Goal: Task Accomplishment & Management: Manage account settings

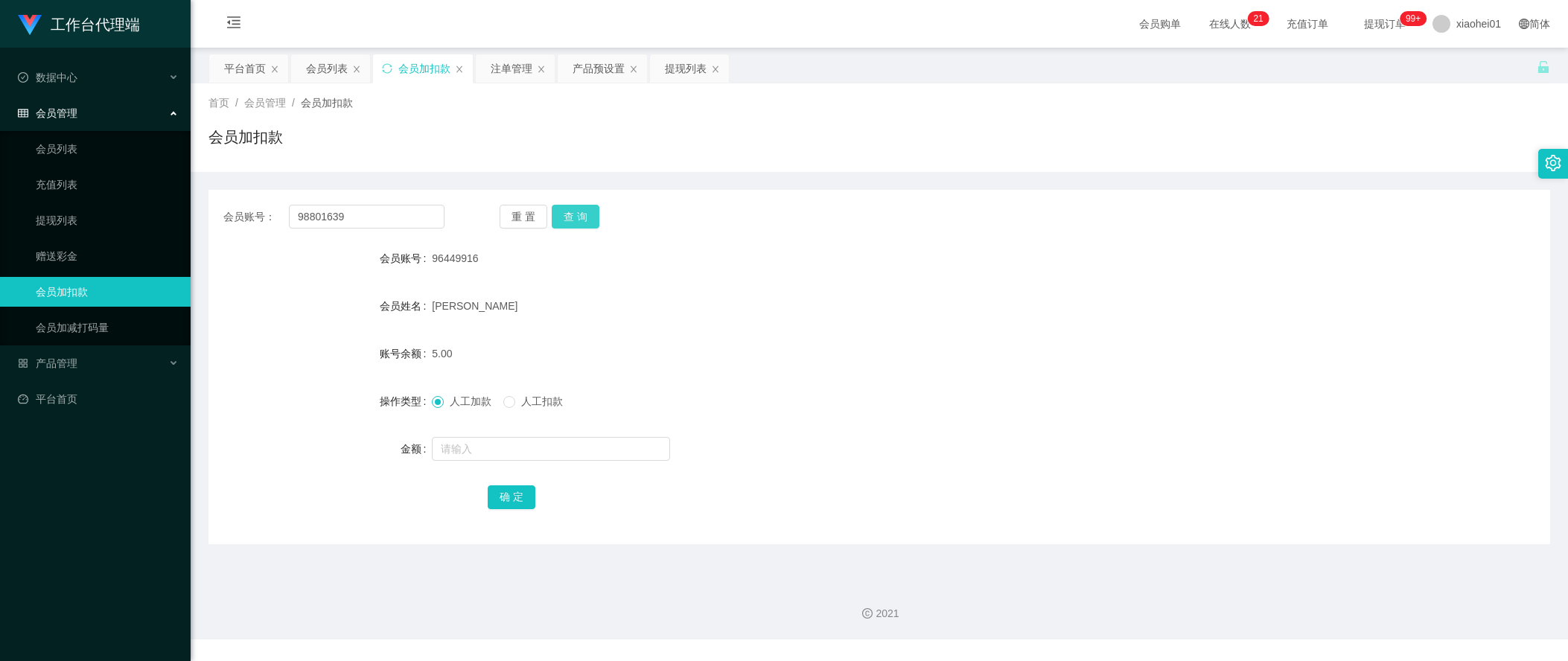
type input "98801639"
click at [559, 217] on button "查 询" at bounding box center [575, 217] width 48 height 23
click at [510, 449] on input "text" at bounding box center [551, 448] width 238 height 23
type input "128"
click at [516, 491] on button "确 定" at bounding box center [511, 497] width 48 height 23
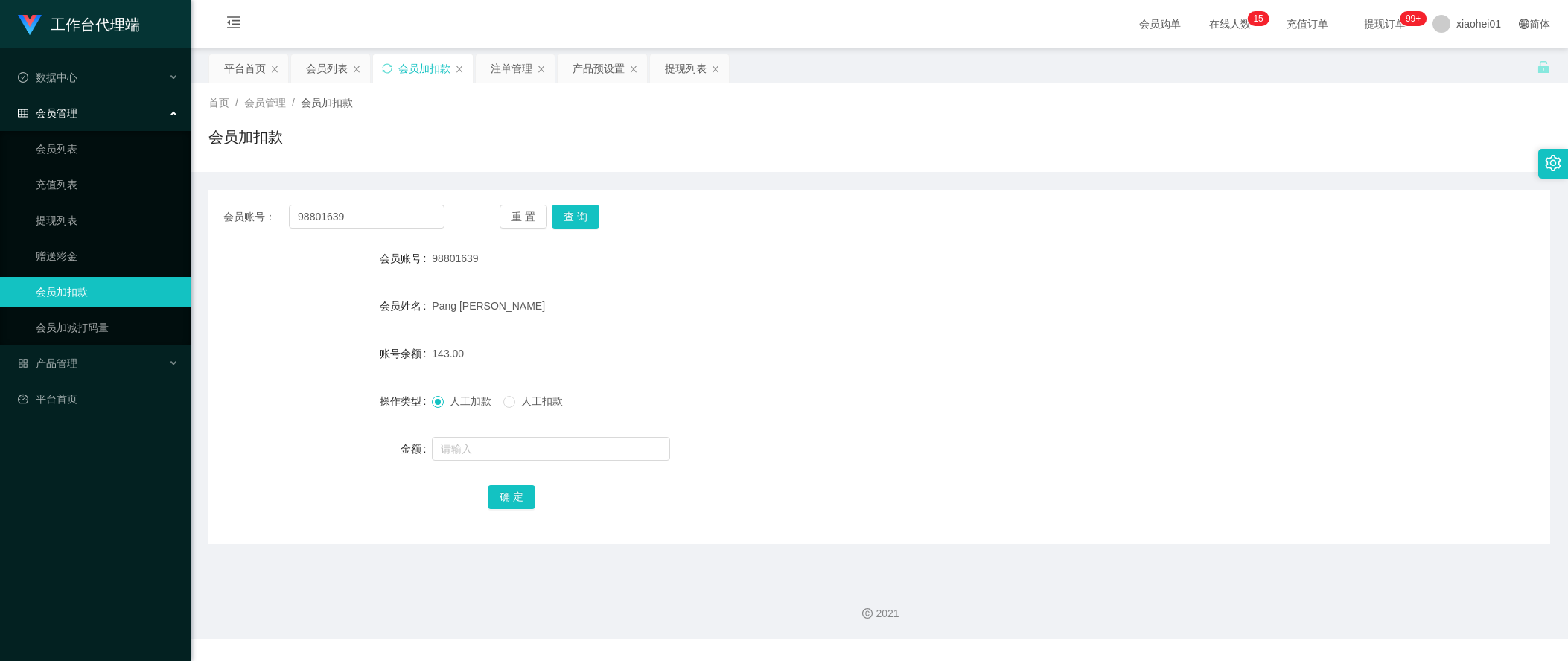
drag, startPoint x: 296, startPoint y: 411, endPoint x: 302, endPoint y: 402, distance: 10.8
click at [296, 411] on div "操作类型" at bounding box center [319, 401] width 224 height 29
click at [246, 414] on div "操作类型" at bounding box center [319, 401] width 224 height 29
drag, startPoint x: 405, startPoint y: 197, endPoint x: 374, endPoint y: 213, distance: 34.9
click at [374, 212] on div "会员账号： 98801639 重 置 查 询 会员账号 98801639 会员姓名 Pang Jin Zhuang 账号余额 143.00 操作类型 人工加款…" at bounding box center [878, 366] width 1341 height 354
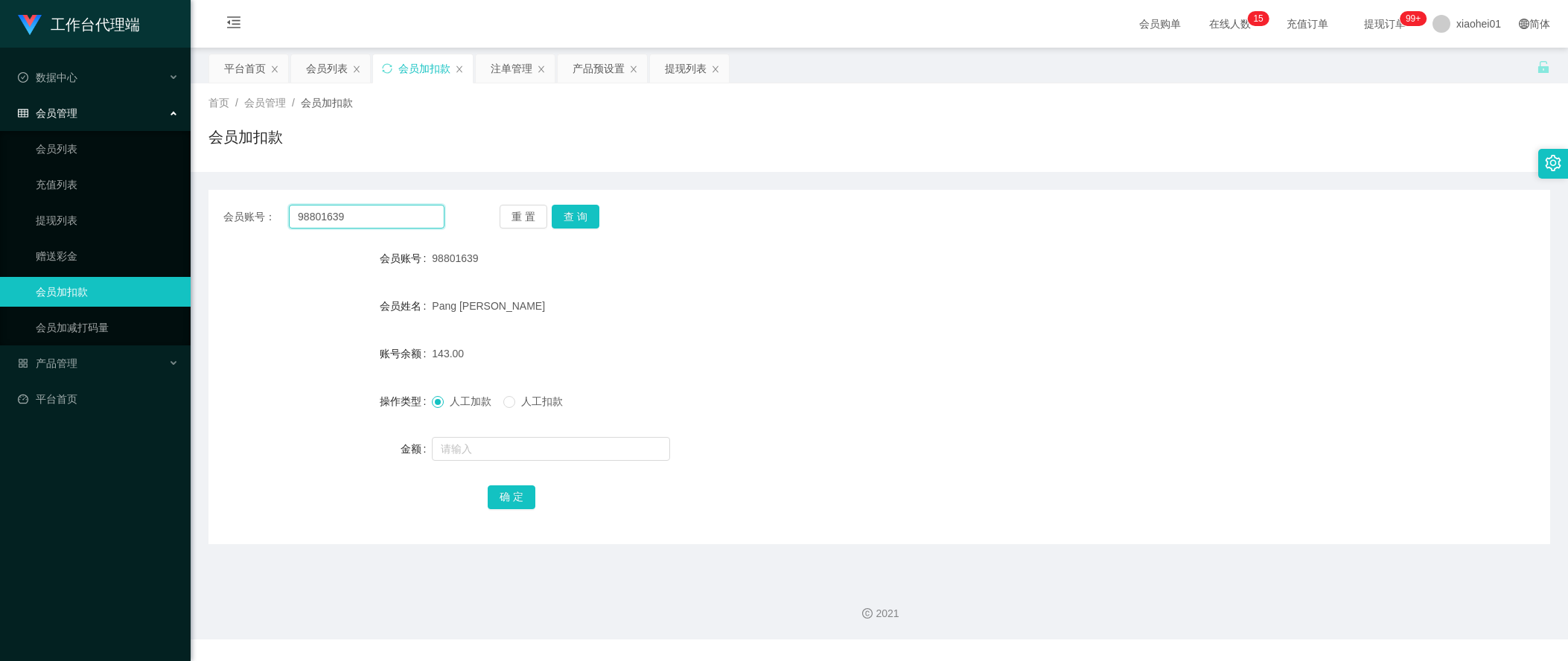
drag, startPoint x: 380, startPoint y: 222, endPoint x: 219, endPoint y: 208, distance: 161.6
click at [219, 208] on div "会员账号： 98801639 重 置 查 询" at bounding box center [878, 217] width 1341 height 23
paste input "King85"
type input "King85"
click at [554, 214] on button "查 询" at bounding box center [575, 217] width 48 height 23
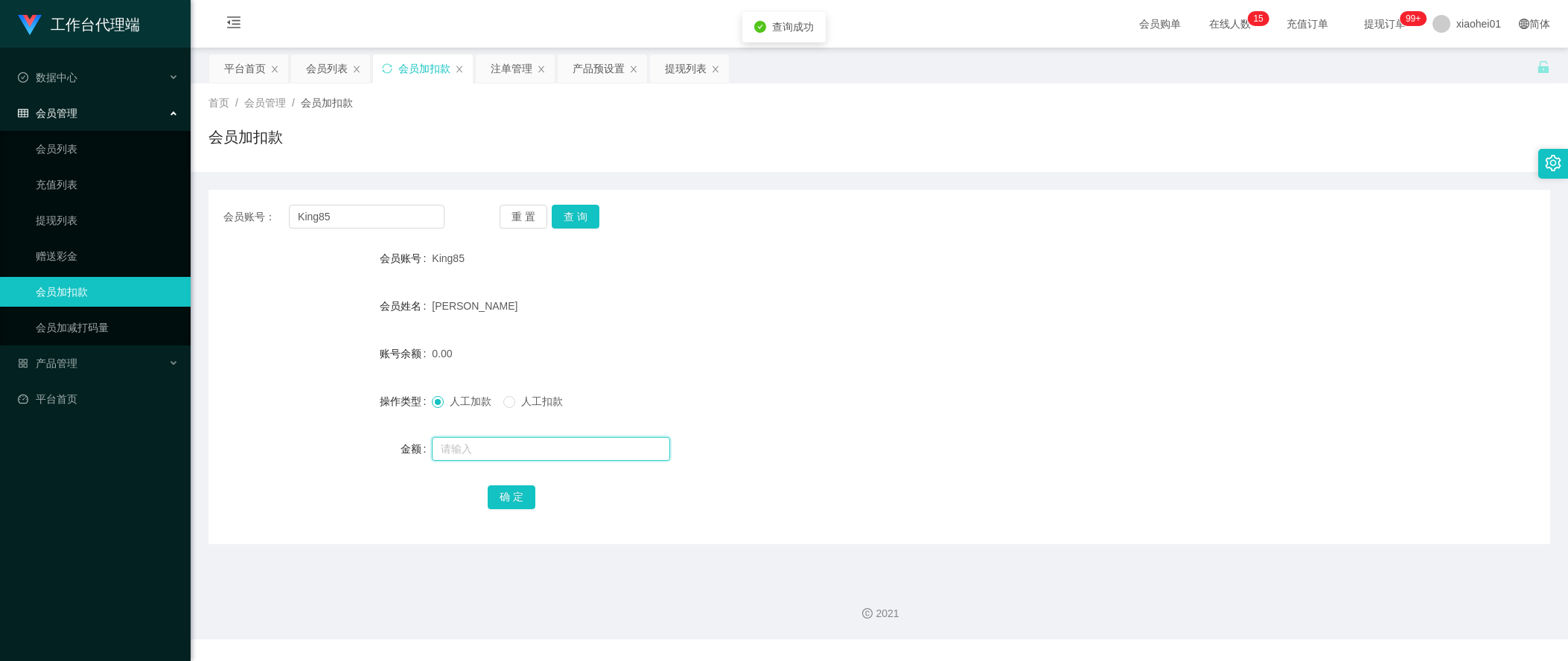
click at [489, 452] on input "text" at bounding box center [551, 448] width 238 height 23
type input "56"
click at [492, 505] on button "确 定" at bounding box center [511, 497] width 48 height 23
drag, startPoint x: 1309, startPoint y: 359, endPoint x: 1249, endPoint y: 327, distance: 68.0
click at [1309, 359] on div "账号余额 56.00" at bounding box center [878, 353] width 1341 height 29
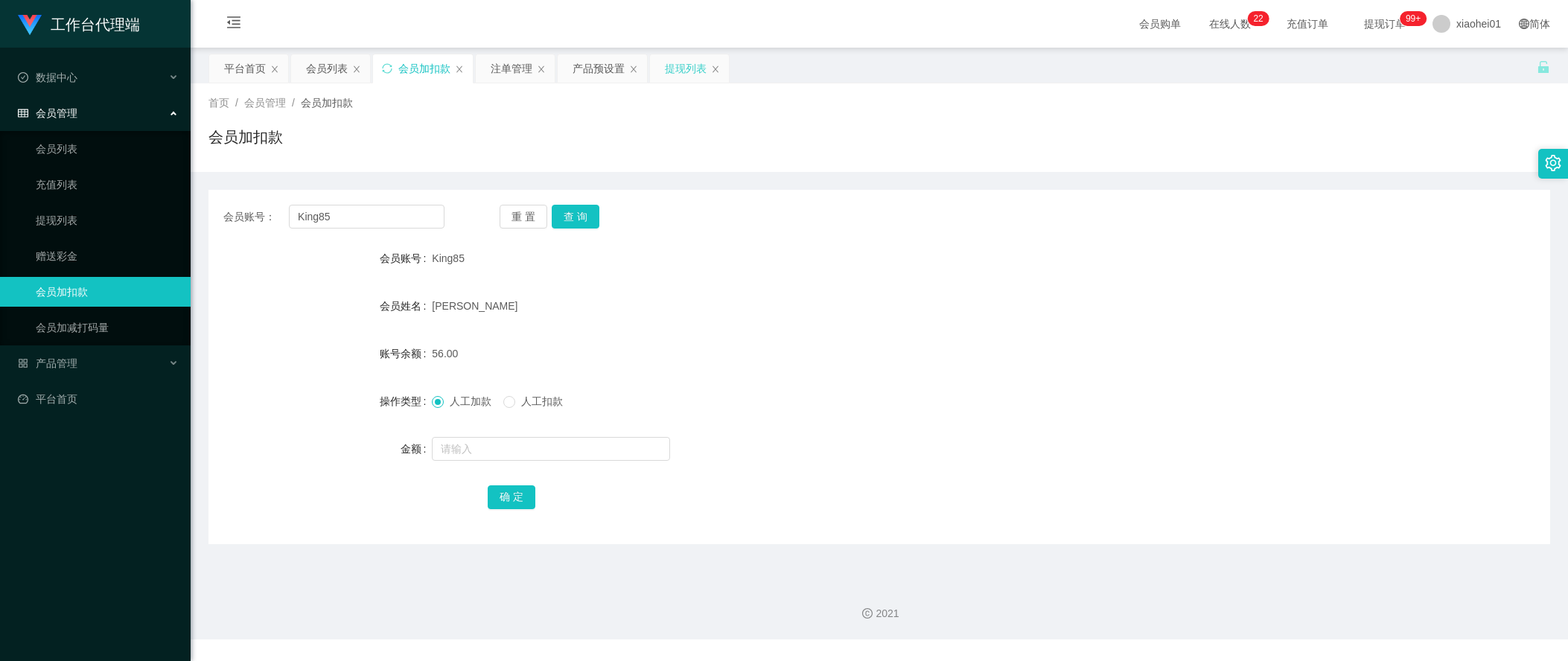
click at [682, 72] on div "提现列表" at bounding box center [686, 68] width 42 height 28
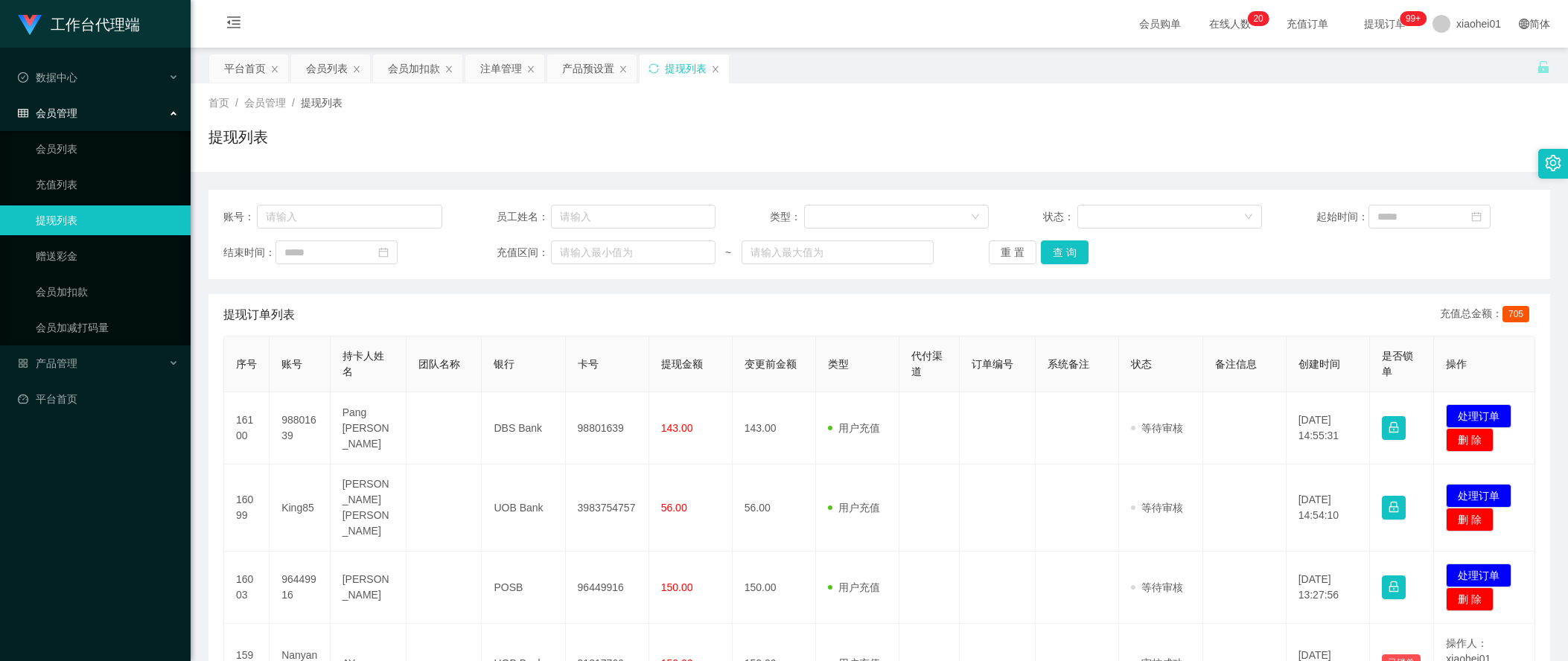
click at [592, 583] on td "96449916" at bounding box center [607, 588] width 83 height 72
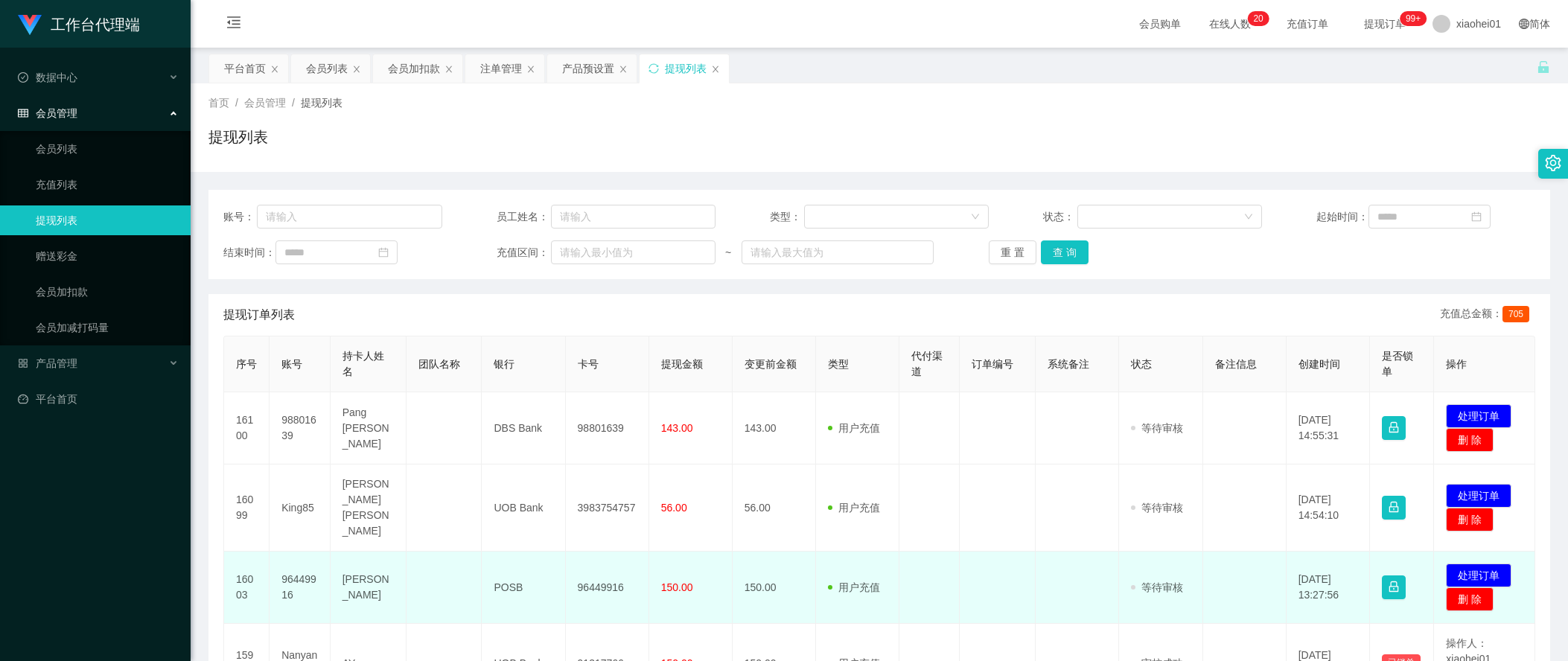
click at [588, 578] on td "96449916" at bounding box center [607, 588] width 83 height 72
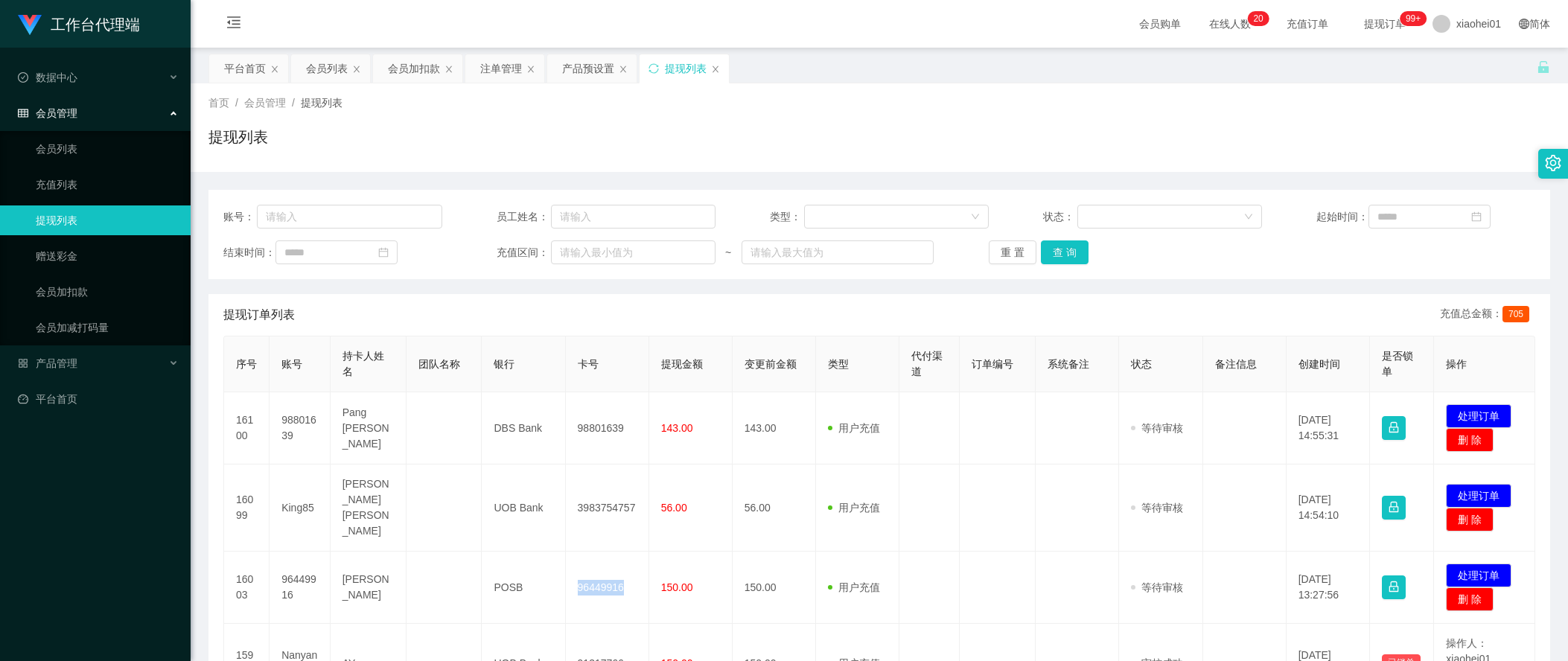
copy td "96449916"
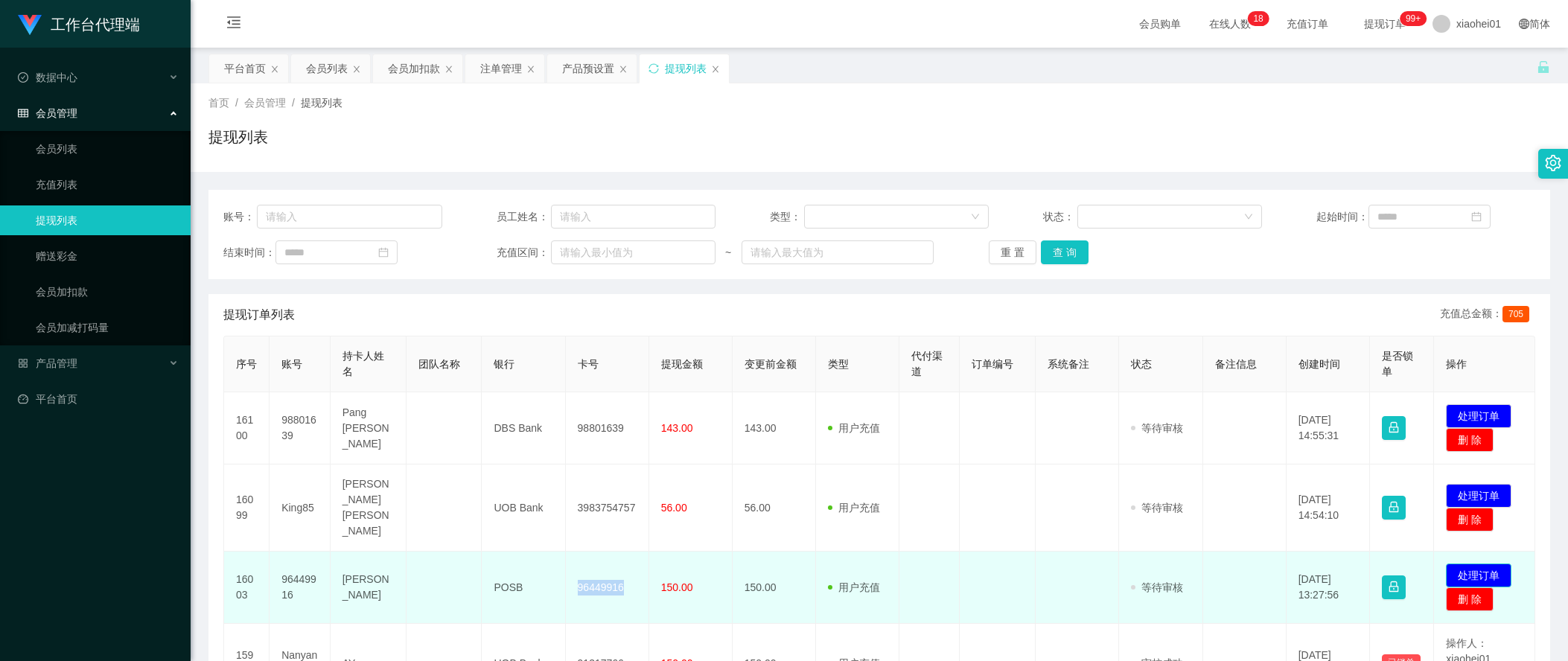
click at [1488, 563] on button "处理订单" at bounding box center [1478, 575] width 65 height 23
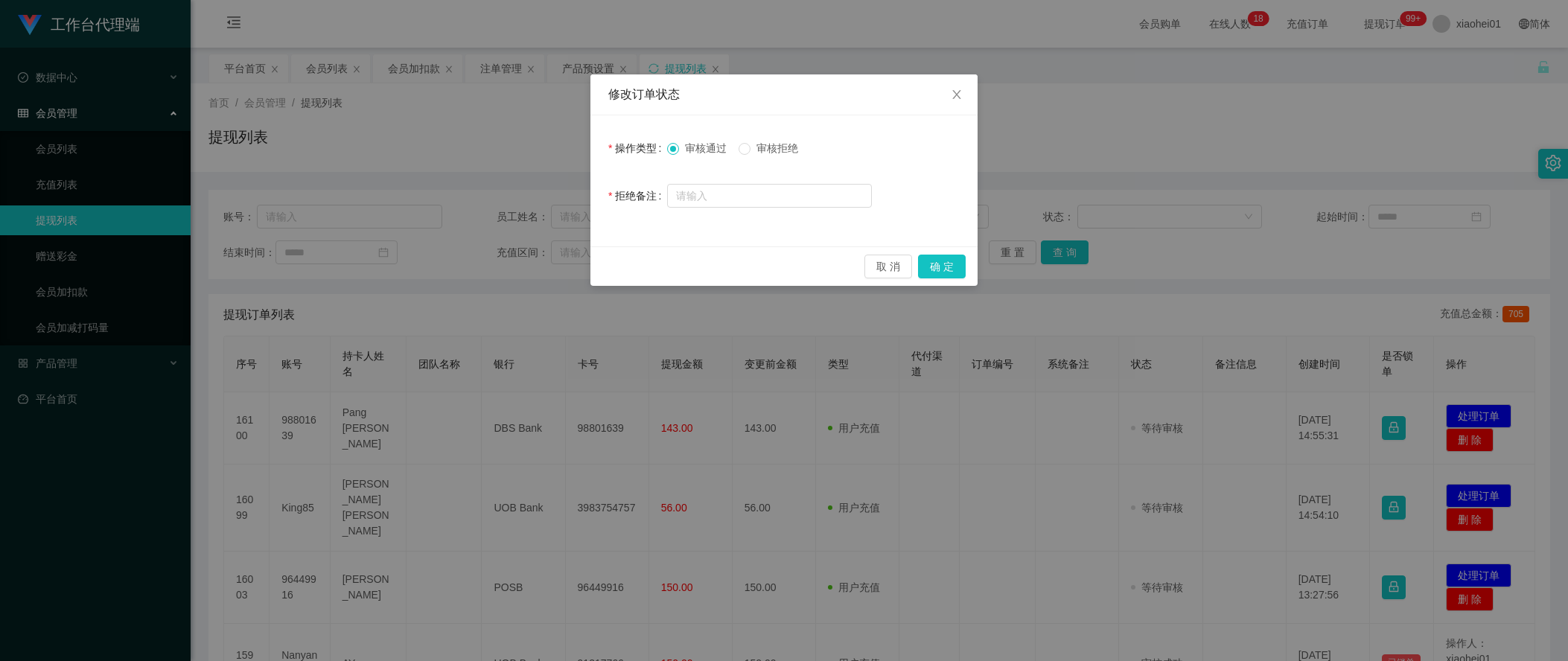
click at [954, 252] on div "取 消 确 定" at bounding box center [784, 266] width 387 height 39
click at [954, 266] on button "确 定" at bounding box center [942, 267] width 48 height 23
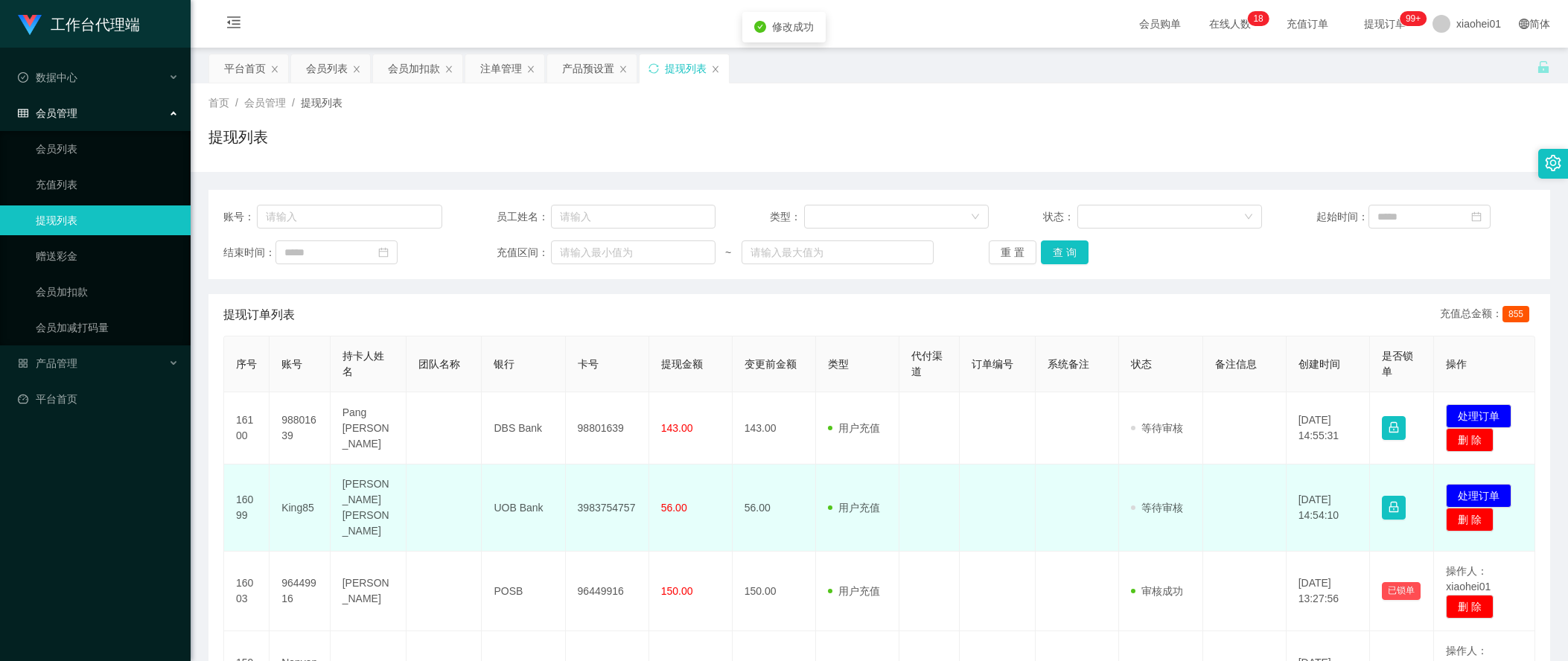
click at [584, 489] on td "3983754757" at bounding box center [607, 508] width 83 height 87
click at [596, 505] on td "3983754757" at bounding box center [607, 508] width 83 height 87
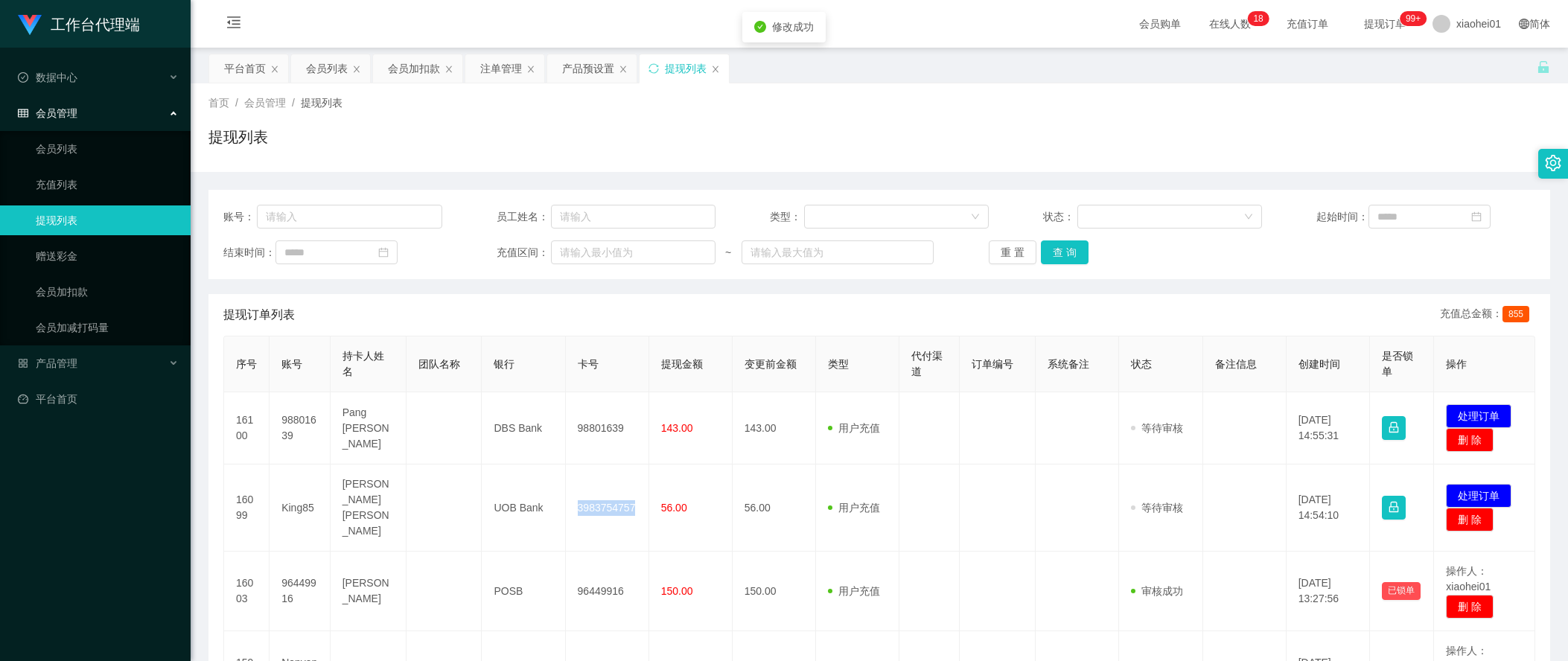
copy td "3983754757"
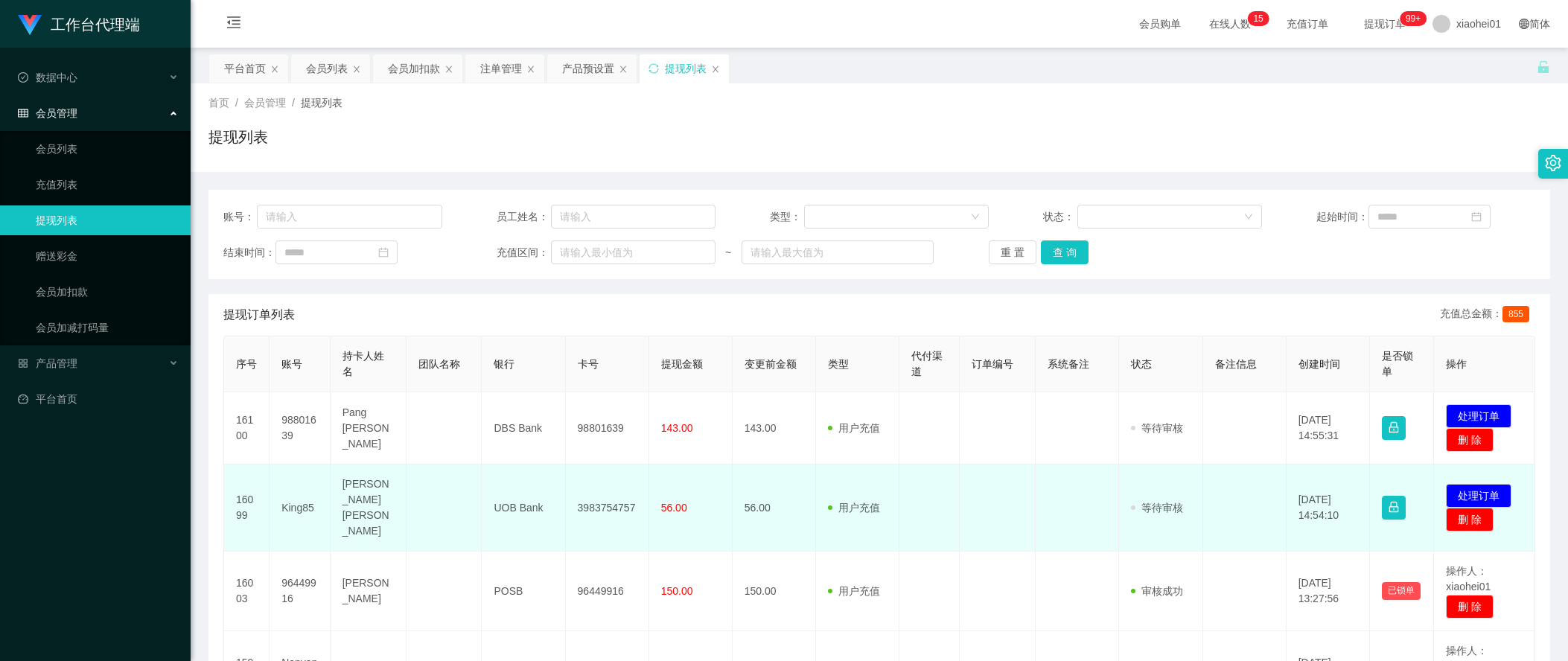
click at [1287, 475] on td "[DATE] 14:54:10" at bounding box center [1328, 508] width 83 height 87
click at [675, 502] on span "56.00" at bounding box center [674, 508] width 26 height 12
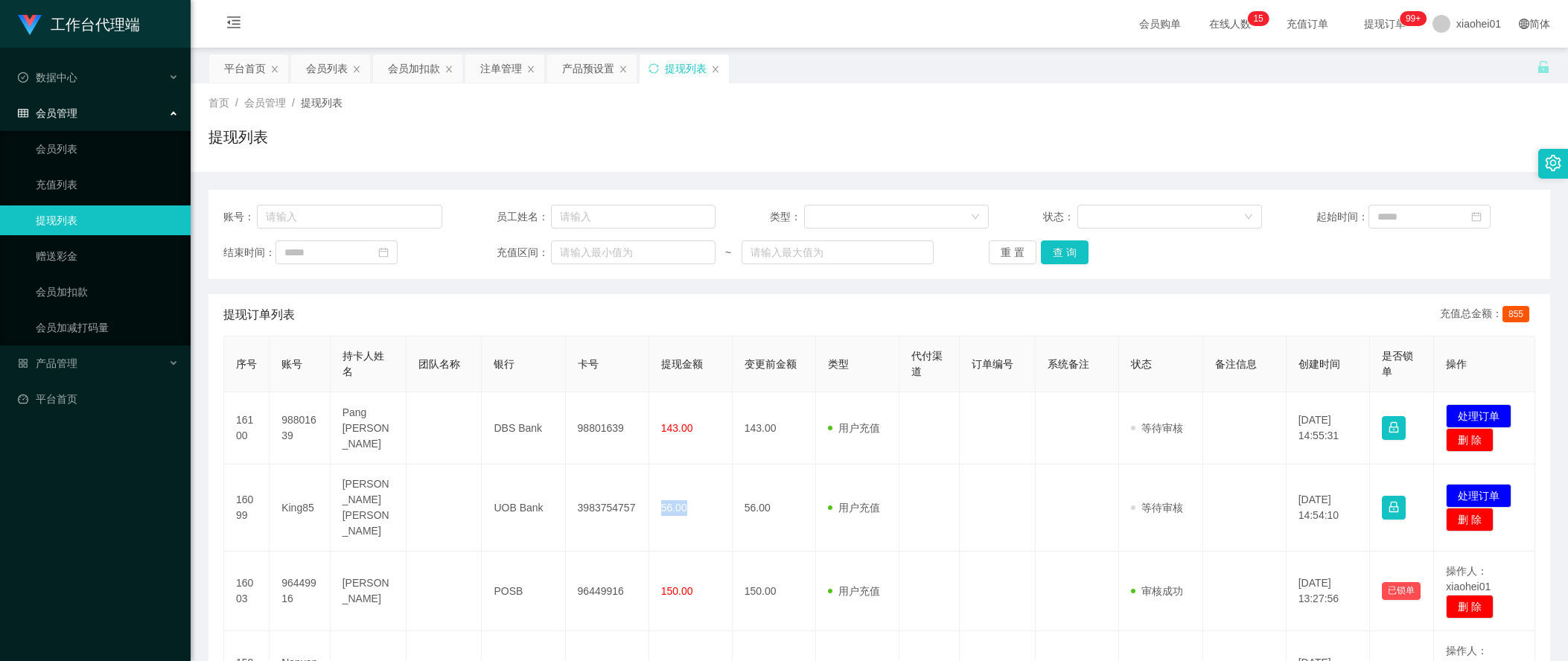
copy span "56.00"
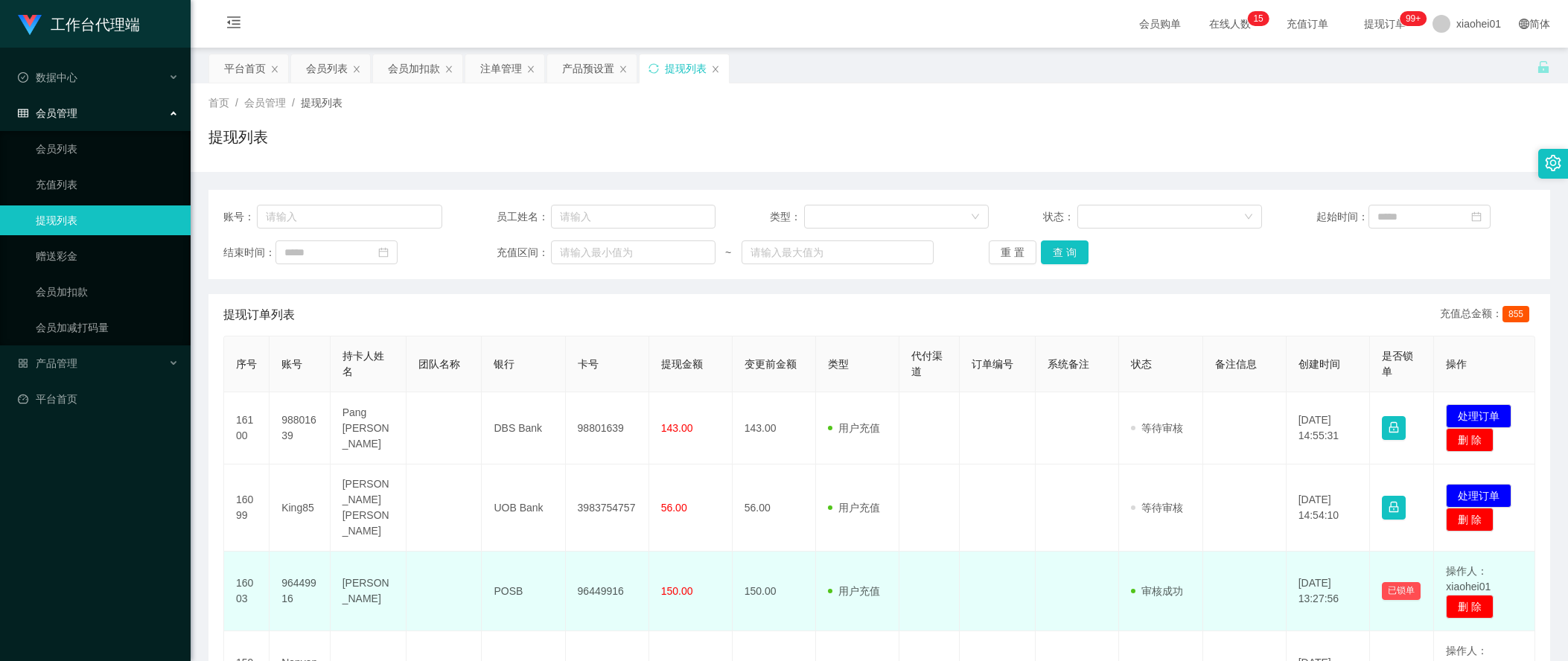
click at [1289, 552] on td "[DATE] 13:27:56" at bounding box center [1328, 592] width 83 height 80
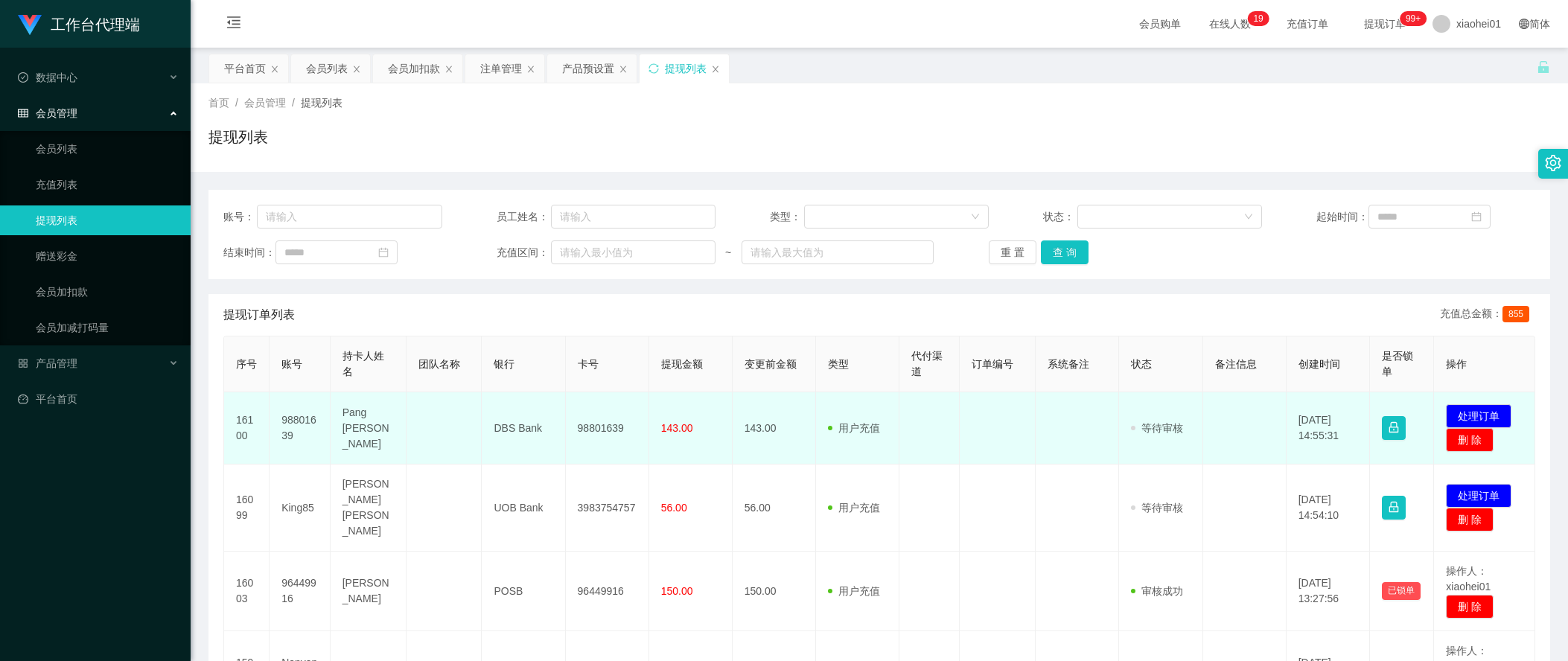
click at [590, 427] on td "98801639" at bounding box center [607, 429] width 83 height 72
copy td "98801639"
click at [1287, 416] on td "[DATE] 14:55:31" at bounding box center [1328, 429] width 83 height 72
click at [673, 431] on span "143.00" at bounding box center [677, 428] width 32 height 12
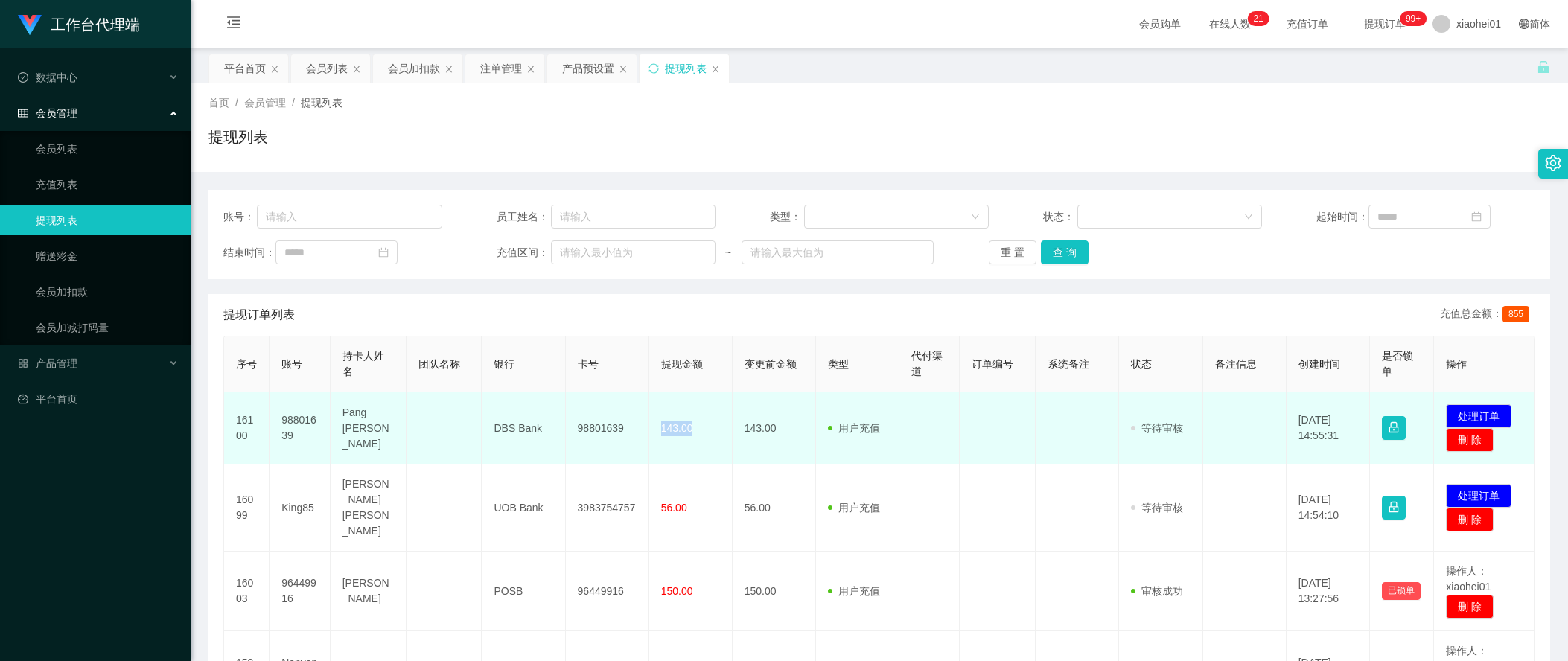
click at [673, 431] on span "143.00" at bounding box center [677, 428] width 32 height 12
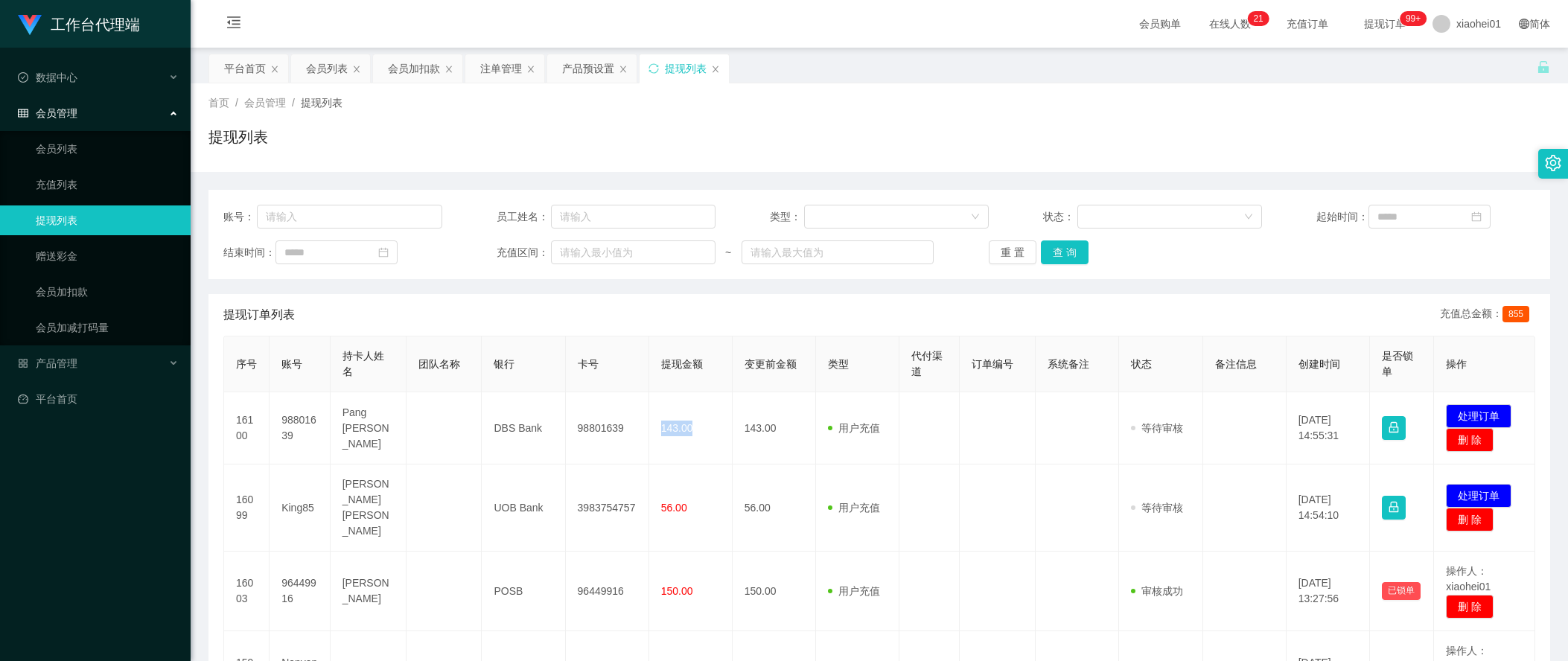
copy span "143.00"
click at [1420, 349] on th "是否锁单" at bounding box center [1402, 363] width 64 height 56
click at [293, 380] on th "账号" at bounding box center [300, 363] width 61 height 56
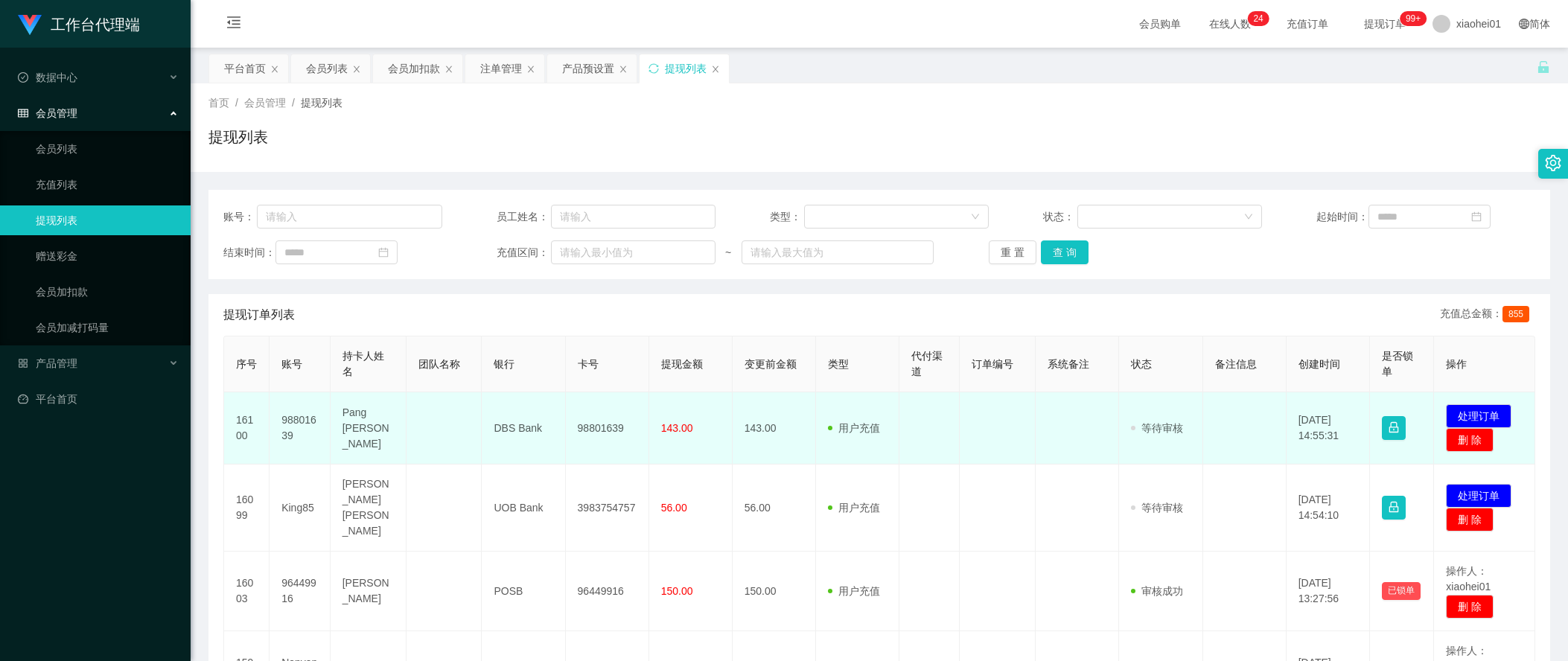
click at [1288, 395] on td "[DATE] 14:55:31" at bounding box center [1328, 429] width 83 height 72
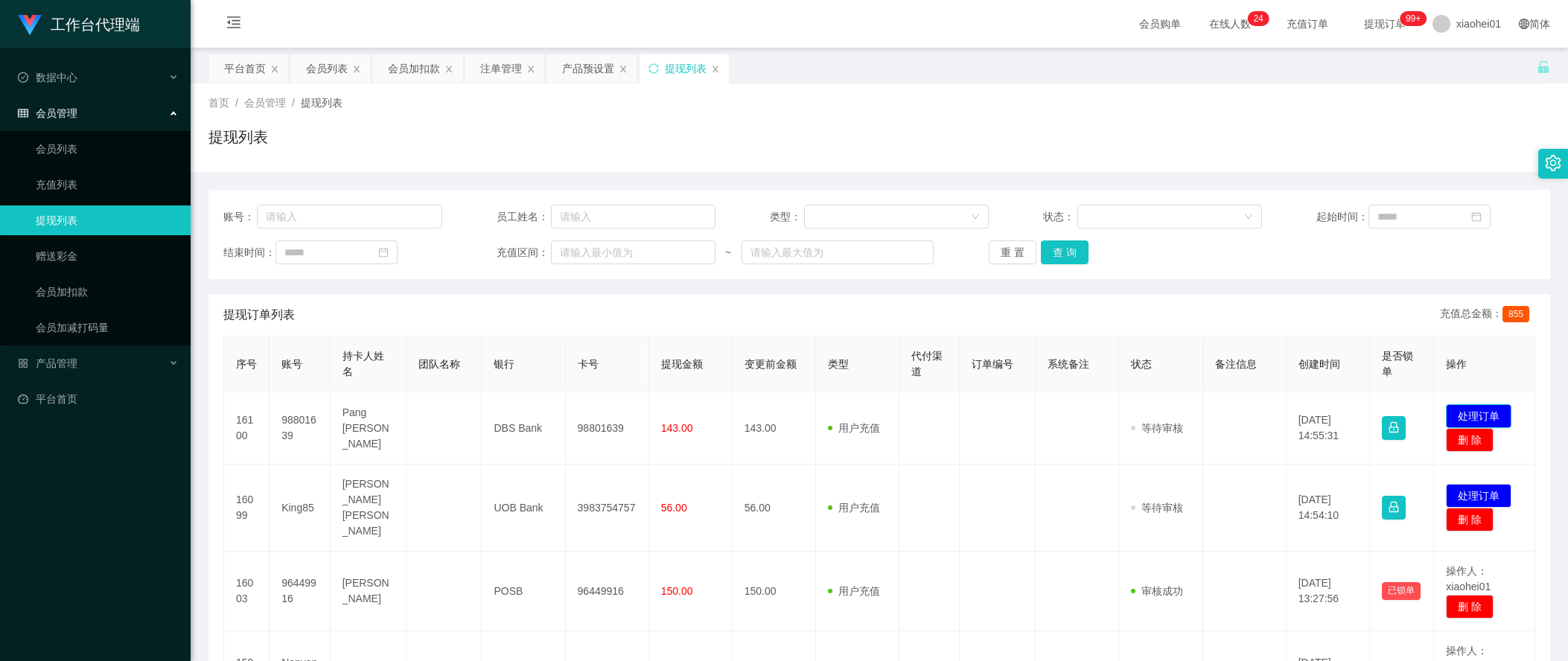
drag, startPoint x: 1491, startPoint y: 413, endPoint x: 1405, endPoint y: 387, distance: 89.8
click at [1491, 413] on button "处理订单" at bounding box center [1478, 416] width 65 height 23
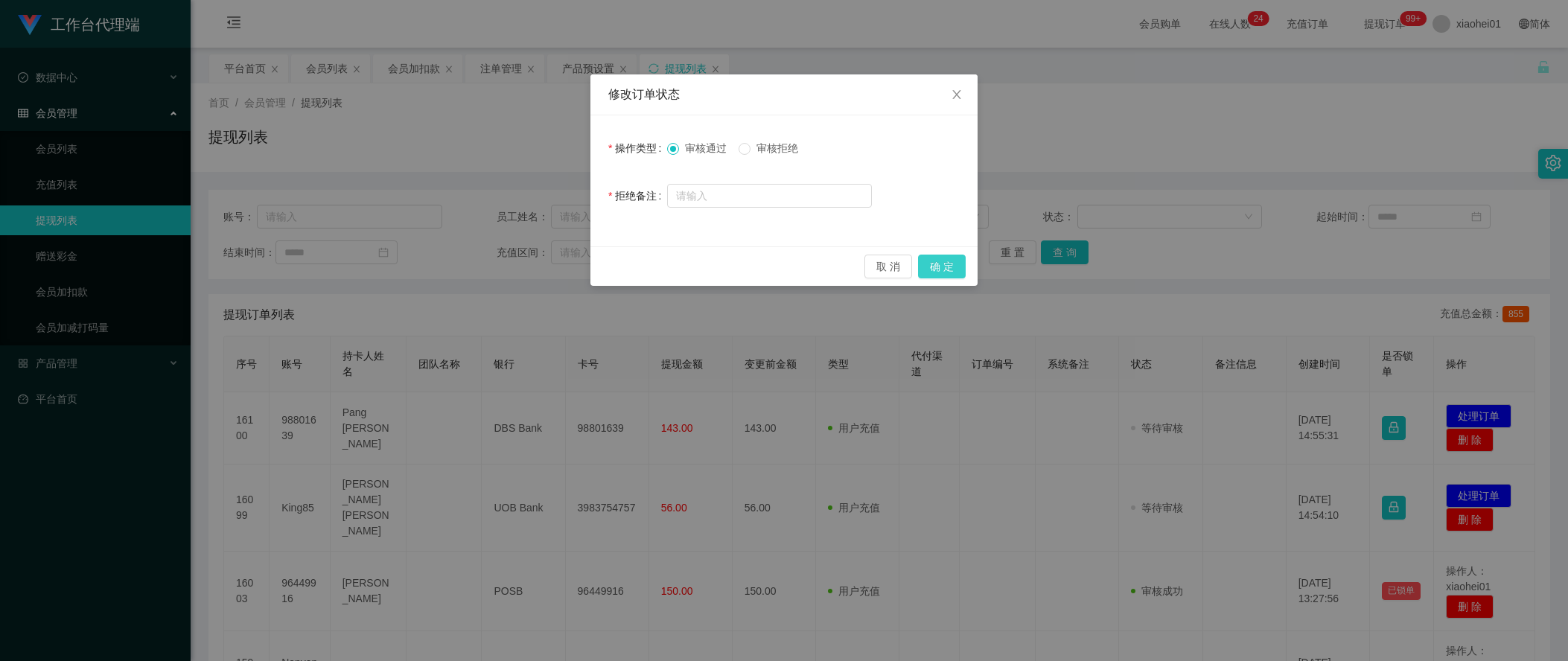
click at [954, 260] on button "确 定" at bounding box center [942, 267] width 48 height 23
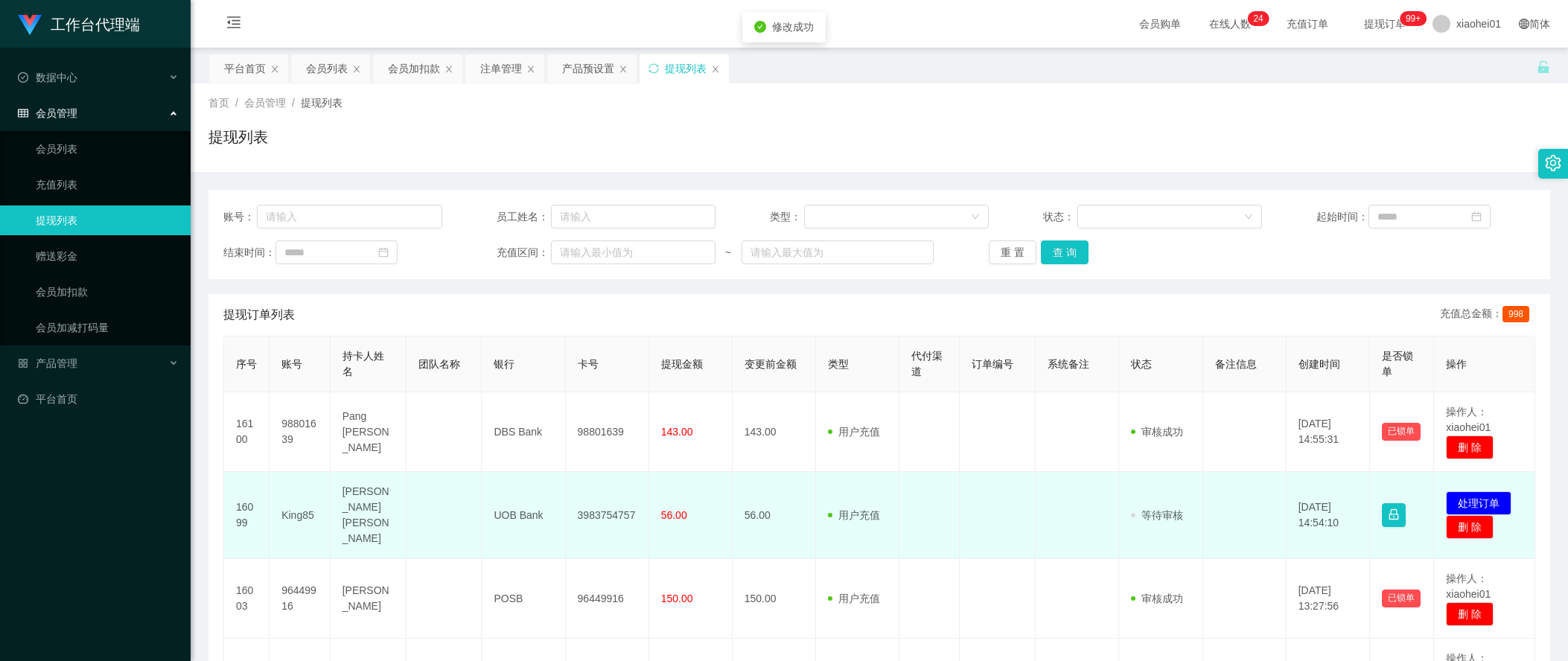
click at [1063, 525] on td at bounding box center [1077, 515] width 83 height 87
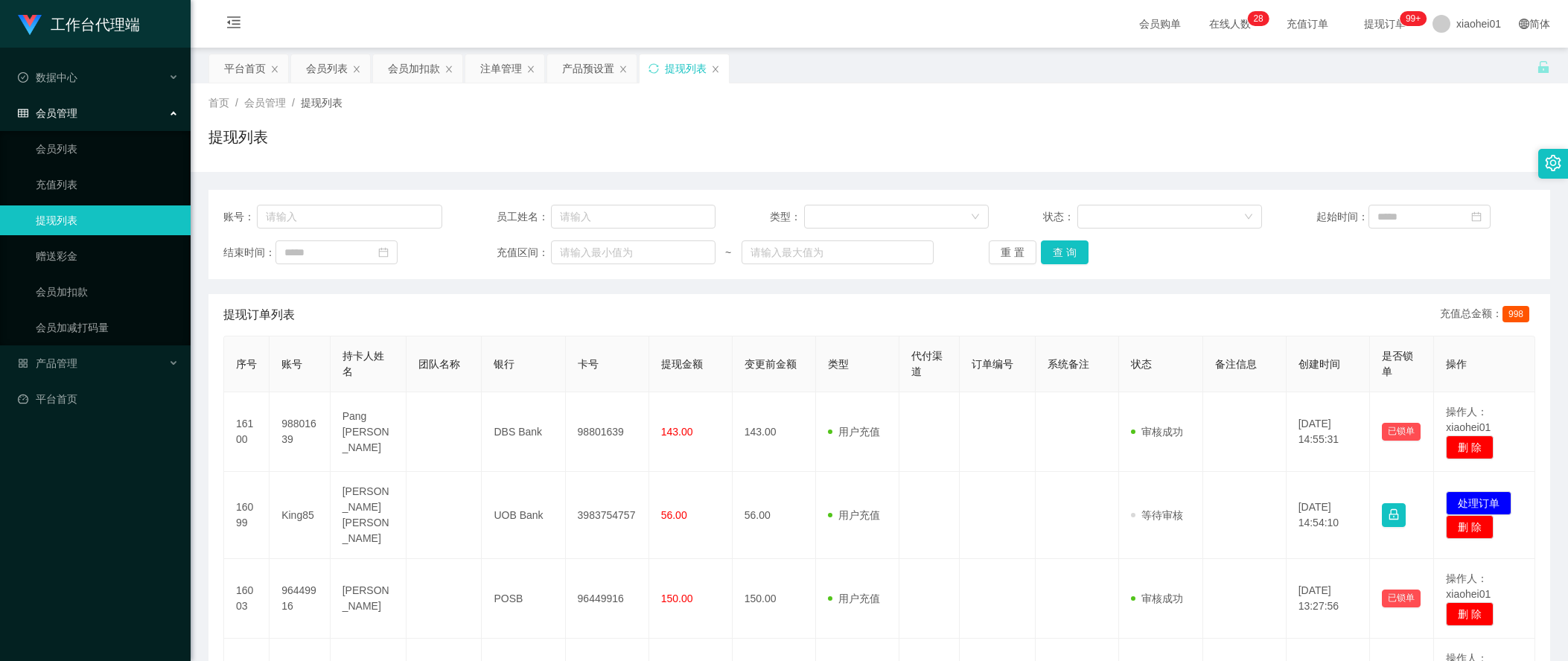
click at [102, 532] on div "工作台代理端 数据中心 会员管理 会员列表 充值列表 提现列表 赠送彩金 会员加扣款 会员加减打码量 产品管理 平台首页" at bounding box center [95, 330] width 191 height 661
click at [502, 65] on div "注单管理" at bounding box center [501, 68] width 42 height 28
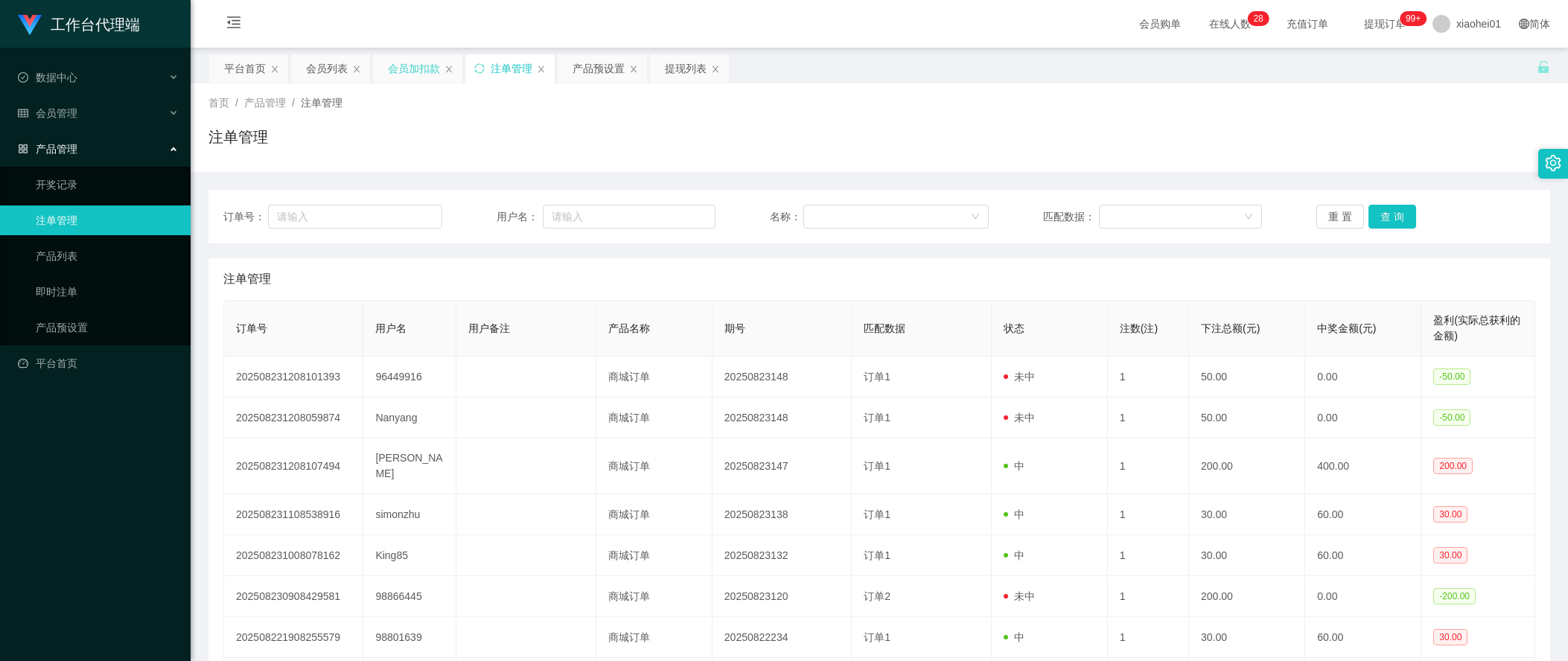
click at [403, 72] on div "会员加扣款" at bounding box center [413, 68] width 52 height 28
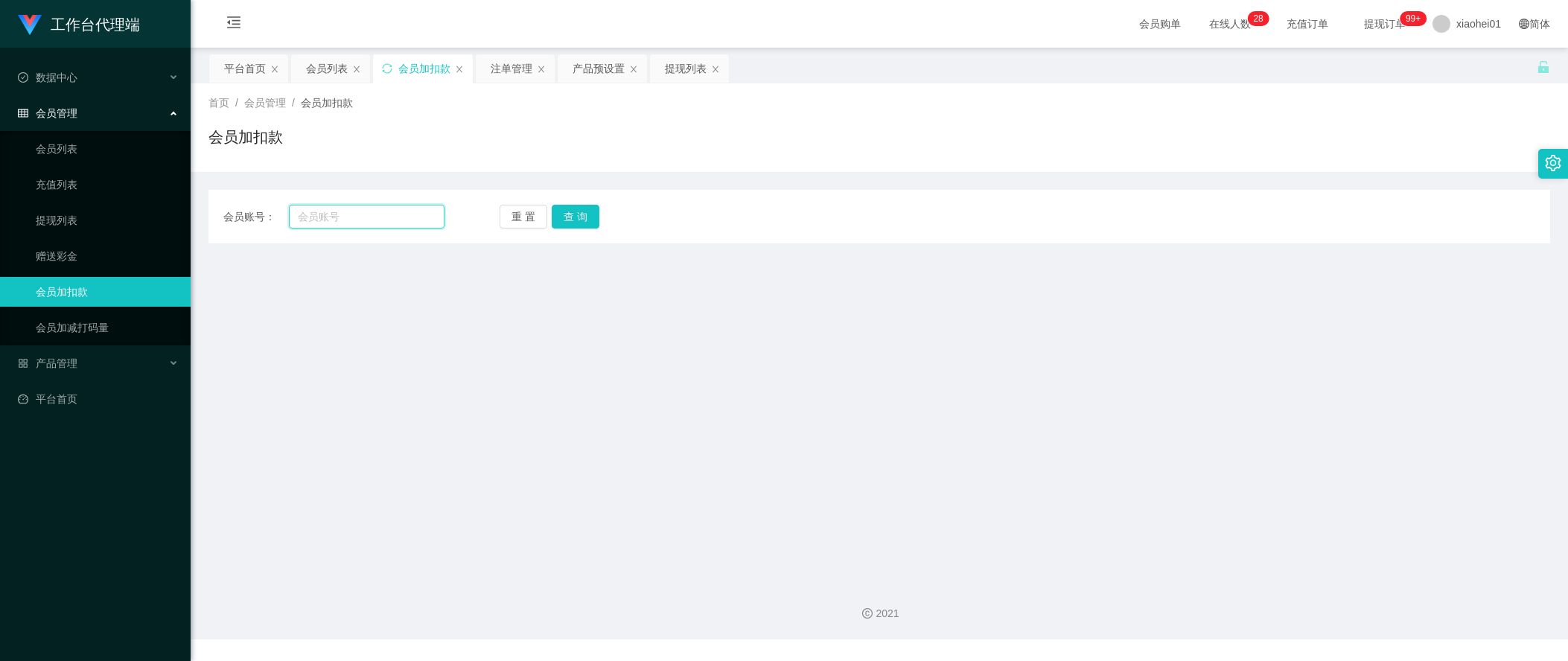
drag, startPoint x: 356, startPoint y: 218, endPoint x: 519, endPoint y: 233, distance: 163.7
click at [356, 218] on input "text" at bounding box center [366, 217] width 155 height 23
paste input "Cct2003"
type input "Cct2003"
click at [584, 221] on button "查 询" at bounding box center [575, 217] width 48 height 23
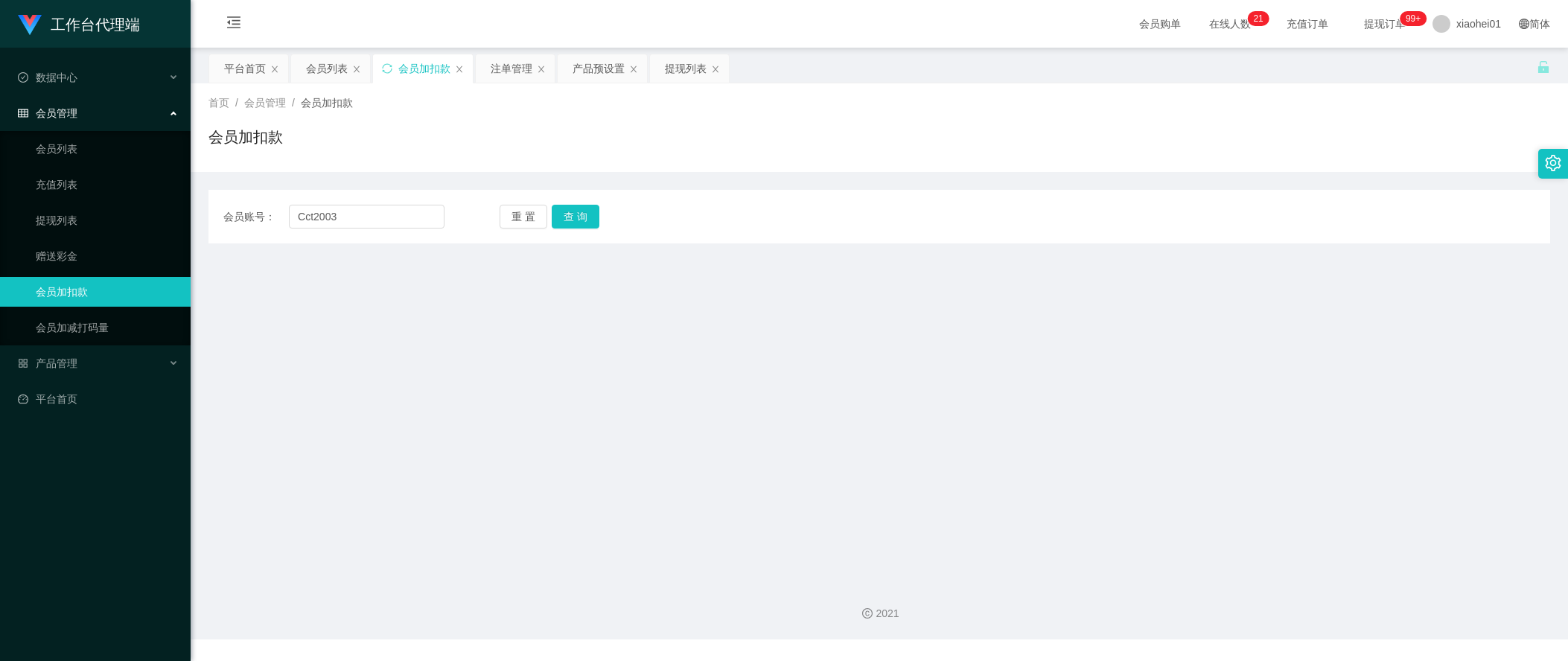
drag, startPoint x: 302, startPoint y: 434, endPoint x: 342, endPoint y: 367, distance: 78.0
click at [302, 432] on main "关闭左侧 关闭右侧 关闭其它 刷新页面 平台首页 会员列表 会员加扣款 注单管理 产品预设置 提现列表 首页 / 会员管理 / 会员加扣款 / 会员加扣款 会…" at bounding box center [879, 309] width 1377 height 522
click at [679, 70] on div "提现列表" at bounding box center [686, 68] width 42 height 28
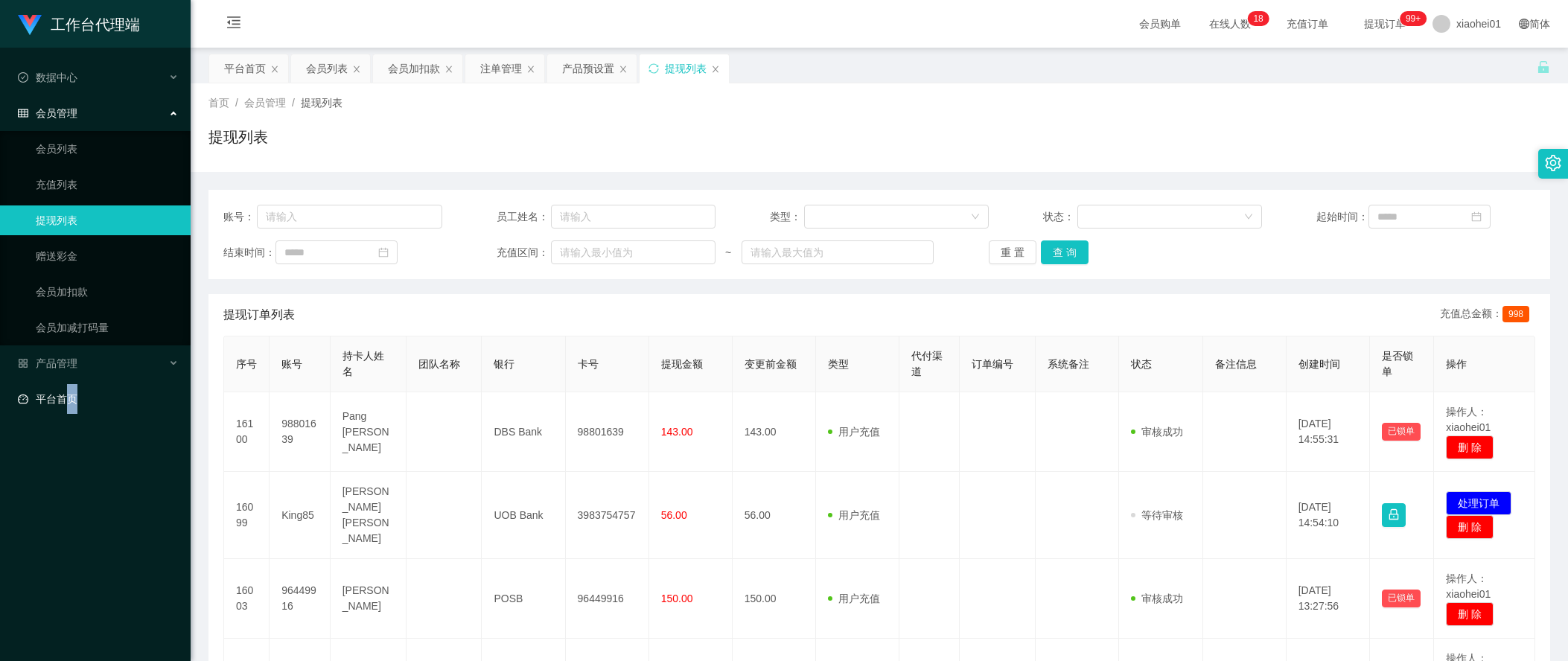
drag, startPoint x: 74, startPoint y: 555, endPoint x: 165, endPoint y: 395, distance: 184.1
click at [70, 552] on div "工作台代理端 数据中心 会员管理 会员列表 充值列表 提现列表 赠送彩金 会员加扣款 会员加减打码量 产品管理 平台首页" at bounding box center [95, 330] width 191 height 661
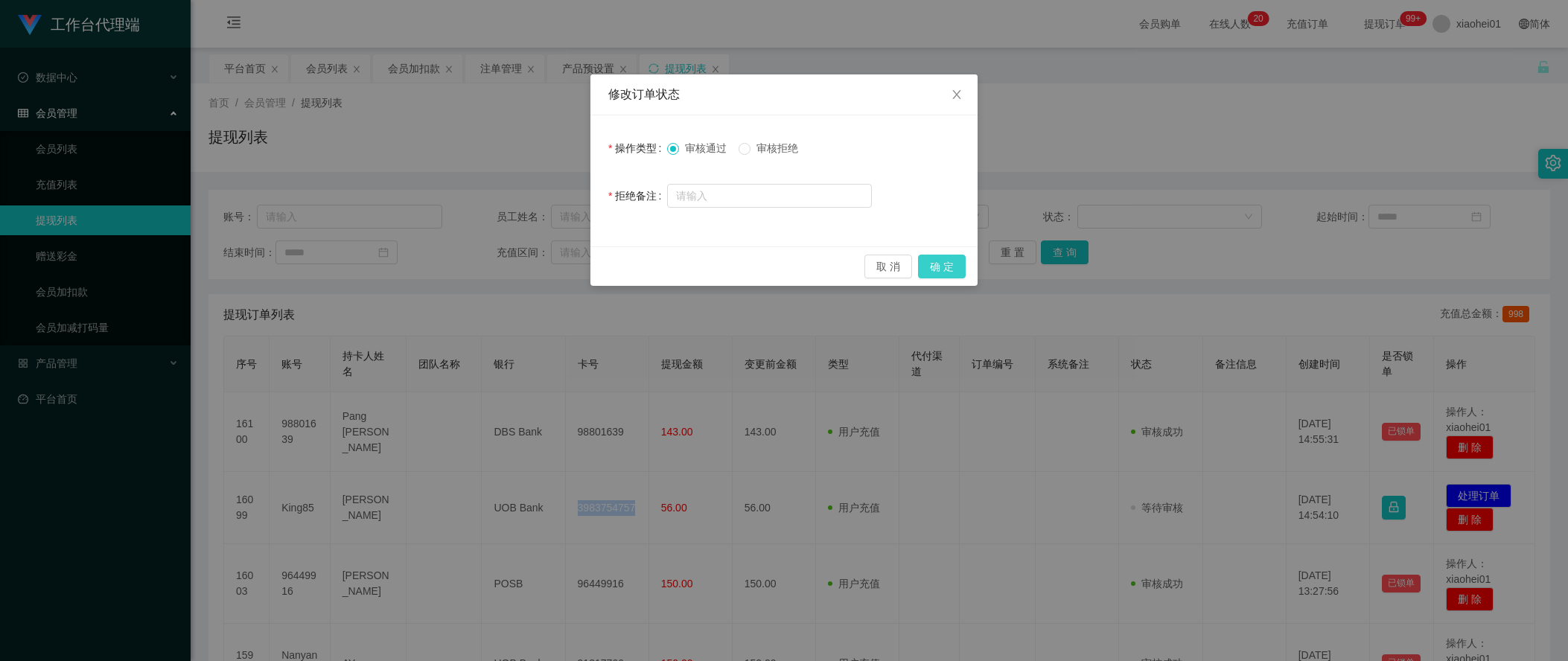
click at [962, 262] on button "确 定" at bounding box center [942, 267] width 48 height 23
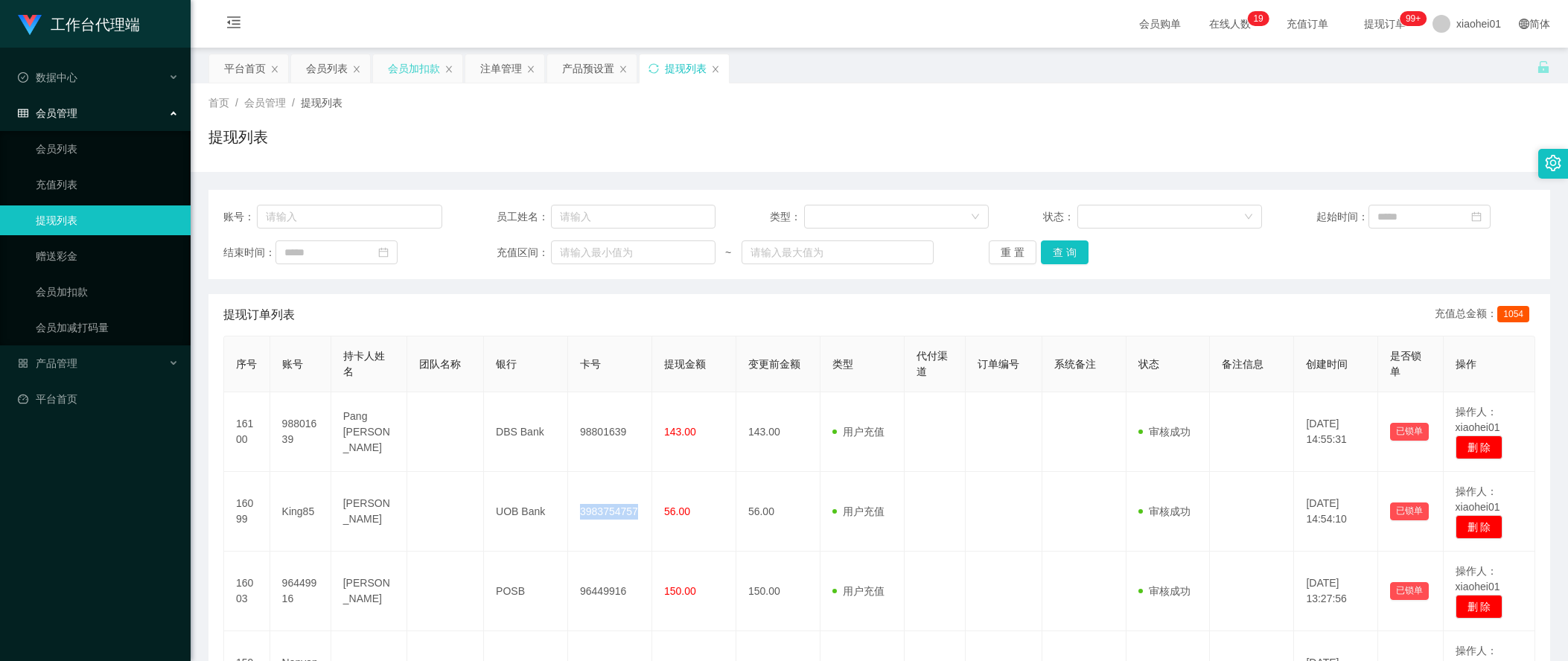
click at [415, 78] on div "会员加扣款" at bounding box center [413, 68] width 52 height 28
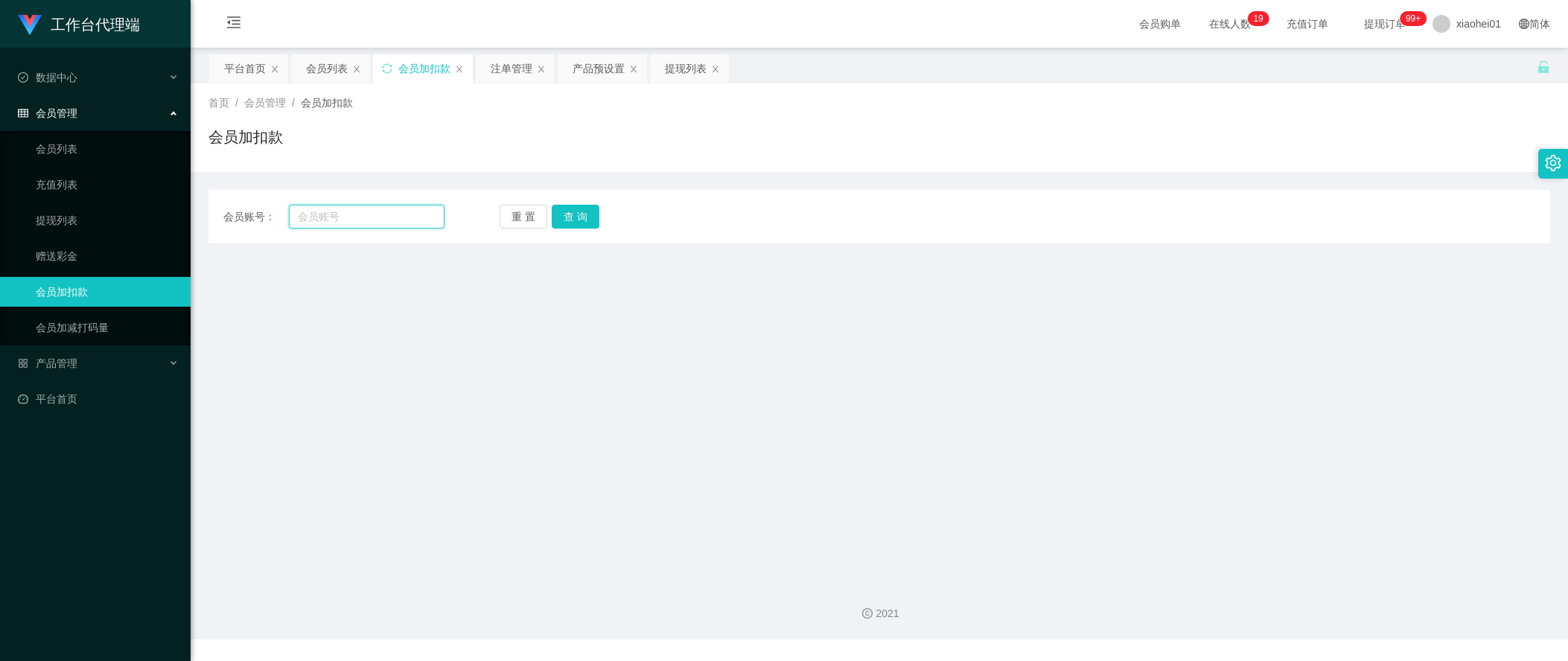
click at [399, 221] on input "text" at bounding box center [366, 217] width 155 height 23
paste input "96449916"
type input "96449916"
click at [588, 213] on button "查 询" at bounding box center [575, 217] width 48 height 23
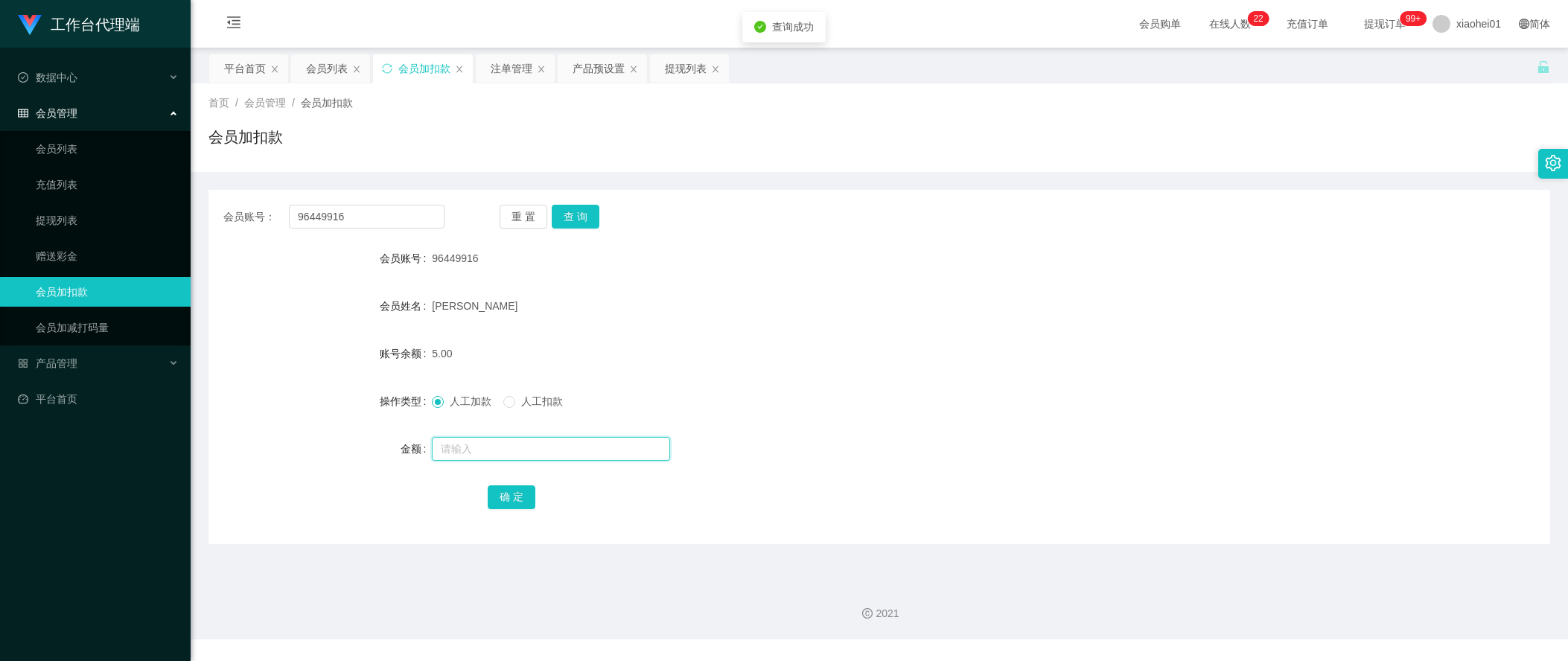
click at [564, 460] on input "text" at bounding box center [551, 448] width 238 height 23
type input "80"
click at [512, 491] on button "确 定" at bounding box center [511, 497] width 48 height 23
click at [1003, 293] on div "[PERSON_NAME]" at bounding box center [823, 306] width 783 height 29
click at [1366, 237] on div "会员账号： 96449916 重 置 查 询 会员账号 96449916 会员姓名 Pamela 账号余额 85.00 操作类型 人工加款 人工扣款 金额 确…" at bounding box center [878, 366] width 1341 height 354
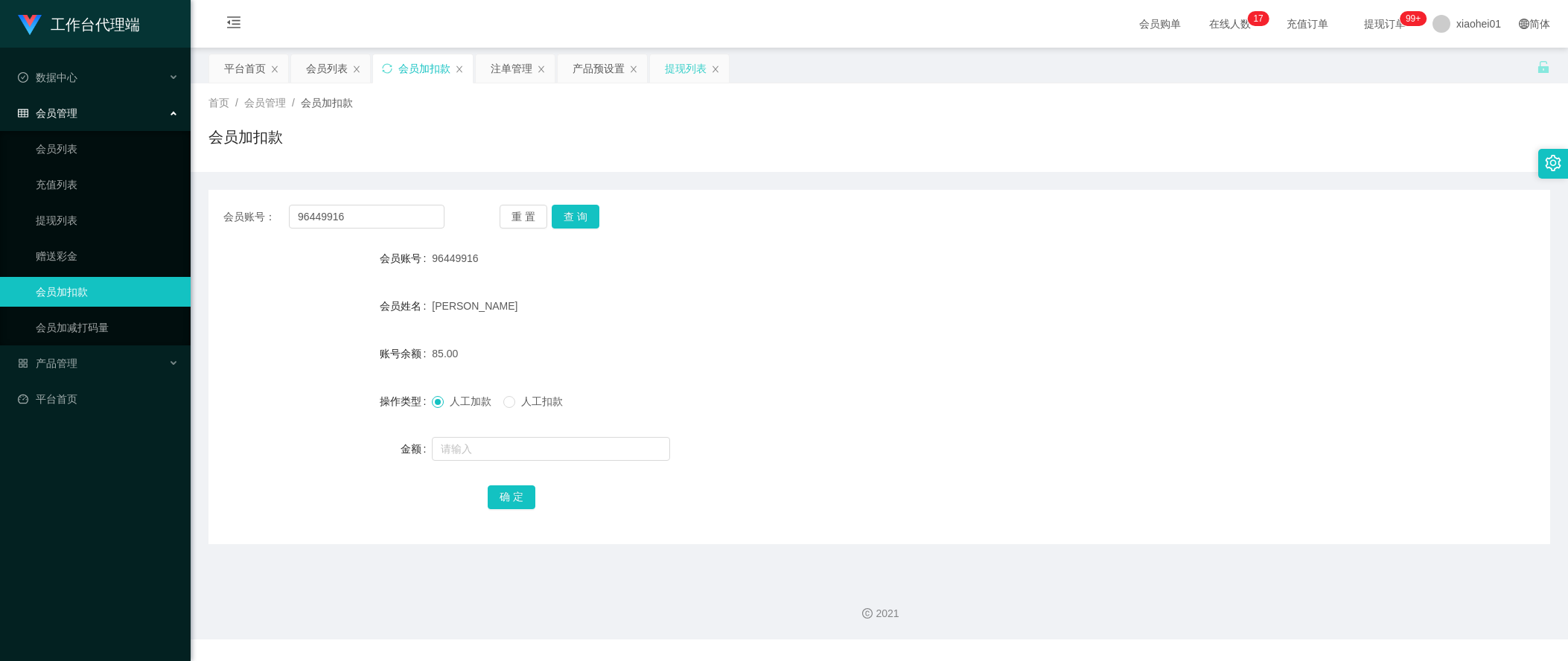
click at [684, 81] on div "提现列表" at bounding box center [686, 68] width 42 height 28
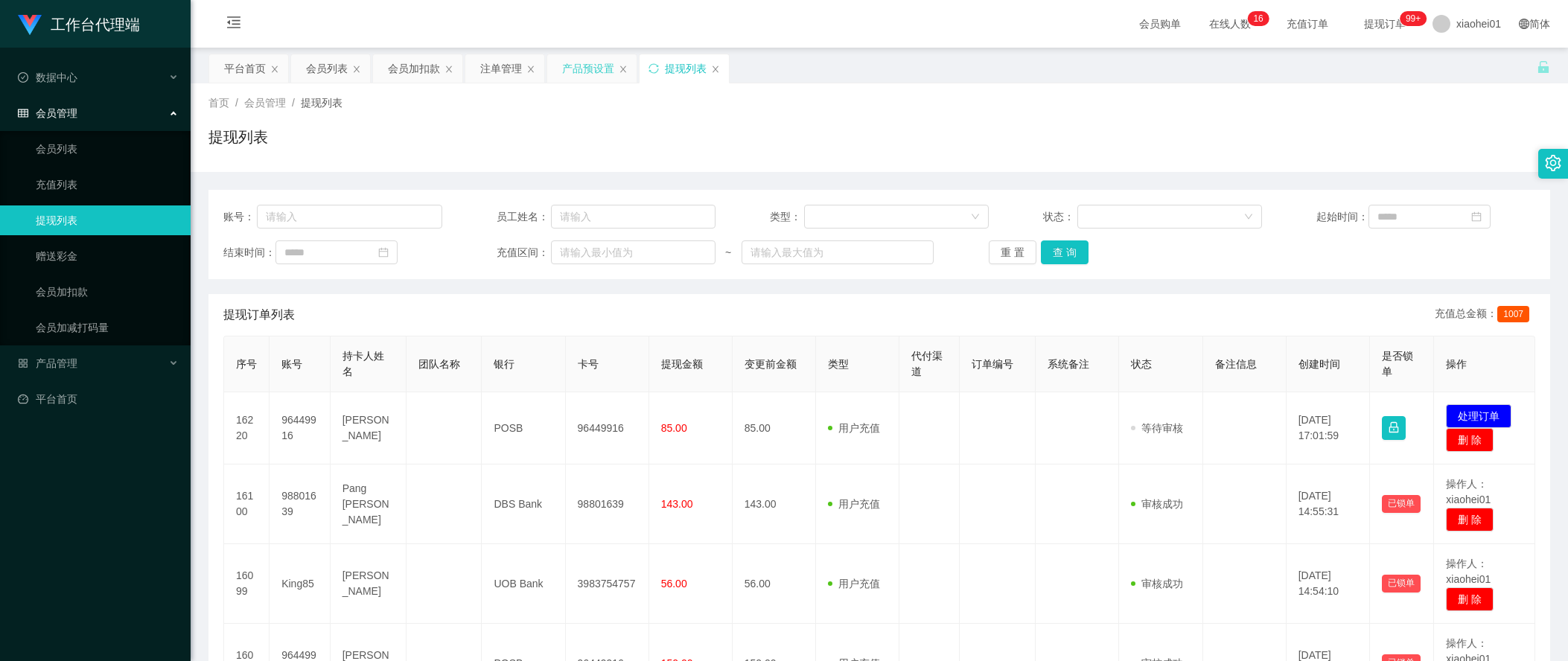
drag, startPoint x: 1296, startPoint y: 114, endPoint x: 599, endPoint y: 76, distance: 698.0
click at [1290, 114] on div "首页 / 会员管理 / 提现列表 / 提现列表" at bounding box center [878, 128] width 1341 height 64
click at [403, 59] on div "会员加扣款" at bounding box center [413, 68] width 52 height 28
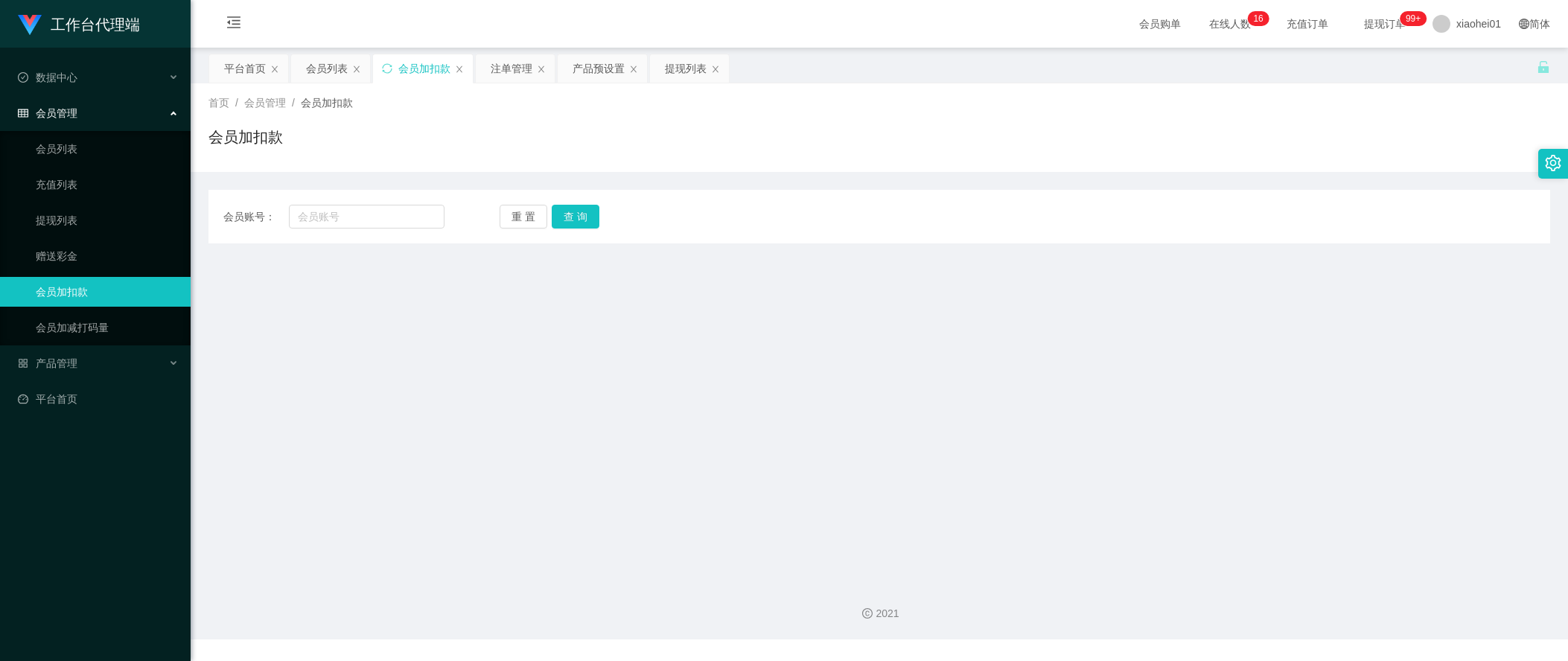
click at [374, 228] on div "会员账号： 重 置 查 询 会员账号 会员姓名 账号余额 操作类型 人工加款 人工扣款 金额 确 定" at bounding box center [878, 216] width 1341 height 54
click at [371, 224] on input "text" at bounding box center [366, 217] width 155 height 23
paste input "simonzhu"
type input "simonzhu"
click at [590, 215] on button "查 询" at bounding box center [575, 217] width 48 height 23
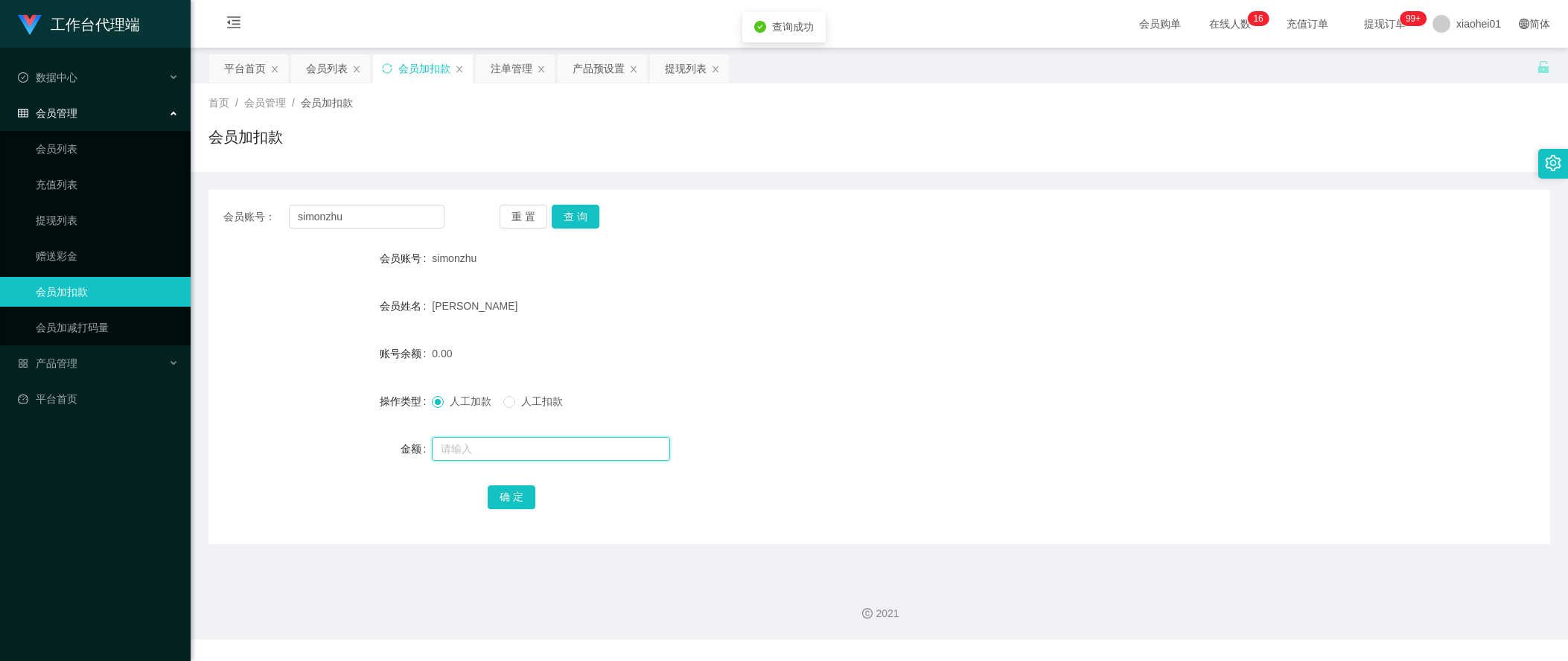
click at [500, 442] on input "text" at bounding box center [551, 448] width 238 height 23
type input "112"
click at [503, 489] on button "确 定" at bounding box center [511, 497] width 48 height 23
drag, startPoint x: 921, startPoint y: 338, endPoint x: 910, endPoint y: 237, distance: 101.6
click at [915, 336] on form "会员账号 simonzhu 会员姓名 ZHU JIE 账号余额 112.00 操作类型 人工加款 人工扣款 金额 确 定" at bounding box center [878, 377] width 1341 height 268
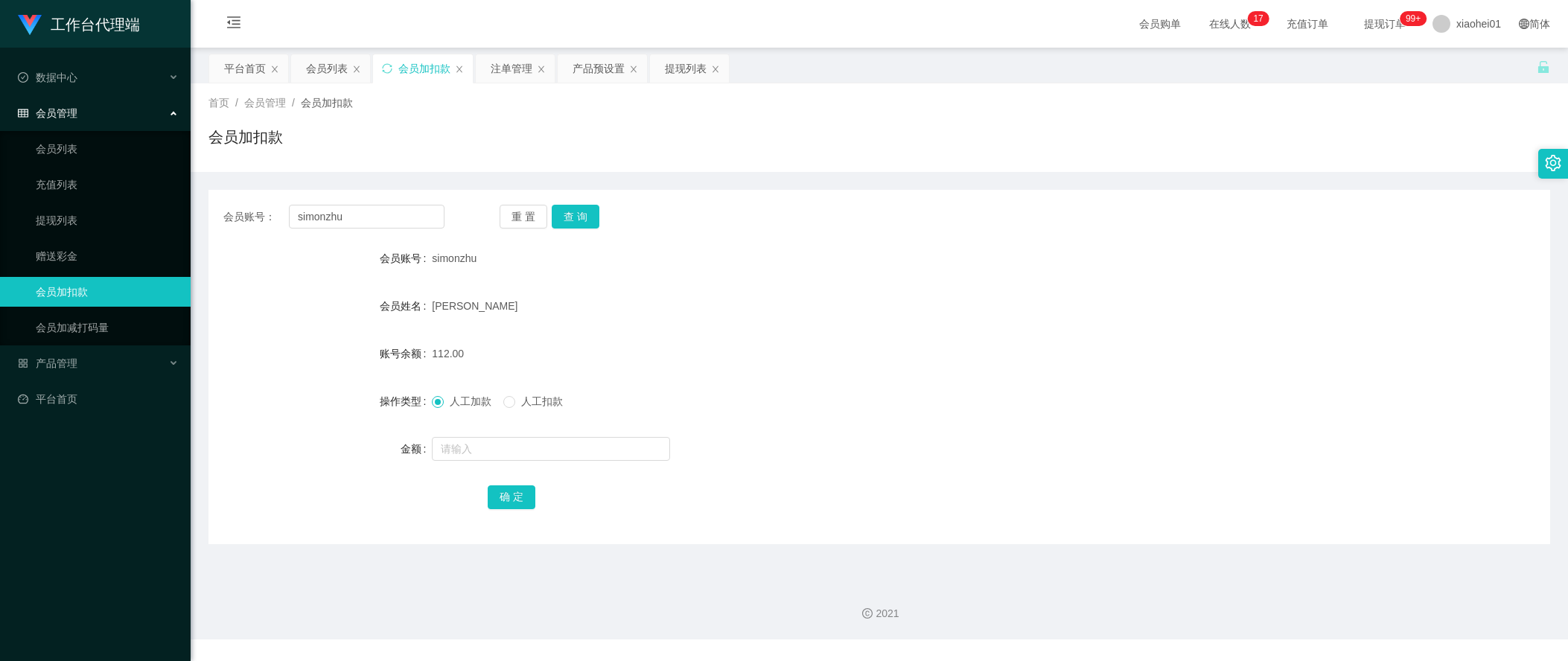
click at [1309, 272] on div "会员账号 simonzhu" at bounding box center [878, 258] width 1341 height 29
click at [684, 89] on div "首页 / 会员管理 / 会员加扣款 / 会员加扣款" at bounding box center [879, 127] width 1377 height 89
click at [684, 67] on div "提现列表" at bounding box center [686, 68] width 42 height 28
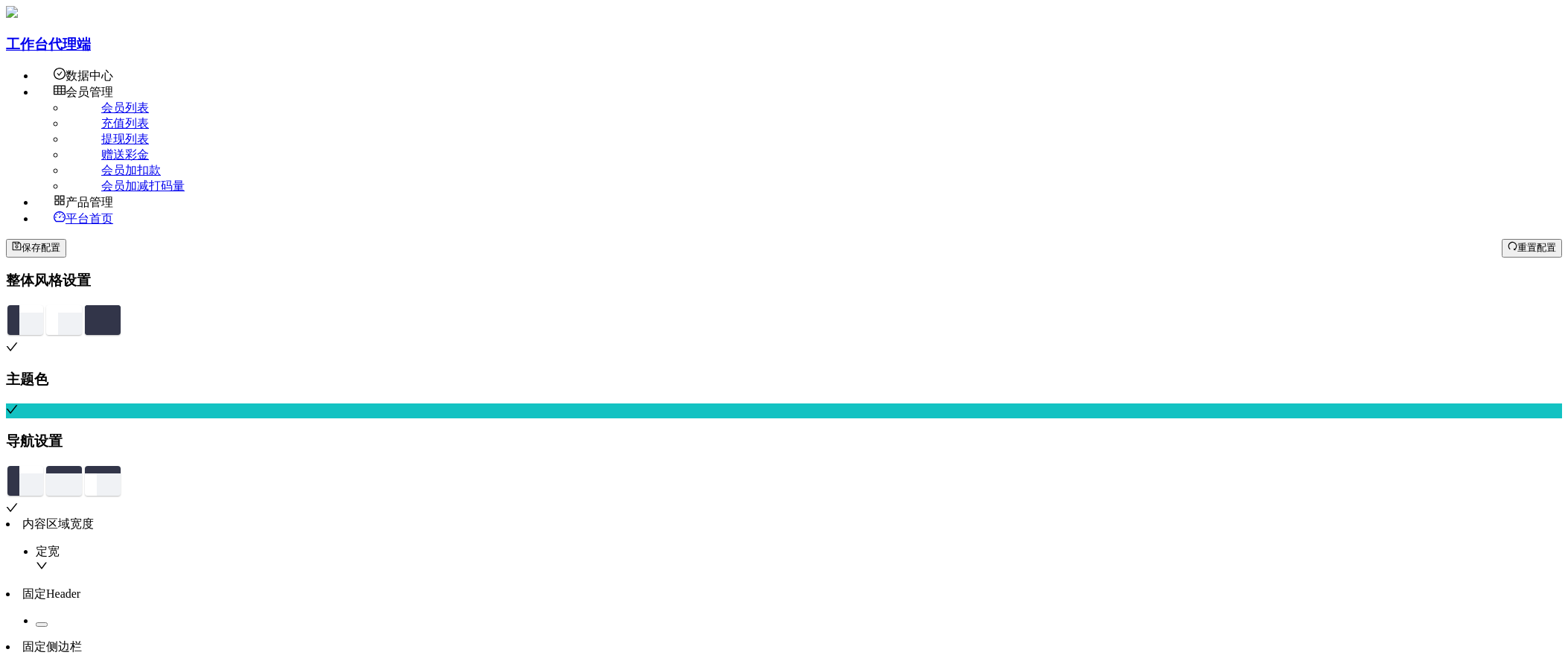
drag, startPoint x: 1242, startPoint y: 434, endPoint x: 1057, endPoint y: 359, distance: 199.6
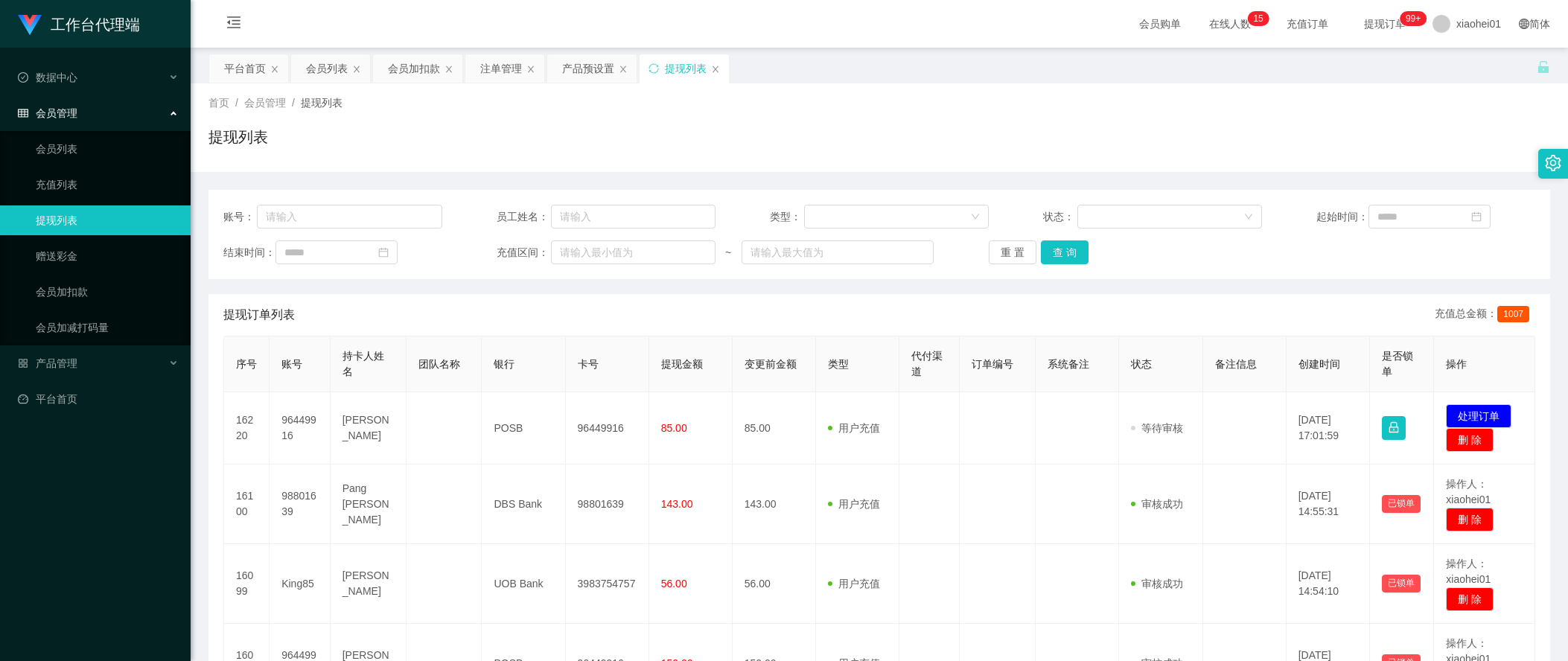
drag, startPoint x: 1307, startPoint y: 265, endPoint x: 1202, endPoint y: 237, distance: 108.7
click at [1307, 265] on div "账号： 员工姓名： 类型： 状态： 起始时间： 结束时间： 充值区间： ~ 重 置 查 询" at bounding box center [878, 233] width 1341 height 89
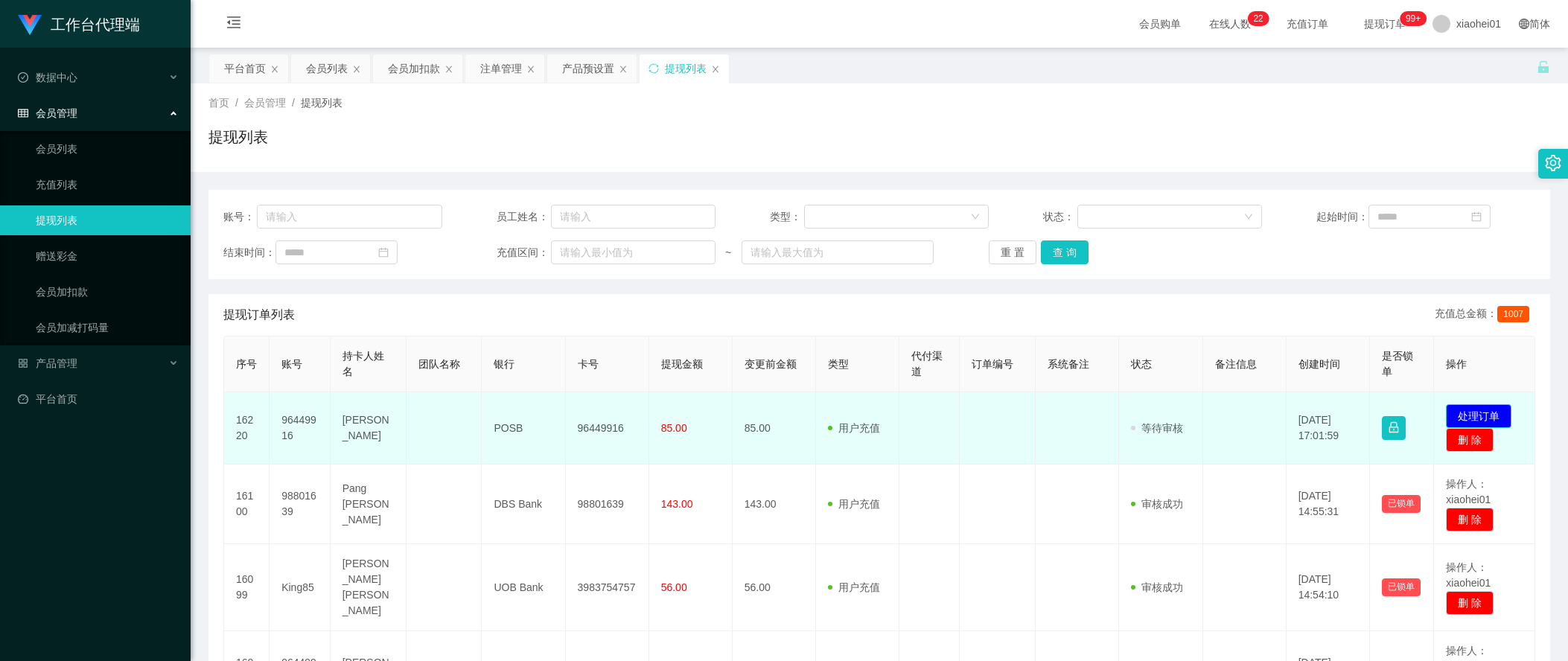
click at [1472, 411] on button "处理订单" at bounding box center [1478, 416] width 65 height 23
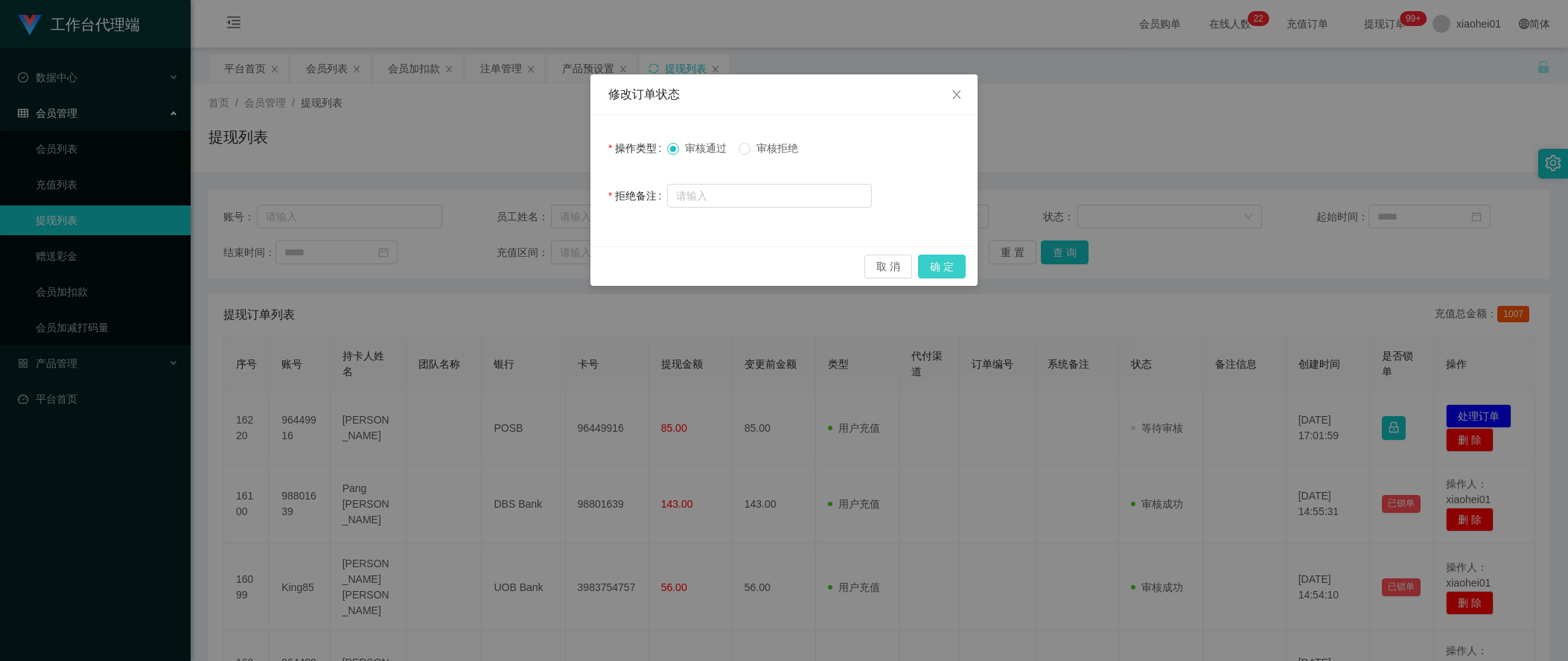
click at [954, 255] on button "确 定" at bounding box center [942, 267] width 48 height 23
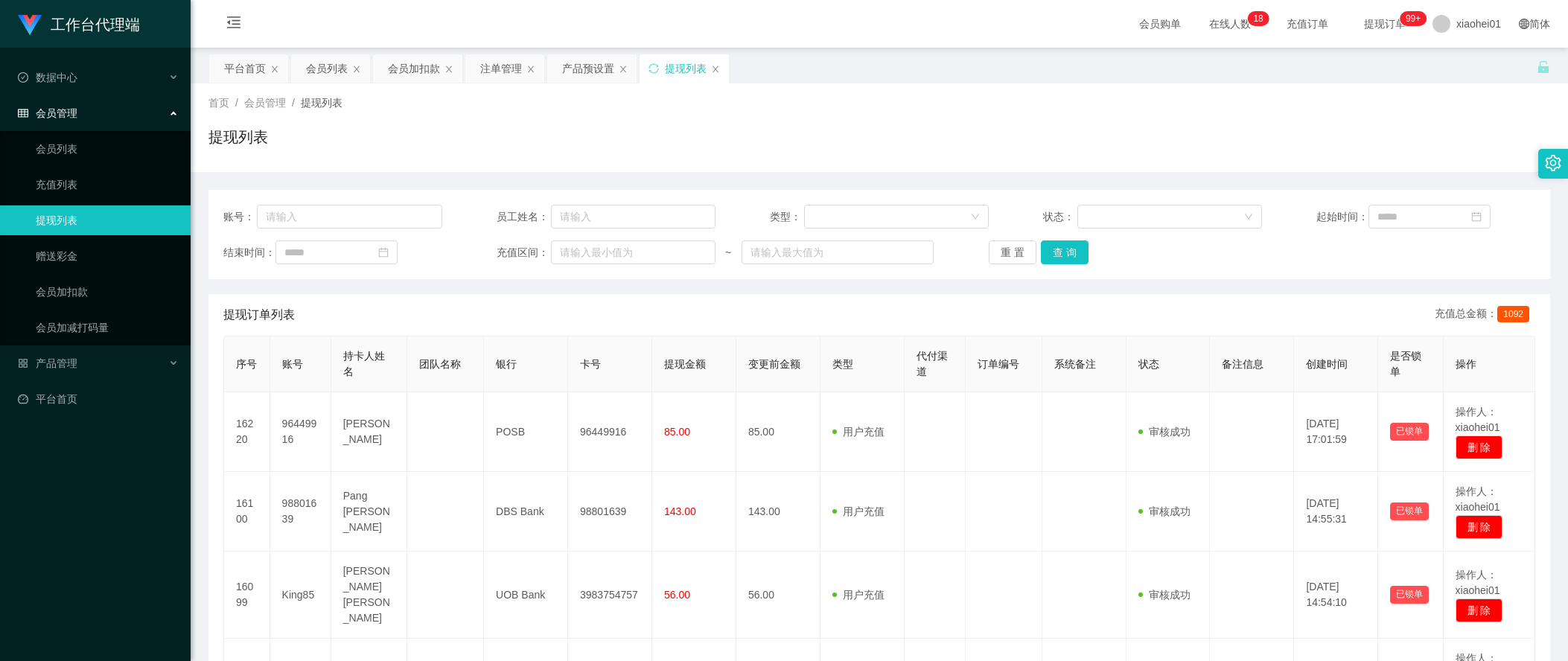
click at [1272, 166] on div "首页 / 会员管理 / 提现列表 / 提现列表" at bounding box center [879, 127] width 1377 height 89
drag, startPoint x: 503, startPoint y: 65, endPoint x: 530, endPoint y: 71, distance: 27.7
click at [505, 67] on div "注单管理" at bounding box center [501, 68] width 42 height 28
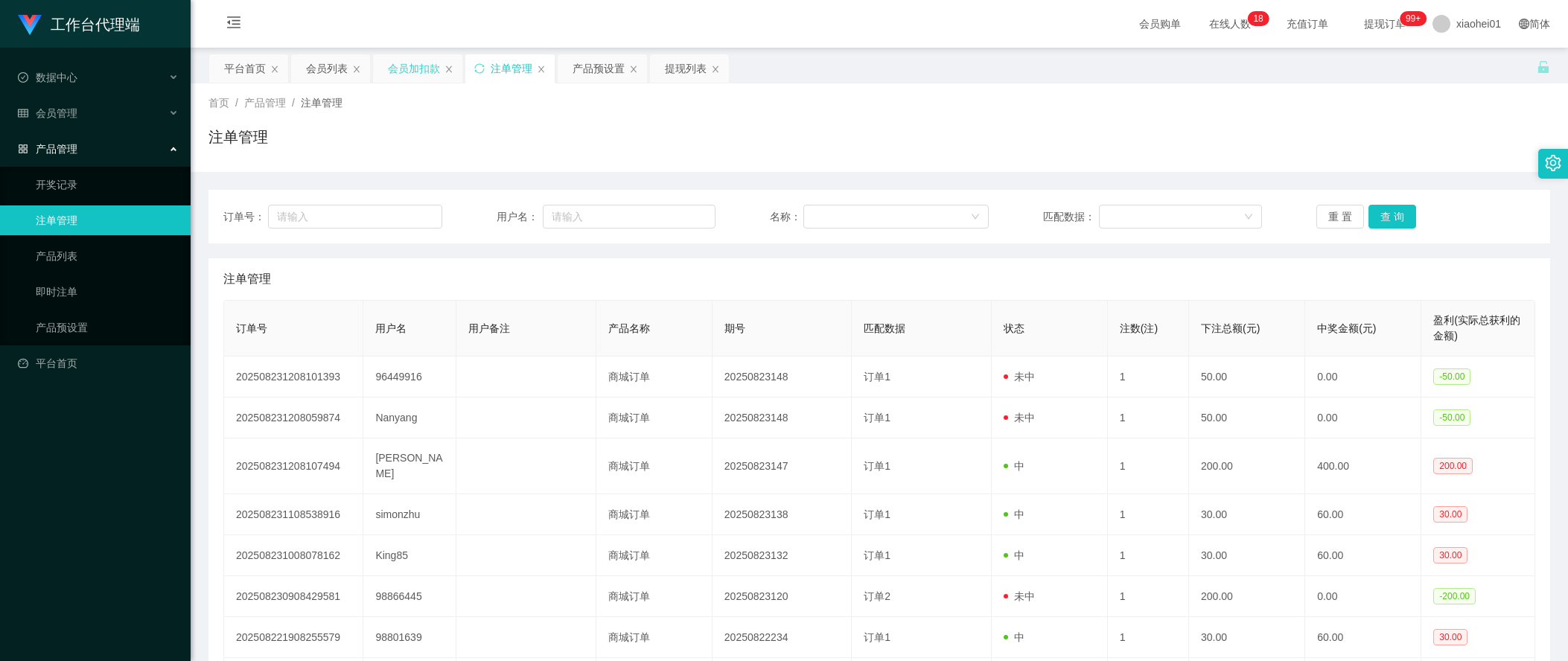
click at [406, 78] on div "会员加扣款" at bounding box center [413, 68] width 52 height 28
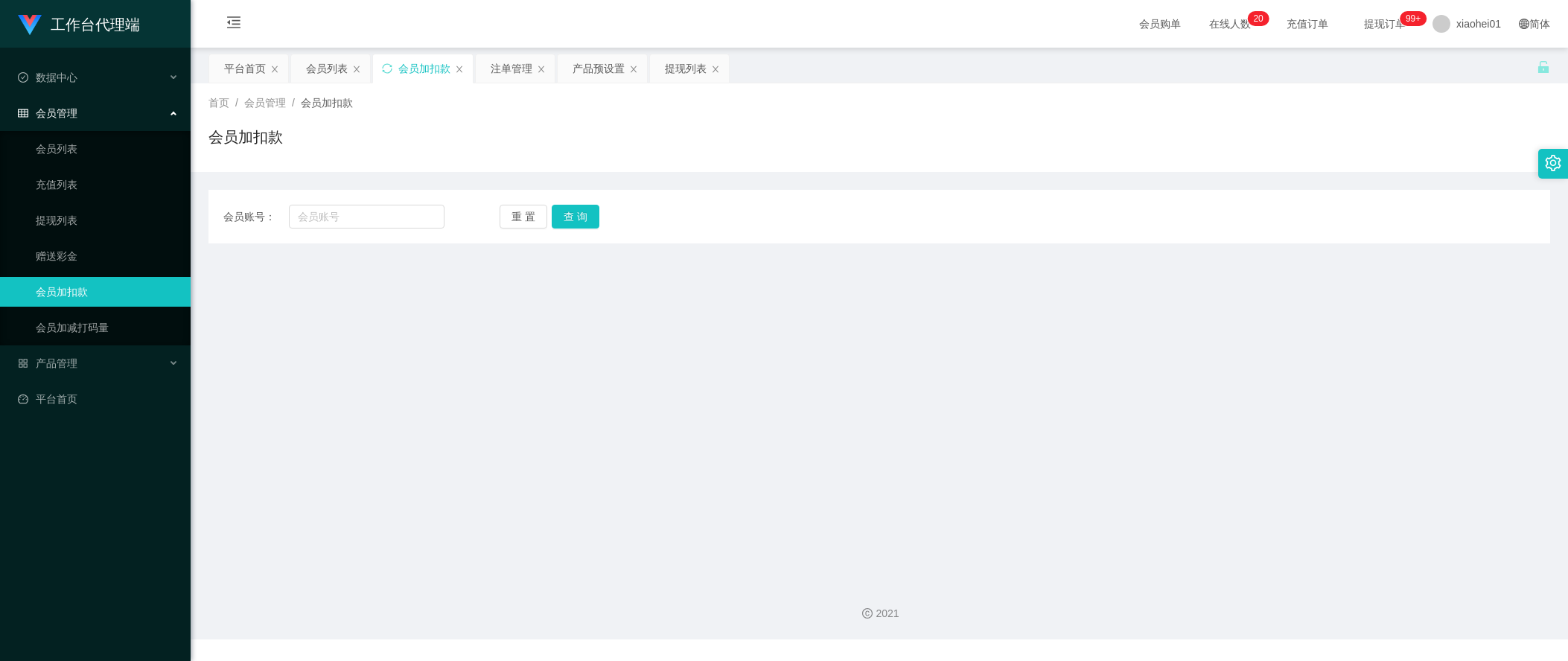
click at [329, 232] on div "会员账号： 重 置 查 询 会员账号 会员姓名 账号余额 操作类型 人工加款 人工扣款 金额 确 定" at bounding box center [878, 216] width 1341 height 54
click at [333, 224] on input "text" at bounding box center [366, 217] width 155 height 23
paste input "Nanyang"
type input "Nanyang"
click at [576, 217] on button "查 询" at bounding box center [575, 217] width 48 height 23
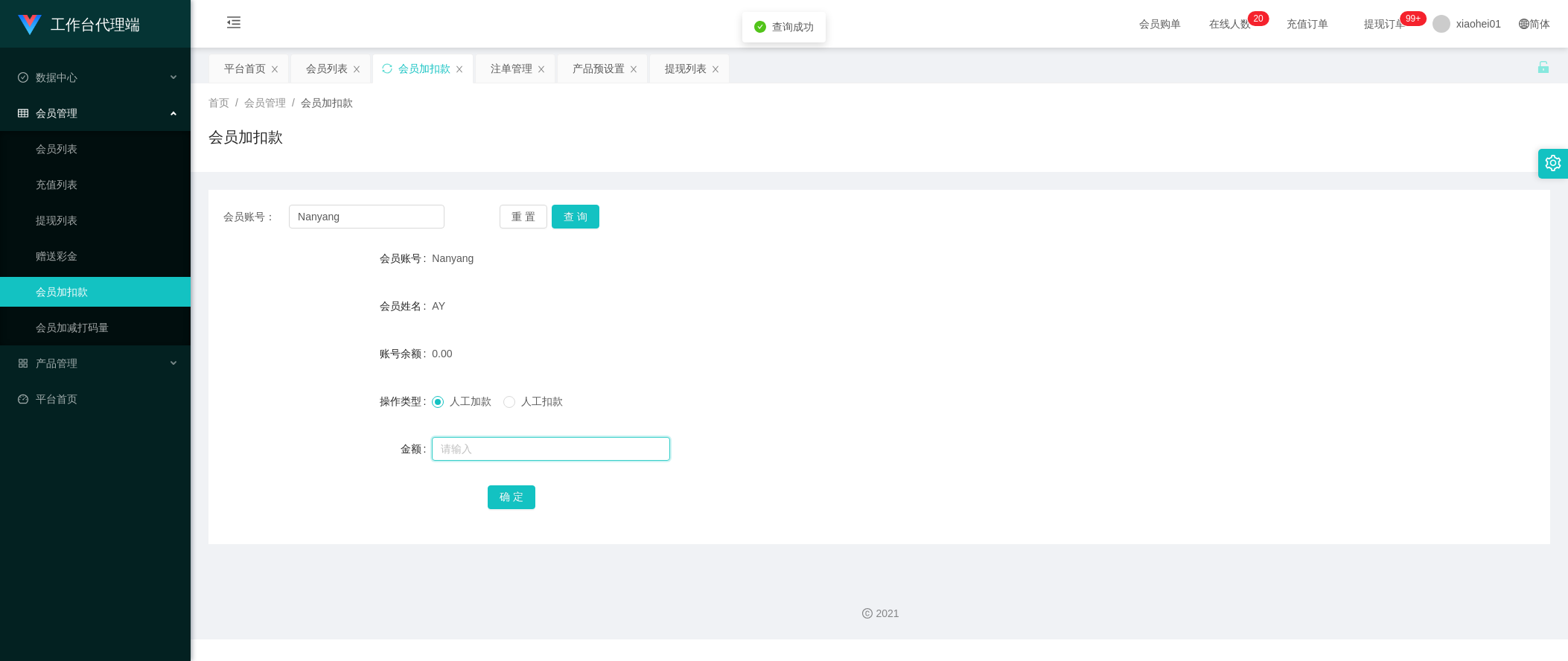
click at [585, 455] on input "text" at bounding box center [551, 448] width 238 height 23
type input "88"
click at [528, 489] on button "确 定" at bounding box center [511, 497] width 48 height 23
drag, startPoint x: 954, startPoint y: 347, endPoint x: 990, endPoint y: 111, distance: 238.7
click at [954, 342] on div "88.00" at bounding box center [823, 353] width 783 height 29
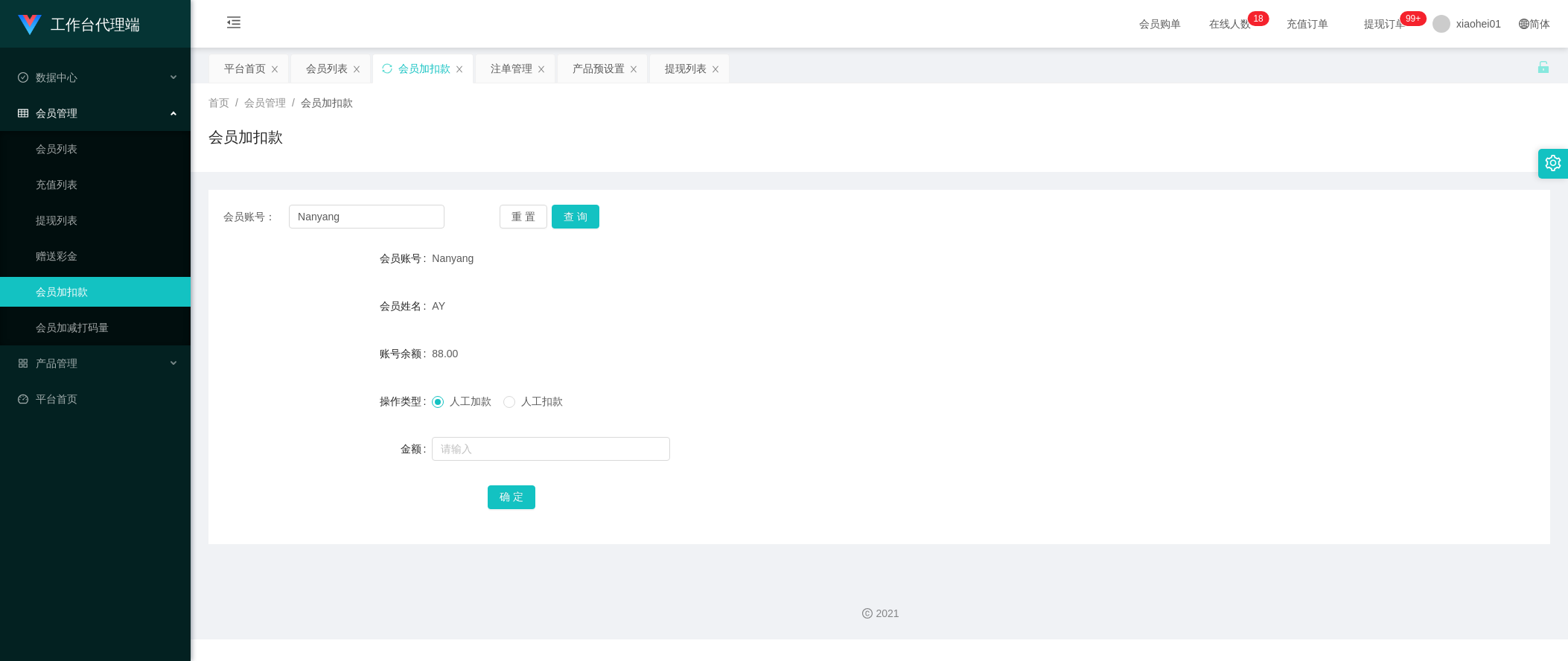
click at [1385, 315] on div "会员姓名 AY" at bounding box center [878, 306] width 1341 height 29
click at [1388, 418] on form "会员账号 Nanyang 会员姓名 AY 账号余额 88.00 操作类型 人工加款 人工扣款 金额 确 定" at bounding box center [878, 377] width 1341 height 268
click at [696, 74] on div "提现列表" at bounding box center [686, 68] width 42 height 28
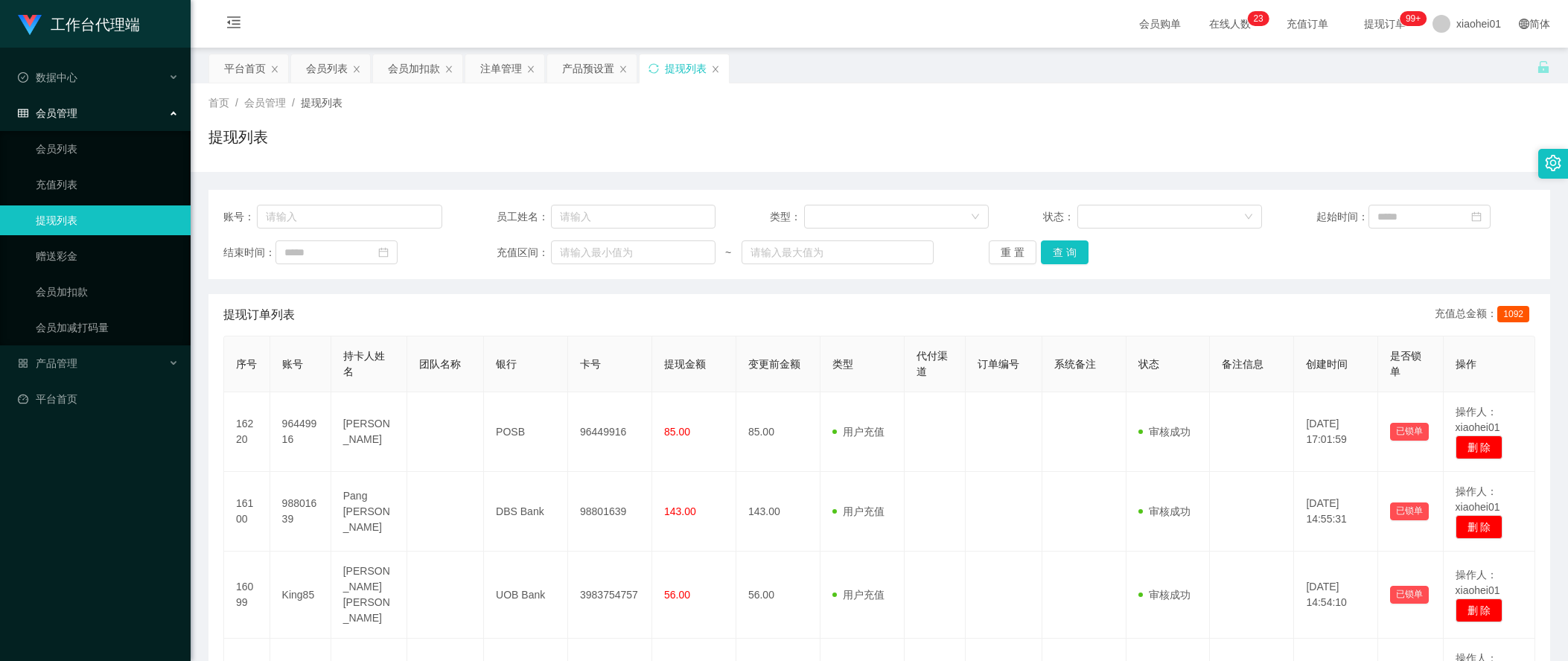
click at [144, 549] on div "工作台代理端 数据中心 会员管理 会员列表 充值列表 提现列表 赠送彩金 会员加扣款 会员加减打码量 产品管理 平台首页" at bounding box center [95, 330] width 191 height 661
drag, startPoint x: 1266, startPoint y: 262, endPoint x: 1253, endPoint y: 255, distance: 14.8
click at [1266, 262] on div "结束时间： 充值区间： ~ 重 置 查 询" at bounding box center [879, 252] width 1312 height 23
click at [496, 61] on div "注单管理" at bounding box center [501, 68] width 42 height 28
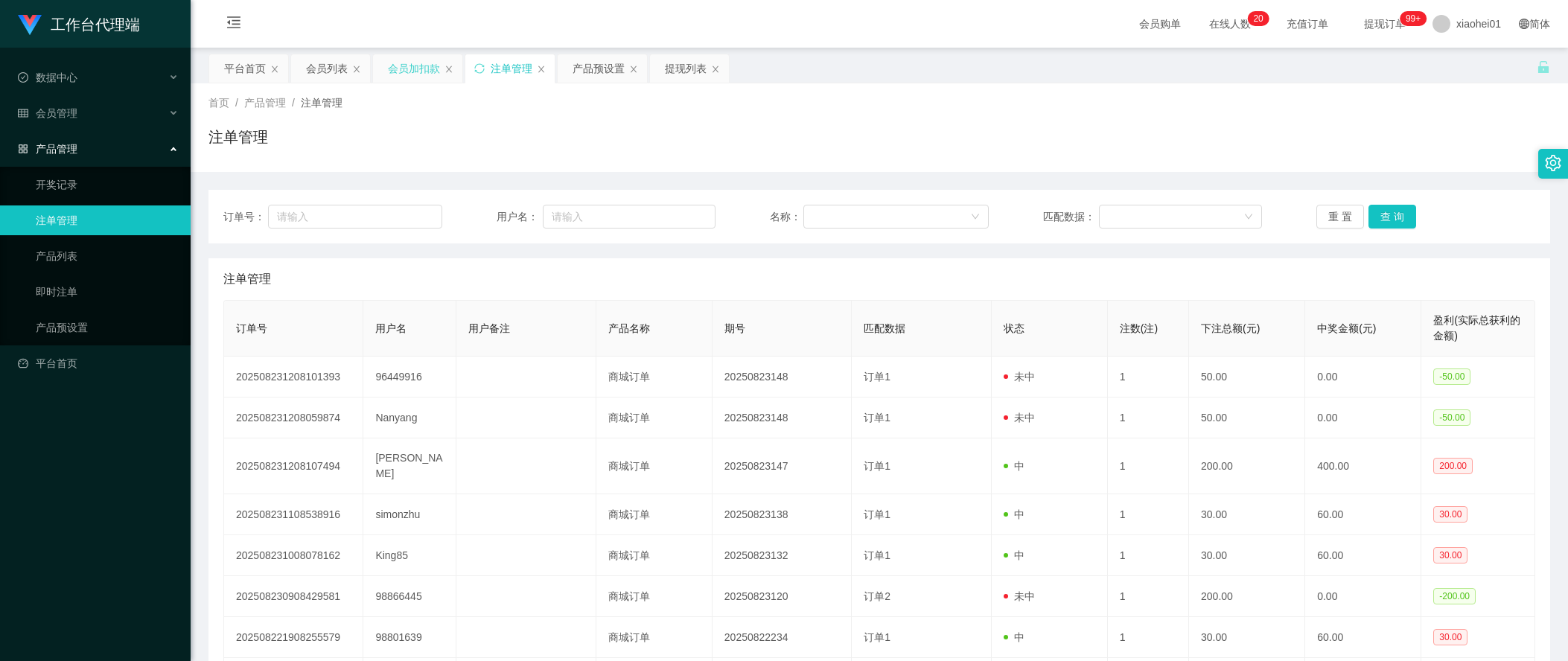
click at [415, 64] on div "会员加扣款" at bounding box center [413, 68] width 52 height 28
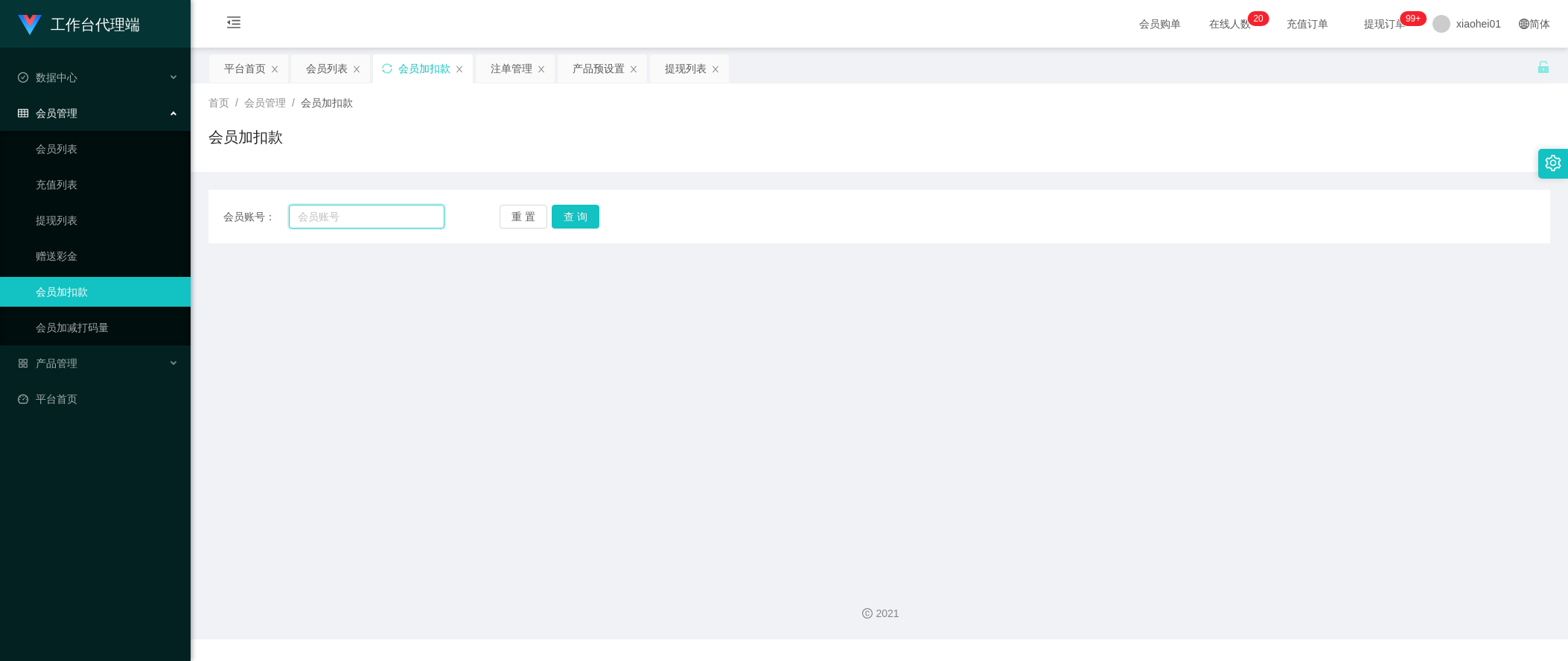
click at [377, 215] on input "text" at bounding box center [366, 217] width 155 height 23
paste input "Nanyang"
type input "Nanyang"
click at [600, 205] on div "重 置 查 询" at bounding box center [610, 217] width 221 height 23
click at [585, 214] on button "查 询" at bounding box center [575, 217] width 48 height 23
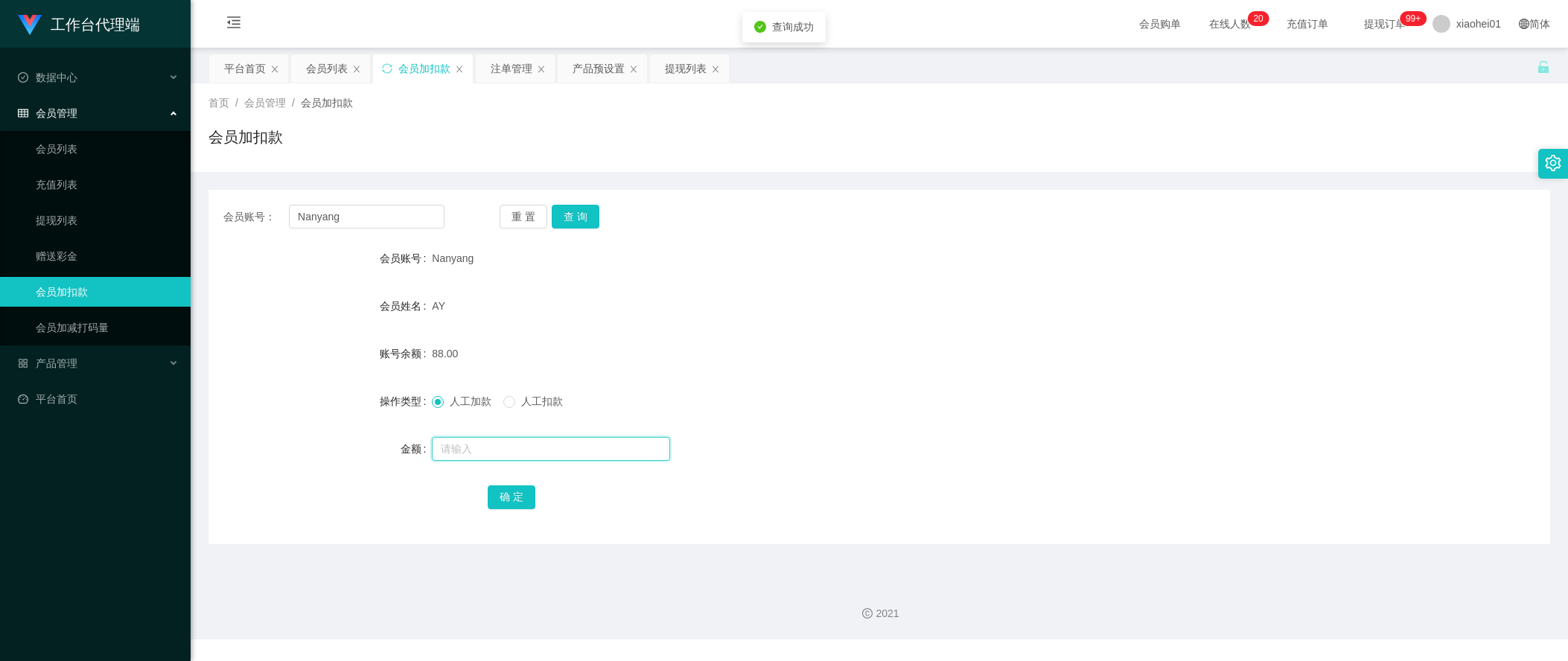
click at [523, 446] on input "text" at bounding box center [551, 448] width 238 height 23
type input "100"
click at [525, 489] on button "确 定" at bounding box center [511, 497] width 48 height 23
click at [780, 315] on div "AY" at bounding box center [823, 306] width 783 height 29
click at [280, 431] on form "会员账号 Nanyang 会员姓名 AY 账号余额 188.00 操作类型 人工加款 人工扣款 金额 确 定" at bounding box center [878, 377] width 1341 height 268
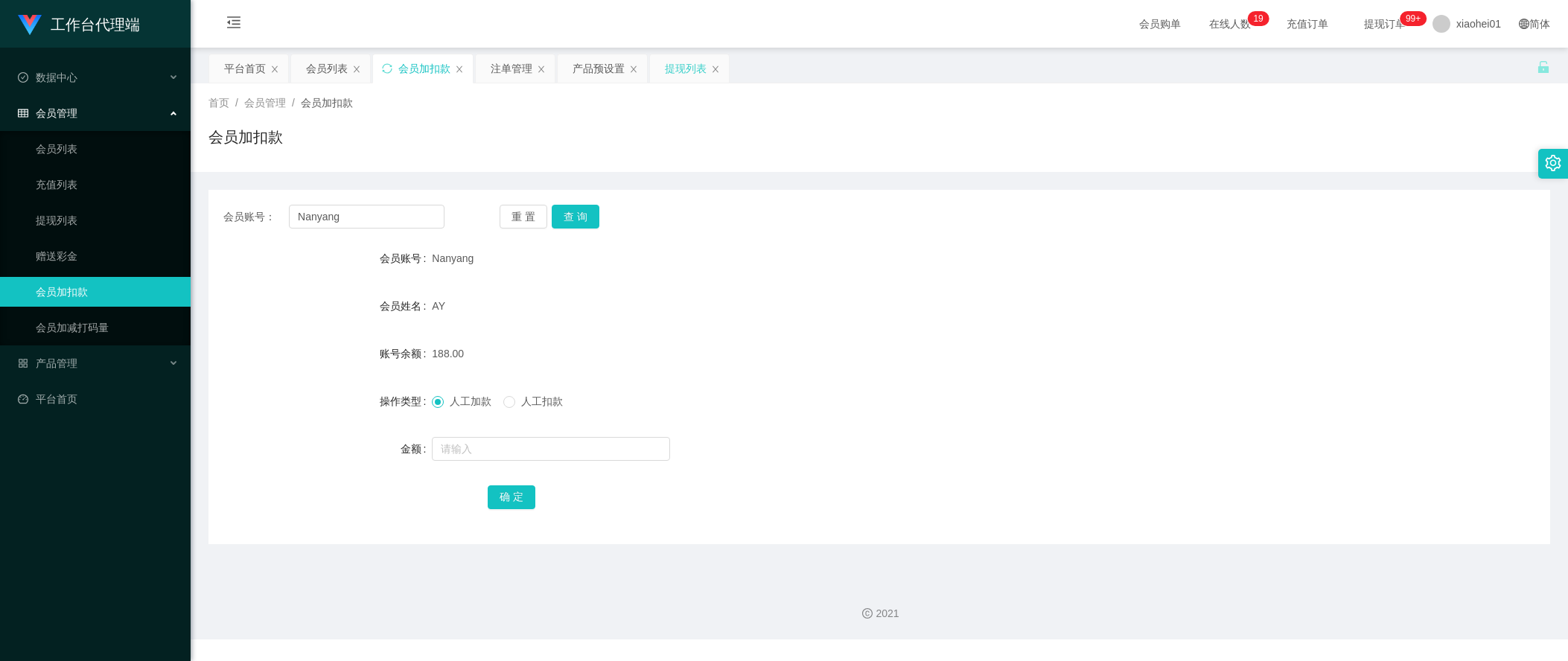
click at [695, 74] on div "提现列表" at bounding box center [686, 68] width 42 height 28
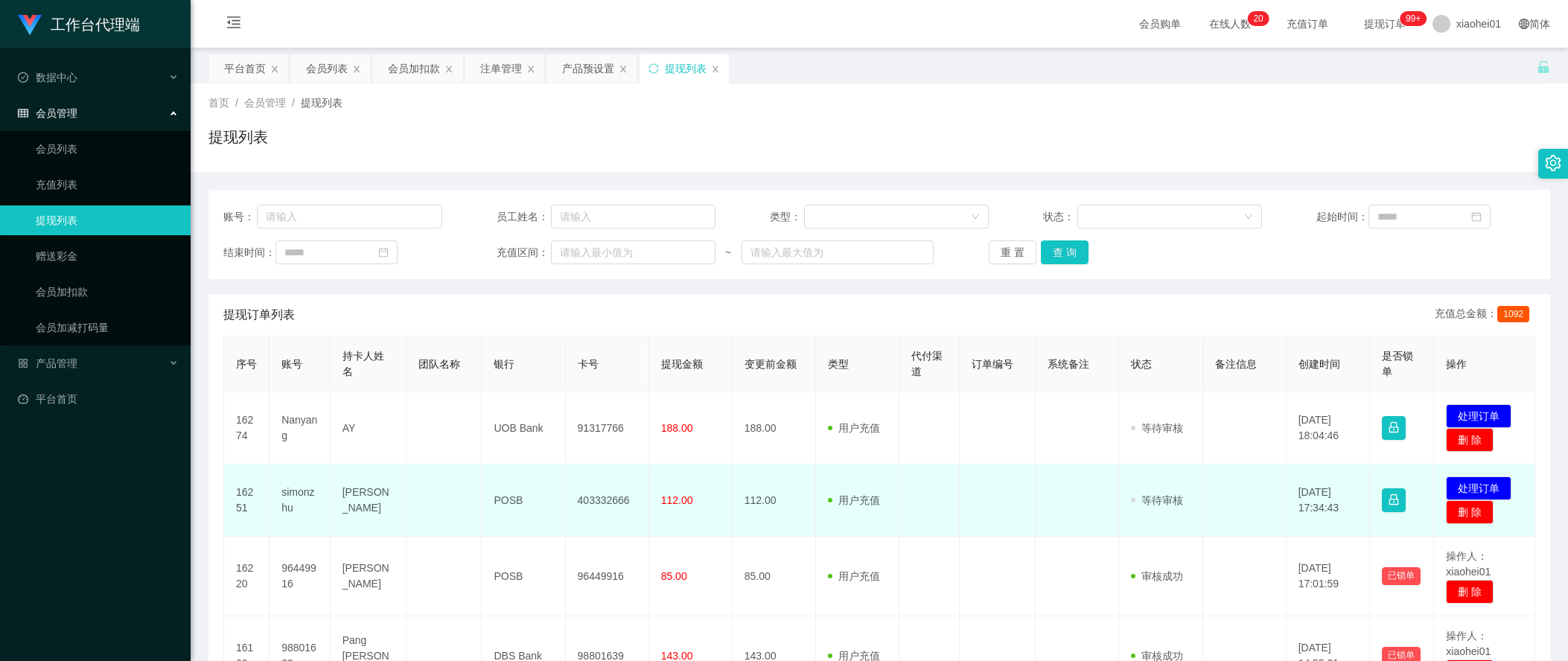
click at [600, 496] on td "403332666" at bounding box center [607, 501] width 83 height 72
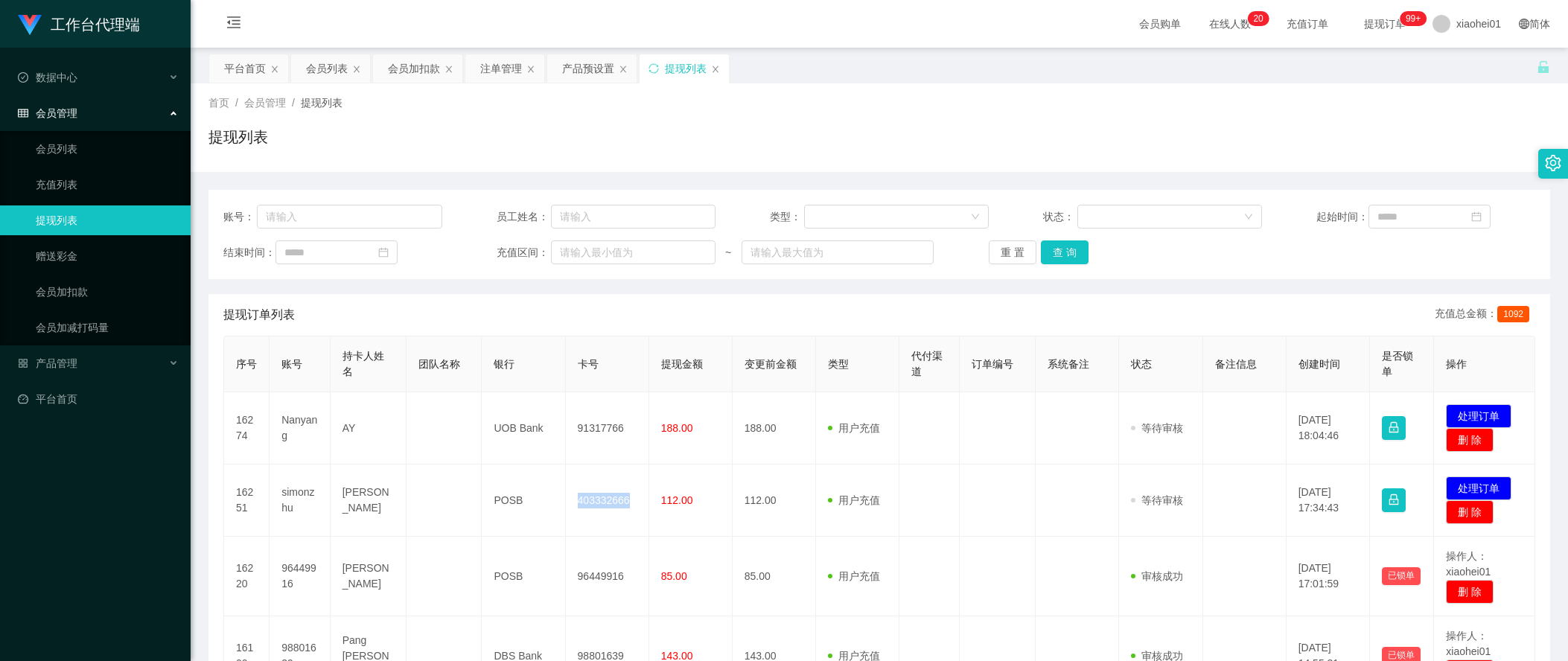
copy td "403332666"
click at [1283, 252] on div "结束时间： 充值区间： ~ 重 置 查 询" at bounding box center [879, 252] width 1312 height 23
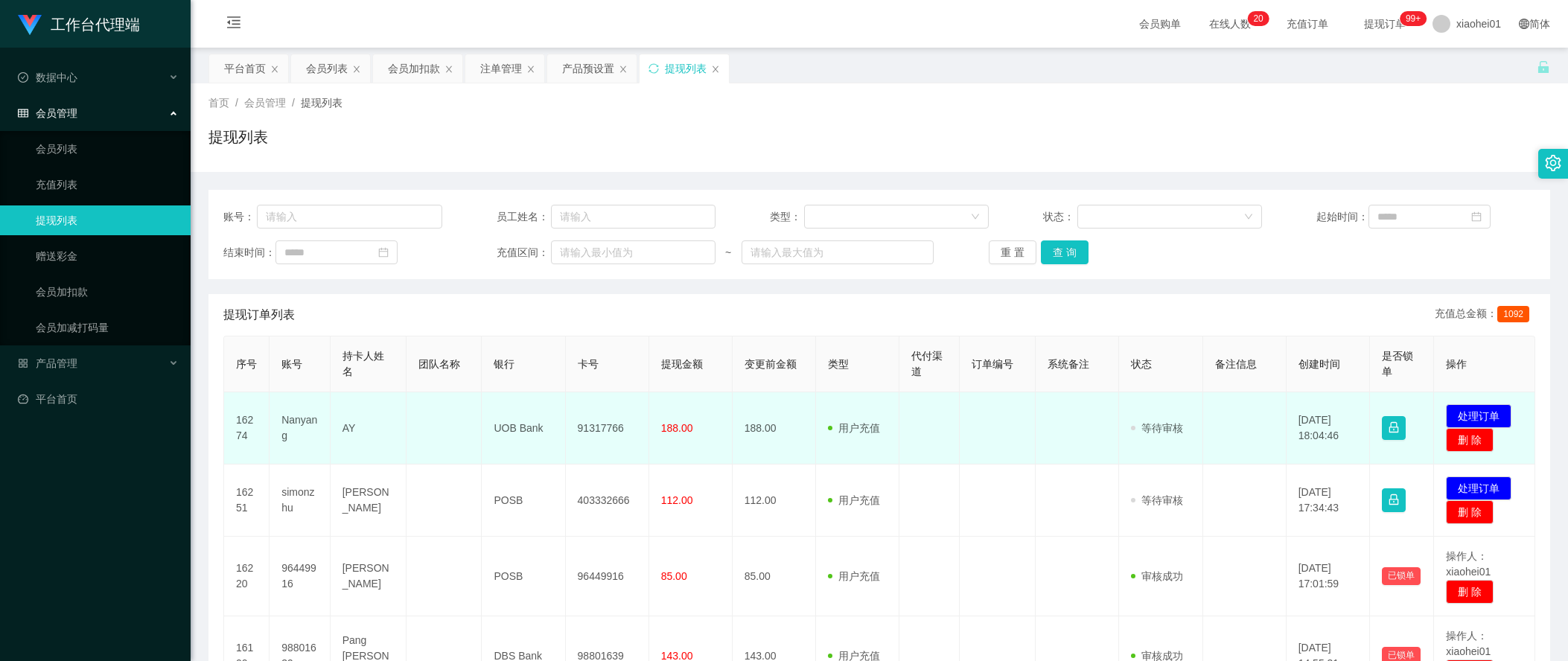
click at [1465, 402] on td "发起代付 处理订单 删 除" at bounding box center [1485, 429] width 102 height 72
click at [1479, 405] on button "处理订单" at bounding box center [1478, 416] width 65 height 23
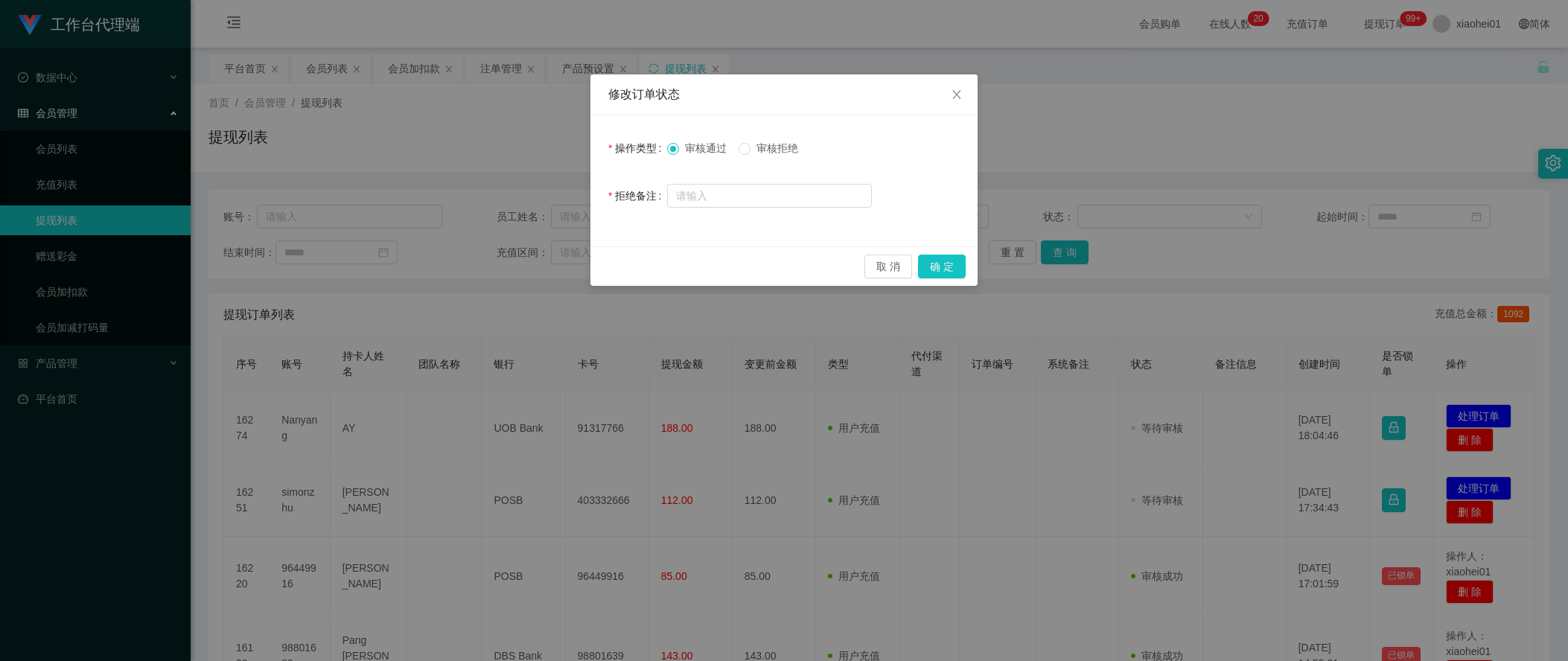
click at [1377, 387] on div "修改订单状态 操作类型 审核通过 审核拒绝 拒绝备注 取 消 确 定" at bounding box center [784, 330] width 1568 height 661
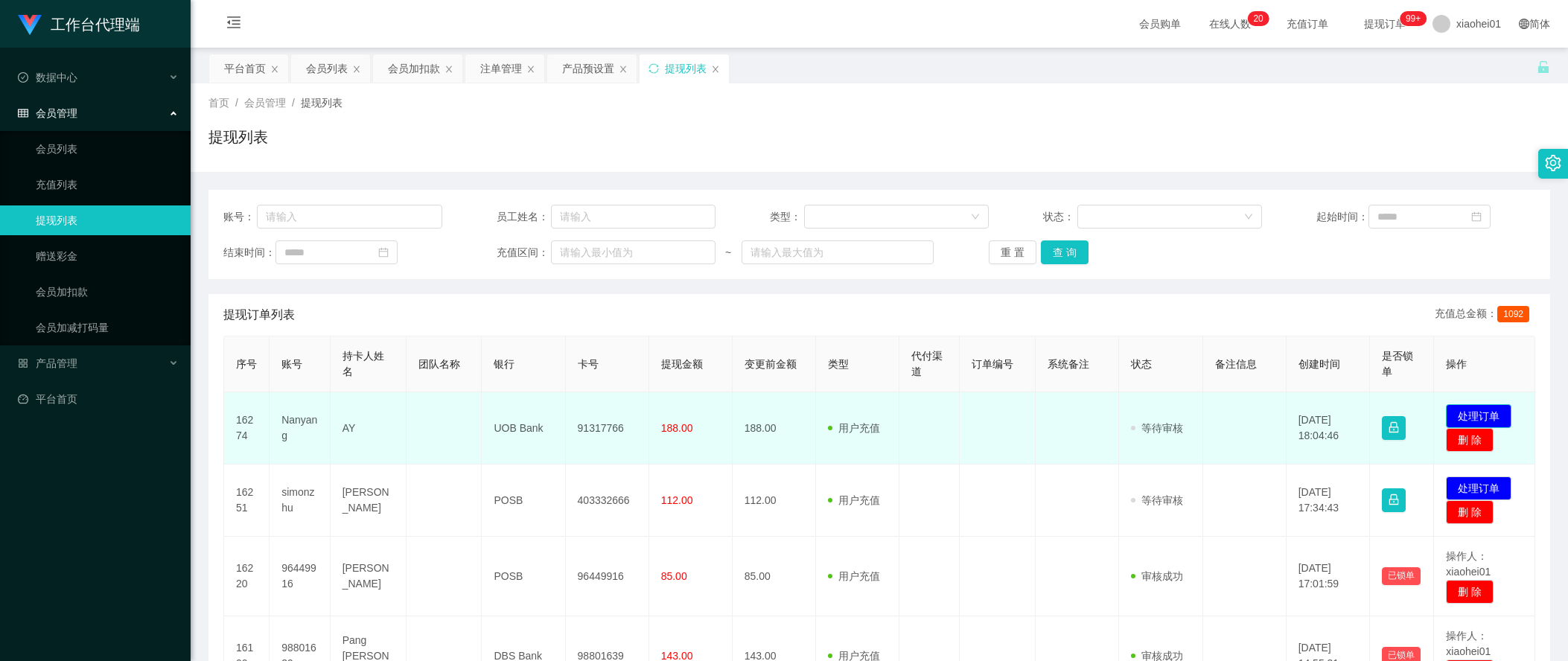
scroll to position [634, 0]
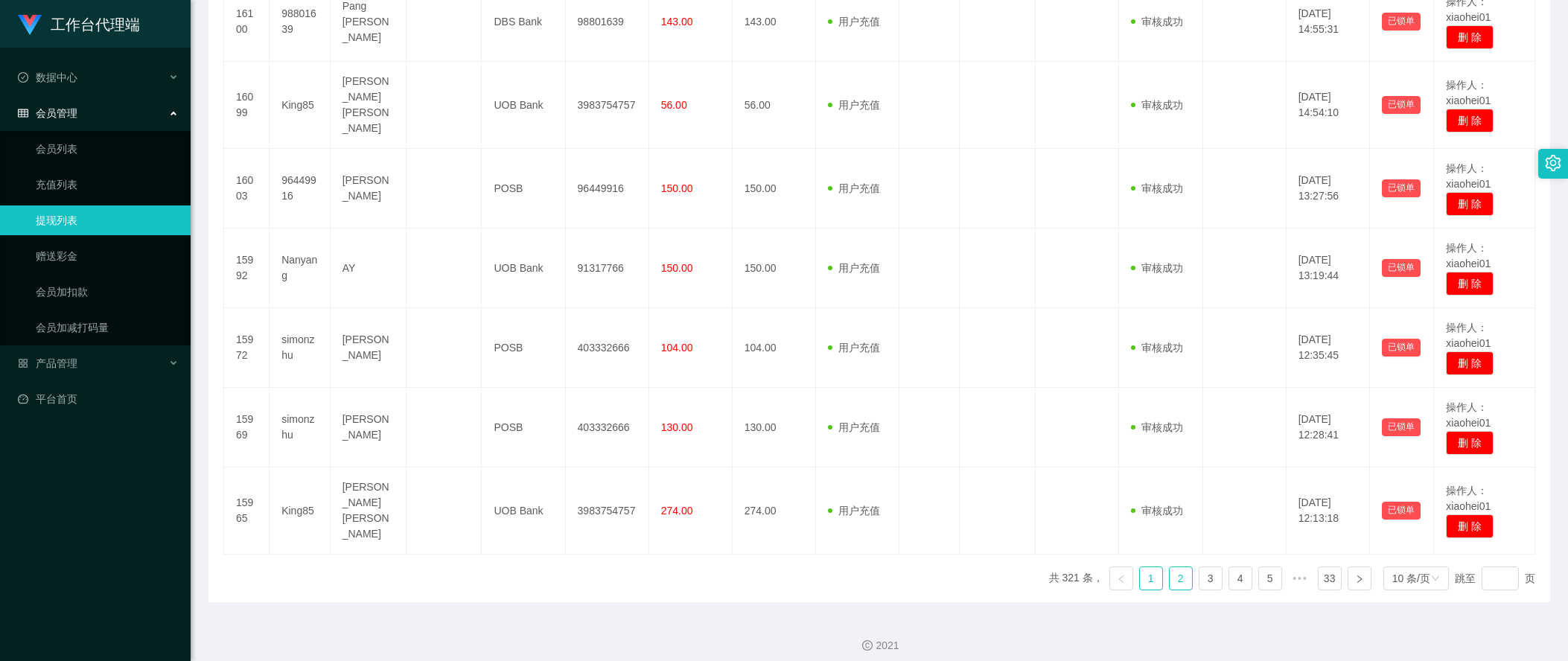
click at [1169, 572] on link "2" at bounding box center [1180, 578] width 22 height 22
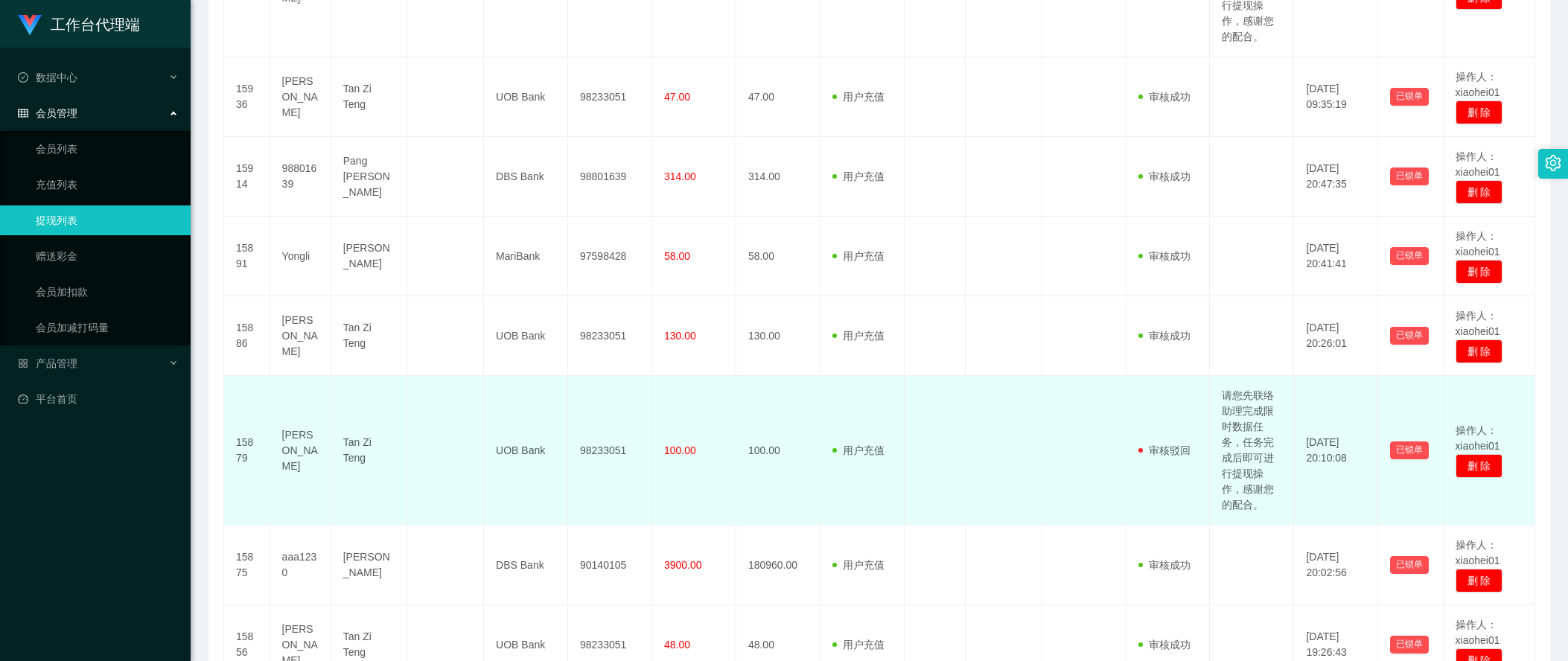
click at [1233, 476] on td "请您先联络助理完成限时数据任务，任务完成后即可进行提现操作，感谢您的配合。" at bounding box center [1251, 450] width 84 height 149
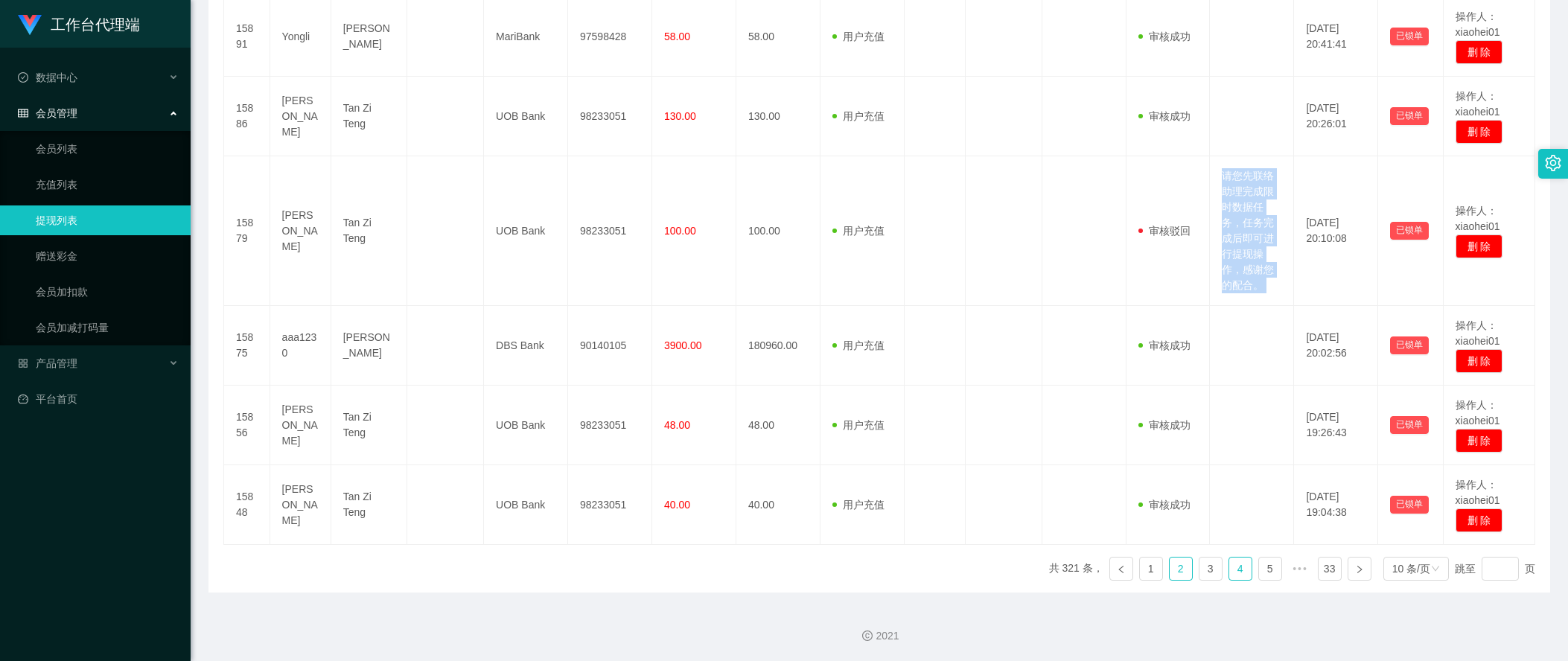
scroll to position [858, 0]
click at [1147, 564] on link "1" at bounding box center [1151, 567] width 22 height 22
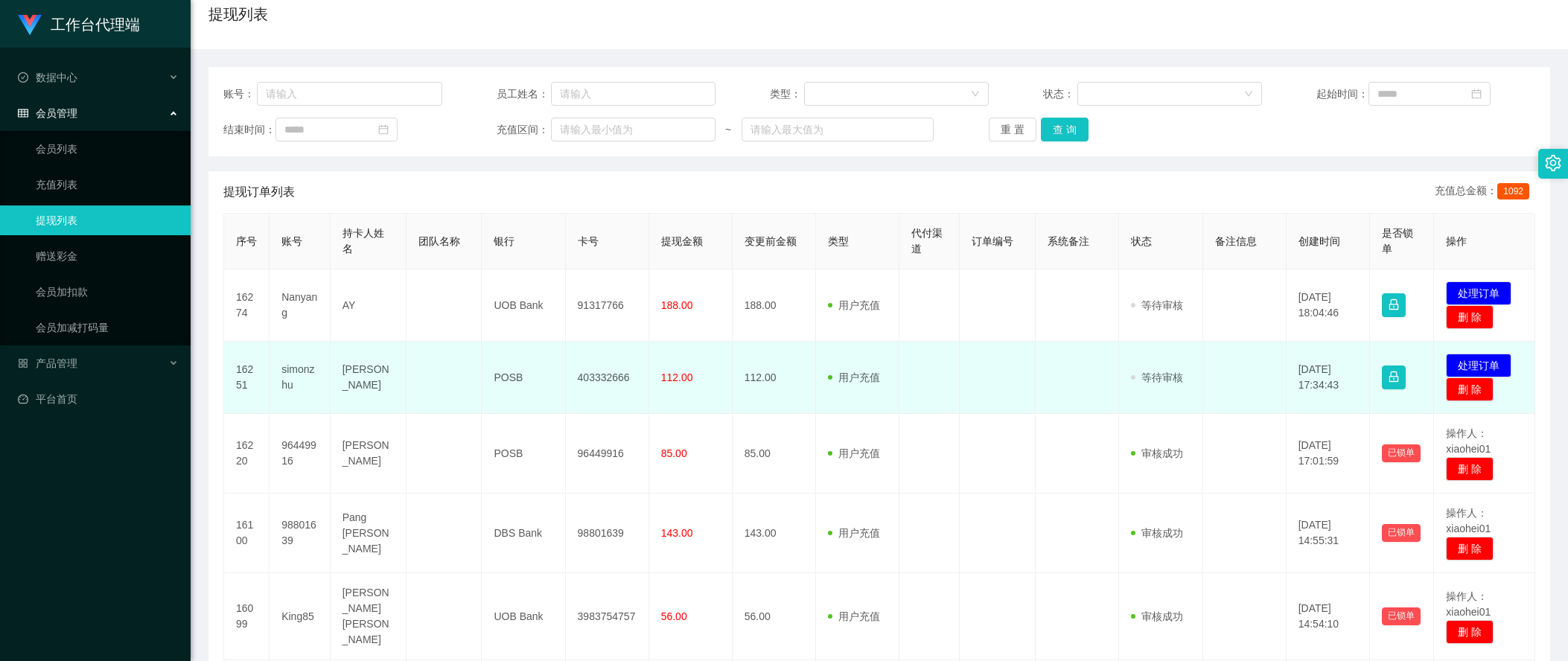
scroll to position [0, 0]
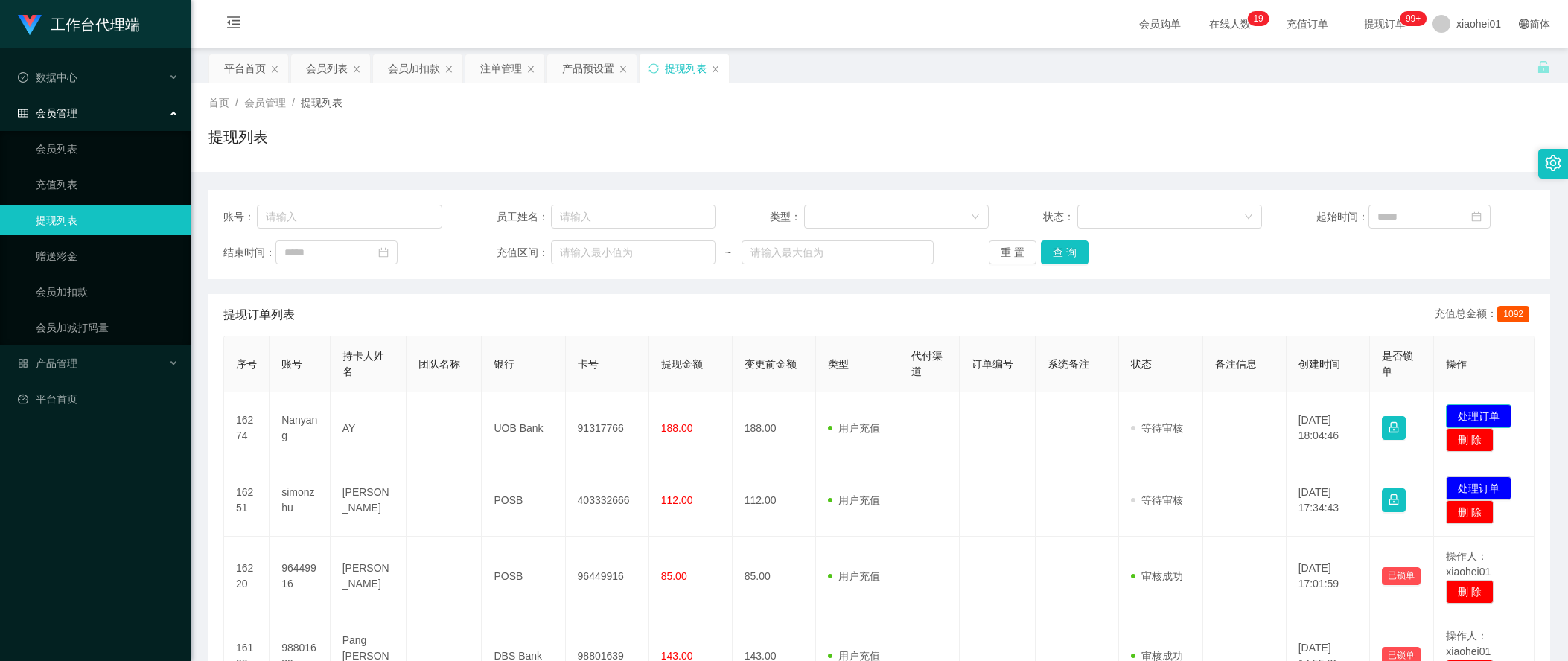
click at [1486, 415] on button "处理订单" at bounding box center [1478, 416] width 65 height 23
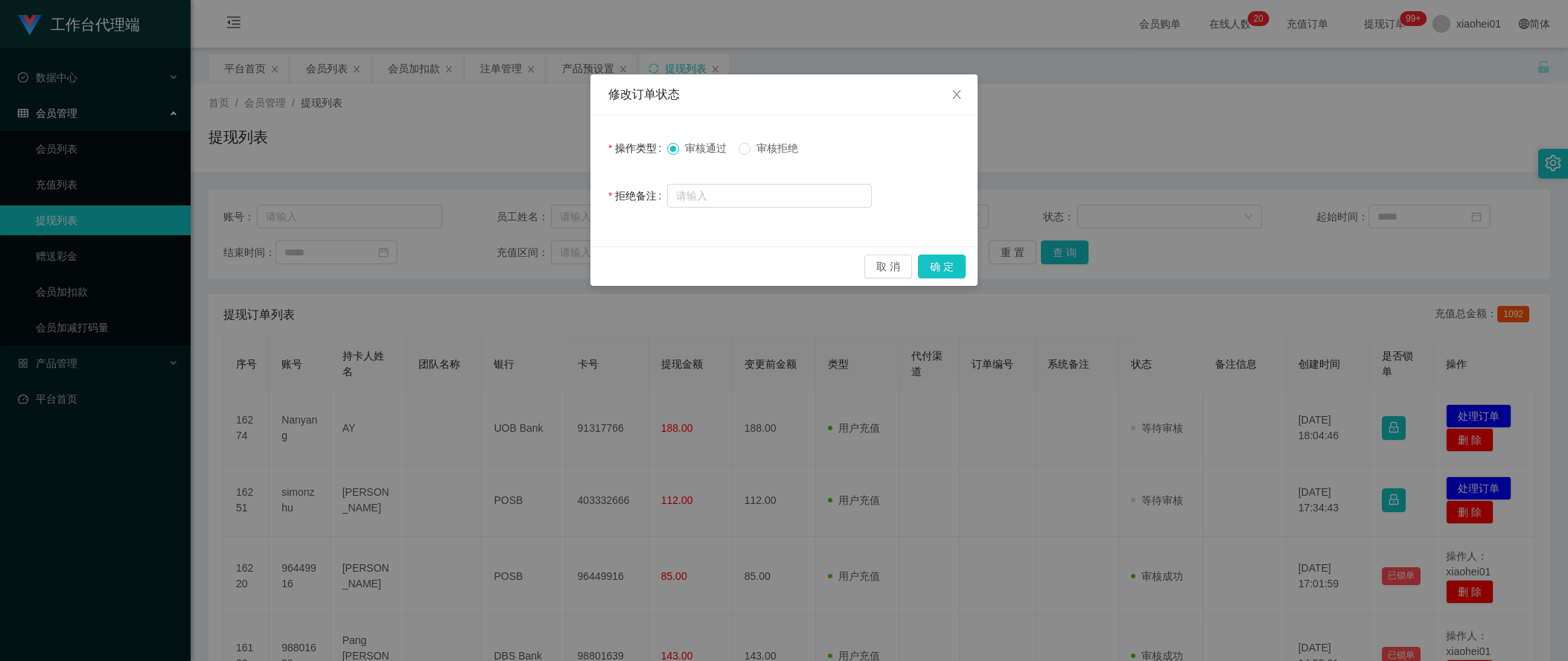
click at [767, 150] on span "审核拒绝" at bounding box center [777, 148] width 54 height 12
drag, startPoint x: 809, startPoint y: 189, endPoint x: 798, endPoint y: 189, distance: 11.0
click at [809, 189] on input "text" at bounding box center [770, 195] width 205 height 23
paste input "请您先联络助理完成限时数据任务，任务完成后即可进行提现操作，感谢您的配合。"
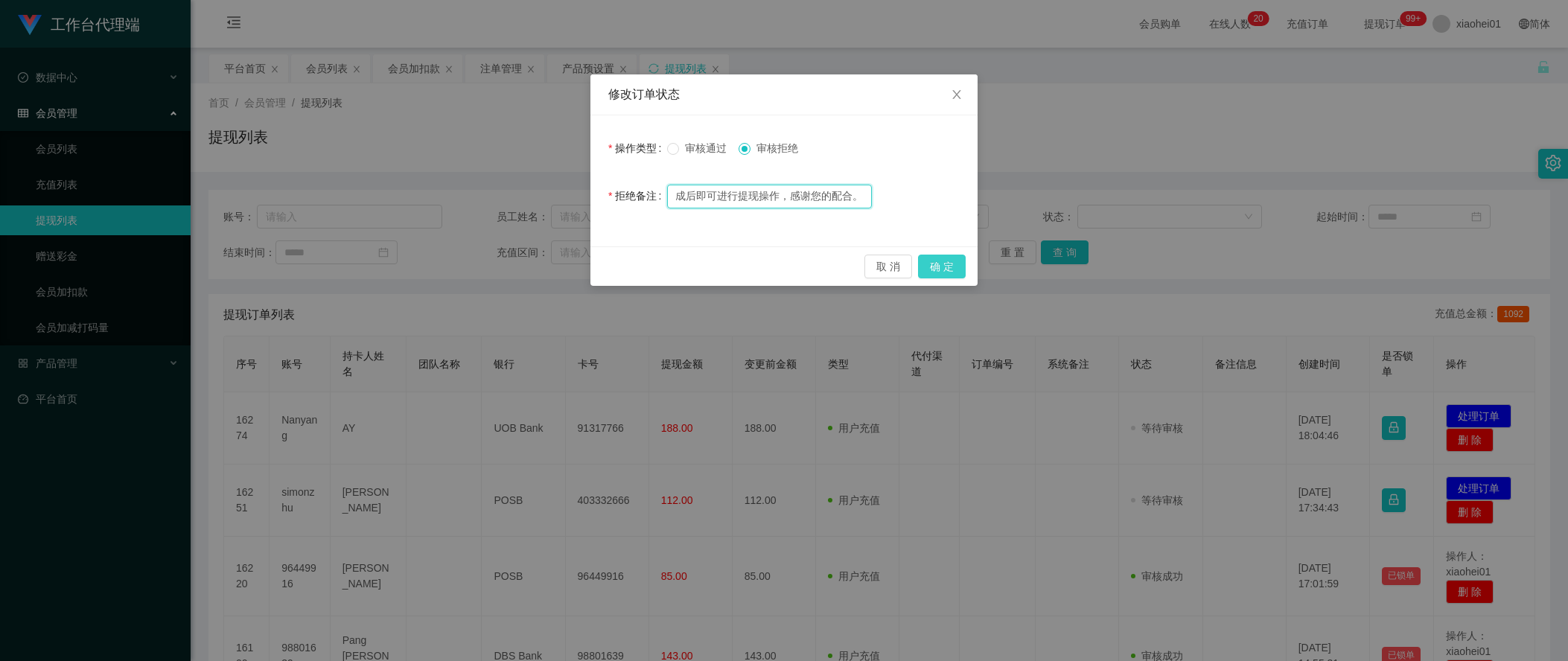
type input "请您先联络助理完成限时数据任务，任务完成后即可进行提现操作，感谢您的配合。"
click at [963, 272] on button "确 定" at bounding box center [942, 267] width 48 height 23
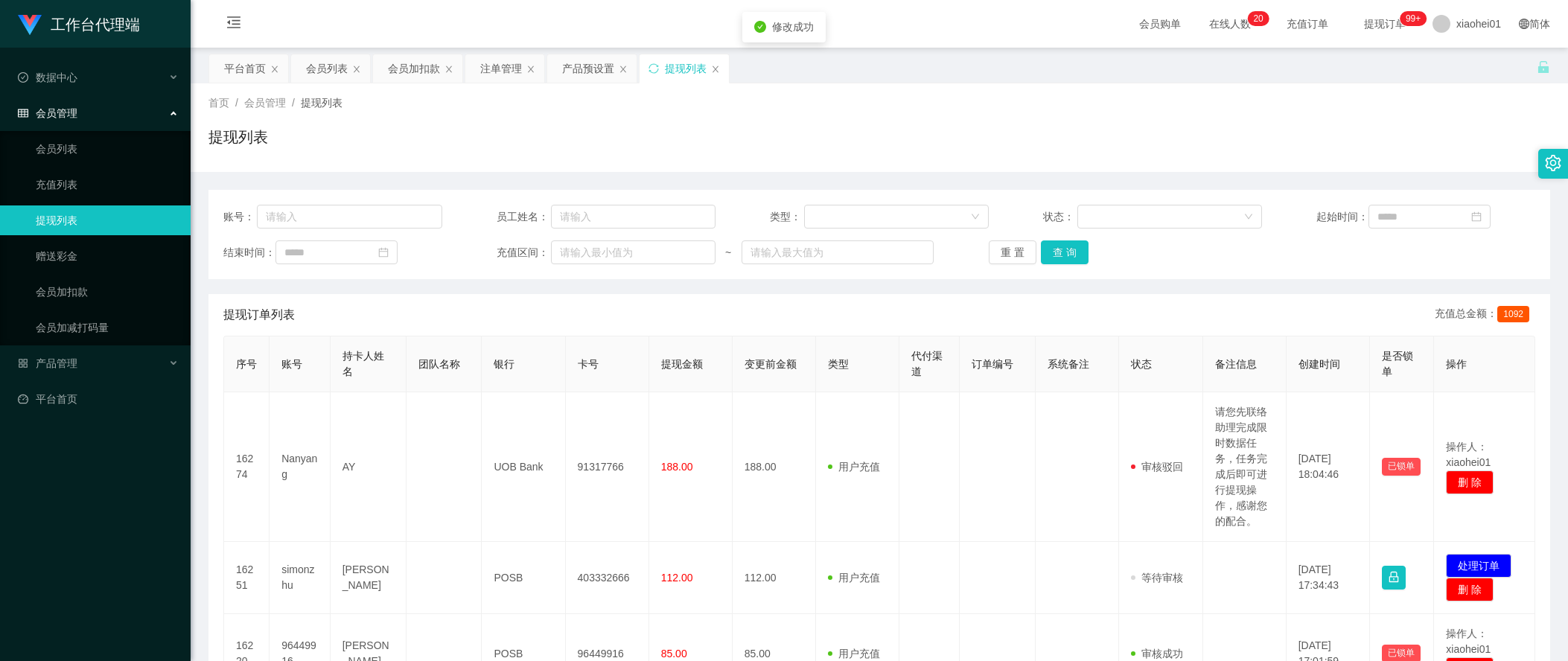
click at [1119, 364] on th "状态" at bounding box center [1160, 363] width 83 height 56
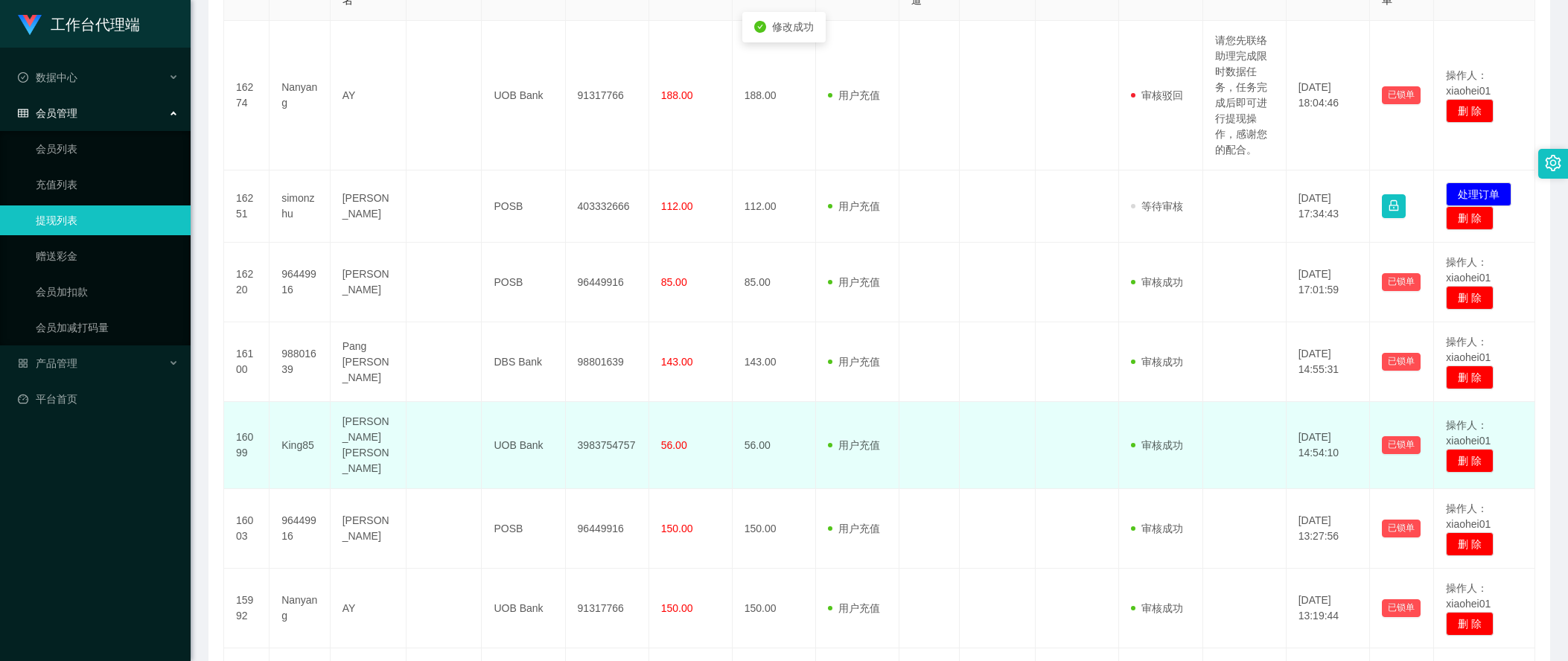
scroll to position [186, 0]
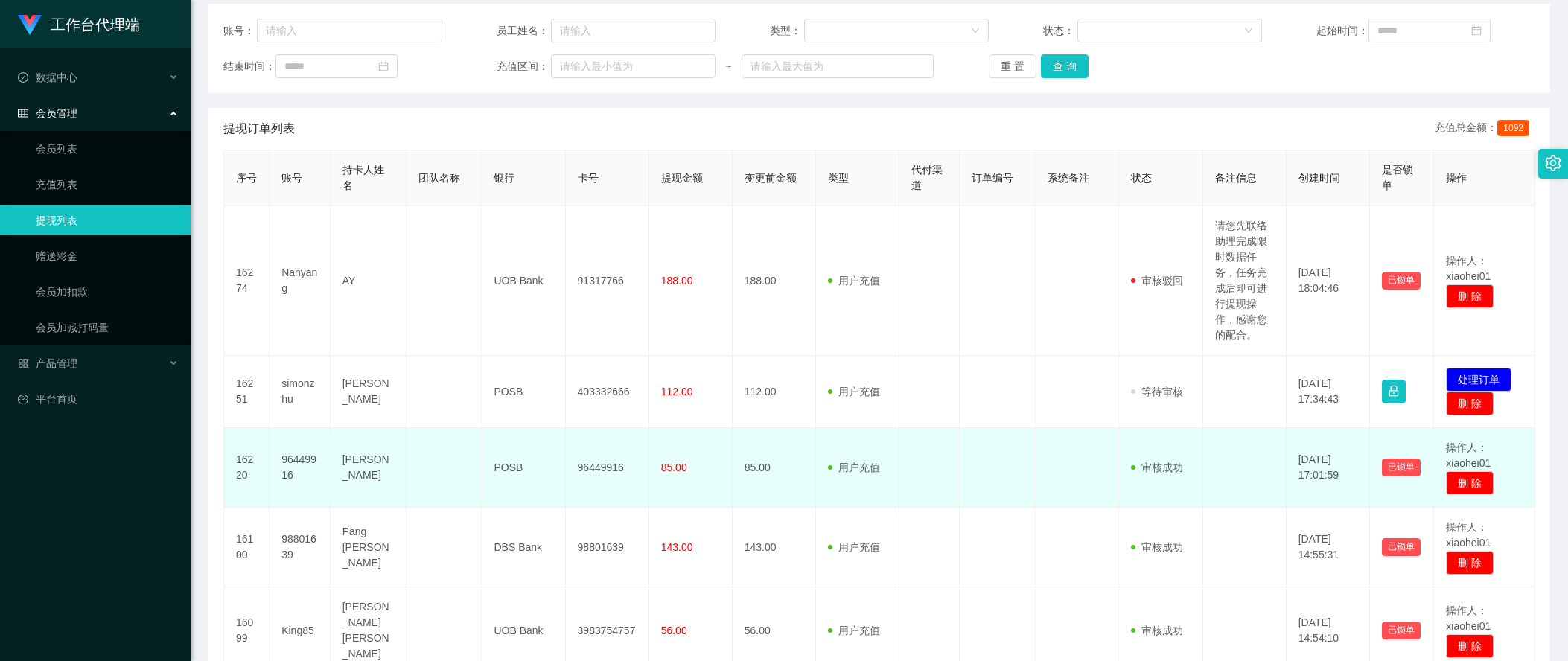
click at [1207, 496] on td at bounding box center [1245, 468] width 83 height 80
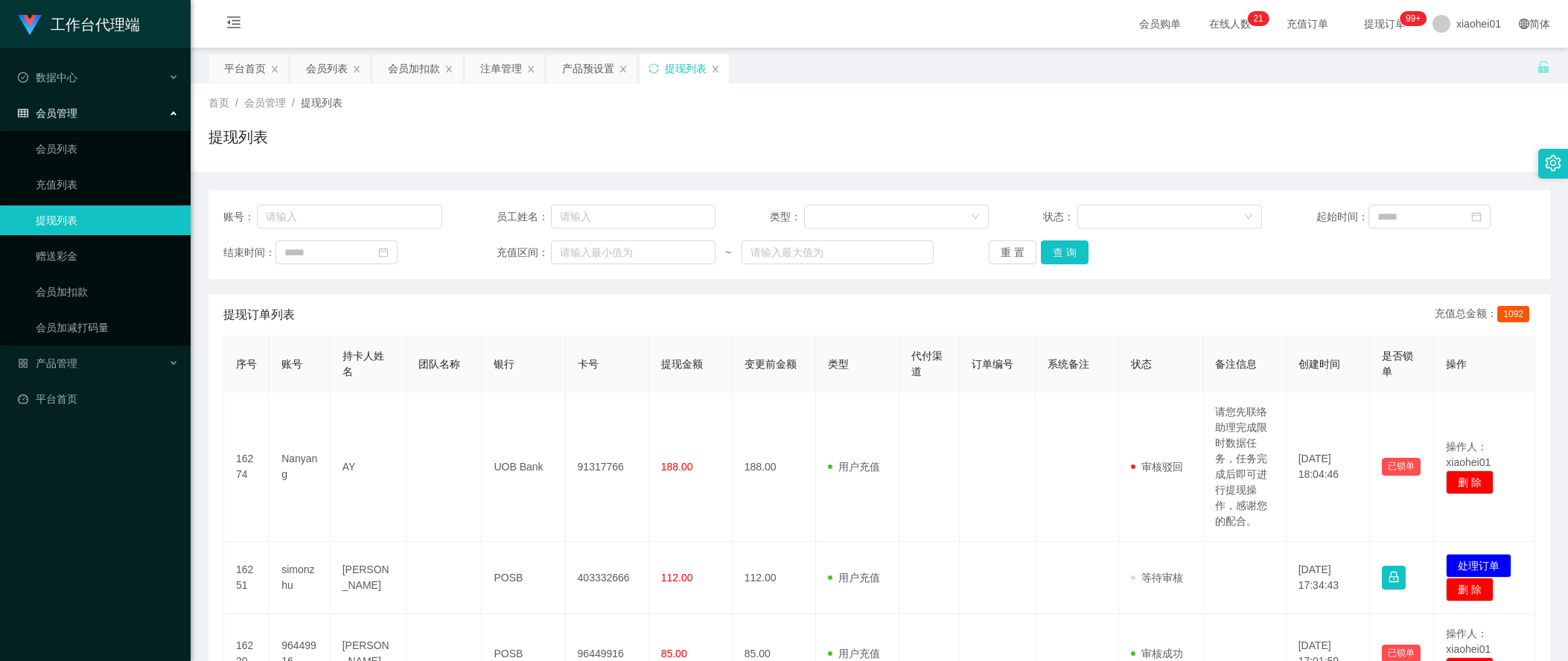
scroll to position [186, 0]
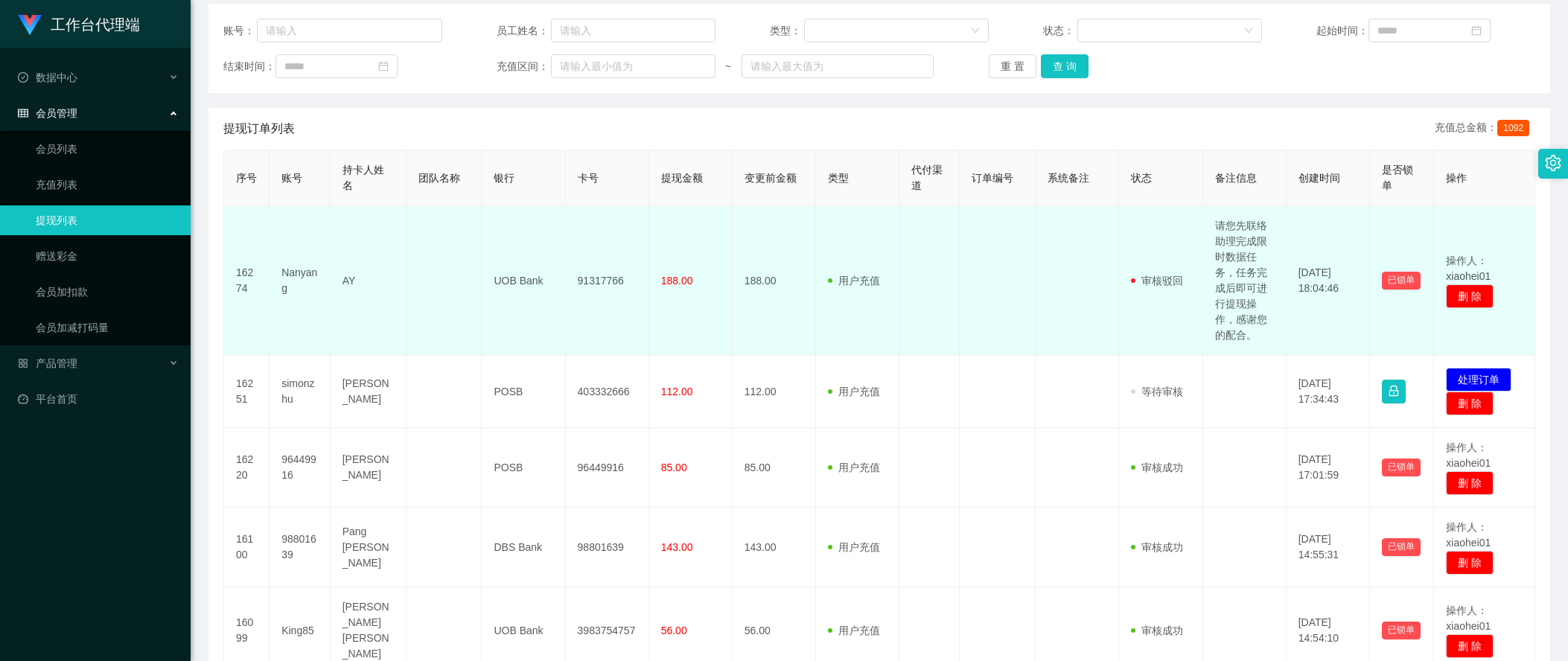
click at [231, 288] on td "16274" at bounding box center [246, 280] width 45 height 149
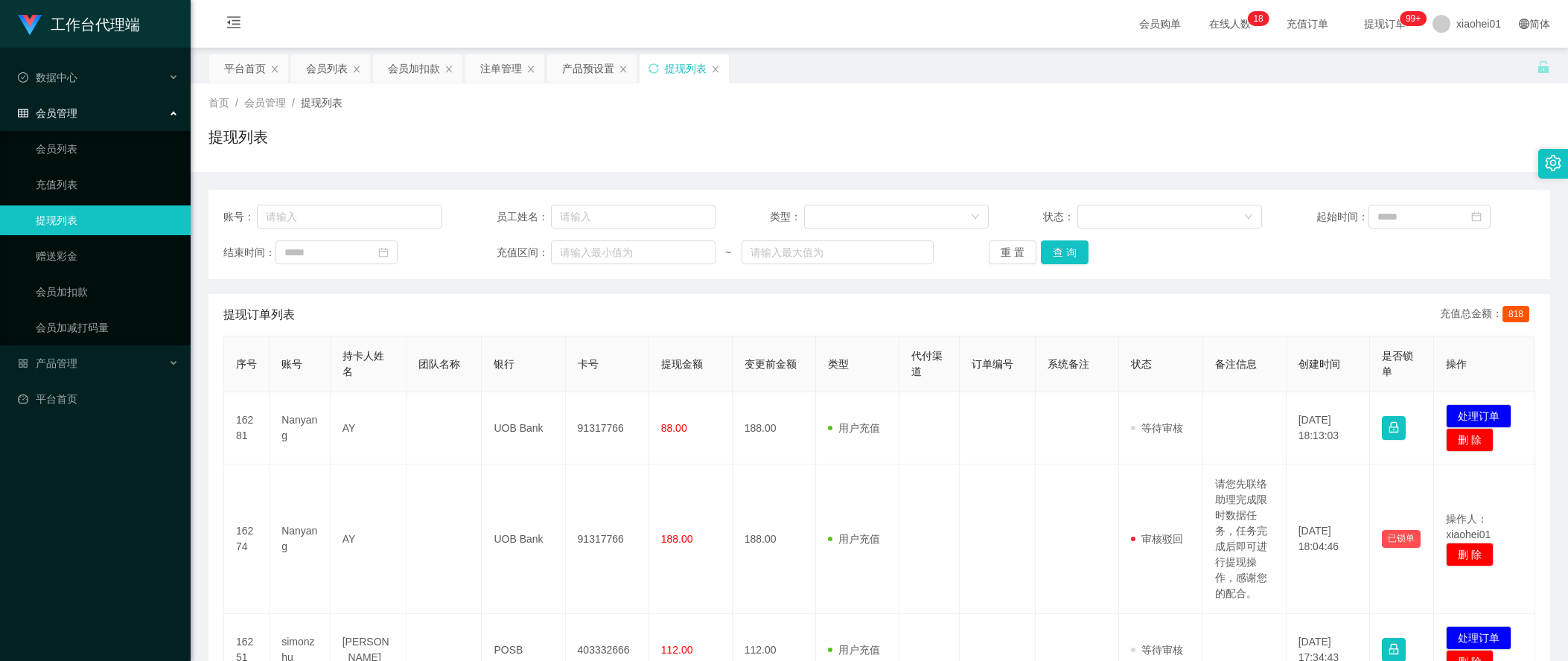
scroll to position [186, 0]
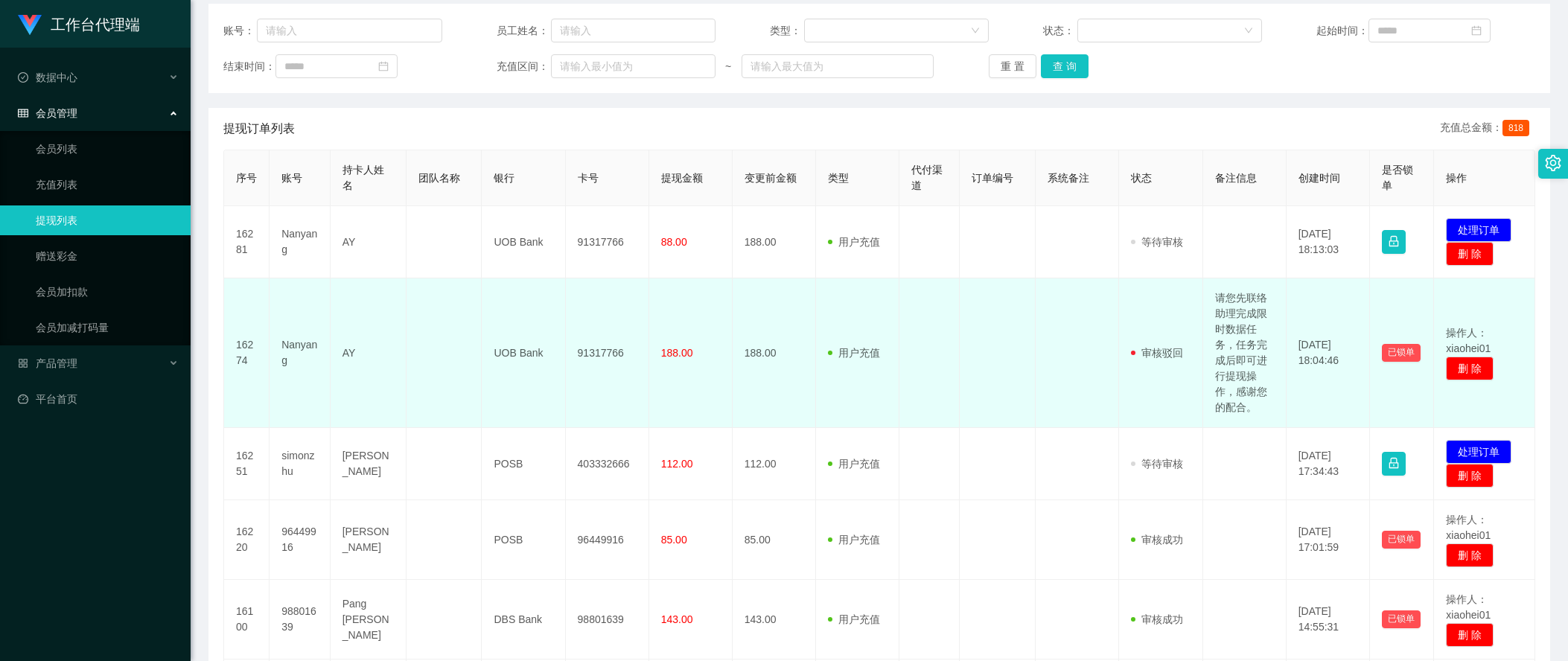
click at [1066, 340] on td at bounding box center [1077, 352] width 83 height 149
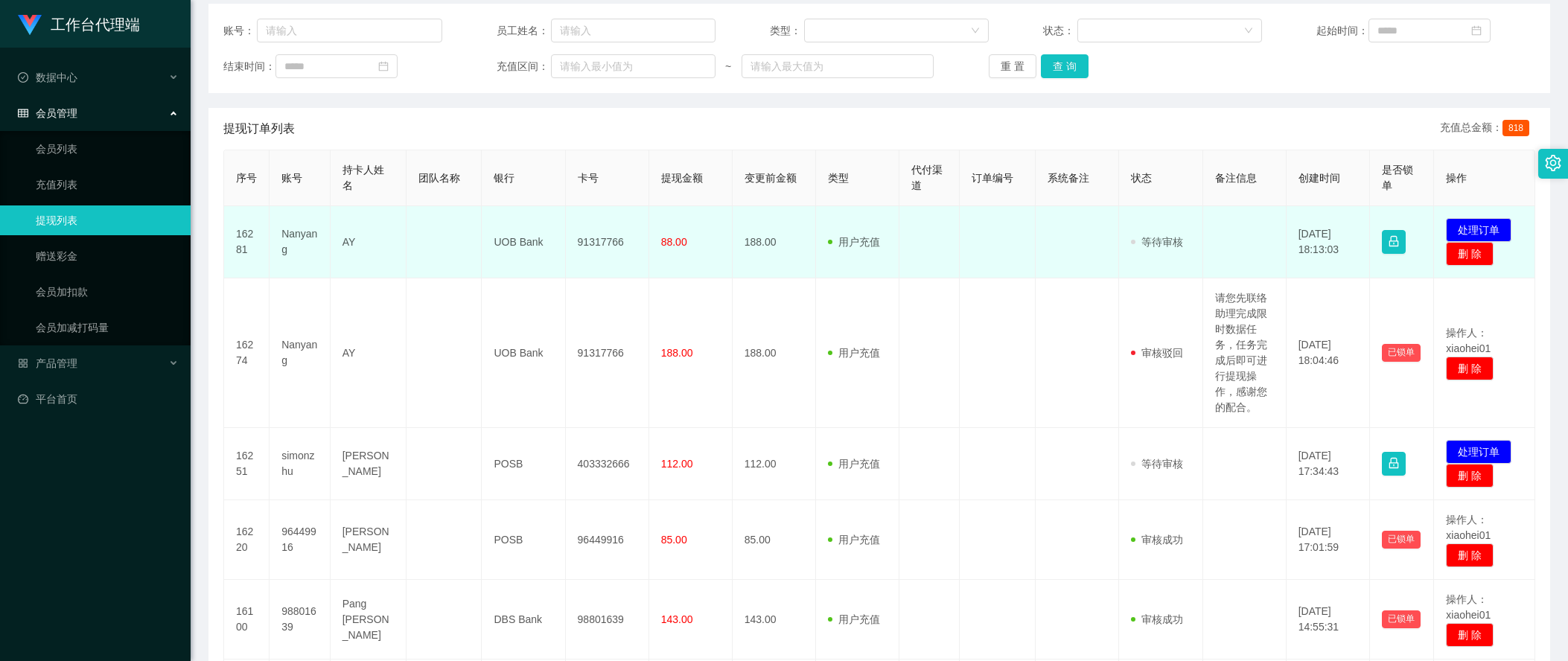
click at [594, 246] on td "91317766" at bounding box center [607, 242] width 83 height 72
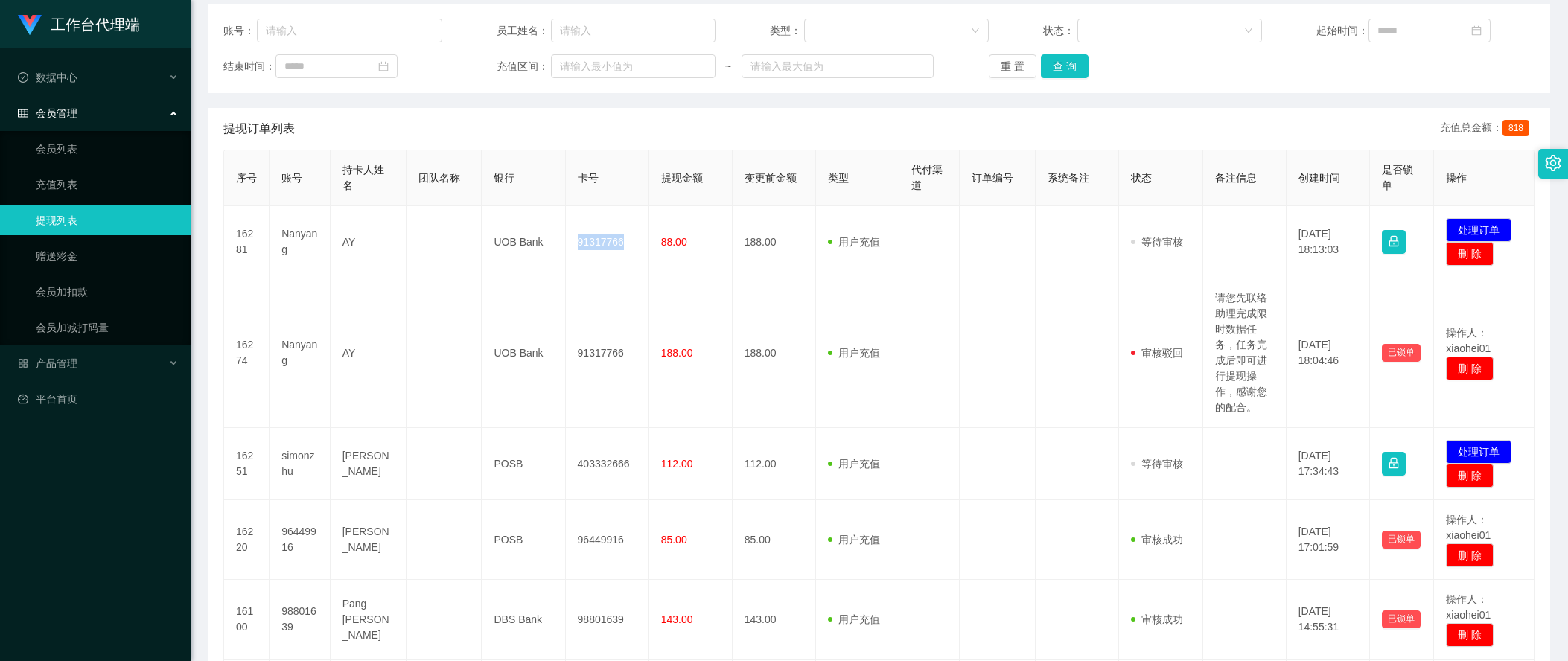
copy td "91317766"
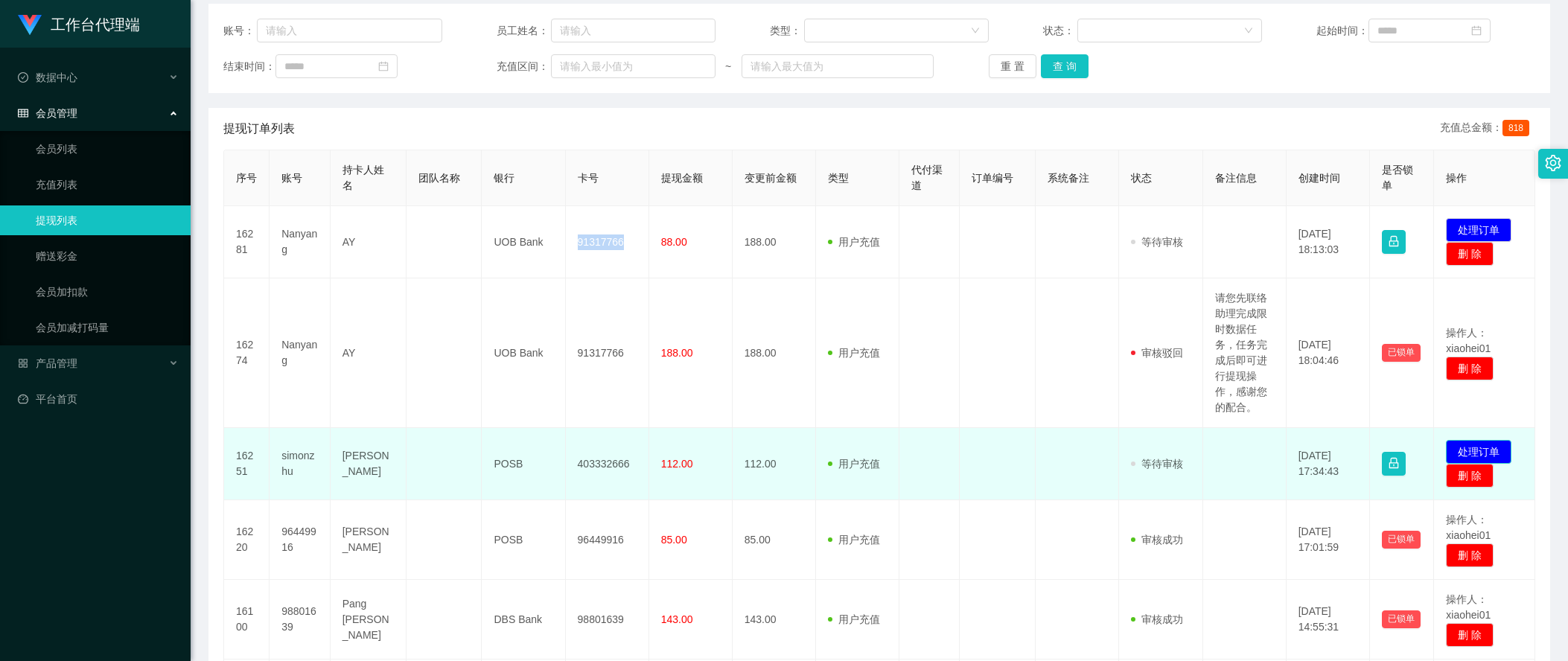
click at [1495, 442] on button "处理订单" at bounding box center [1478, 451] width 65 height 23
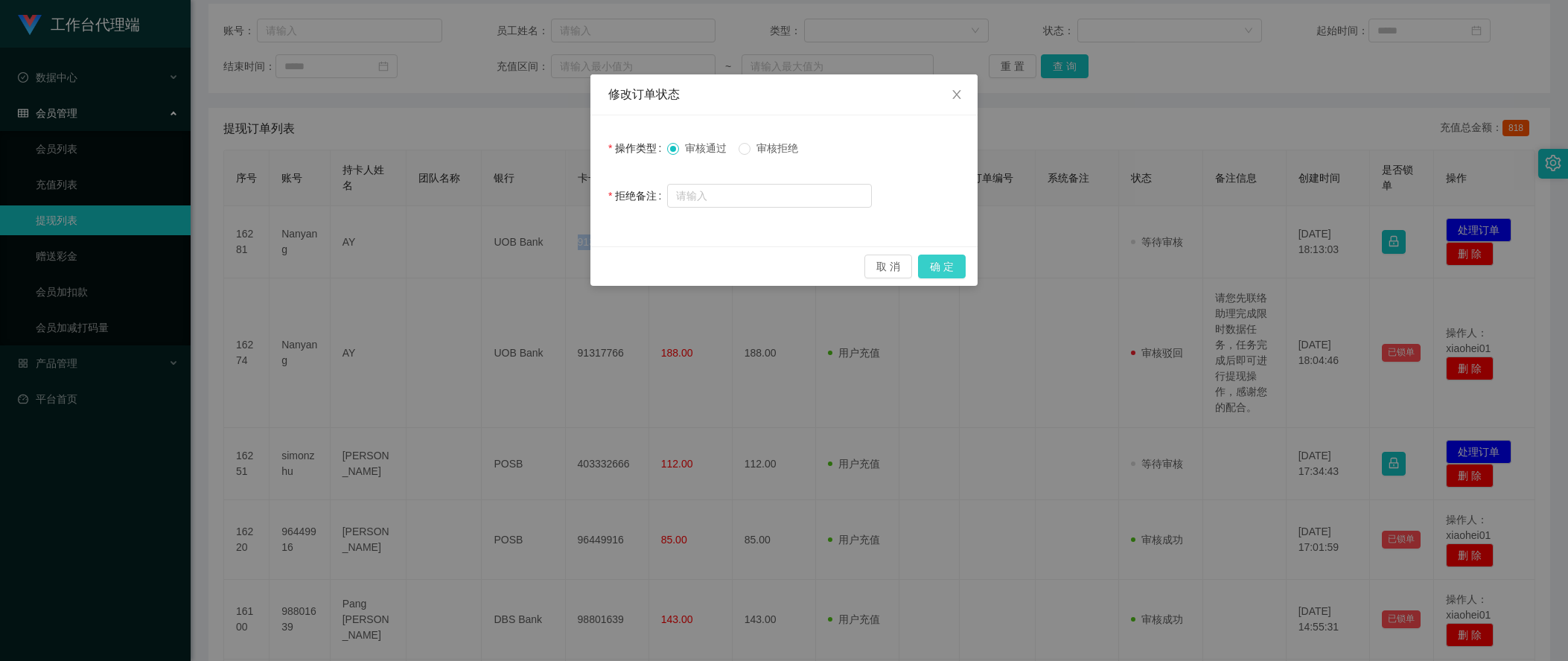
click at [950, 275] on button "确 定" at bounding box center [942, 267] width 48 height 23
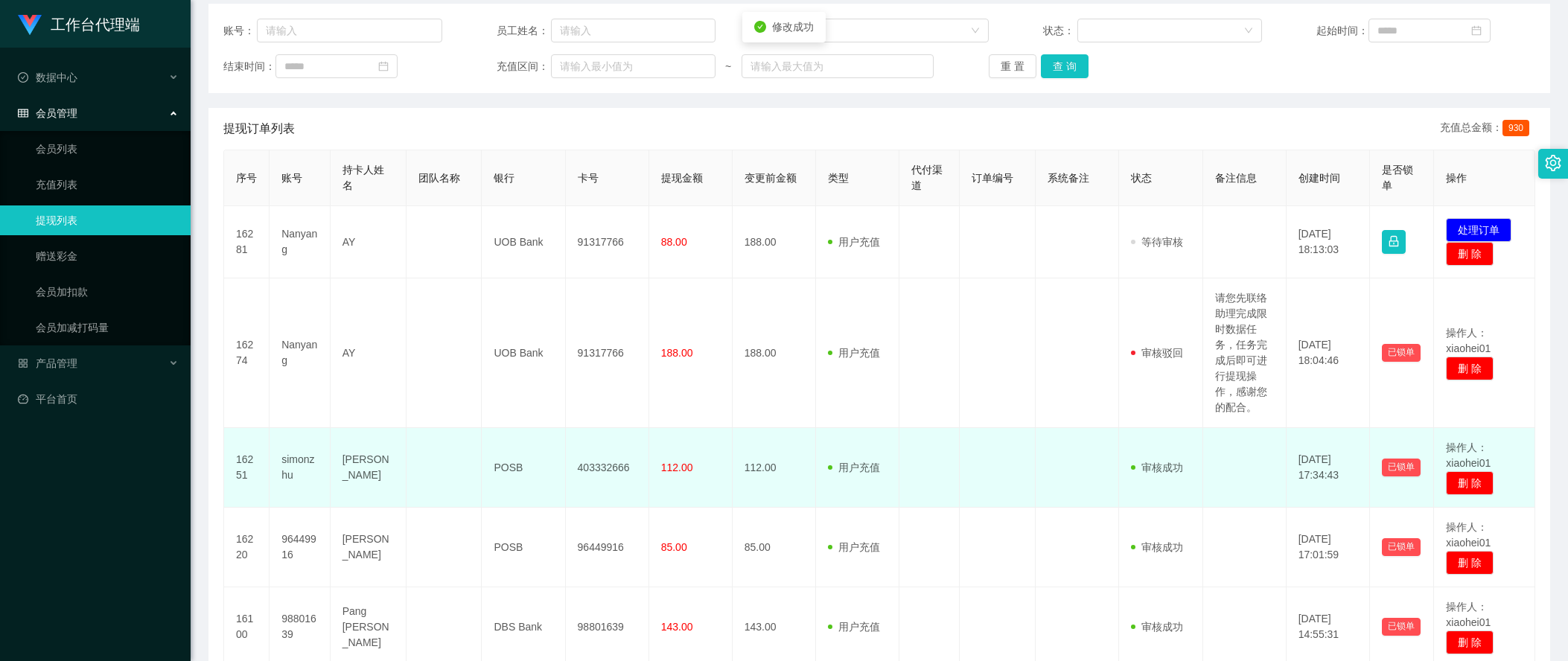
click at [1001, 454] on td at bounding box center [997, 468] width 76 height 80
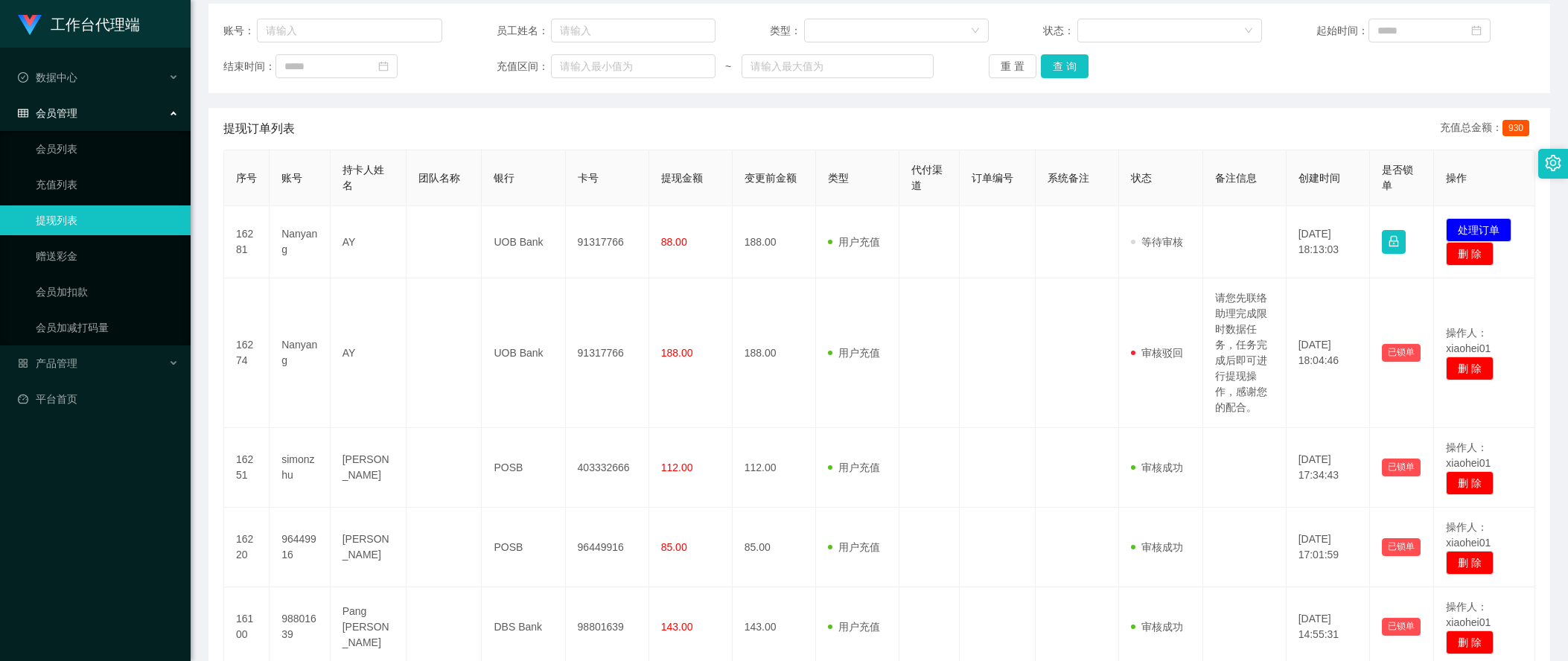
click at [1248, 150] on th "备注信息" at bounding box center [1245, 178] width 83 height 56
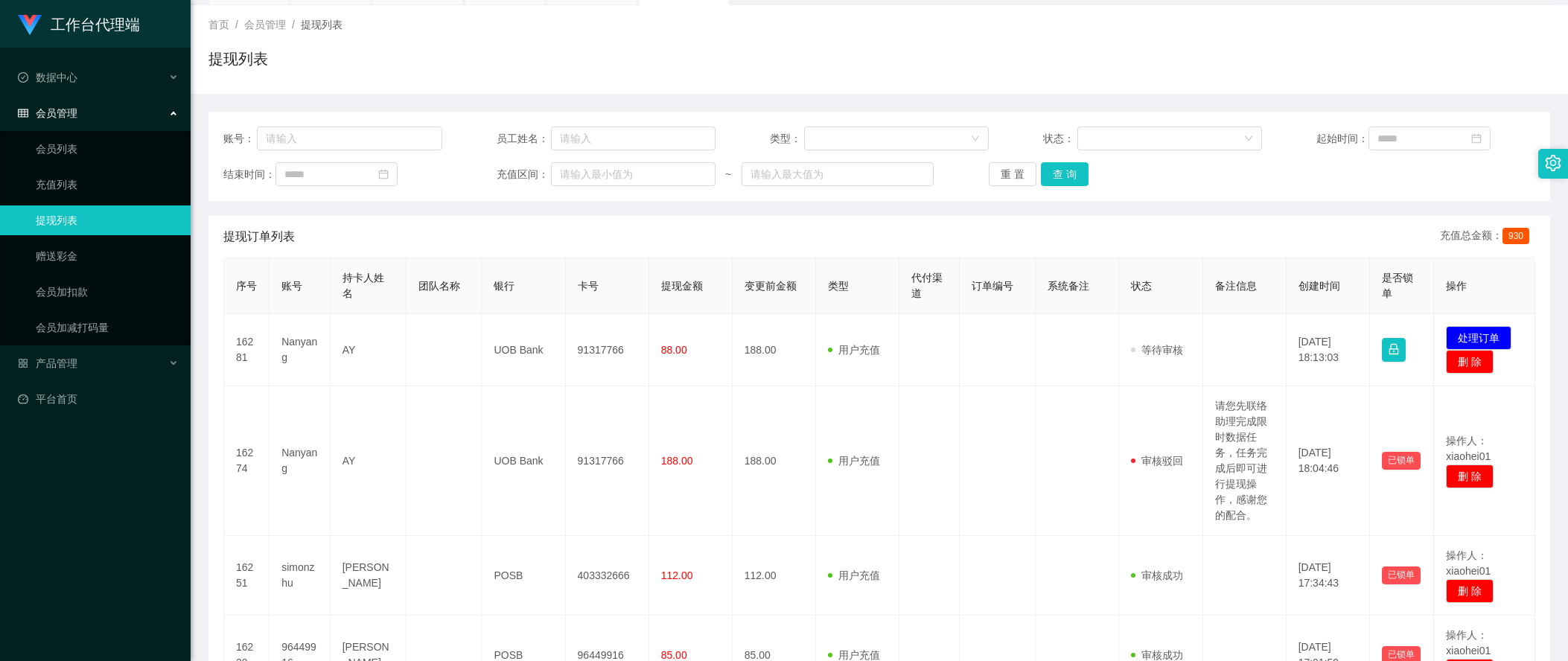
scroll to position [0, 0]
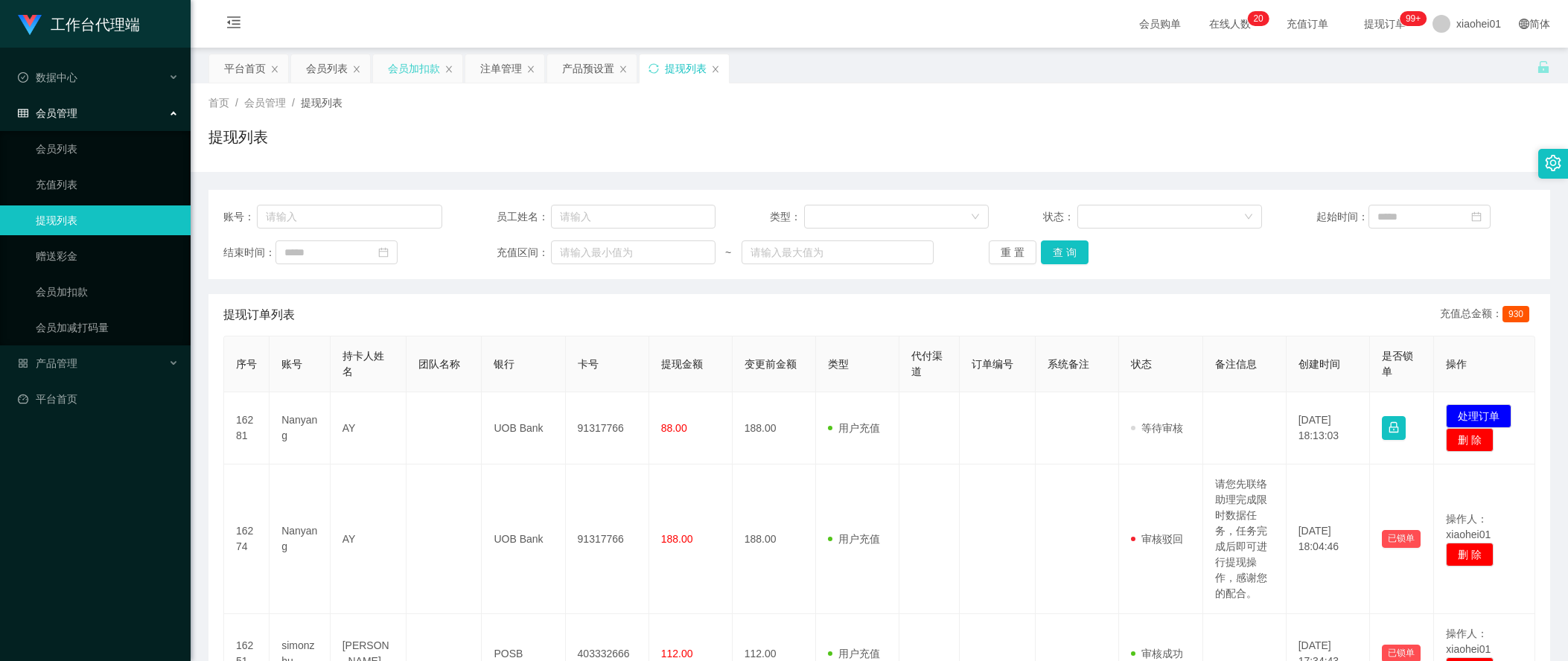
click at [414, 64] on div "会员加扣款" at bounding box center [413, 68] width 52 height 28
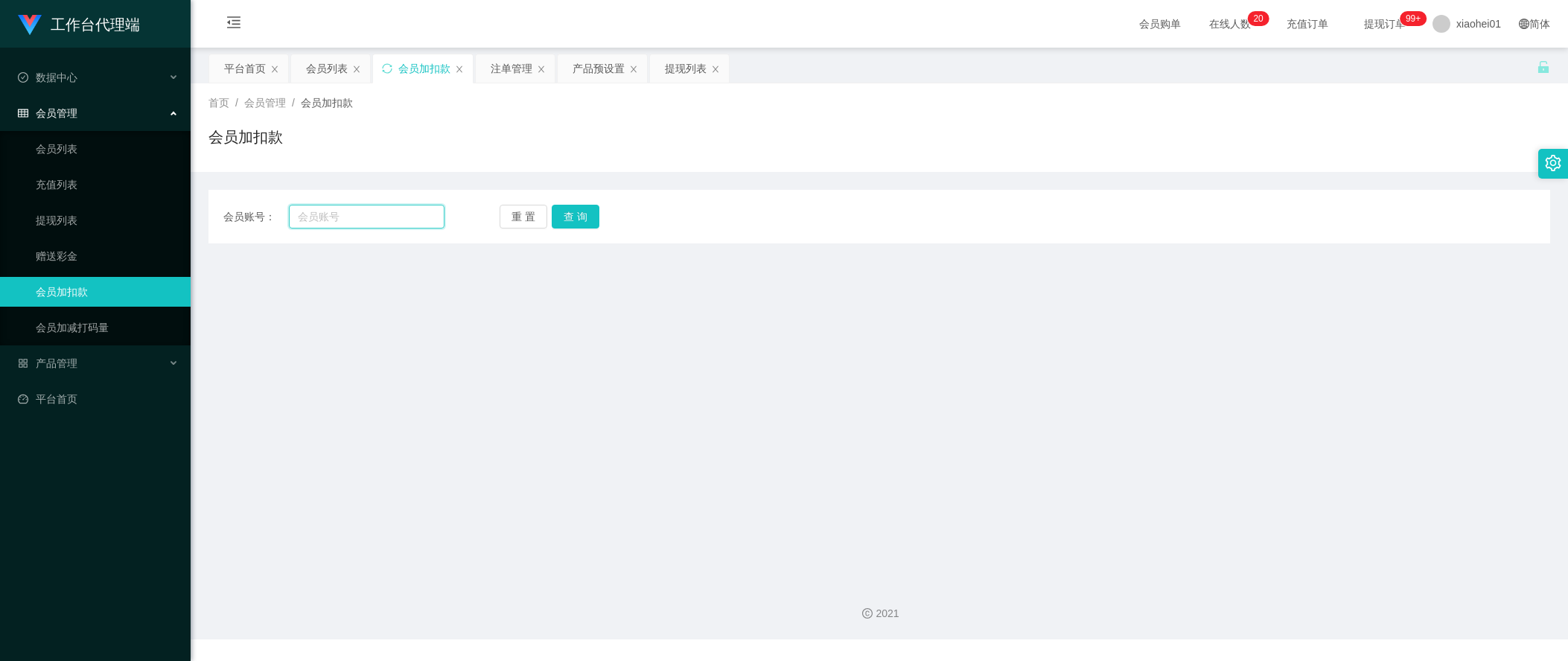
click at [437, 211] on div "会员账号： 重 置 查 询" at bounding box center [878, 217] width 1341 height 23
click at [414, 215] on input "text" at bounding box center [366, 217] width 155 height 23
paste input "Nanyang"
type input "Nanyang"
click at [596, 211] on button "查 询" at bounding box center [575, 217] width 48 height 23
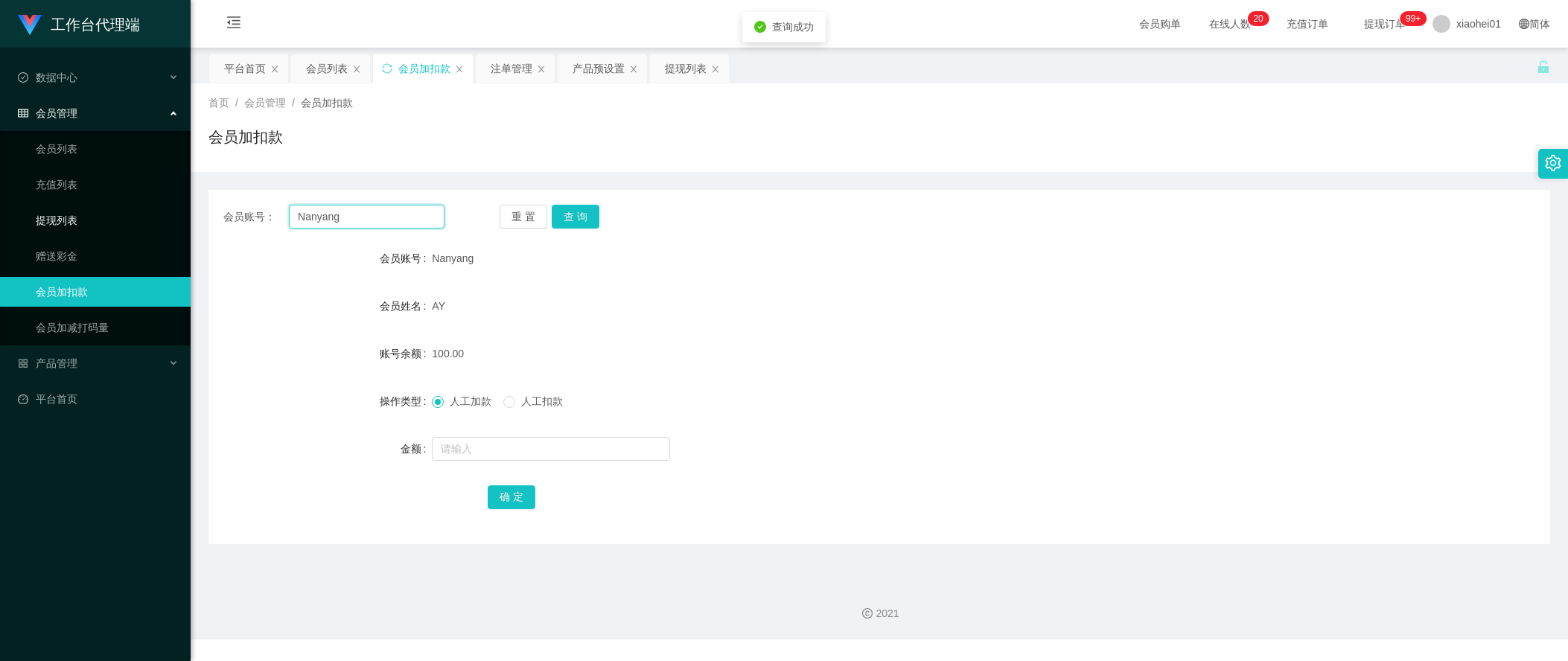
drag, startPoint x: 432, startPoint y: 220, endPoint x: 130, endPoint y: 214, distance: 302.1
click at [144, 215] on section "工作台代理端 数据中心 会员管理 会员列表 充值列表 提现列表 赠送彩金 会员加扣款 会员加减打码量 产品管理 平台首页 保存配置 重置配置 整体风格设置 主…" at bounding box center [784, 319] width 1568 height 640
drag, startPoint x: 1351, startPoint y: 337, endPoint x: 1260, endPoint y: 288, distance: 103.4
click at [1351, 337] on form "会员账号 Nanyang 会员姓名 AY 账号余额 100.00 操作类型 人工加款 人工扣款 金额 确 定" at bounding box center [878, 377] width 1341 height 268
drag, startPoint x: 499, startPoint y: 69, endPoint x: 532, endPoint y: 79, distance: 34.5
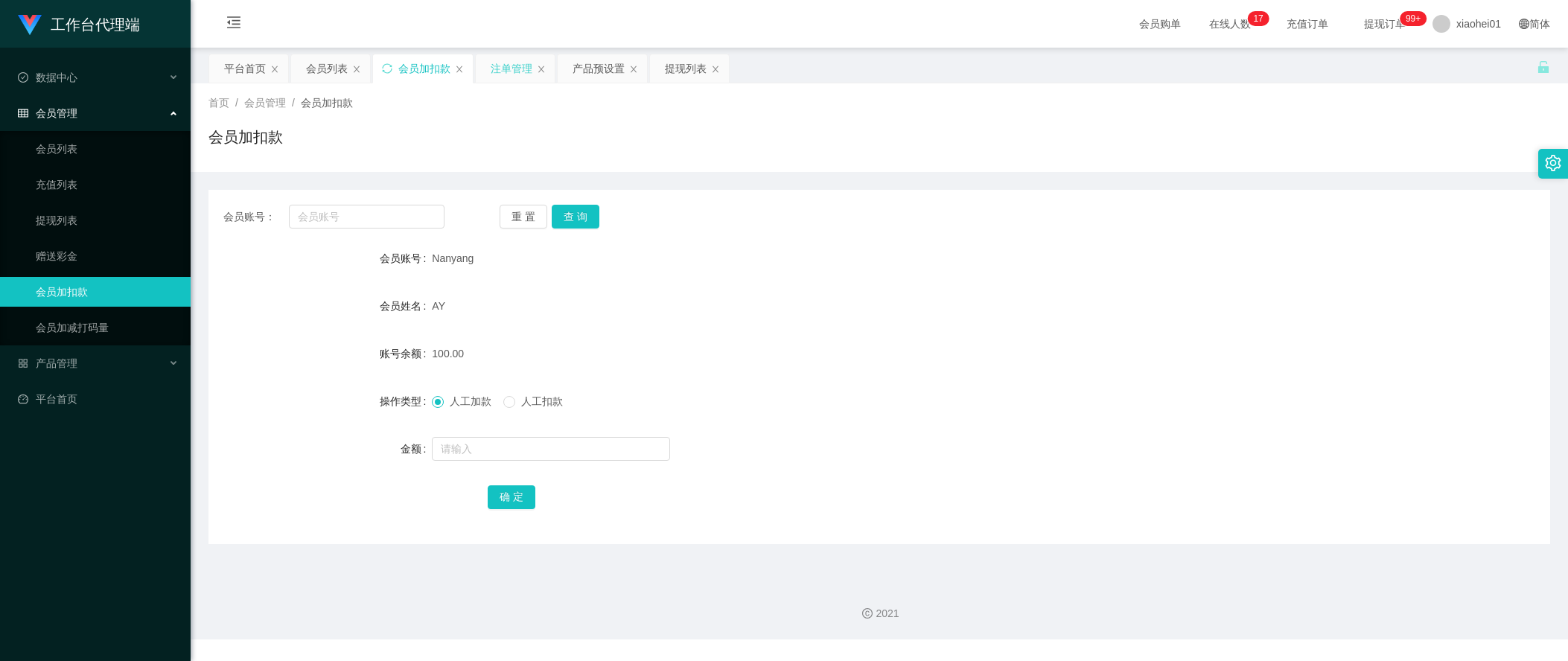
click at [499, 69] on div "注单管理" at bounding box center [511, 68] width 42 height 28
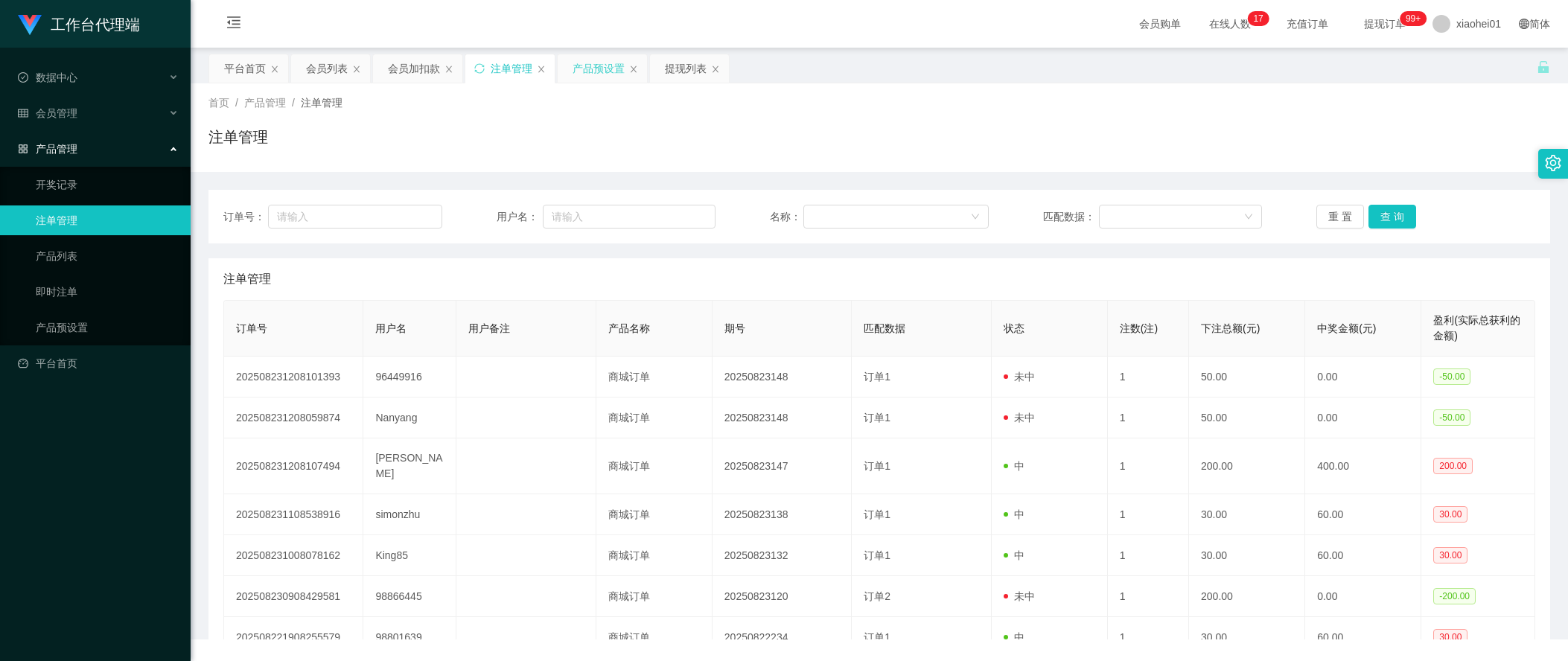
click at [599, 81] on div "产品预设置" at bounding box center [598, 68] width 52 height 28
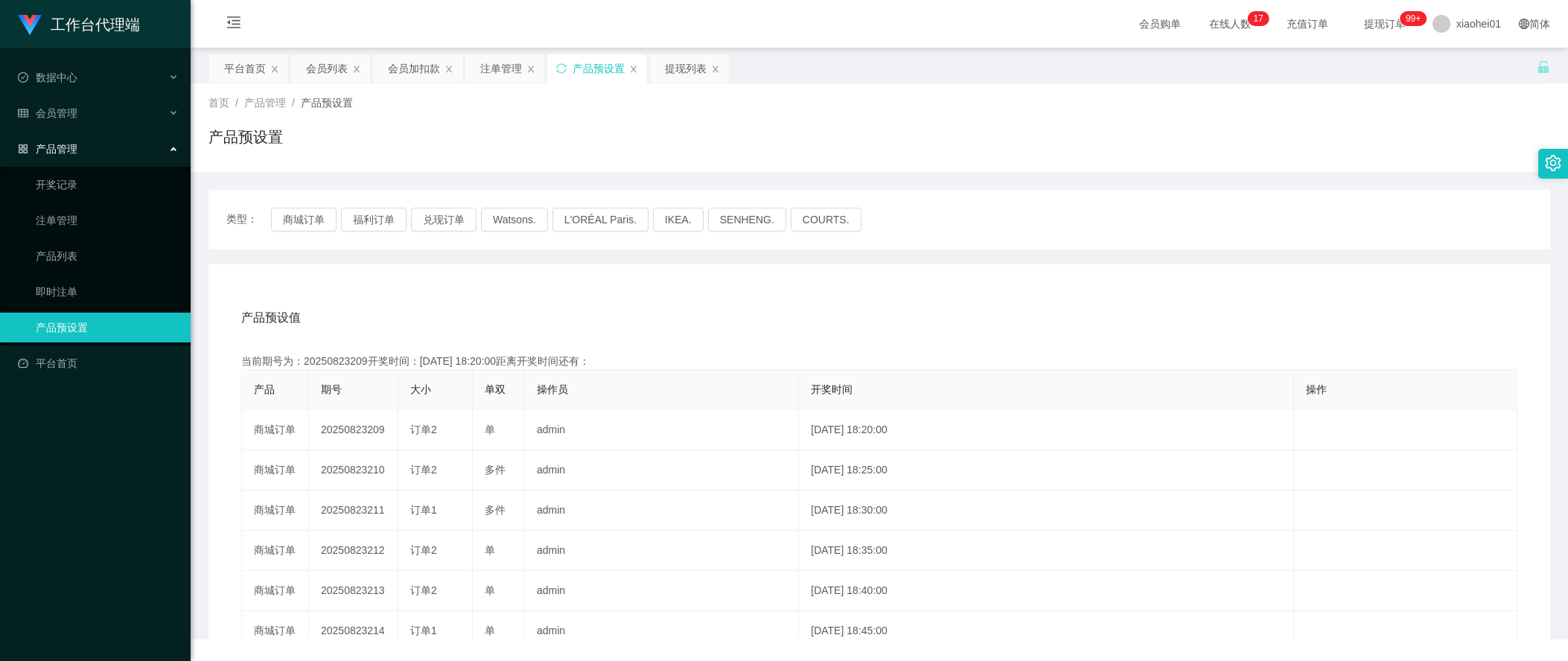
click at [663, 83] on div "首页 / 产品管理 / 产品预设置 / 产品预设置" at bounding box center [879, 127] width 1377 height 89
click at [668, 81] on div "提现列表" at bounding box center [686, 68] width 42 height 28
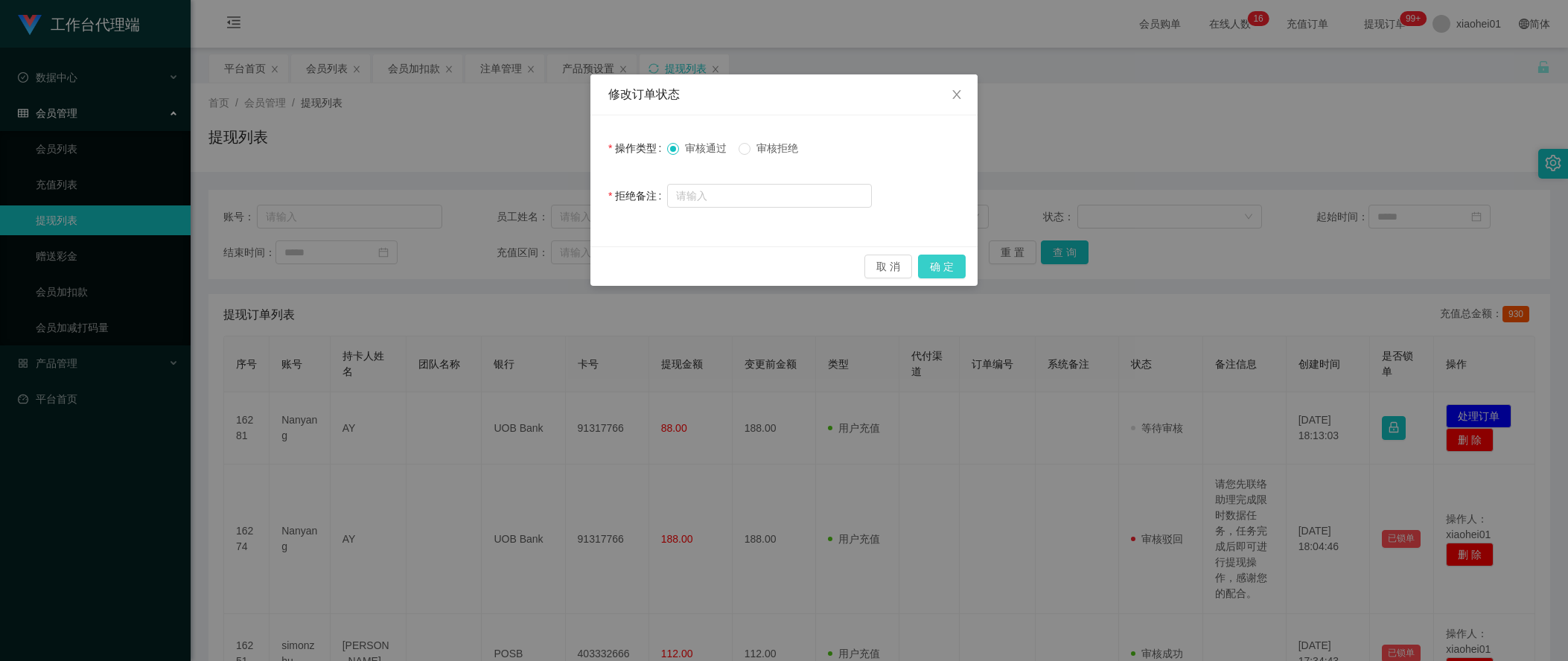
click at [946, 270] on button "确 定" at bounding box center [942, 267] width 48 height 23
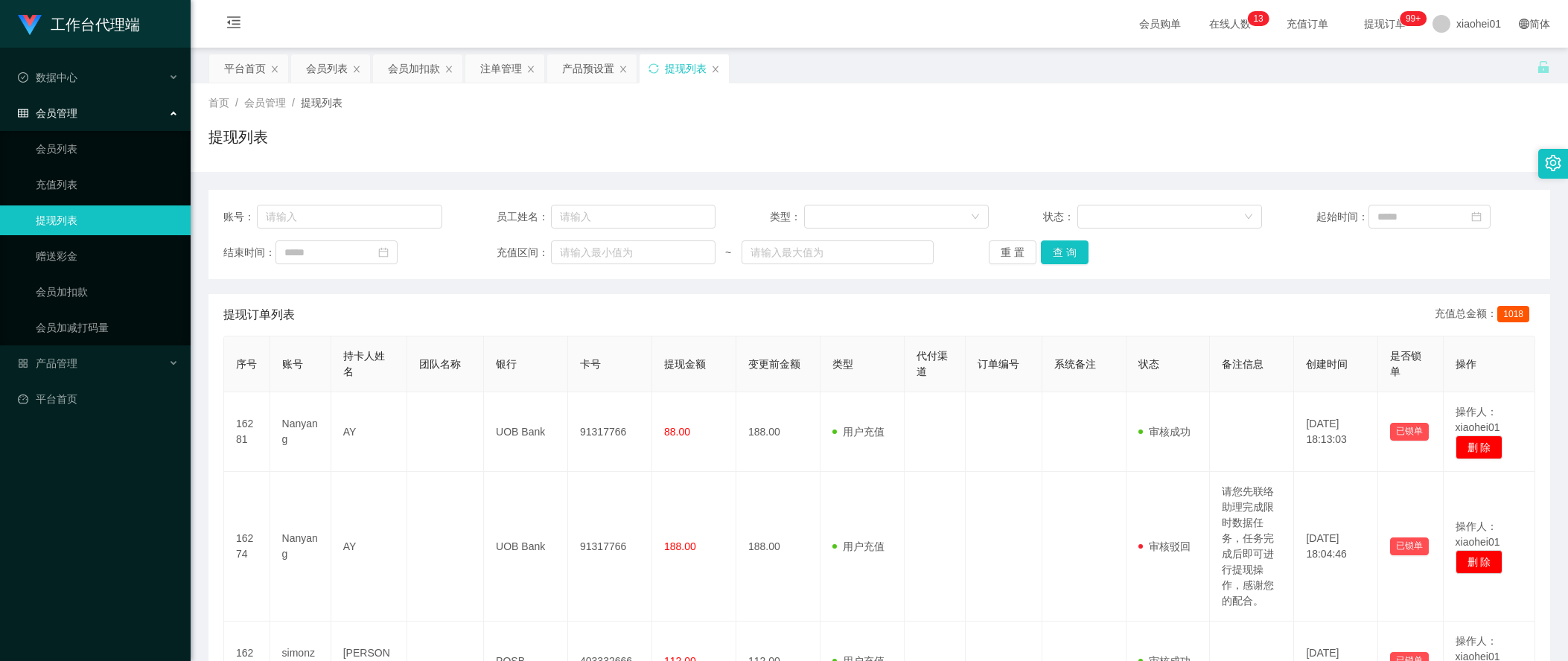
click at [1222, 111] on div "首页 / 会员管理 / 提现列表 / 提现列表" at bounding box center [878, 128] width 1341 height 64
click at [487, 73] on div "注单管理" at bounding box center [501, 68] width 42 height 28
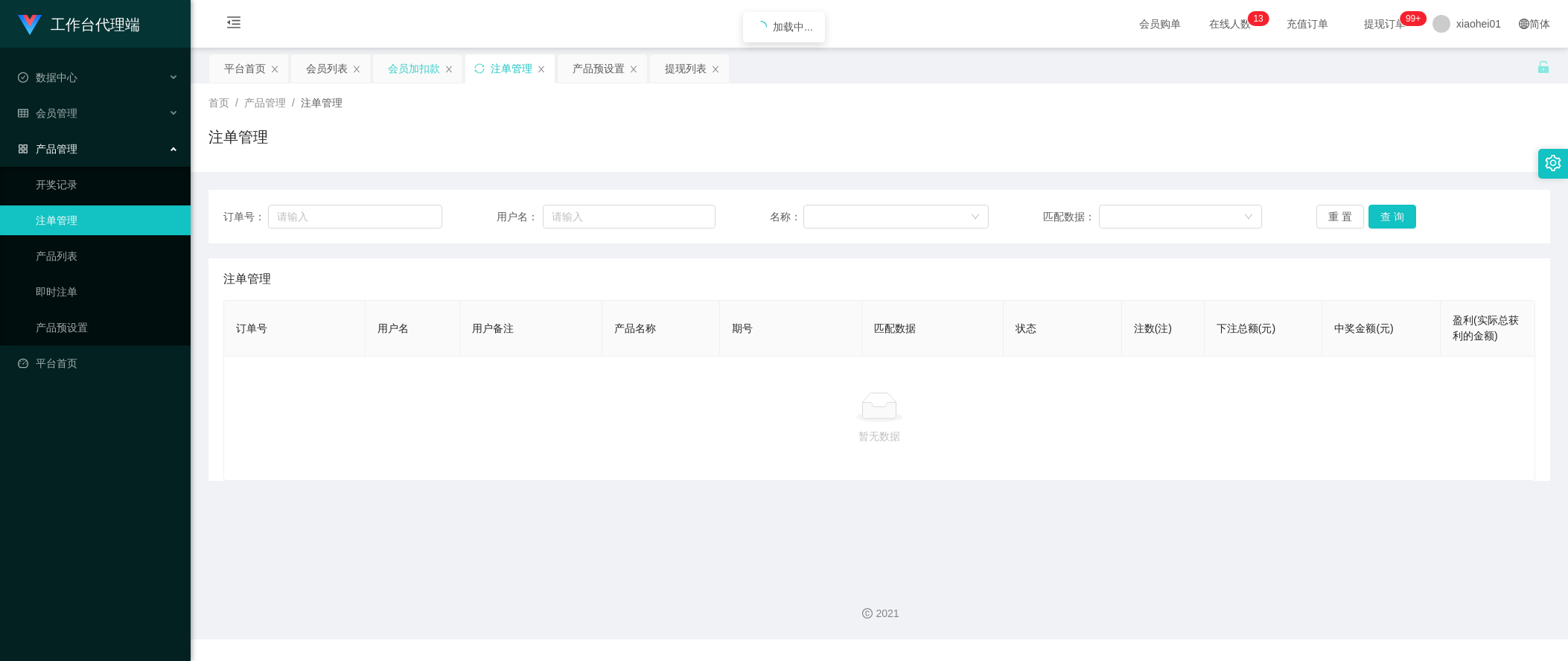
click at [401, 81] on div "会员加扣款" at bounding box center [413, 68] width 52 height 28
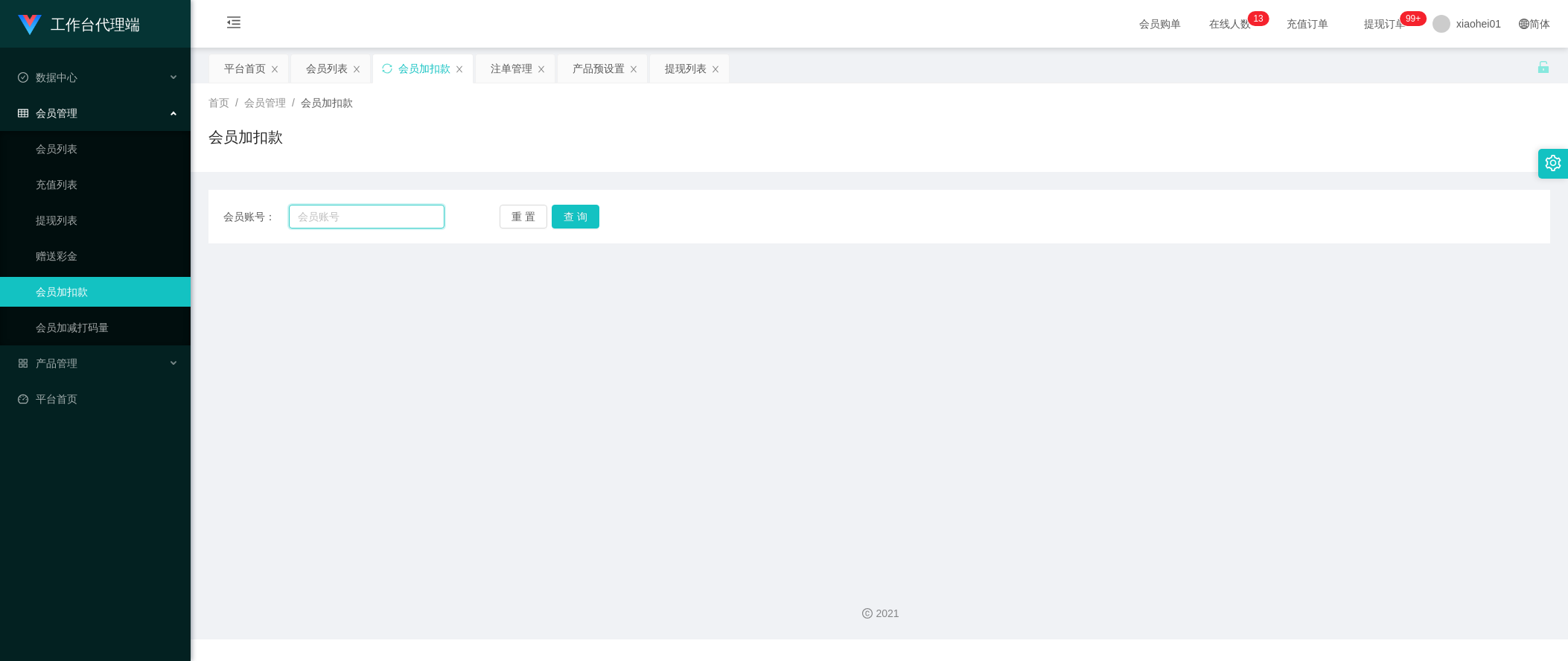
click at [369, 206] on input "text" at bounding box center [366, 217] width 155 height 23
paste input "King85"
type input "King85"
click at [600, 208] on div "重 置 查 询" at bounding box center [610, 217] width 221 height 23
click at [580, 222] on button "查 询" at bounding box center [575, 217] width 48 height 23
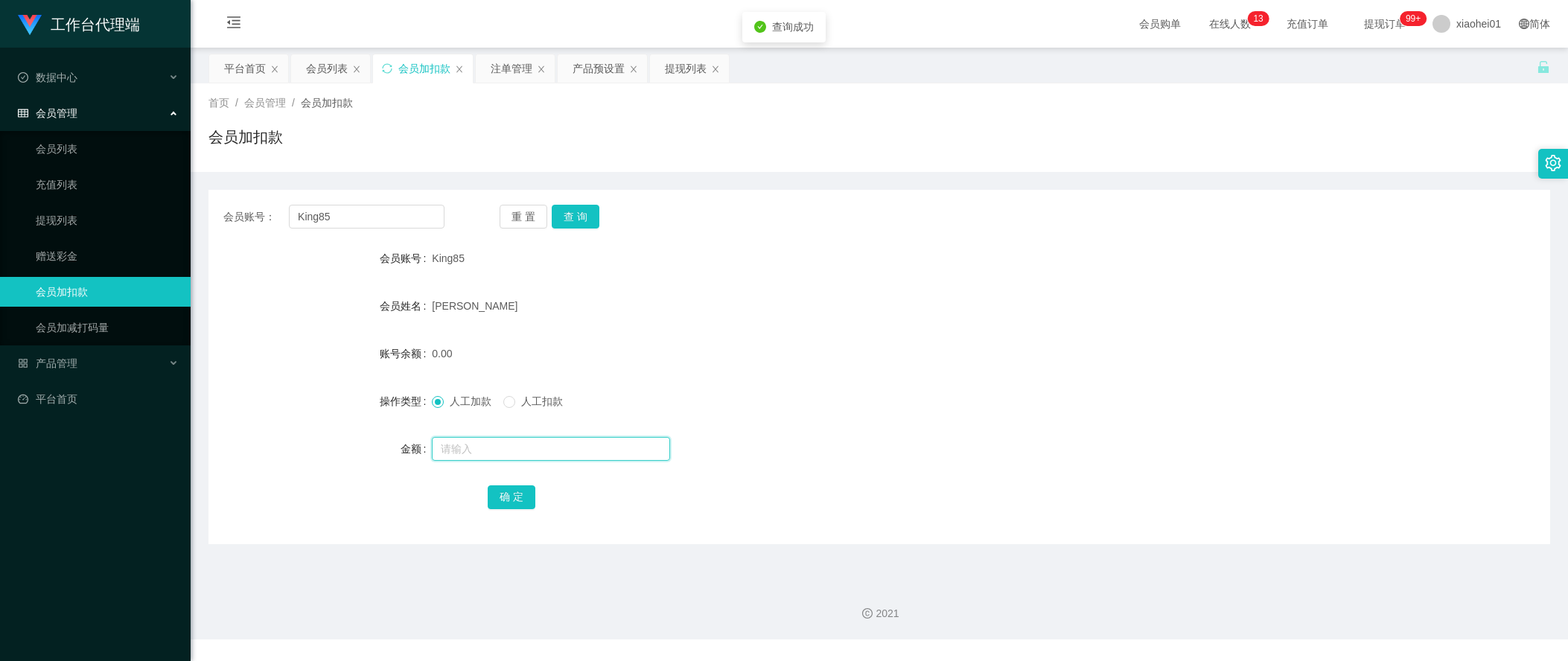
click at [502, 456] on input "text" at bounding box center [551, 448] width 238 height 23
type input "72"
click at [523, 507] on button "确 定" at bounding box center [511, 497] width 48 height 23
drag, startPoint x: 391, startPoint y: 224, endPoint x: 283, endPoint y: 232, distance: 108.3
click at [93, 244] on section "工作台代理端 数据中心 会员管理 会员列表 充值列表 提现列表 赠送彩金 会员加扣款 会员加减打码量 产品管理 开奖记录 注单管理 产品列表 即时注单 产品预…" at bounding box center [784, 319] width 1568 height 640
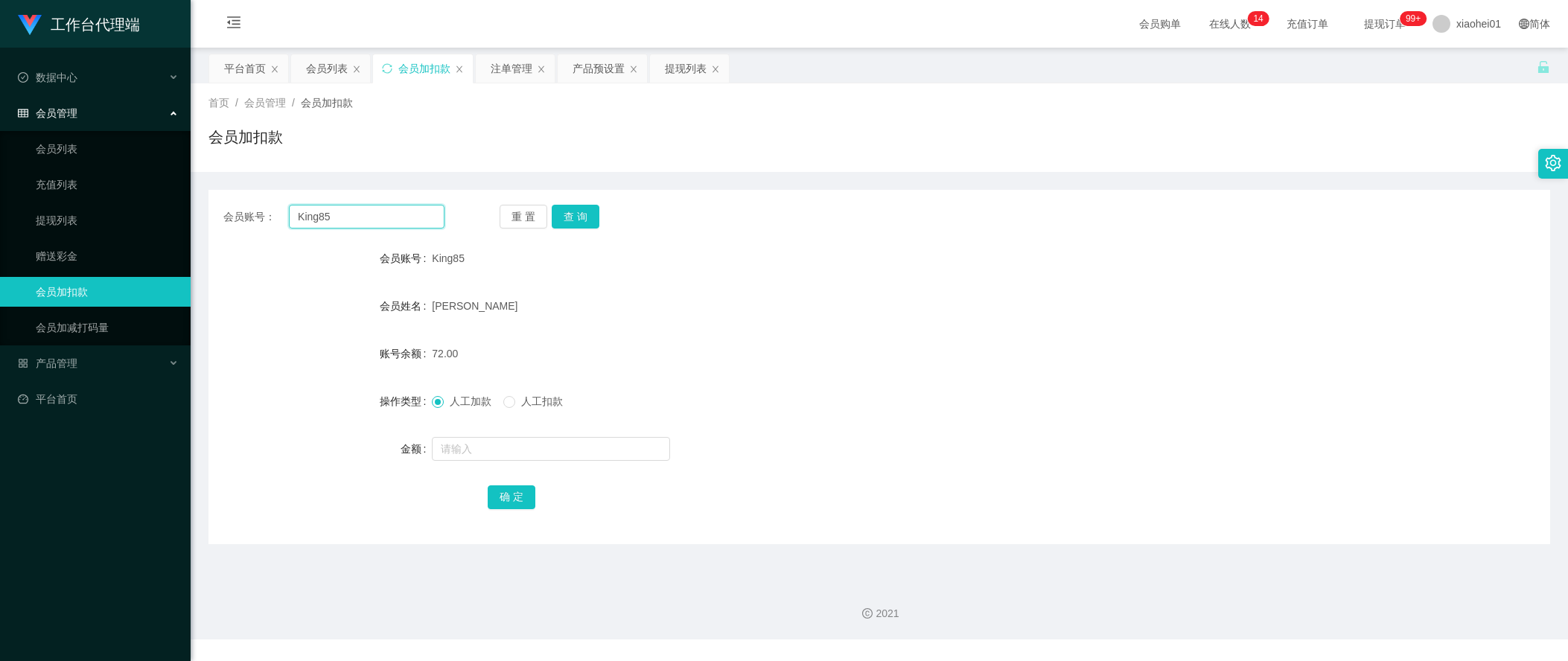
paste input "Nanyang"
type input "Nanyang"
click at [587, 215] on button "查 询" at bounding box center [575, 217] width 48 height 23
click at [587, 218] on button "查 询" at bounding box center [575, 217] width 48 height 23
click at [1380, 296] on div "会员姓名 AY" at bounding box center [878, 306] width 1341 height 29
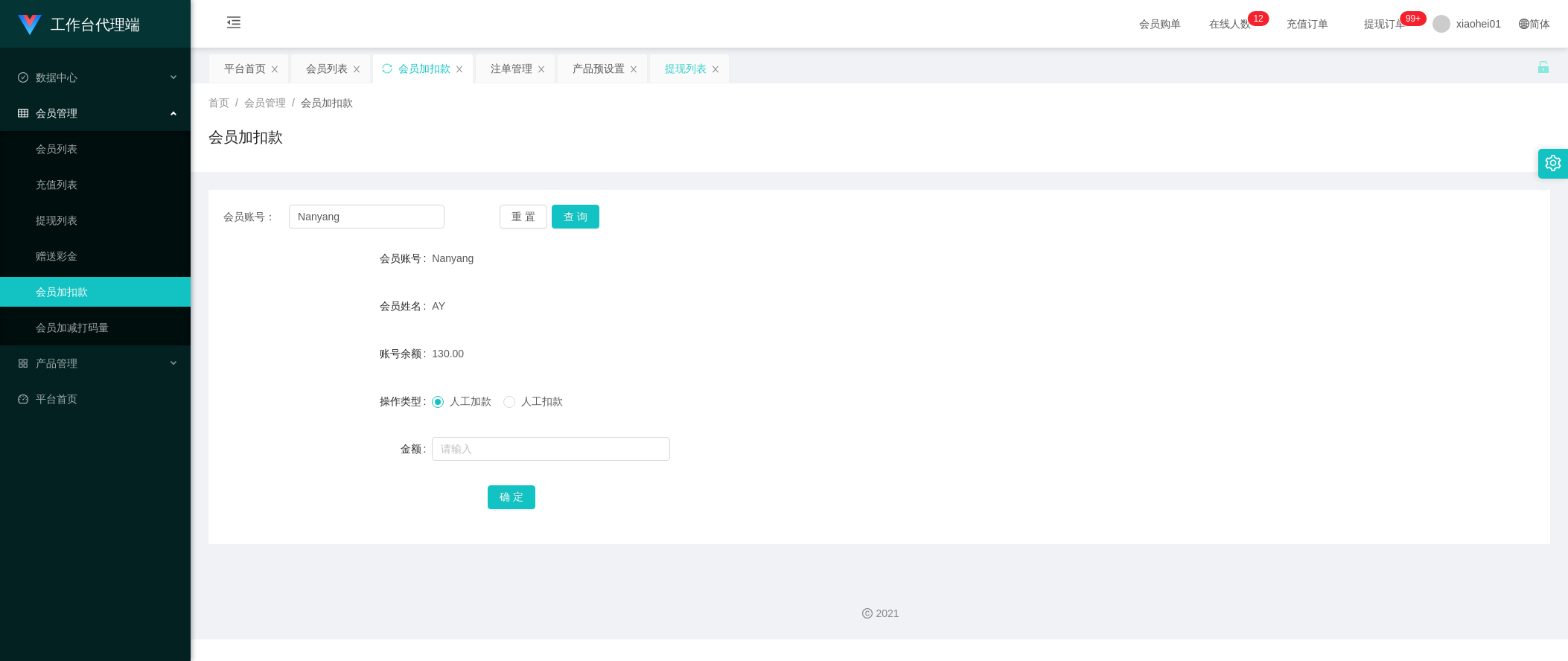
click at [702, 74] on div "提现列表" at bounding box center [686, 68] width 42 height 28
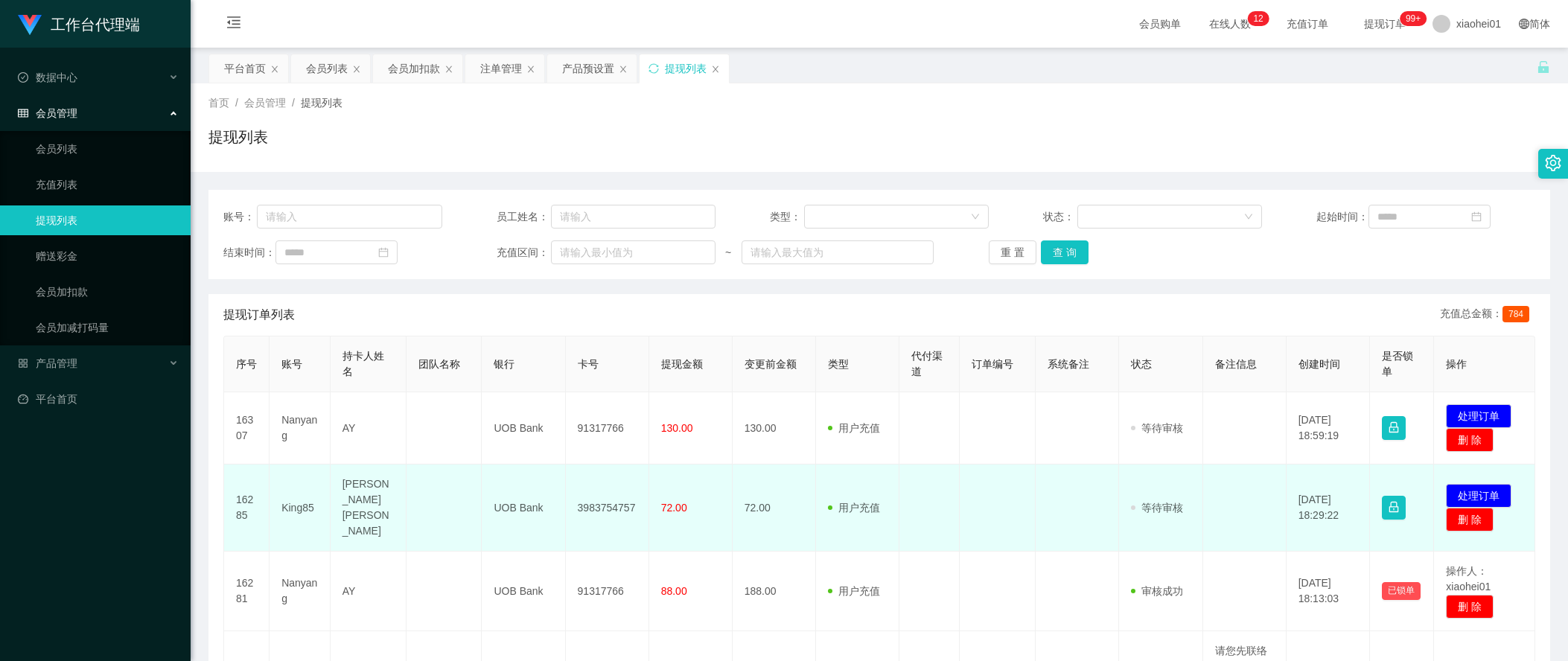
click at [583, 492] on td "3983754757" at bounding box center [607, 508] width 83 height 87
click at [590, 501] on td "3983754757" at bounding box center [607, 508] width 83 height 87
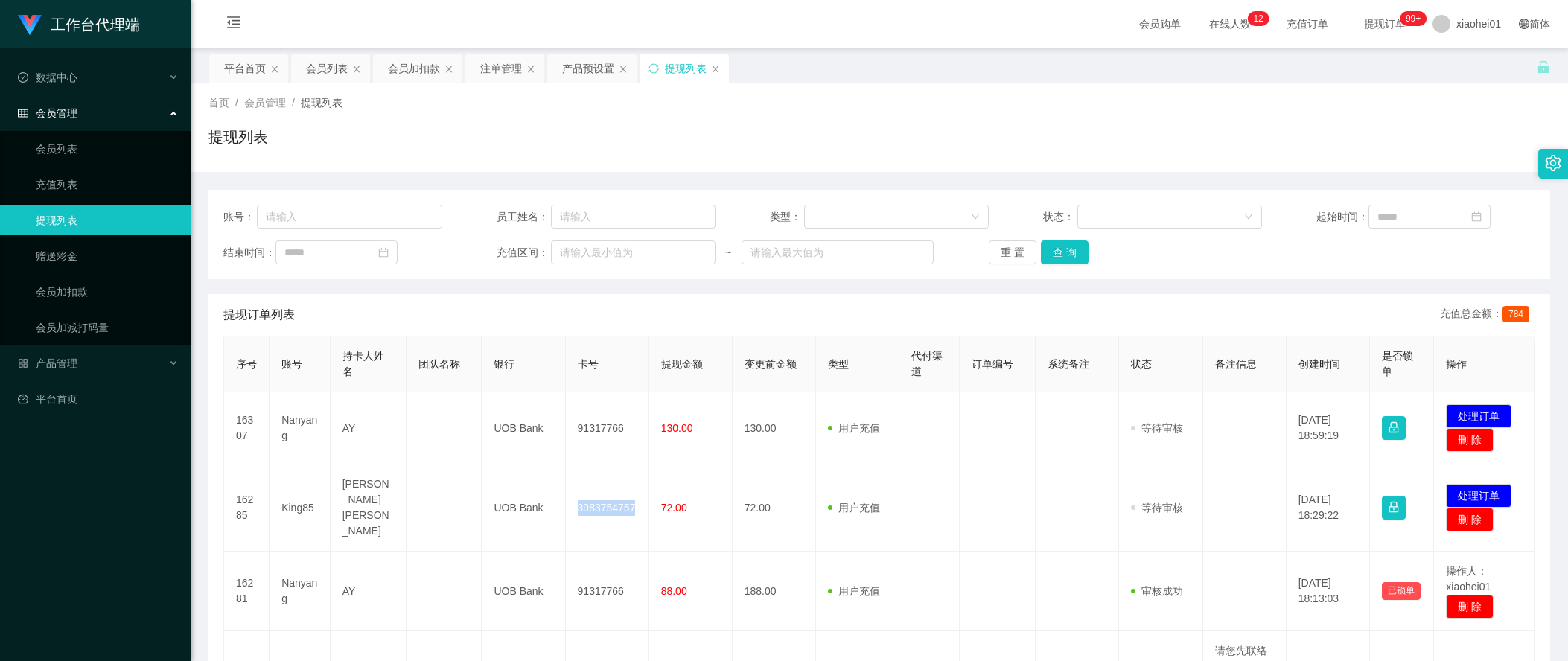
copy td "3983754757"
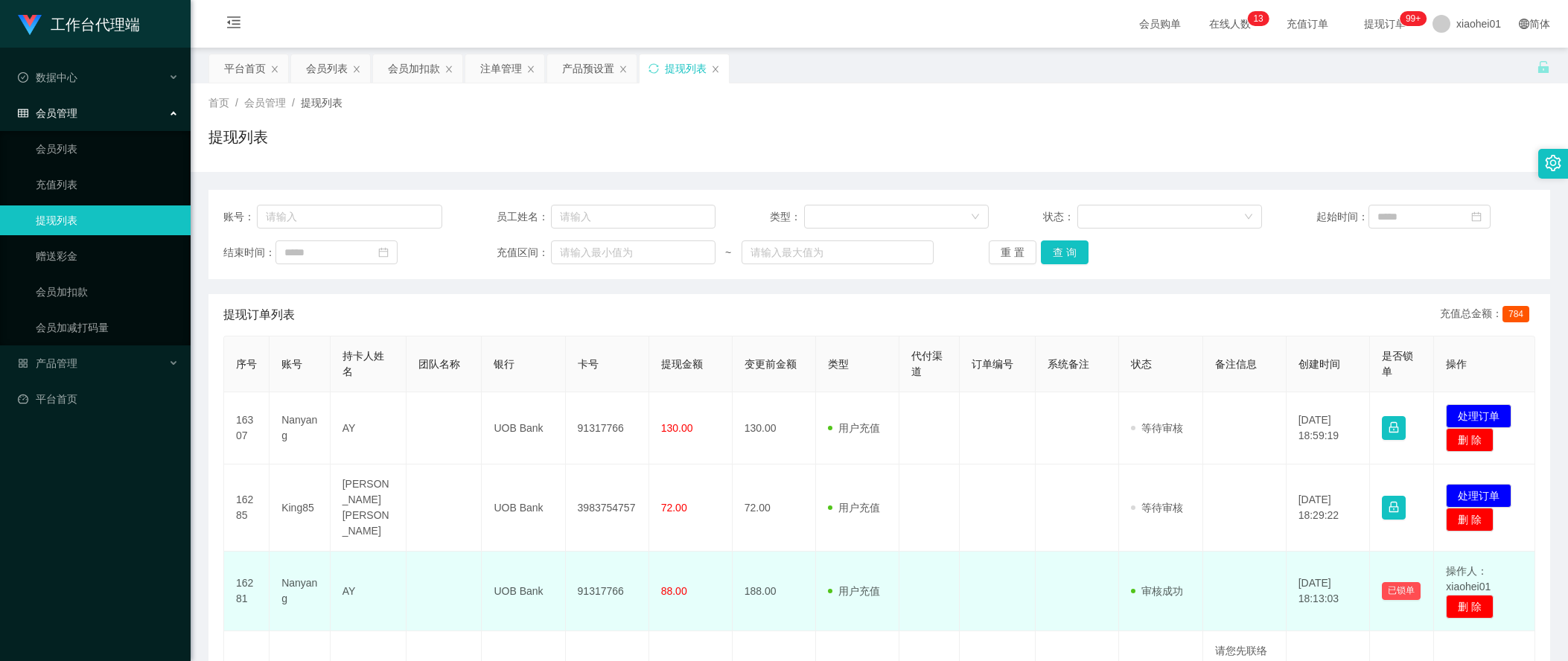
click at [1226, 602] on td at bounding box center [1245, 592] width 83 height 80
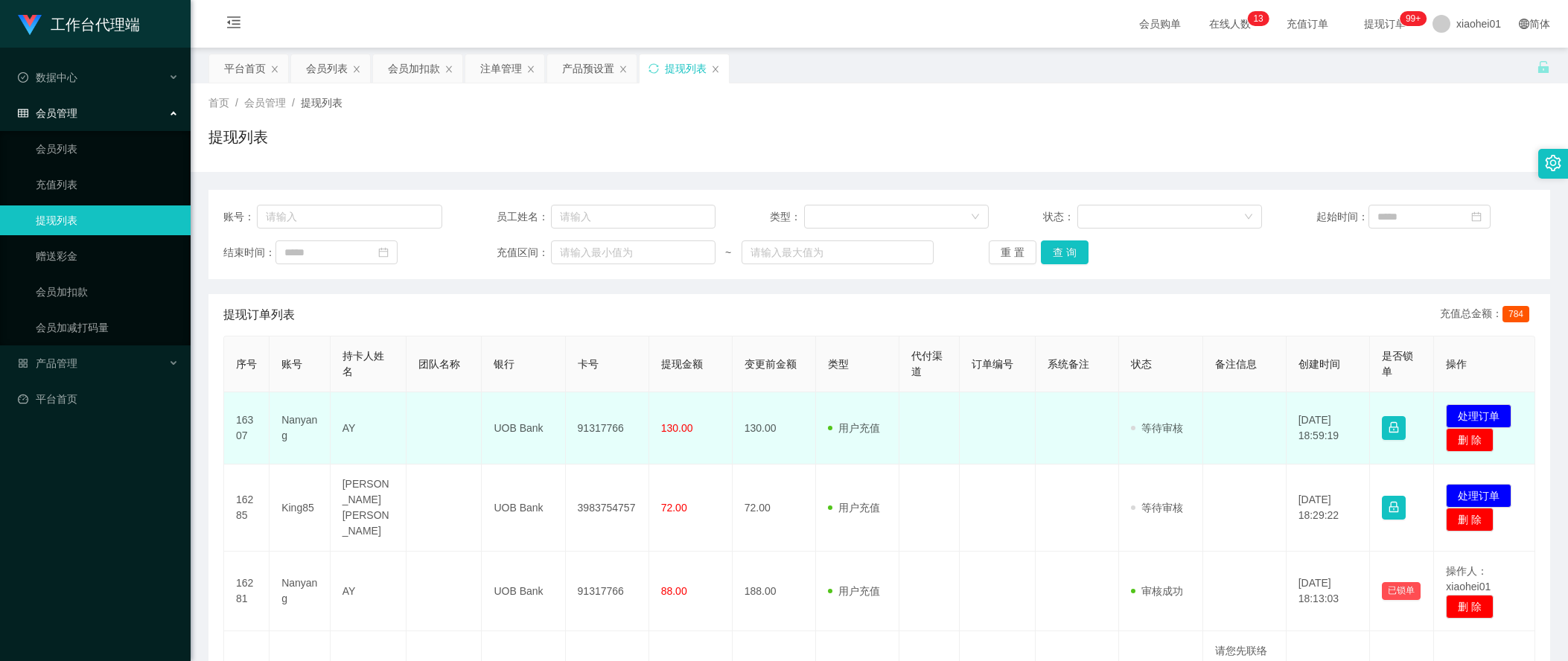
click at [601, 425] on td "91317766" at bounding box center [607, 429] width 83 height 72
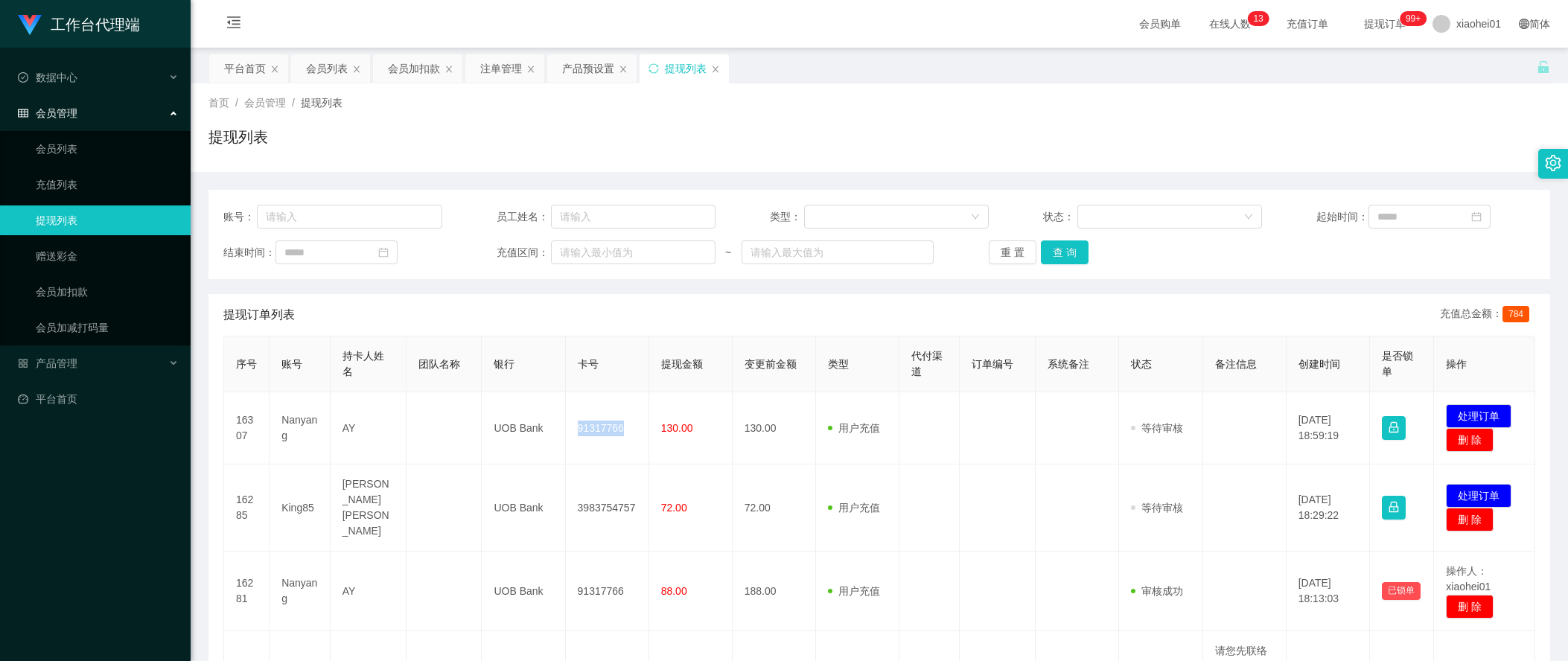
copy td "91317766"
click at [1309, 380] on th "创建时间" at bounding box center [1328, 363] width 83 height 56
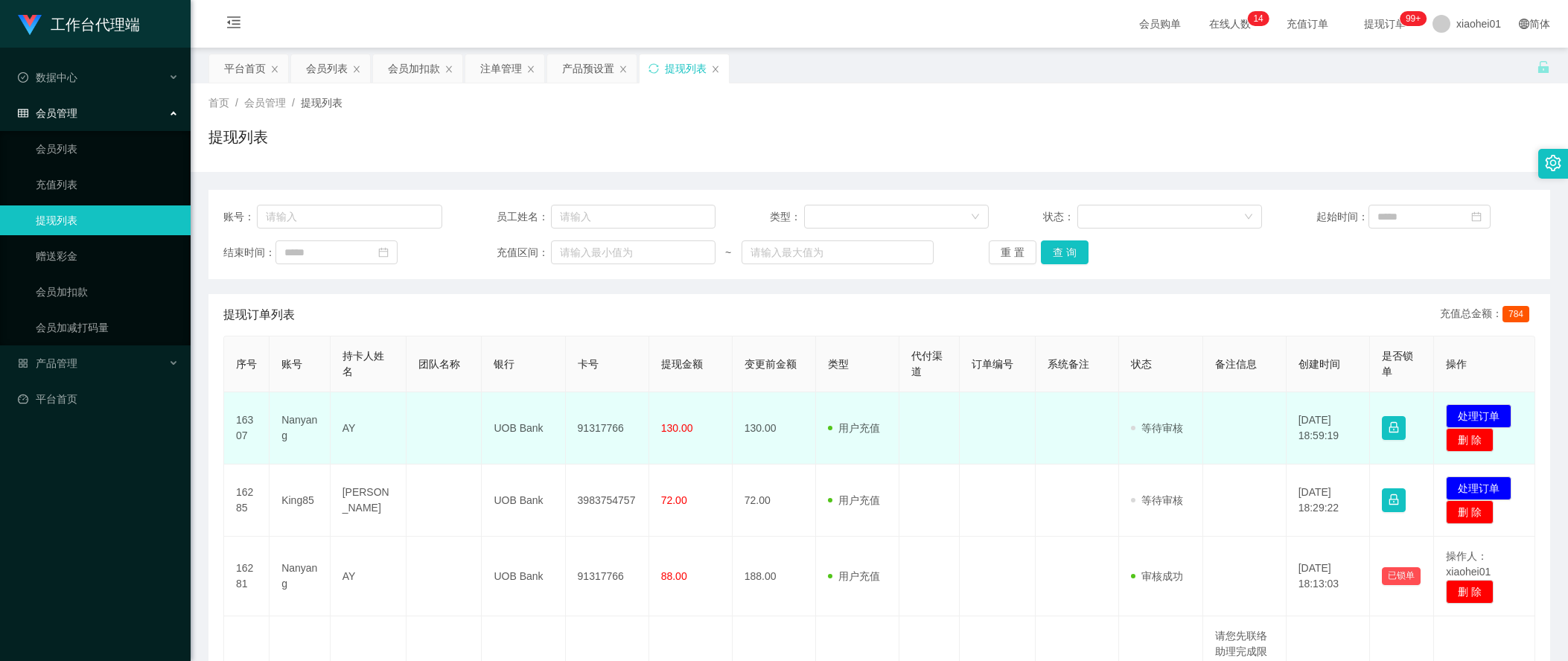
click at [588, 434] on td "91317766" at bounding box center [607, 429] width 83 height 72
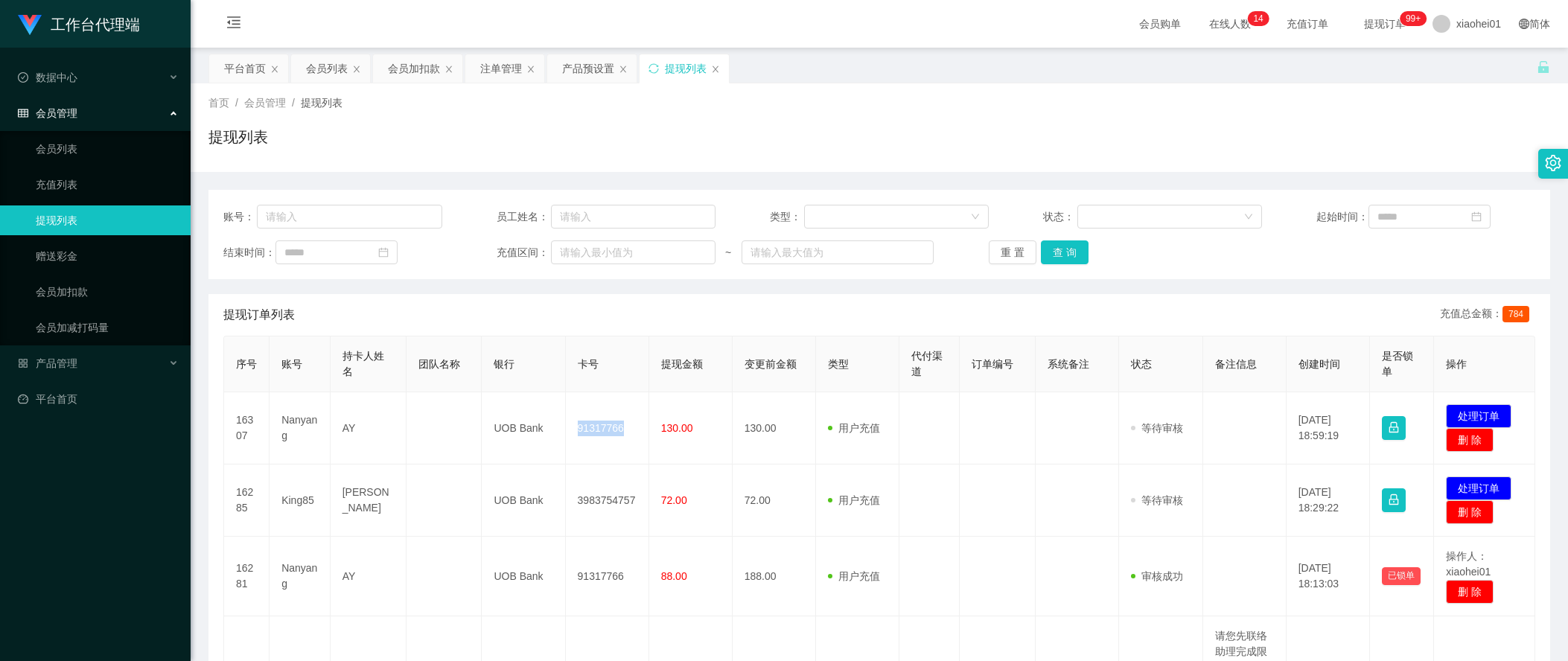
copy td "91317766"
click at [1332, 126] on div "提现列表" at bounding box center [878, 143] width 1341 height 34
click at [406, 62] on div "会员加扣款" at bounding box center [413, 68] width 52 height 28
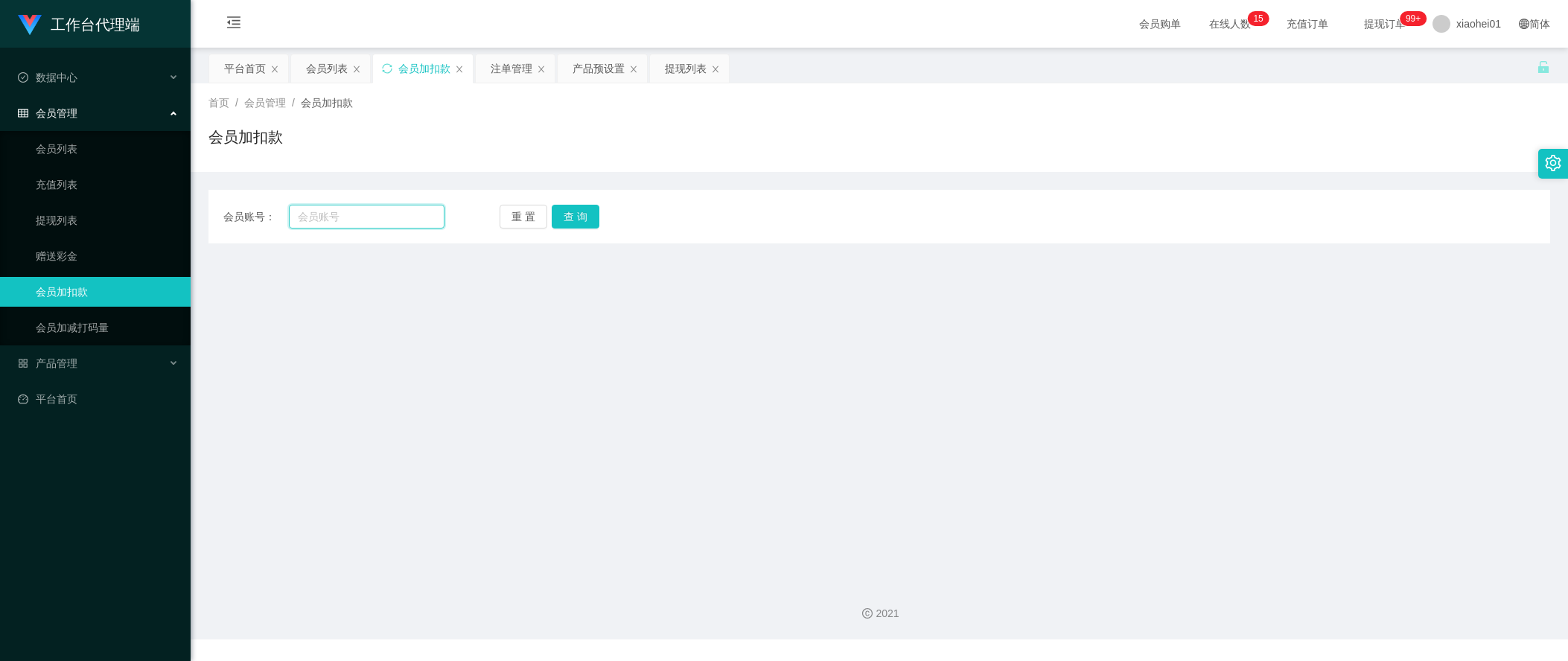
click at [362, 224] on input "text" at bounding box center [366, 217] width 155 height 23
paste input "simonzhu"
type input "simonzhu"
click at [579, 210] on button "查 询" at bounding box center [575, 217] width 48 height 23
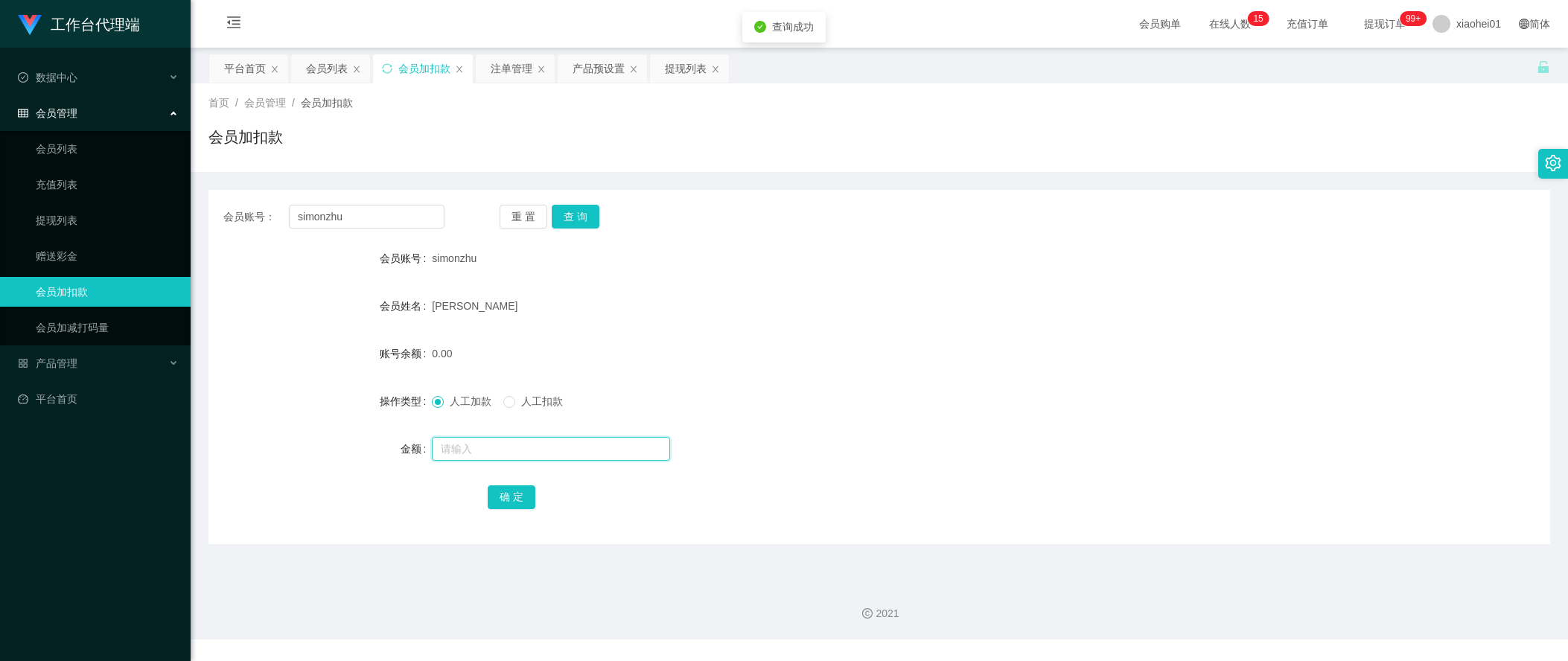
click at [512, 451] on input "text" at bounding box center [551, 448] width 238 height 23
type input "100"
click at [510, 498] on button "确 定" at bounding box center [511, 497] width 48 height 23
drag, startPoint x: 1021, startPoint y: 375, endPoint x: 1047, endPoint y: 48, distance: 328.0
click at [1021, 371] on form "会员账号 simonzhu 会员姓名 ZHU JIE 账号余额 100.00 操作类型 人工加款 人工扣款 金额 确 定" at bounding box center [878, 377] width 1341 height 268
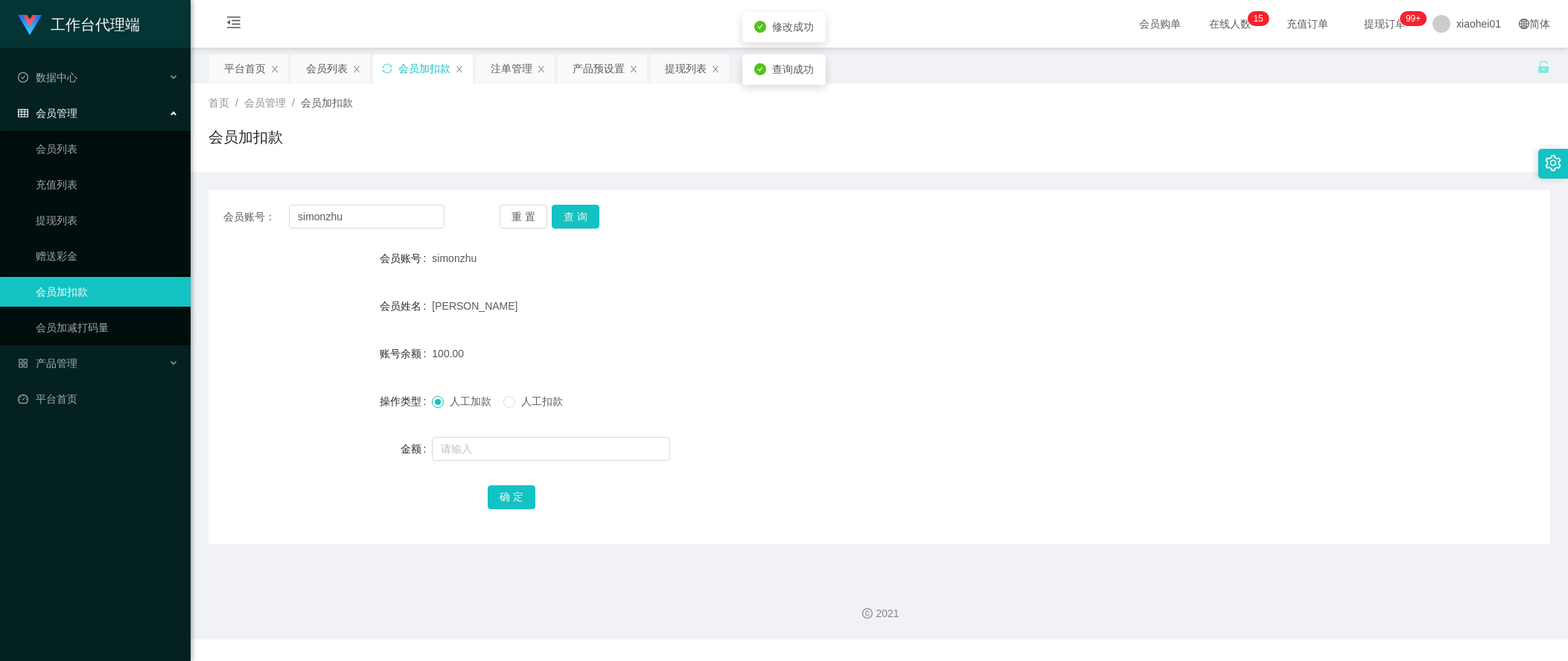
click at [546, 402] on span "人工扣款" at bounding box center [541, 401] width 54 height 12
click at [534, 449] on input "text" at bounding box center [551, 448] width 238 height 23
type input "100"
click at [528, 499] on button "确 定" at bounding box center [511, 497] width 48 height 23
drag, startPoint x: 873, startPoint y: 418, endPoint x: 873, endPoint y: 406, distance: 12.0
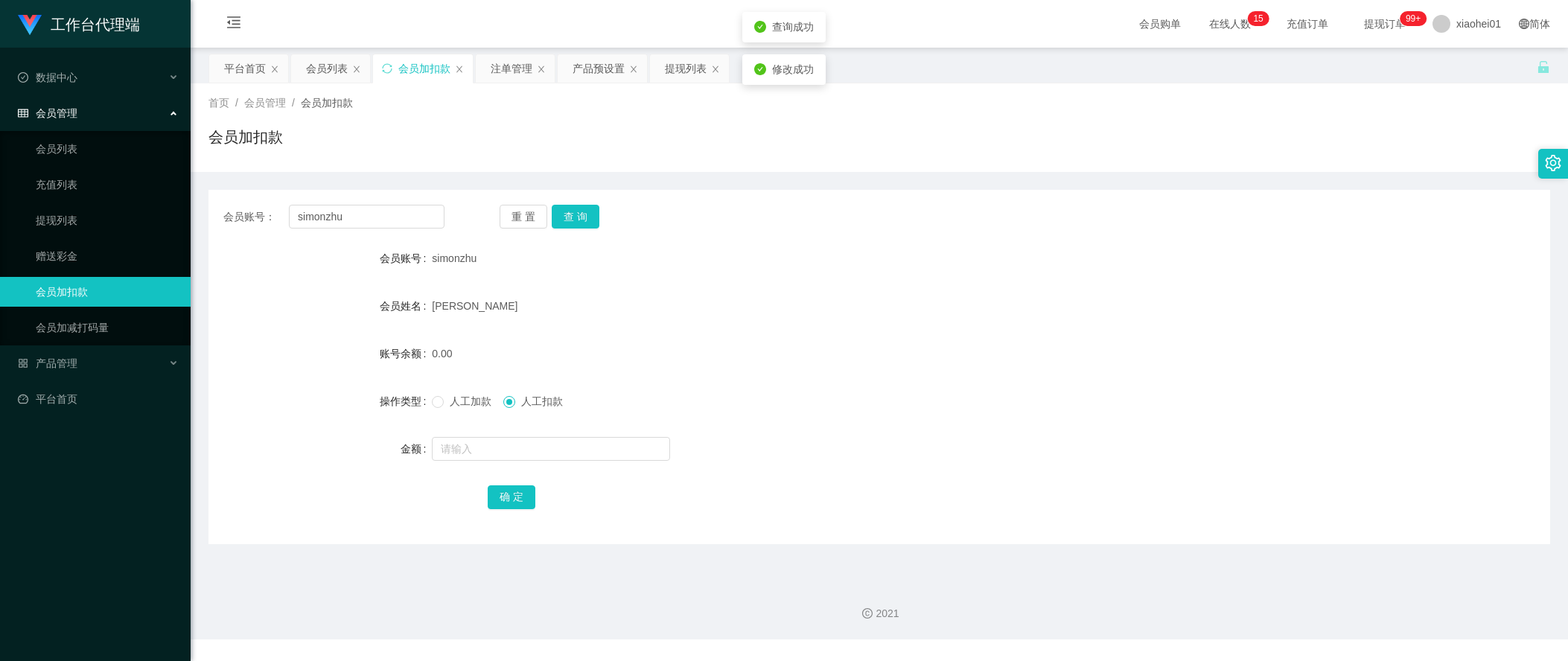
click at [873, 413] on form "会员账号 simonzhu 会员姓名 ZHU JIE 账号余额 0.00 操作类型 人工加款 人工扣款 金额 确 定" at bounding box center [878, 377] width 1341 height 268
click at [1283, 324] on form "会员账号 simonzhu 会员姓名 ZHU JIE 账号余额 0.00 操作类型 人工加款 人工扣款 金额 确 定" at bounding box center [878, 377] width 1341 height 268
click at [533, 468] on form "会员账号 simonzhu 会员姓名 ZHU JIE 账号余额 0.00 操作类型 人工加款 人工扣款 金额 确 定" at bounding box center [878, 377] width 1341 height 268
click at [456, 414] on div "人工加款 人工扣款" at bounding box center [823, 401] width 783 height 29
click at [465, 404] on span "人工加款" at bounding box center [470, 401] width 54 height 12
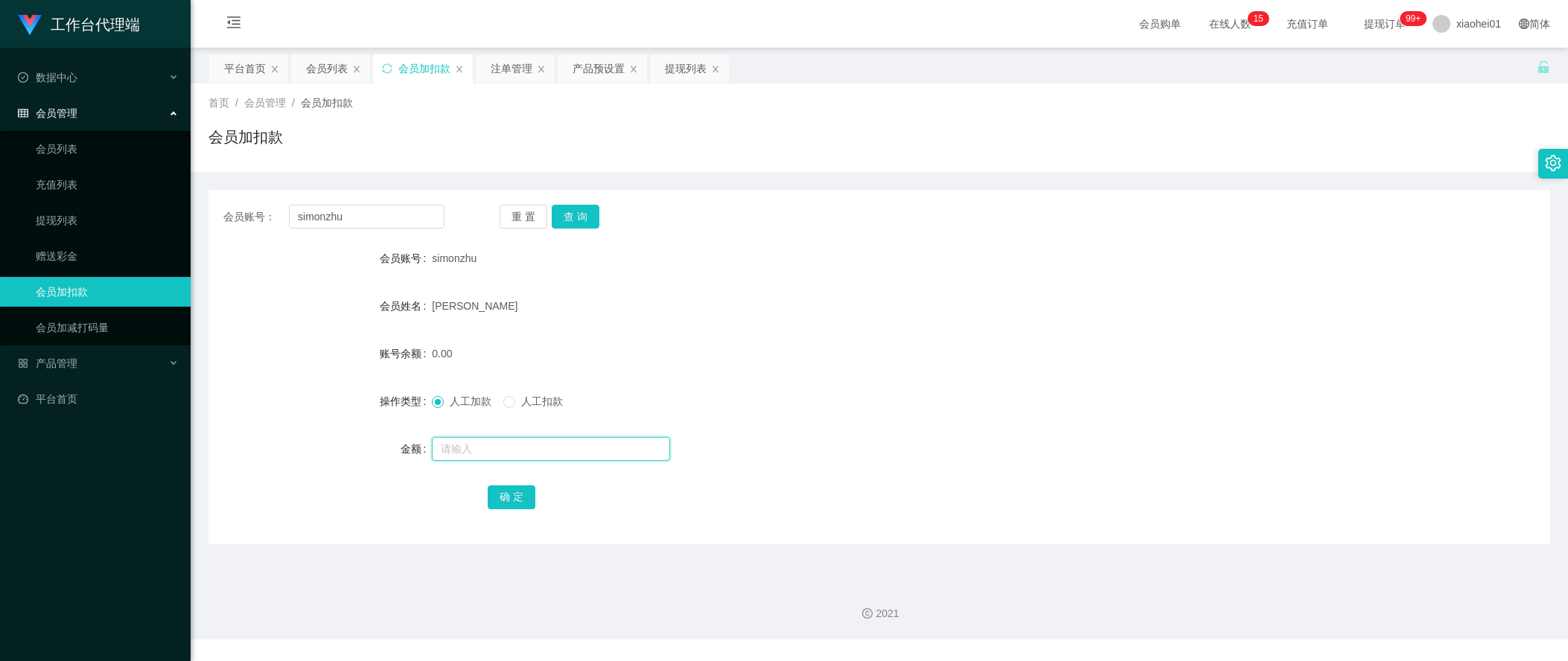
click at [505, 445] on input "text" at bounding box center [551, 448] width 238 height 23
type input "48"
click at [515, 486] on button "确 定" at bounding box center [511, 497] width 48 height 23
drag, startPoint x: 939, startPoint y: 355, endPoint x: 954, endPoint y: 239, distance: 117.0
click at [943, 337] on form "会员账号 simonzhu 会员姓名 ZHU JIE 账号余额 48.00 操作类型 人工加款 人工扣款 金额 确 定" at bounding box center [878, 377] width 1341 height 268
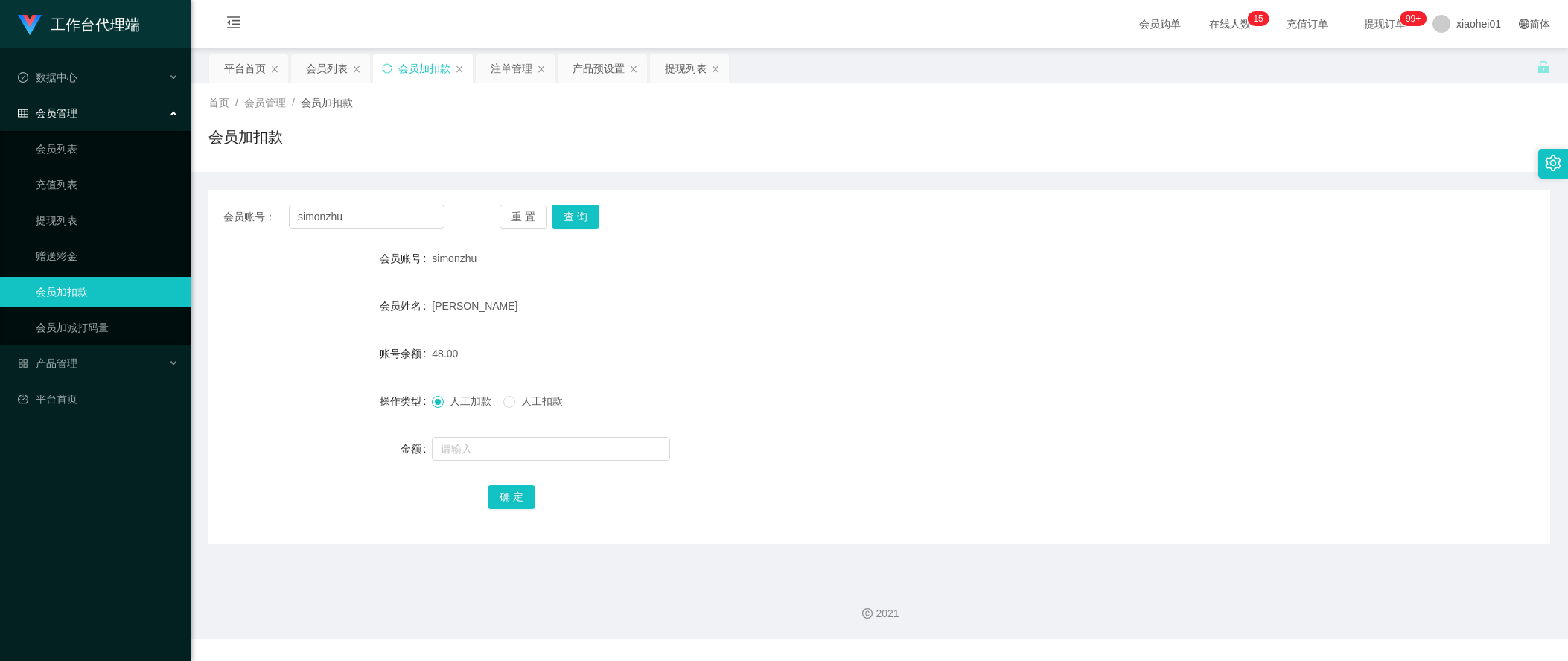
drag, startPoint x: 1273, startPoint y: 317, endPoint x: 1101, endPoint y: 114, distance: 266.1
click at [1273, 314] on div "会员姓名 ZHU JIE" at bounding box center [878, 306] width 1341 height 29
click at [678, 83] on div "首页 / 会员管理 / 会员加扣款 / 会员加扣款" at bounding box center [879, 127] width 1377 height 89
click at [686, 71] on div "提现列表" at bounding box center [686, 68] width 42 height 28
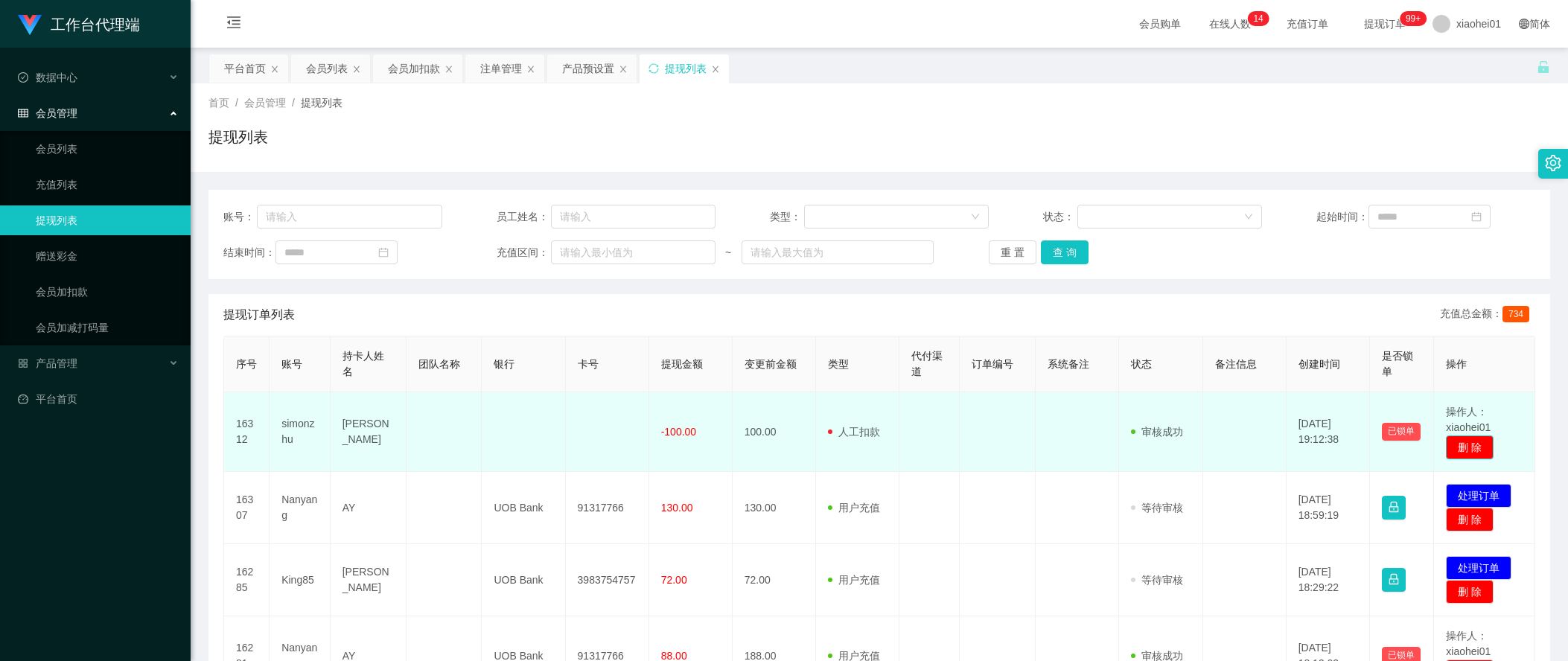
click at [1472, 447] on button "删 除" at bounding box center [1469, 447] width 48 height 23
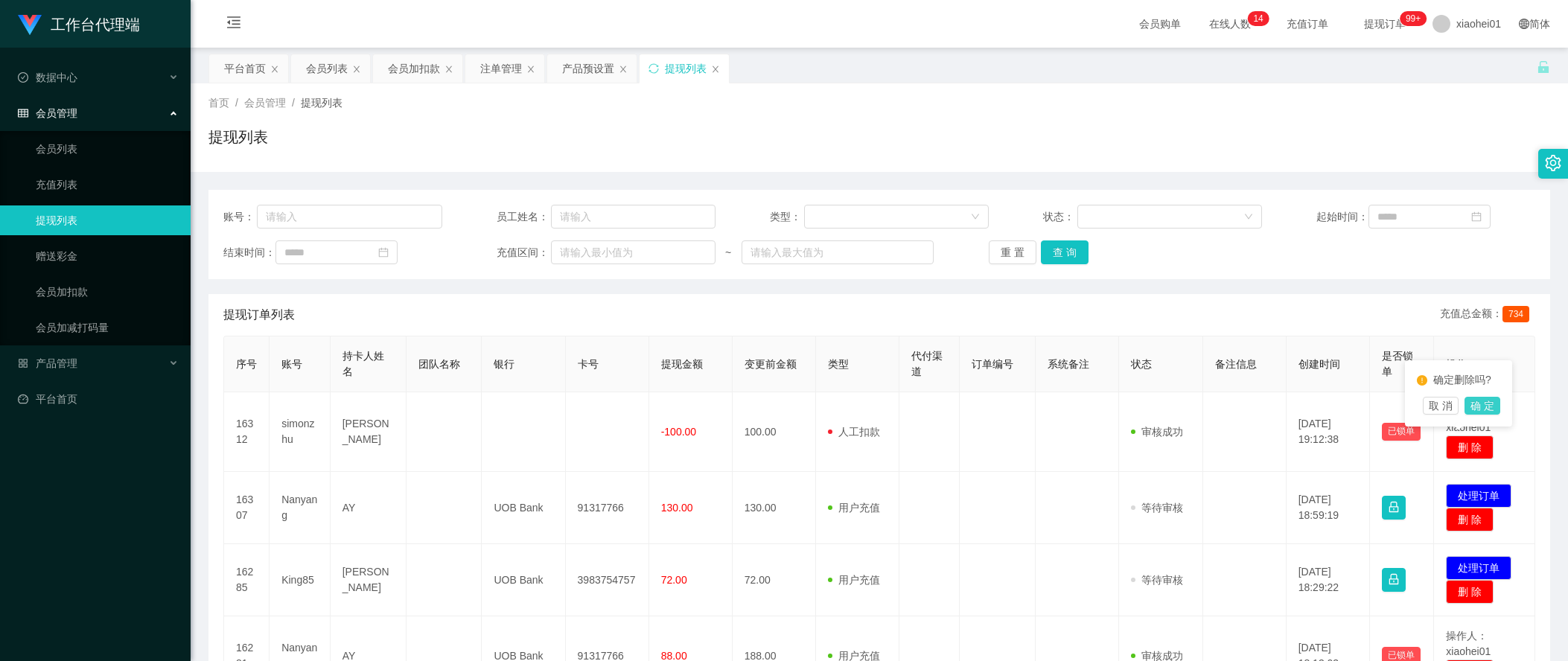
click at [1483, 413] on button "确 定" at bounding box center [1482, 405] width 36 height 18
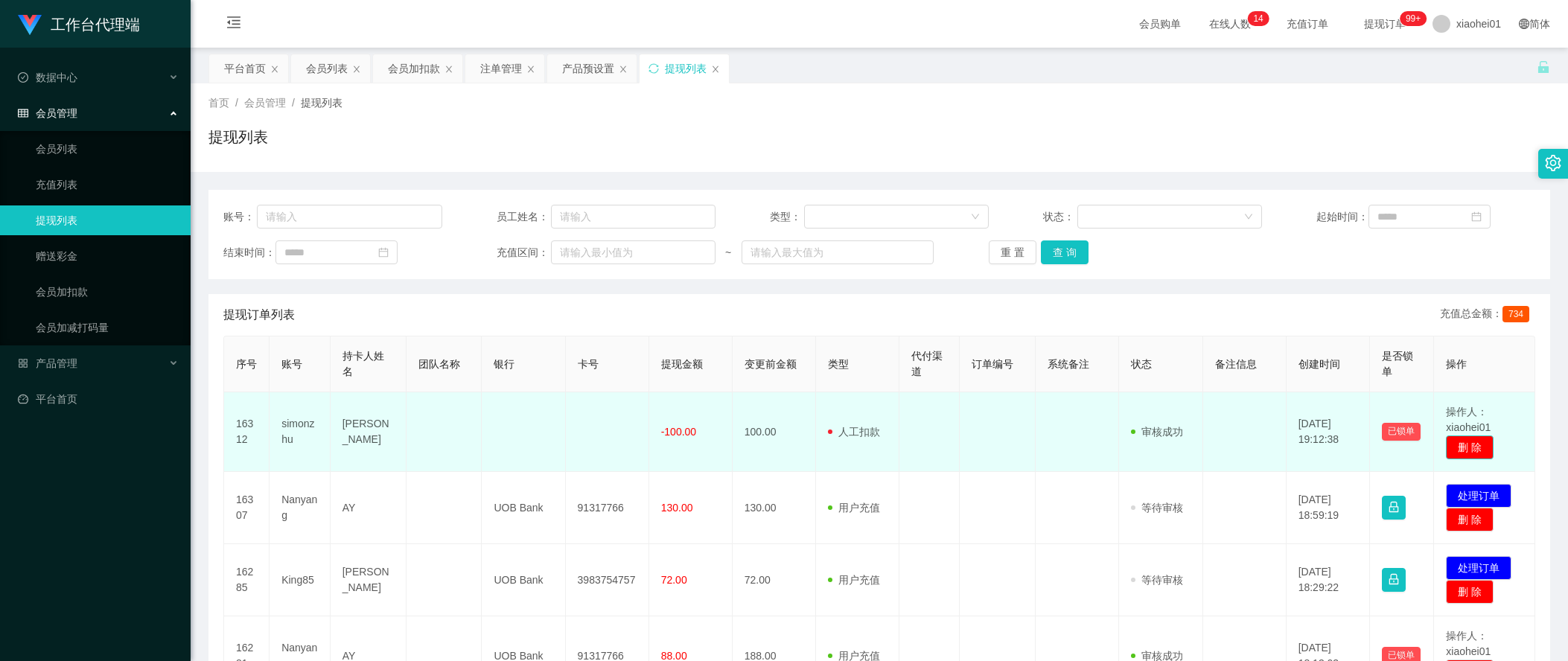
click at [1452, 444] on button "删 除" at bounding box center [1469, 447] width 48 height 23
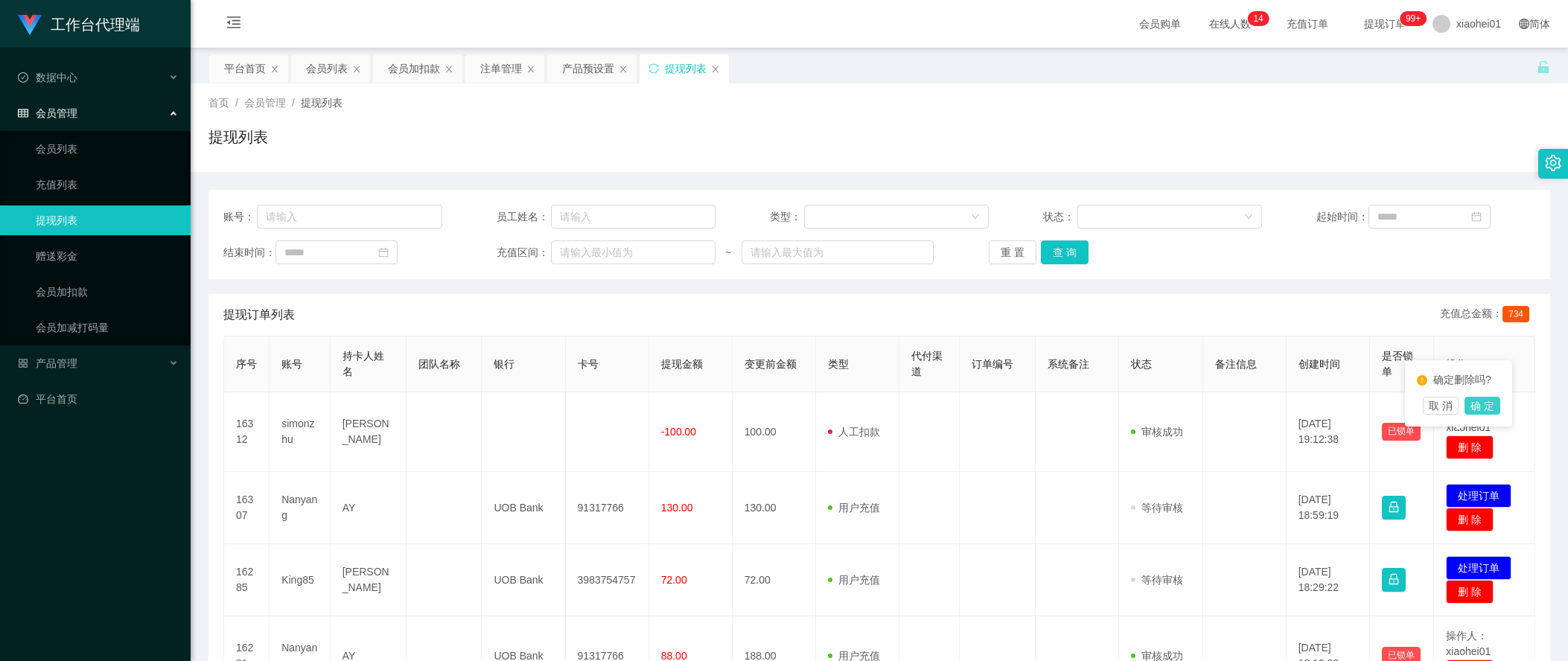
click at [1483, 405] on button "确 定" at bounding box center [1482, 405] width 36 height 18
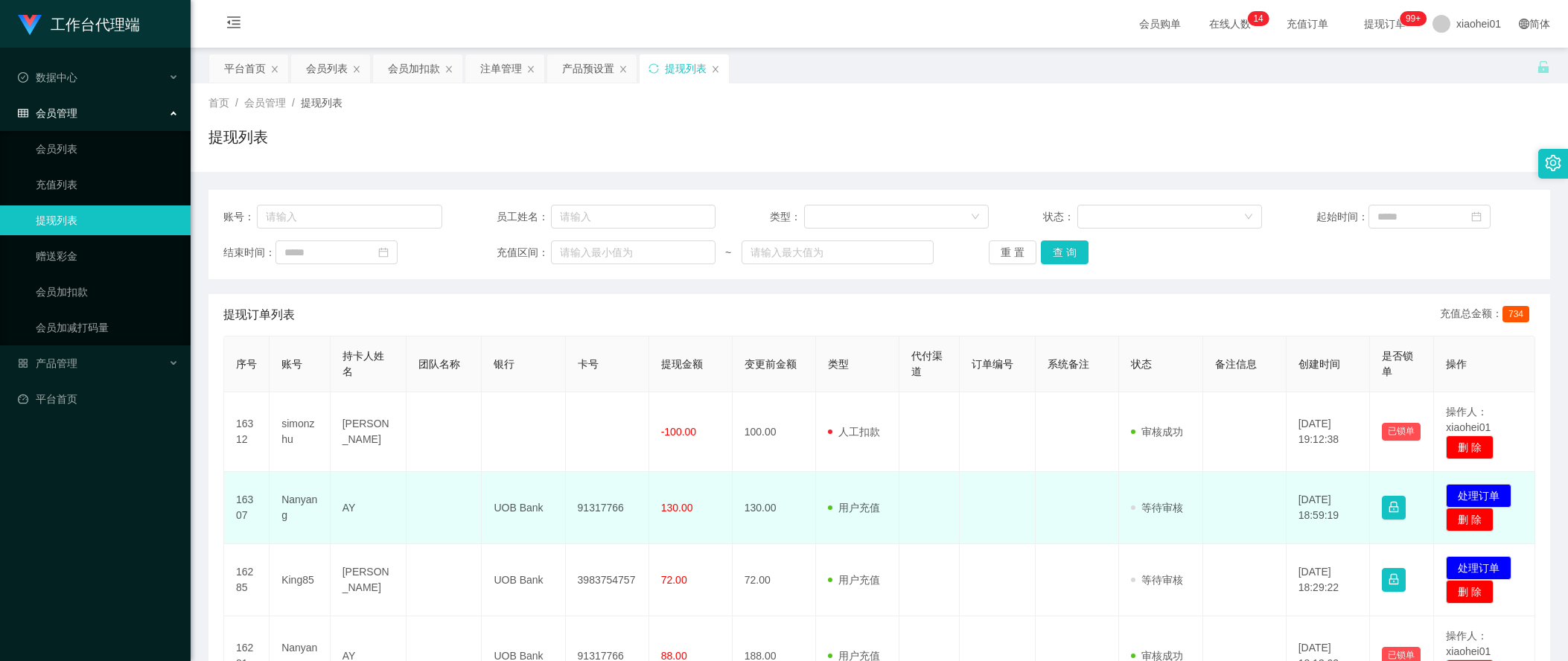
click at [1107, 512] on td at bounding box center [1077, 508] width 83 height 72
click at [760, 505] on td "130.00" at bounding box center [774, 508] width 83 height 72
click at [590, 503] on td "91317766" at bounding box center [607, 508] width 83 height 72
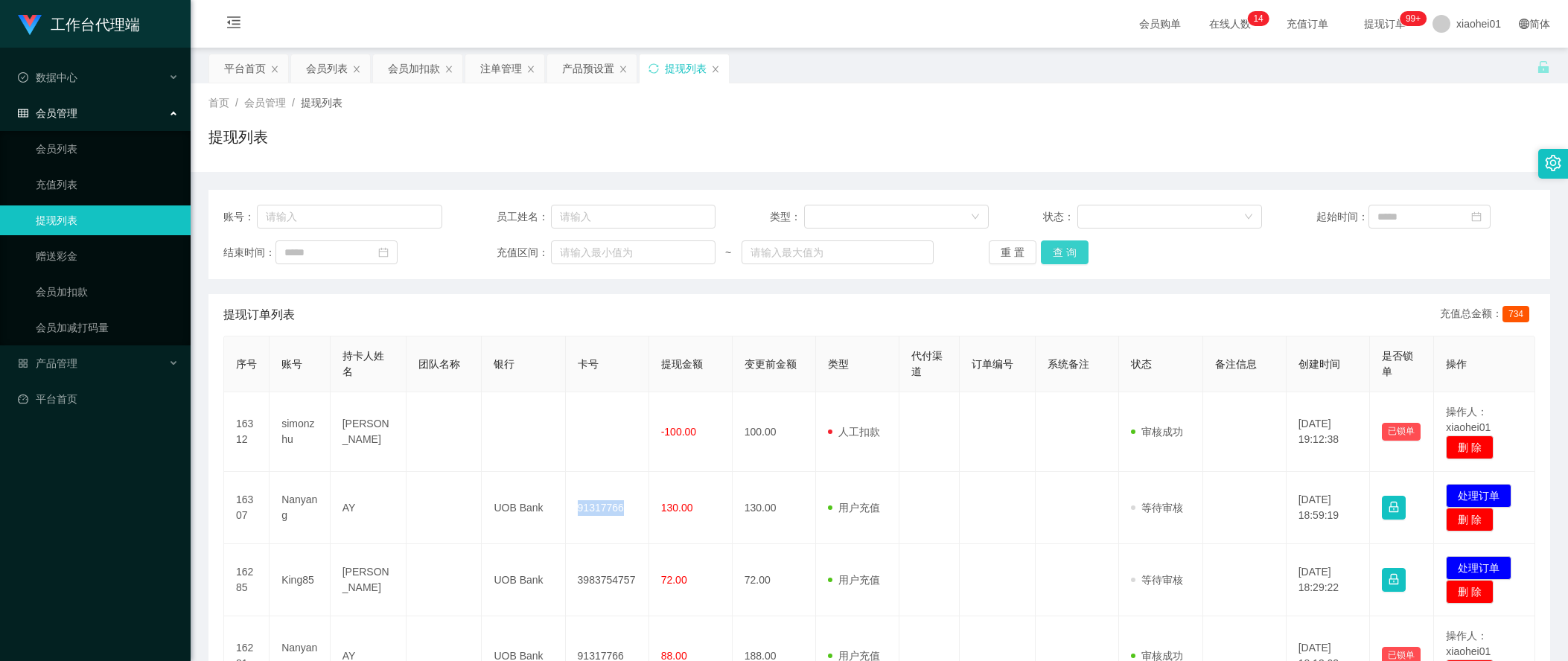
copy td "91317766"
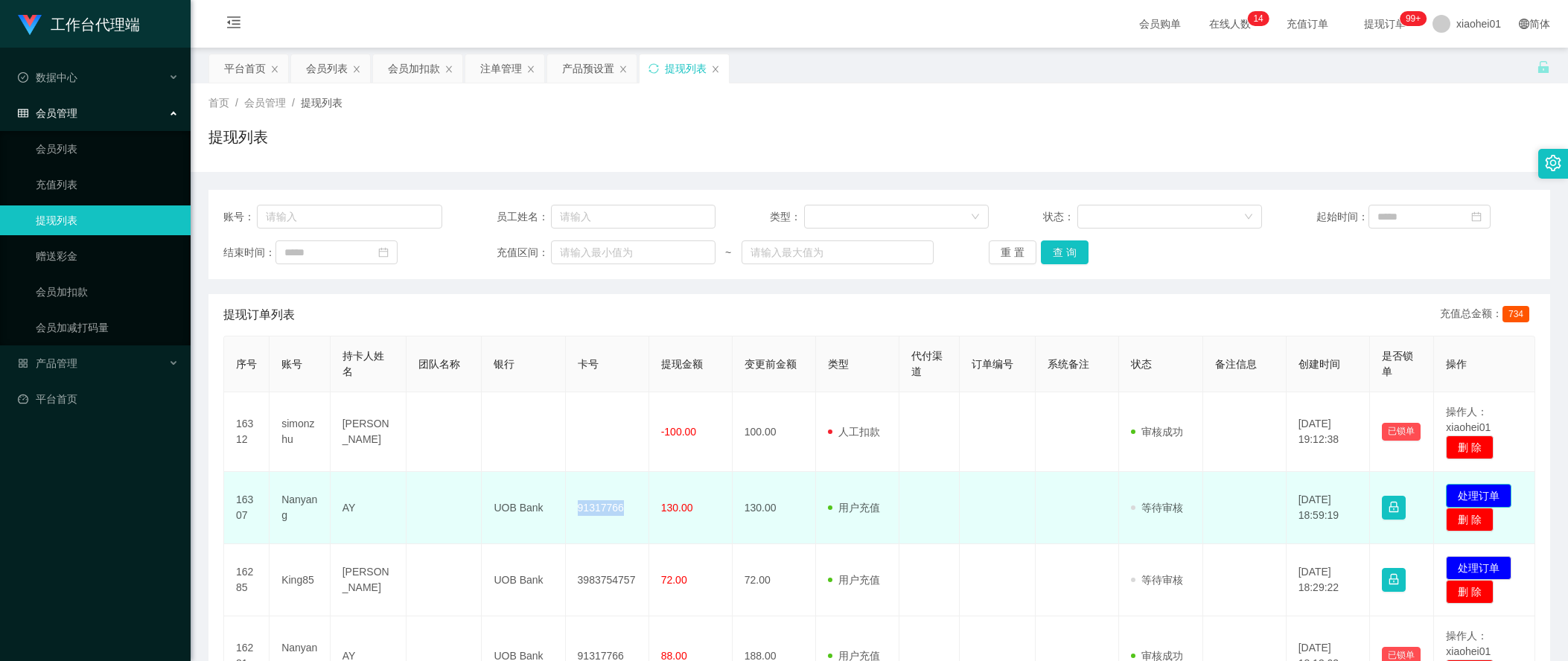
click at [1488, 489] on button "处理订单" at bounding box center [1478, 495] width 65 height 23
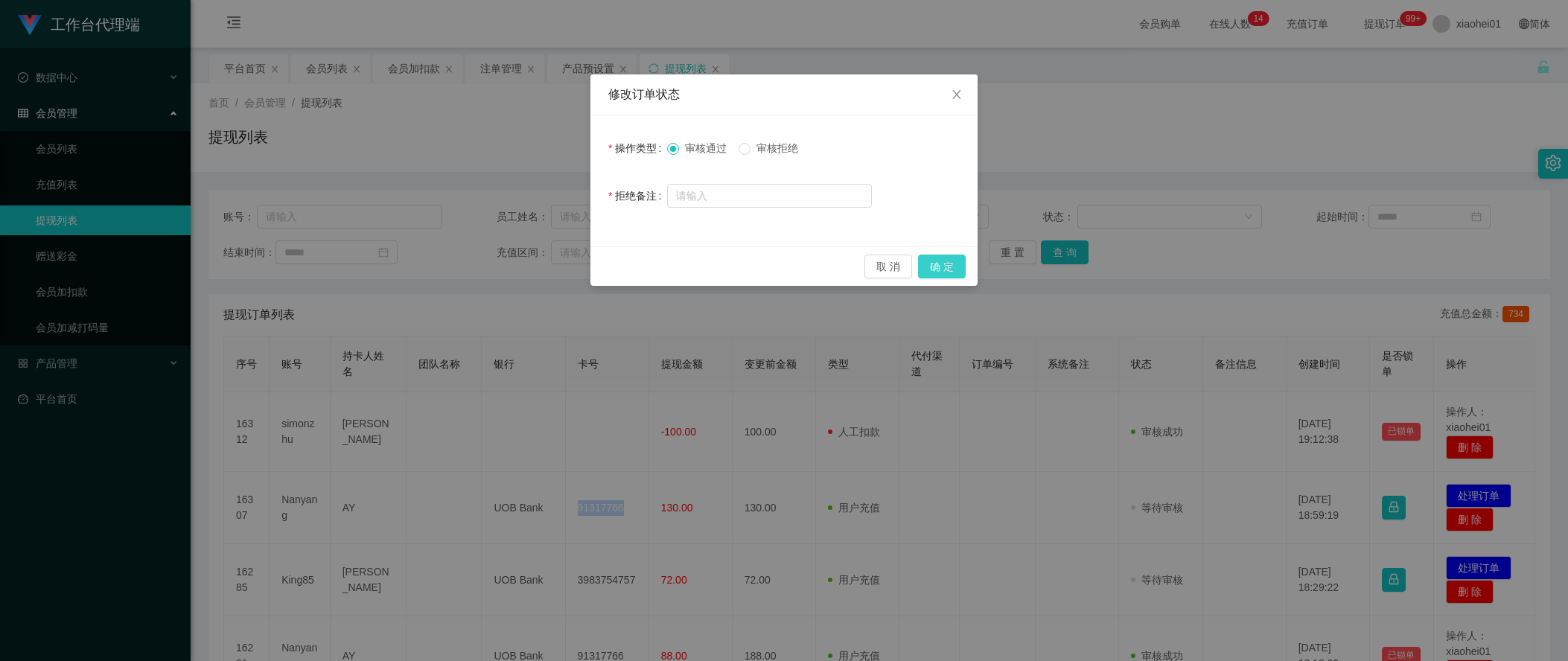
click at [953, 272] on button "确 定" at bounding box center [942, 267] width 48 height 23
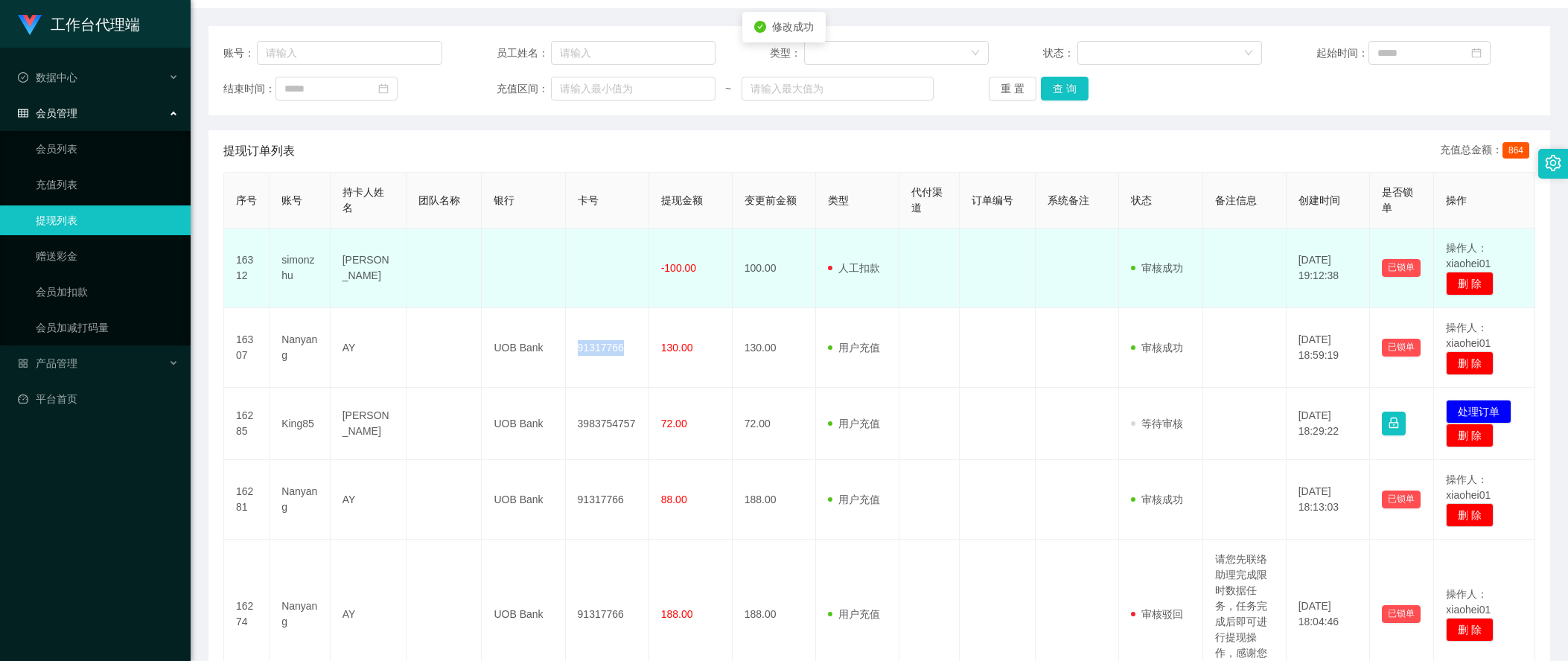
scroll to position [186, 0]
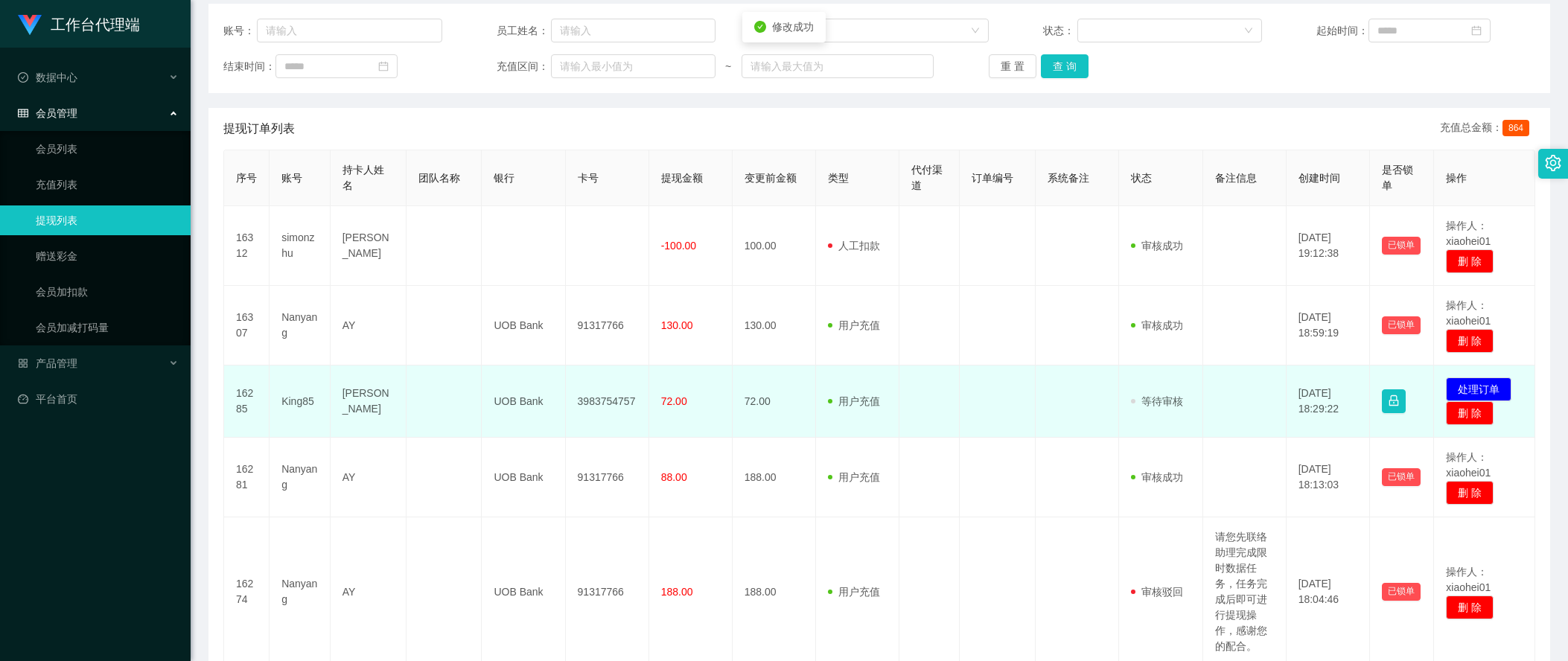
click at [581, 391] on td "3983754757" at bounding box center [607, 401] width 83 height 72
click at [606, 405] on td "3983754757" at bounding box center [607, 401] width 83 height 72
drag, startPoint x: 606, startPoint y: 405, endPoint x: 647, endPoint y: 390, distance: 43.7
click at [606, 405] on td "3983754757" at bounding box center [607, 401] width 83 height 72
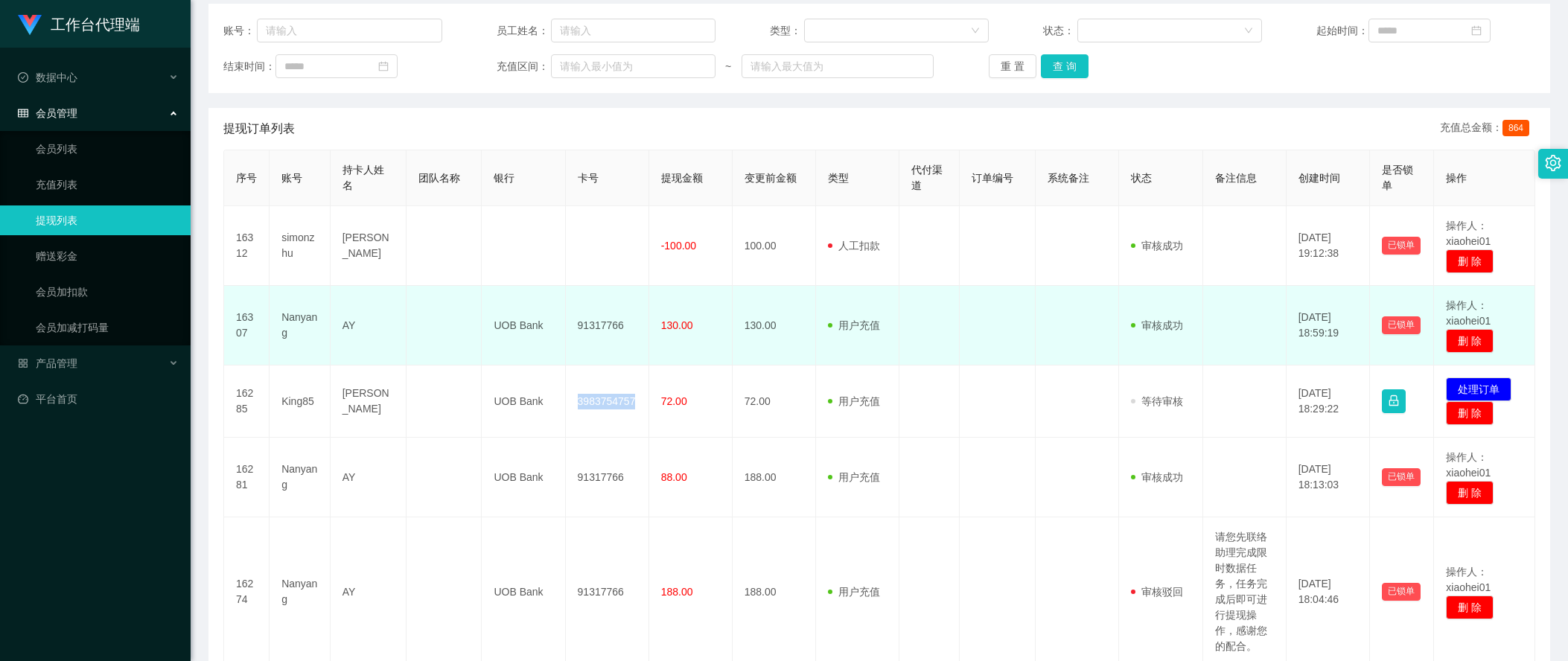
copy td "3983754757"
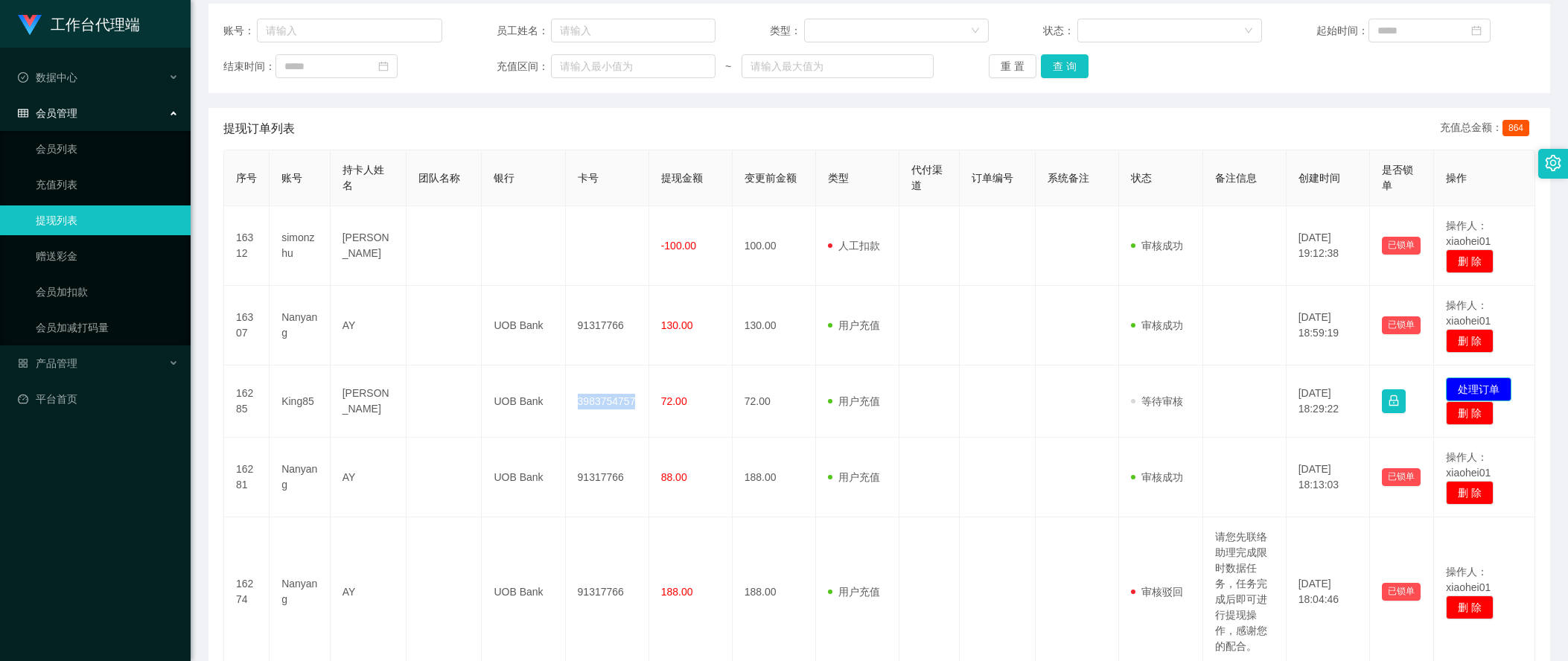
click at [1476, 387] on button "处理订单" at bounding box center [1478, 389] width 65 height 23
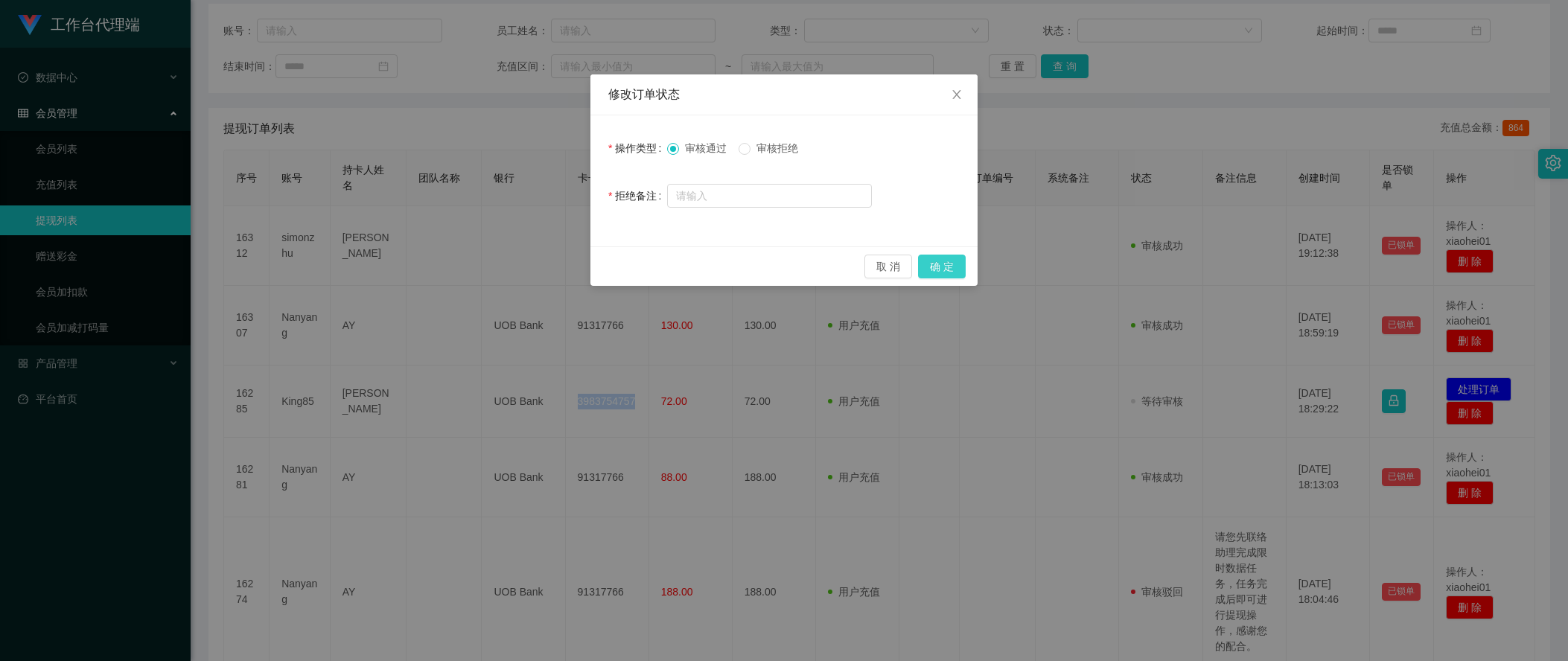
click at [950, 274] on button "确 定" at bounding box center [942, 267] width 48 height 23
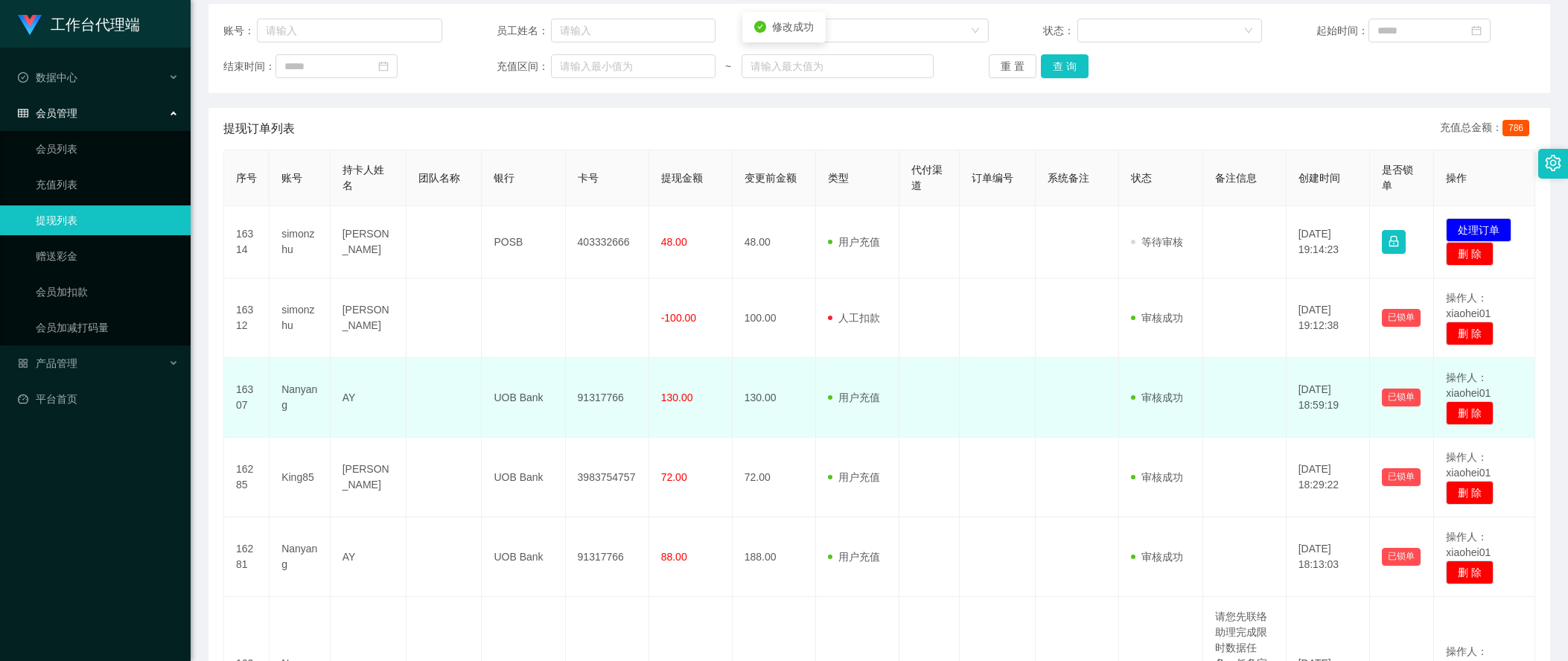
click at [1070, 380] on td at bounding box center [1077, 398] width 83 height 80
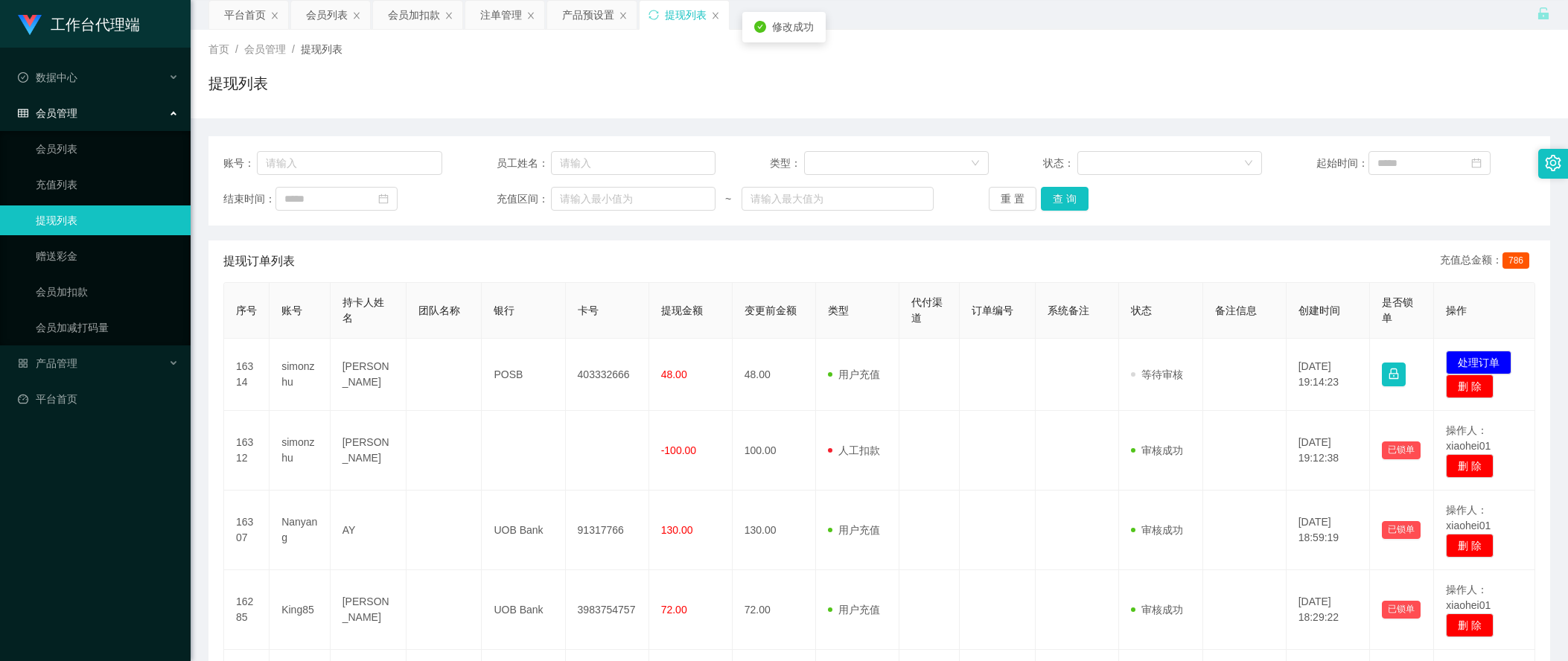
scroll to position [0, 0]
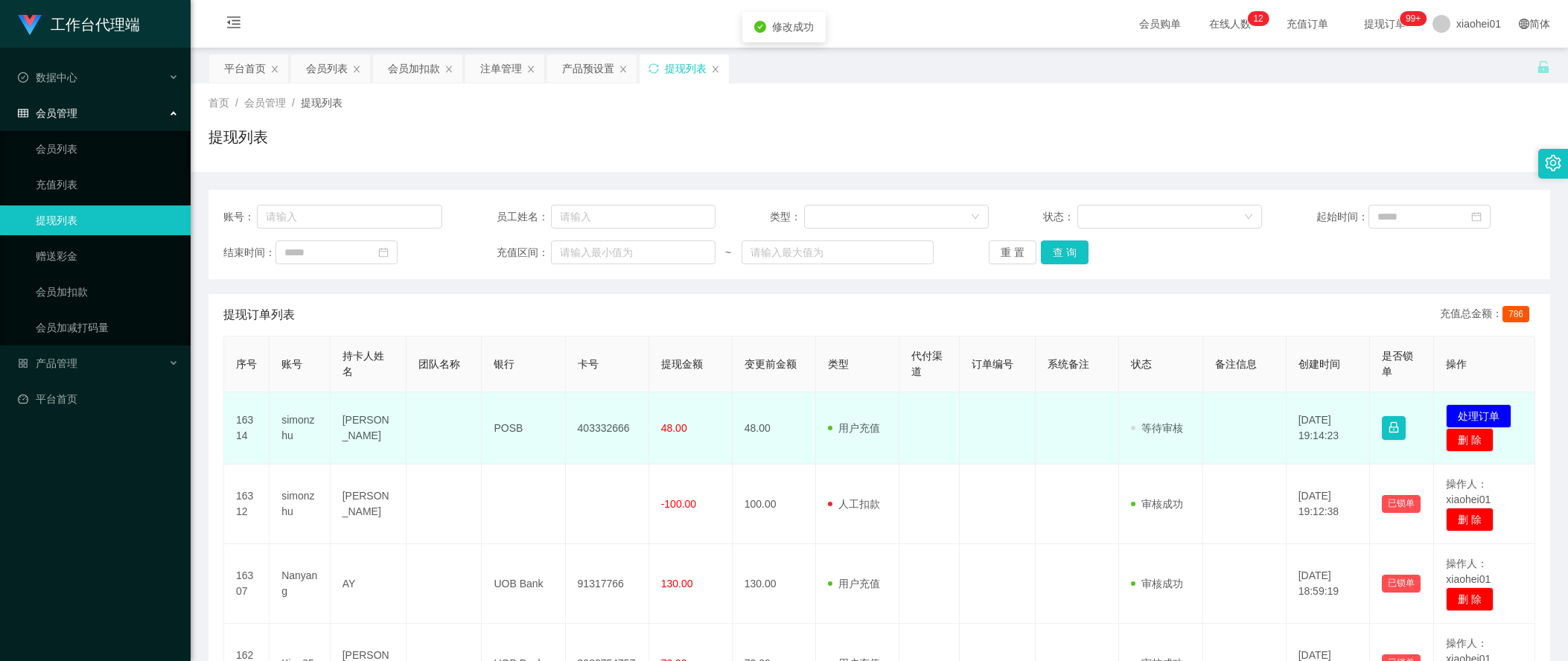
click at [590, 420] on td "403332666" at bounding box center [607, 429] width 83 height 72
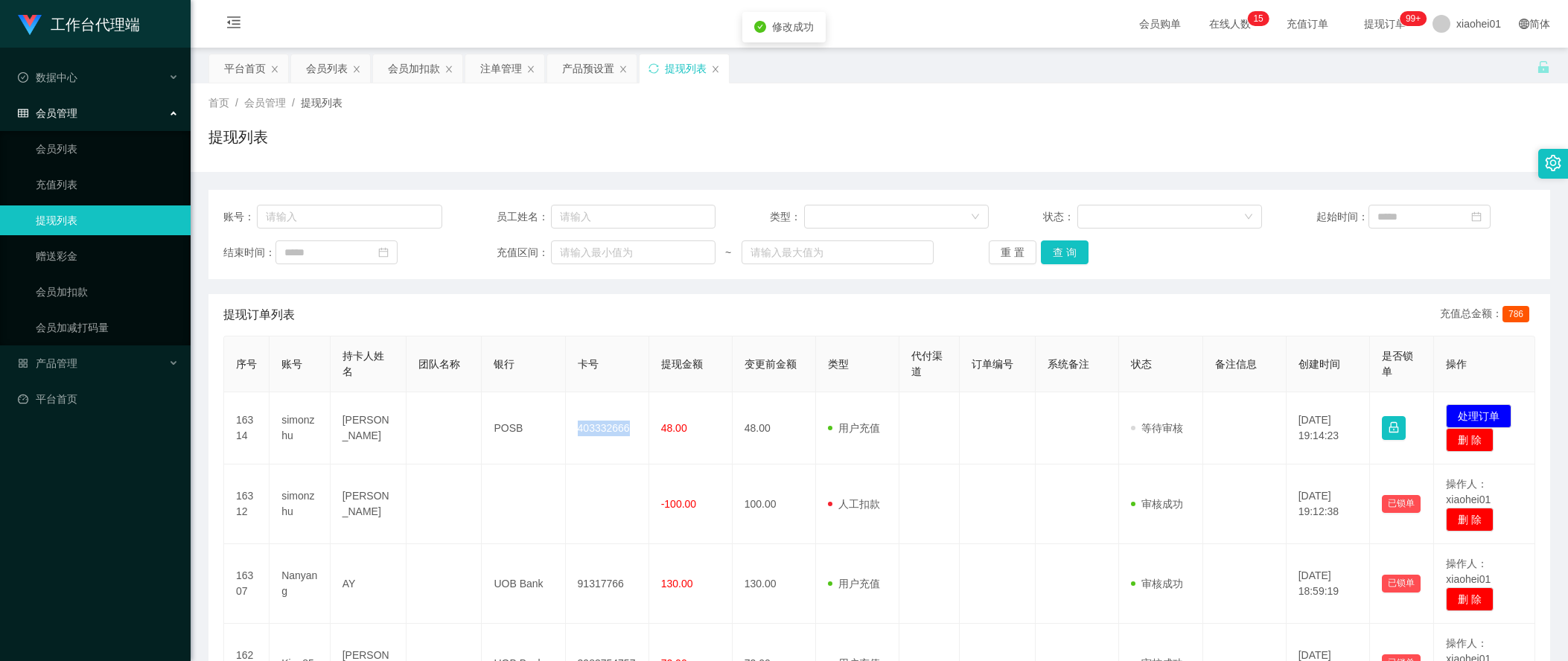
copy td "403332666"
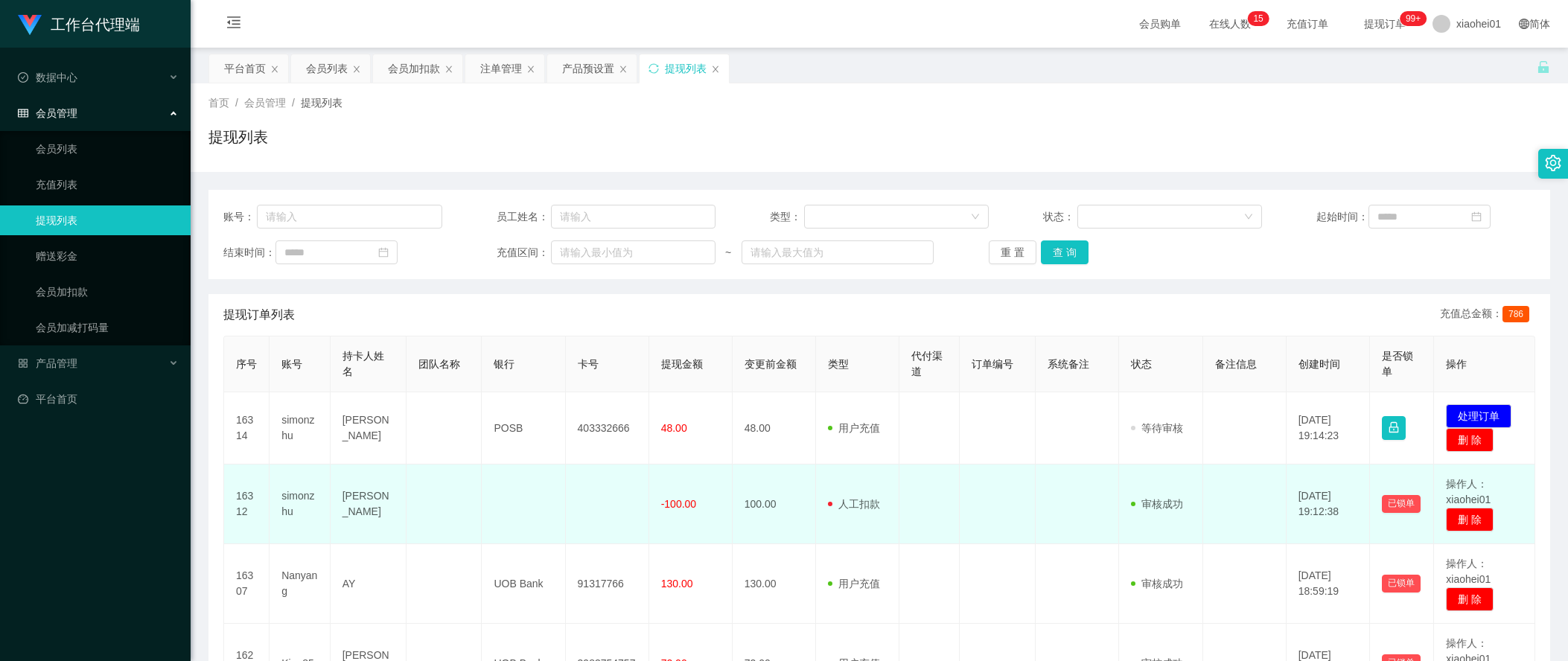
click at [1242, 468] on td at bounding box center [1245, 505] width 83 height 80
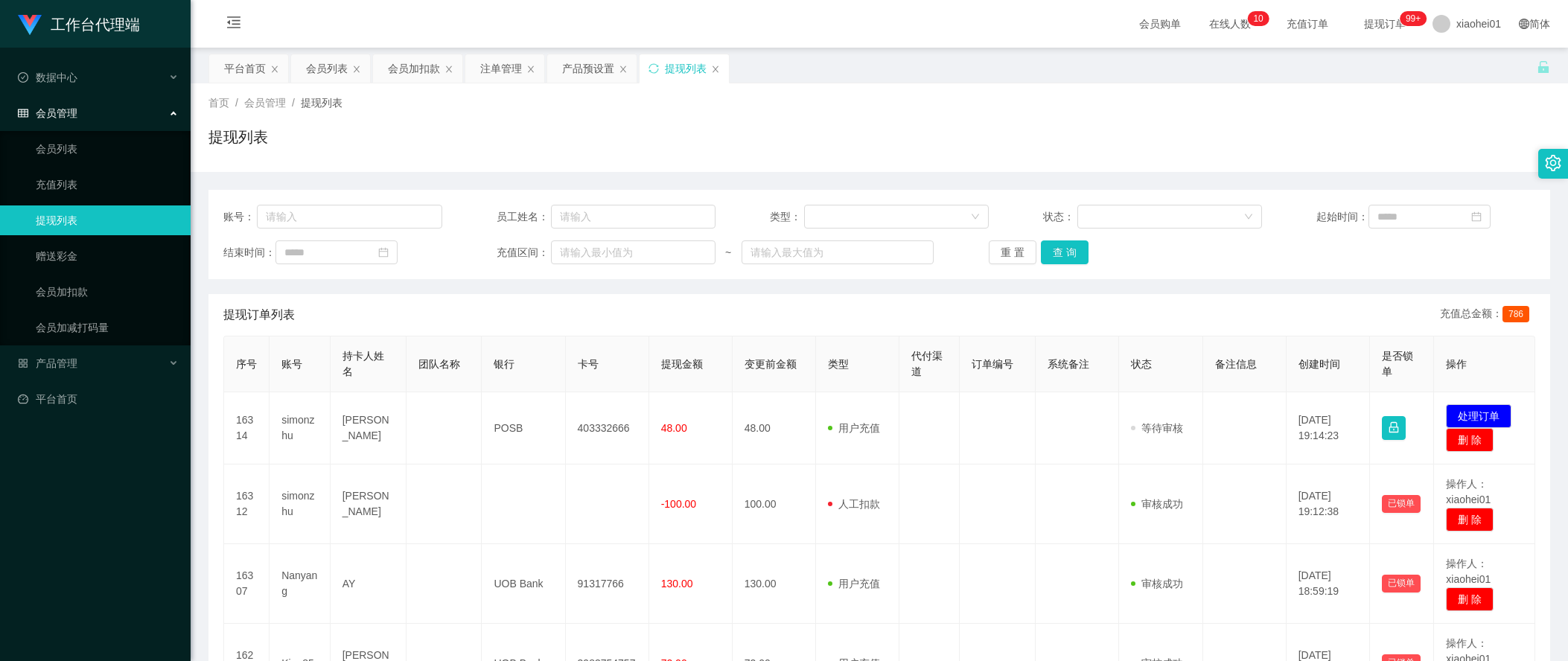
click at [393, 55] on div "会员加扣款" at bounding box center [413, 68] width 52 height 28
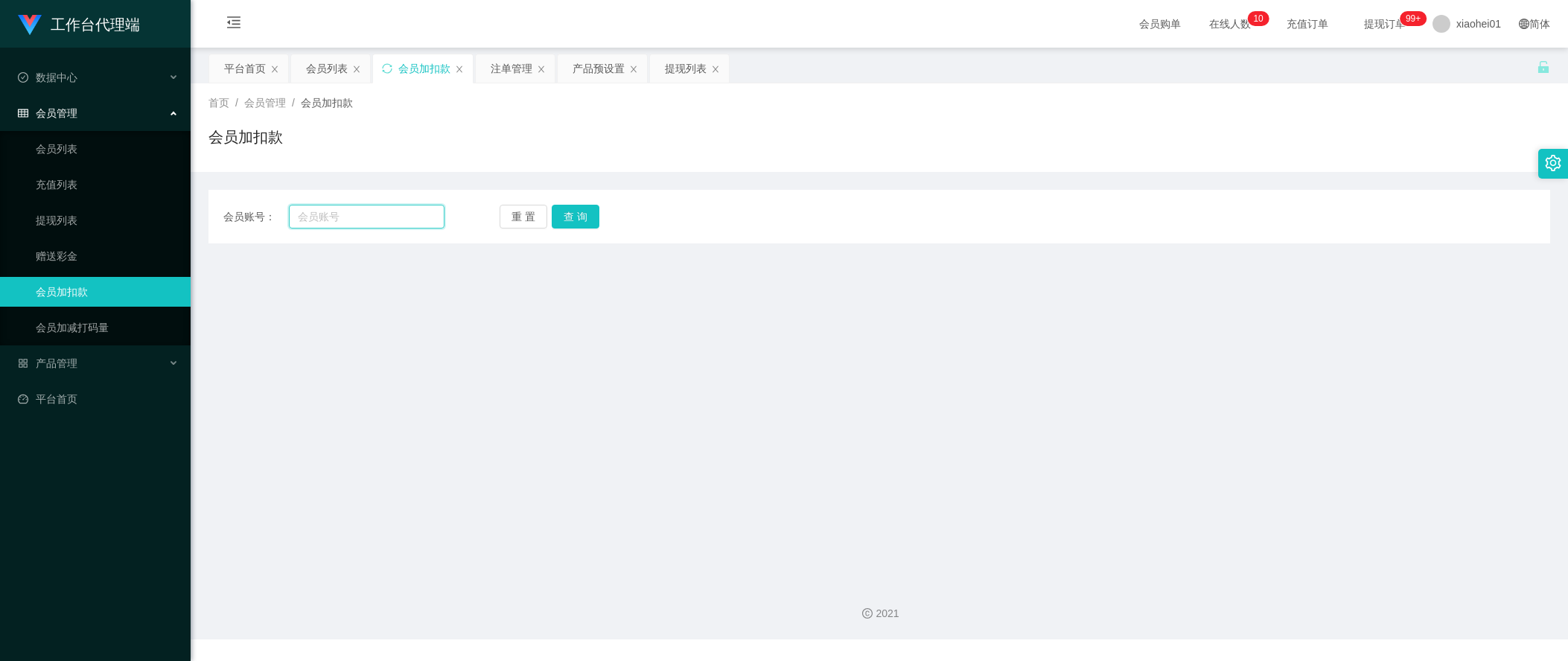
click at [384, 218] on input "text" at bounding box center [366, 217] width 155 height 23
paste input "96449916"
type input "96449916"
click at [584, 212] on button "查 询" at bounding box center [575, 217] width 48 height 23
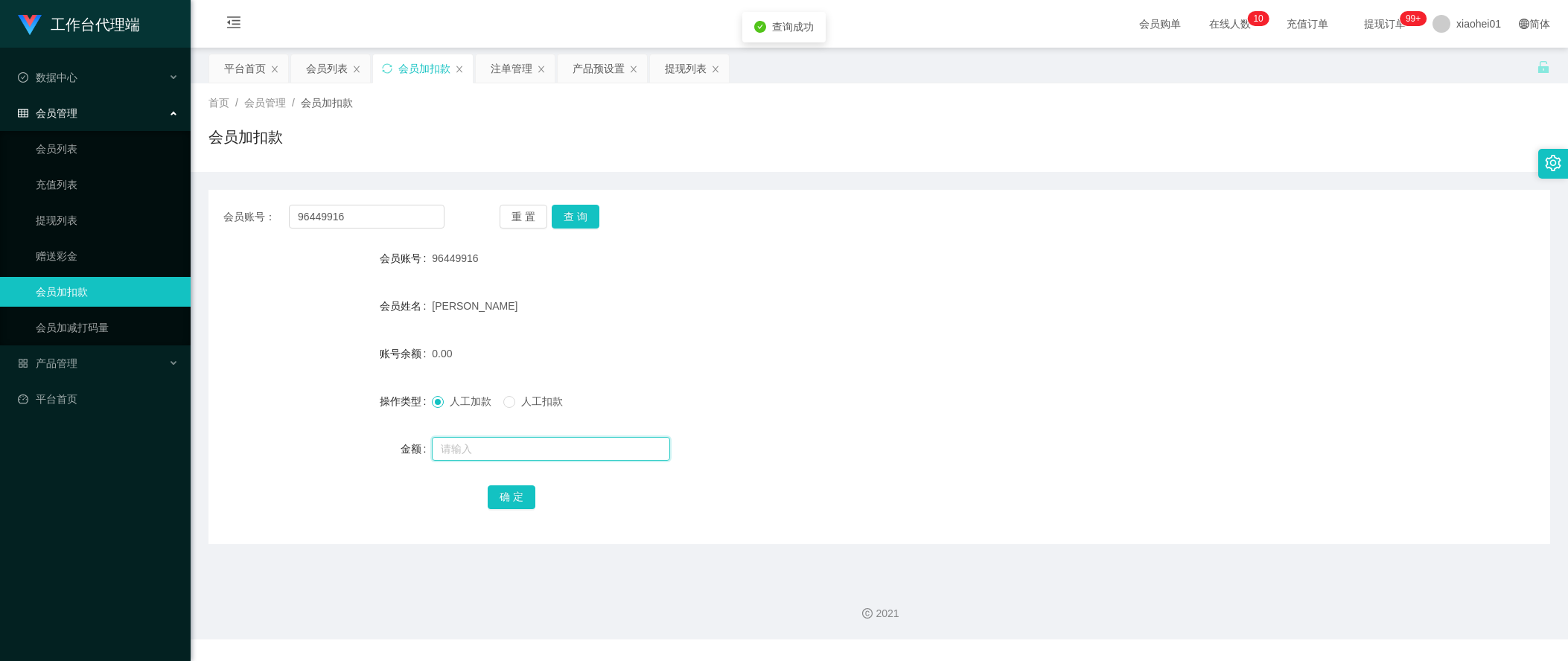
click at [536, 445] on input "text" at bounding box center [551, 448] width 238 height 23
type input "100"
click at [496, 501] on button "确 定" at bounding box center [511, 497] width 48 height 23
click at [1307, 418] on form "会员账号 96449916 会员姓名 [PERSON_NAME] 账号余额 100.00 操作类型 人工加款 人工扣款 金额 确 定" at bounding box center [878, 377] width 1341 height 268
drag, startPoint x: 1354, startPoint y: 411, endPoint x: 1258, endPoint y: 295, distance: 150.6
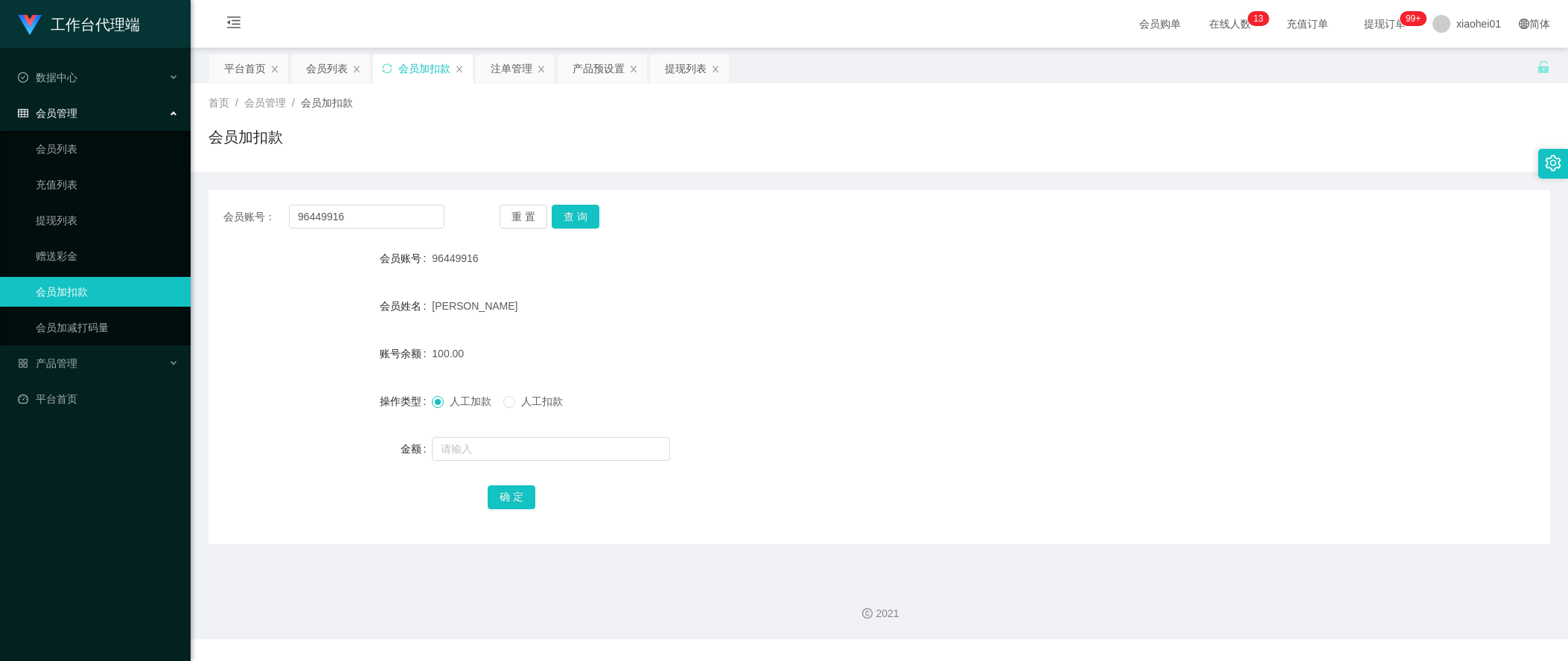
click at [1354, 406] on div "操作类型 人工加款 人工扣款" at bounding box center [878, 401] width 1341 height 29
click at [674, 69] on div "提现列表" at bounding box center [686, 68] width 42 height 28
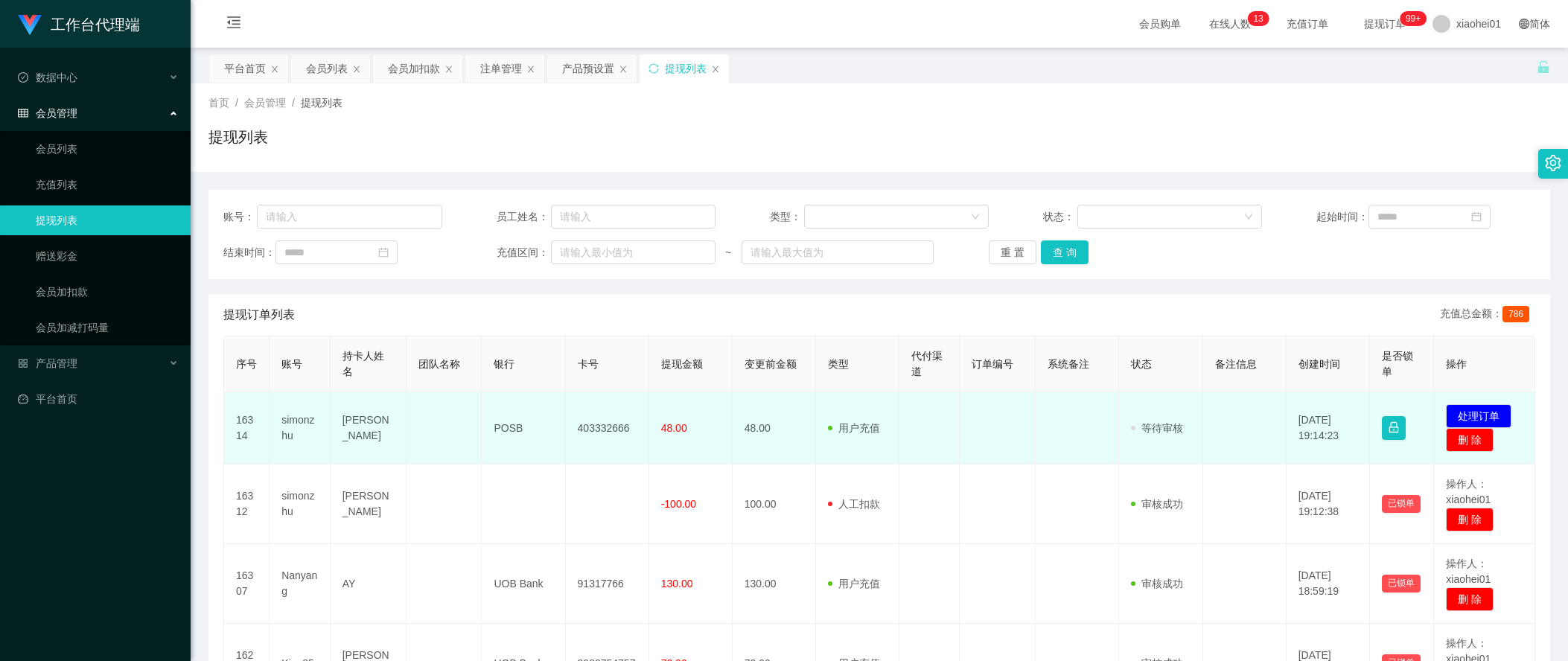
click at [577, 421] on td "403332666" at bounding box center [607, 429] width 83 height 72
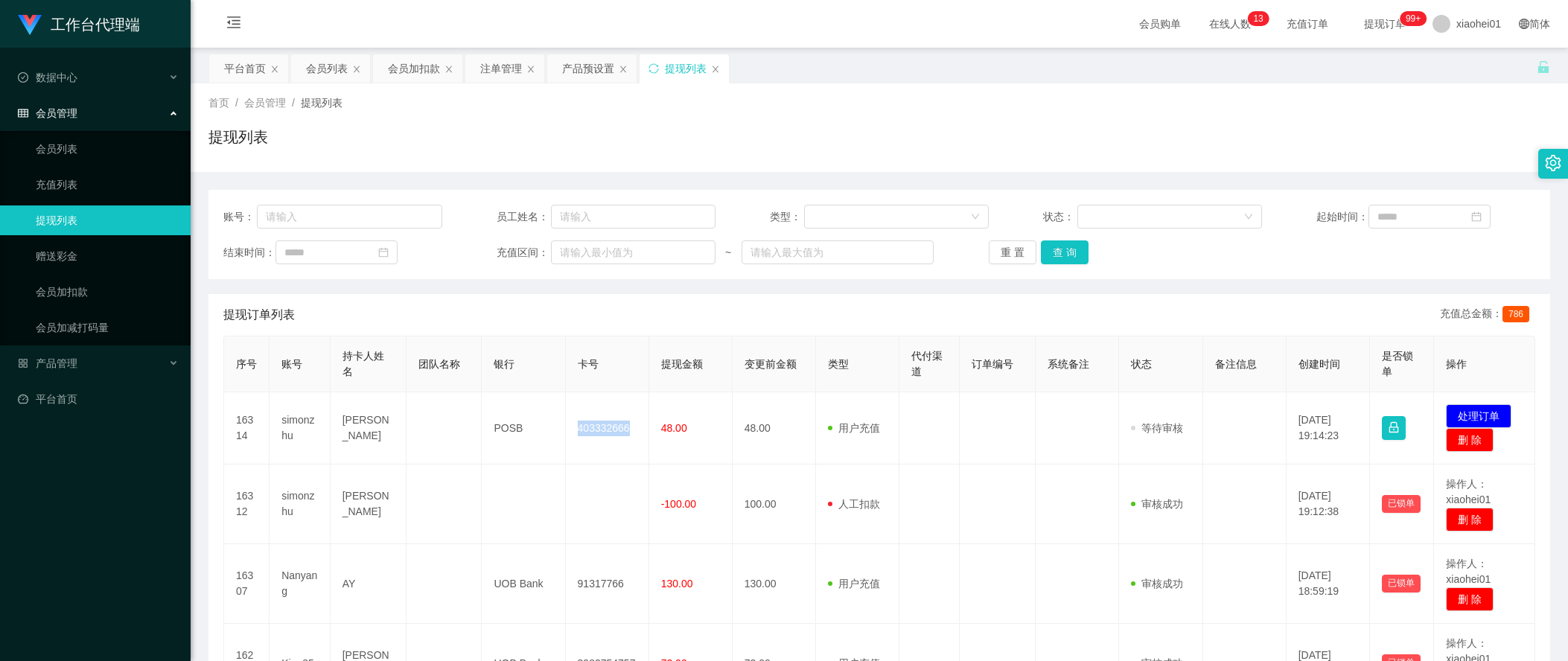
copy td "403332666"
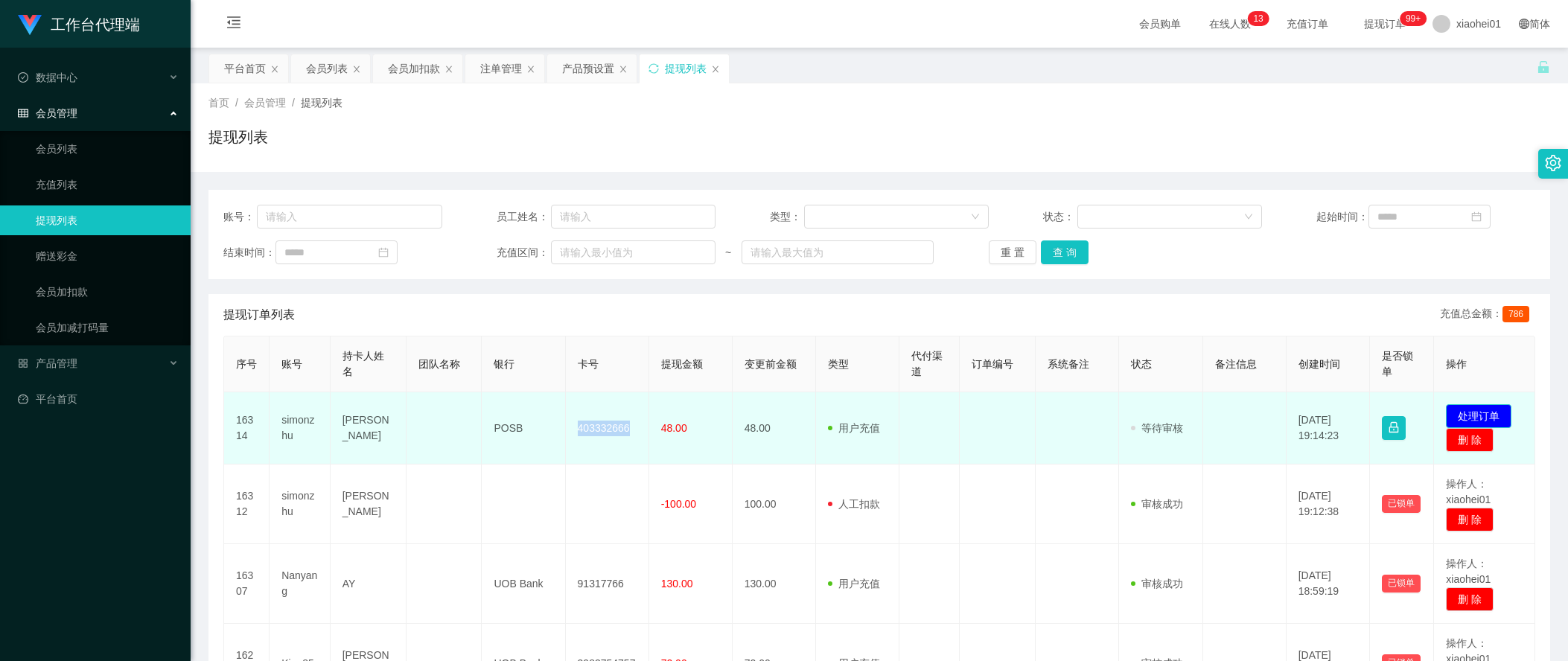
click at [1492, 406] on button "处理订单" at bounding box center [1478, 416] width 65 height 23
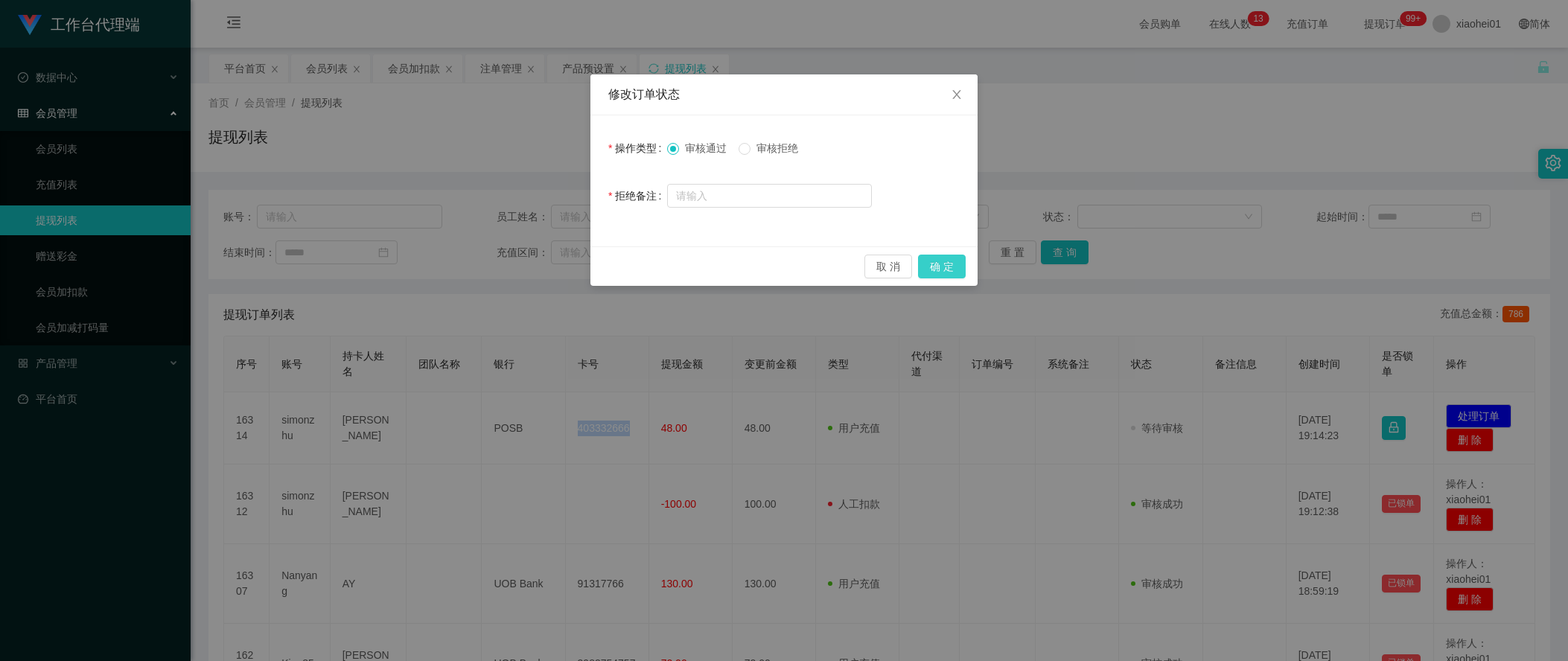
click at [939, 258] on button "确 定" at bounding box center [942, 267] width 48 height 23
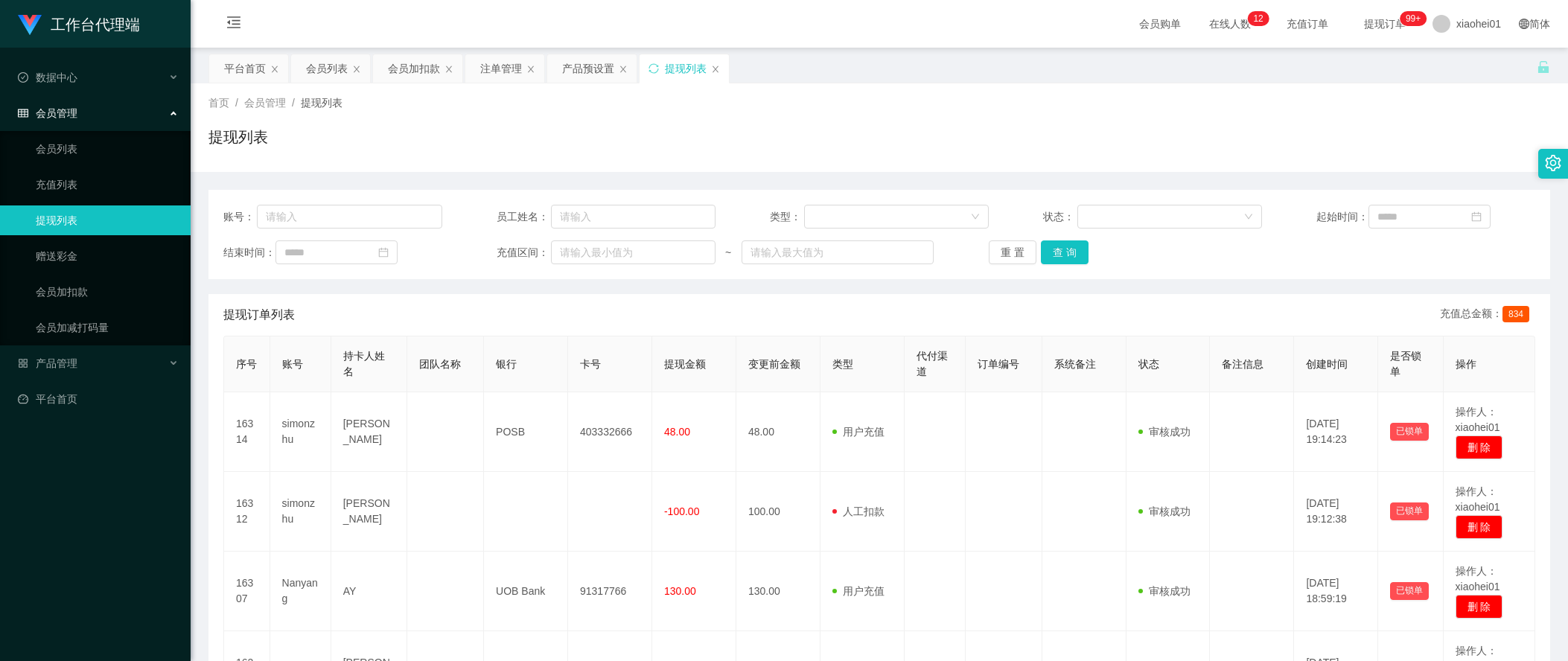
drag, startPoint x: 227, startPoint y: 177, endPoint x: 233, endPoint y: 168, distance: 10.8
click at [602, 67] on div "产品预设置" at bounding box center [587, 68] width 52 height 28
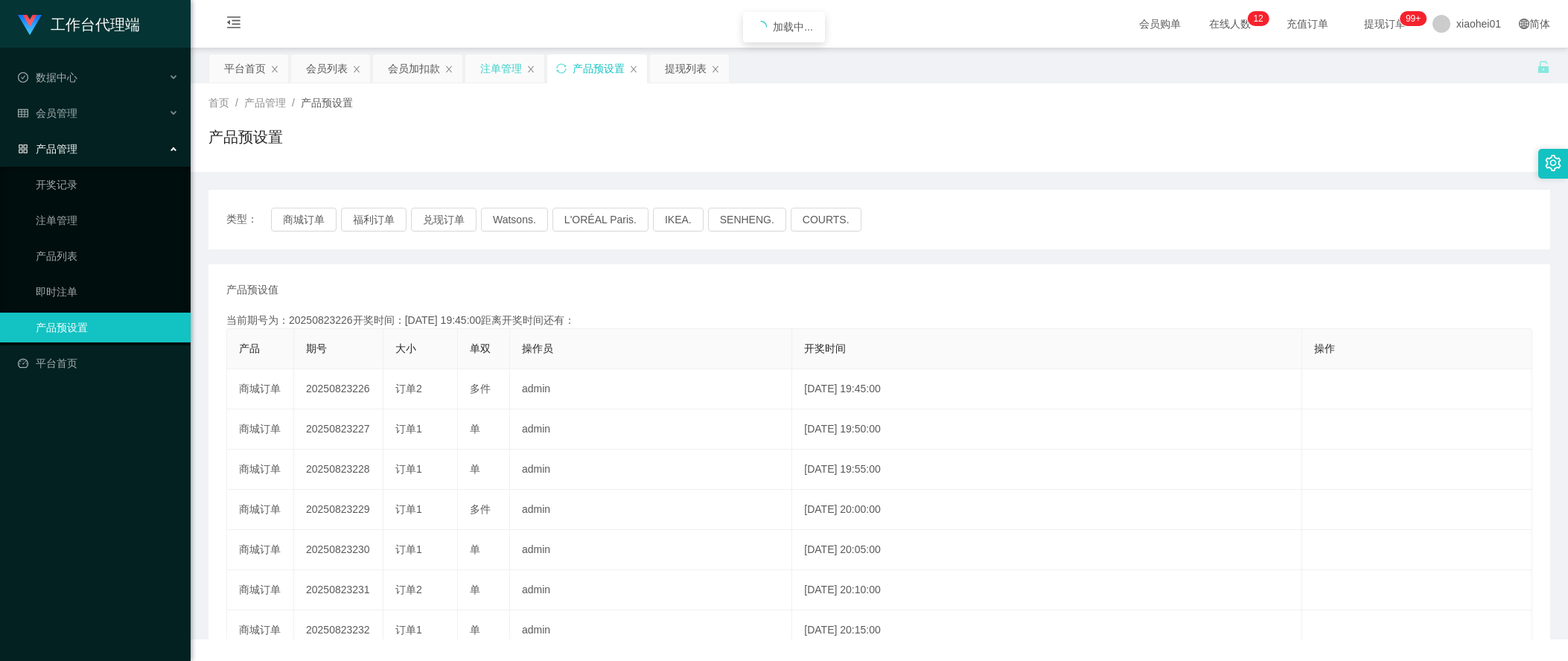
click at [496, 67] on div "注单管理" at bounding box center [501, 68] width 42 height 28
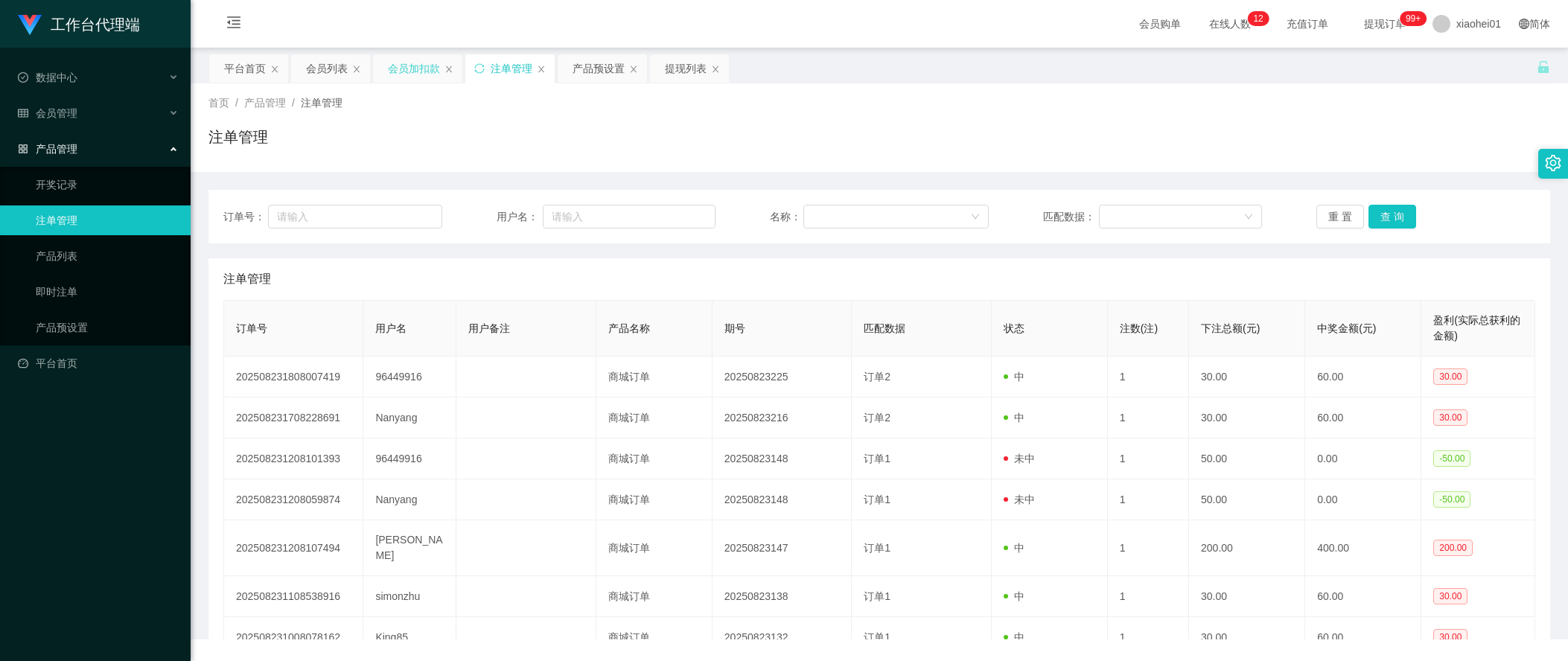
click at [418, 64] on div "会员加扣款" at bounding box center [413, 68] width 52 height 28
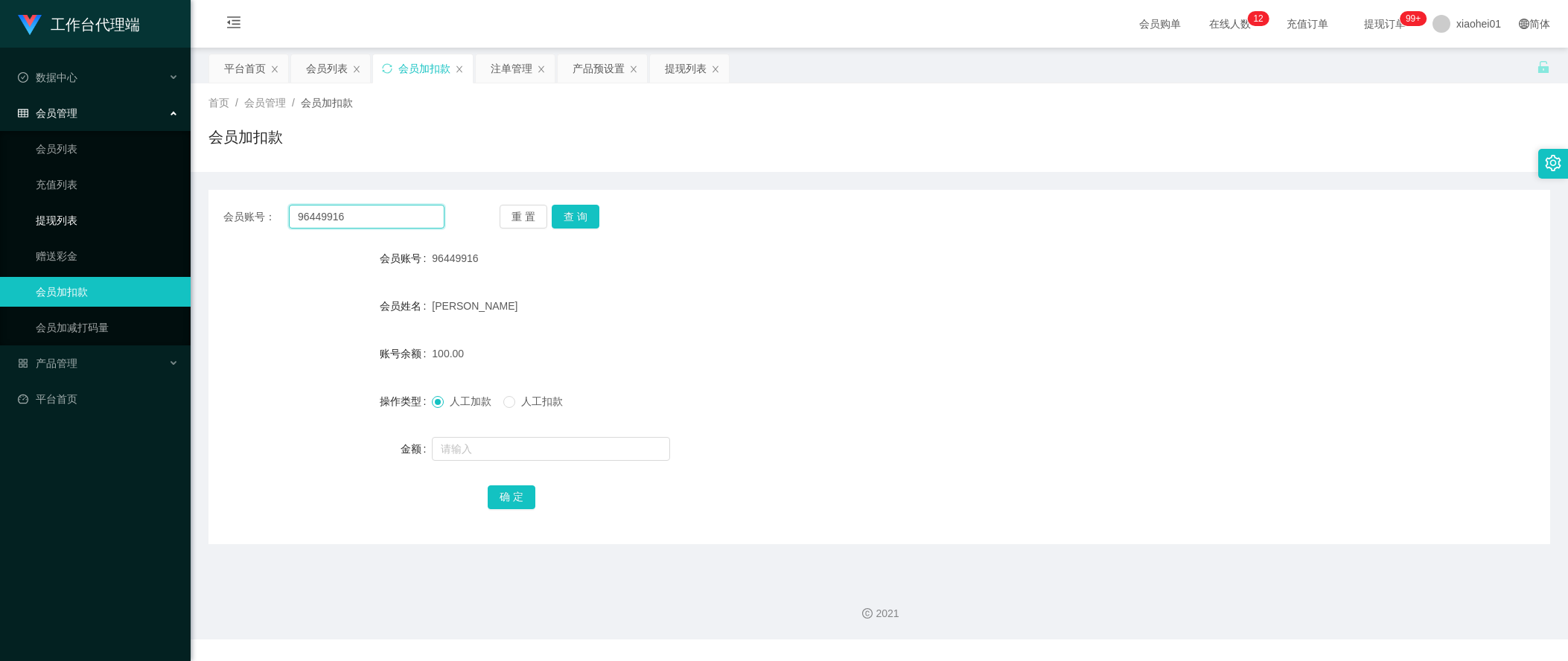
drag, startPoint x: 401, startPoint y: 208, endPoint x: 319, endPoint y: 202, distance: 82.2
click at [190, 204] on section "工作台代理端 数据中心 会员管理 会员列表 充值列表 提现列表 赠送彩金 会员加扣款 会员加减打码量 产品管理 开奖记录 注单管理 产品列表 即时注单 产品预…" at bounding box center [784, 319] width 1568 height 640
click at [587, 205] on button "查 询" at bounding box center [575, 217] width 48 height 23
click at [1385, 351] on div "账号余额 130.00" at bounding box center [878, 353] width 1341 height 29
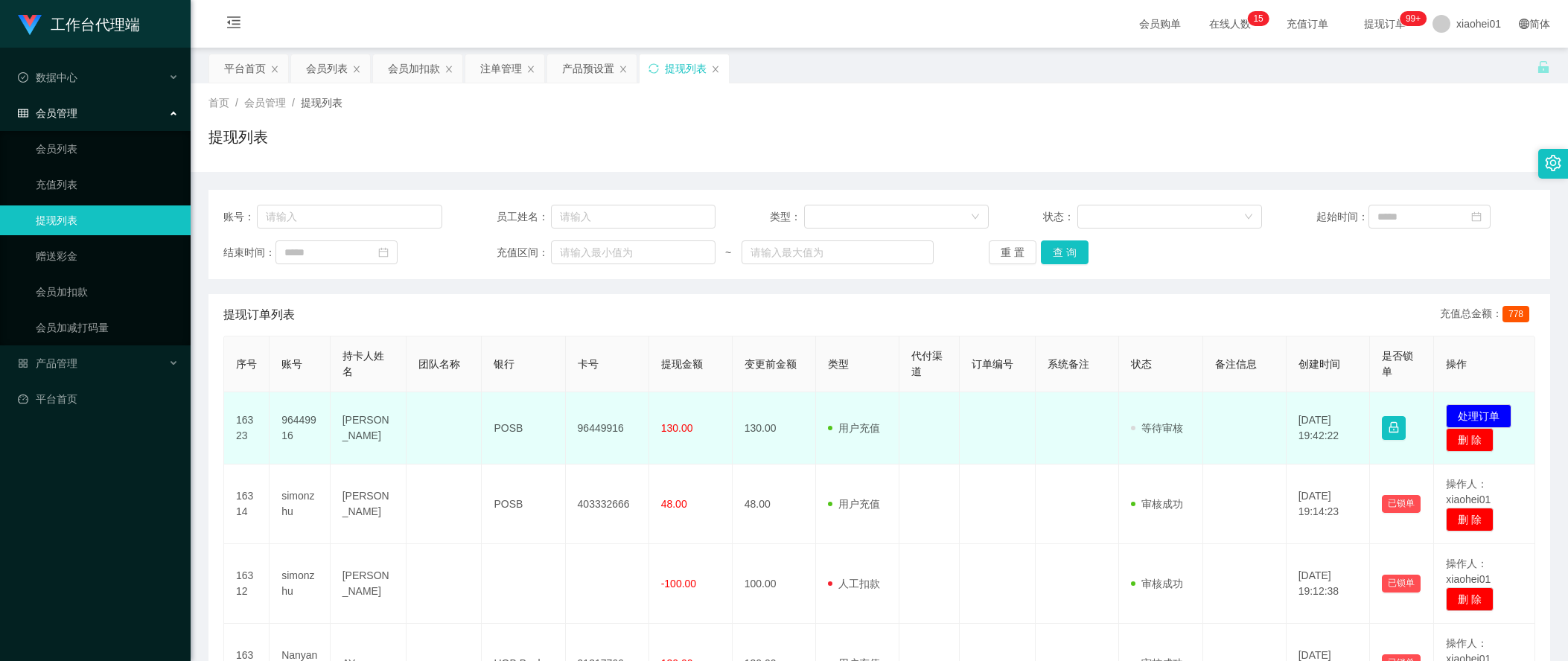
click at [600, 434] on td "96449916" at bounding box center [607, 429] width 83 height 72
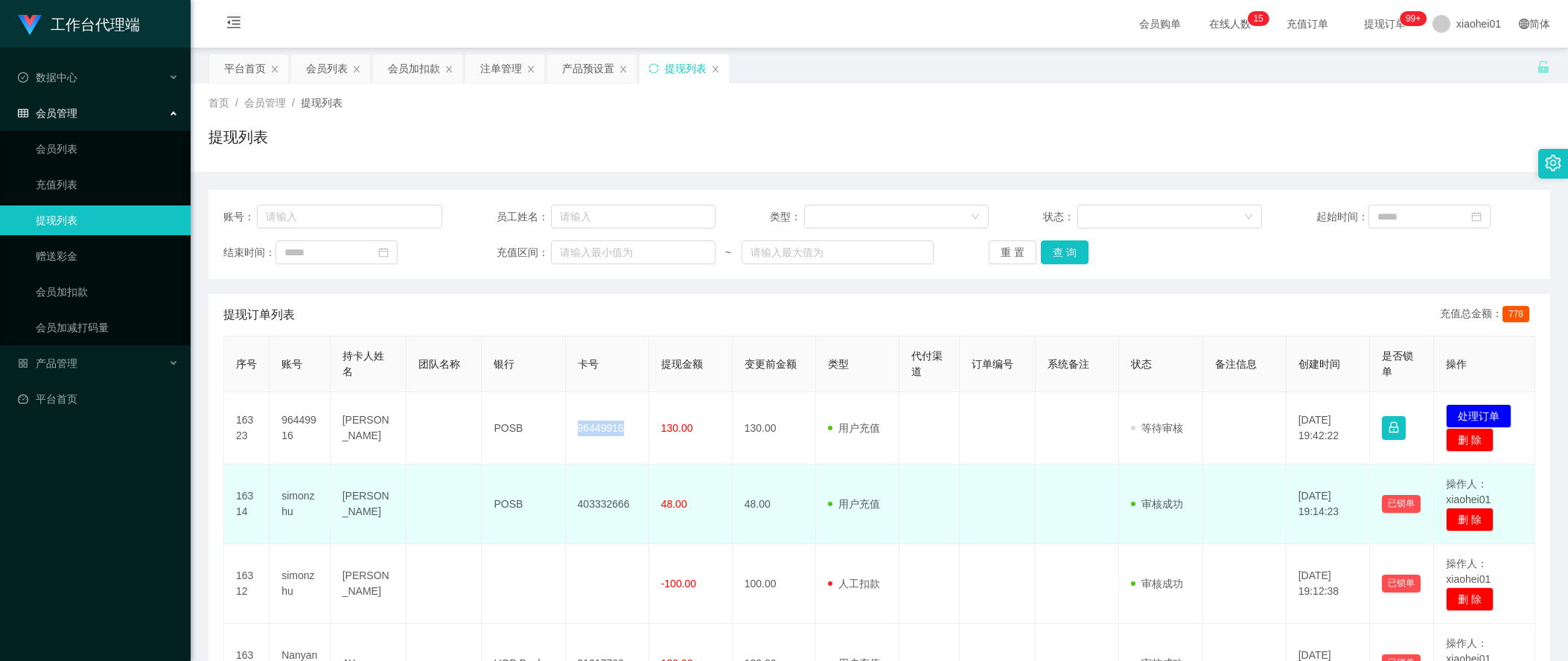
copy td "96449916"
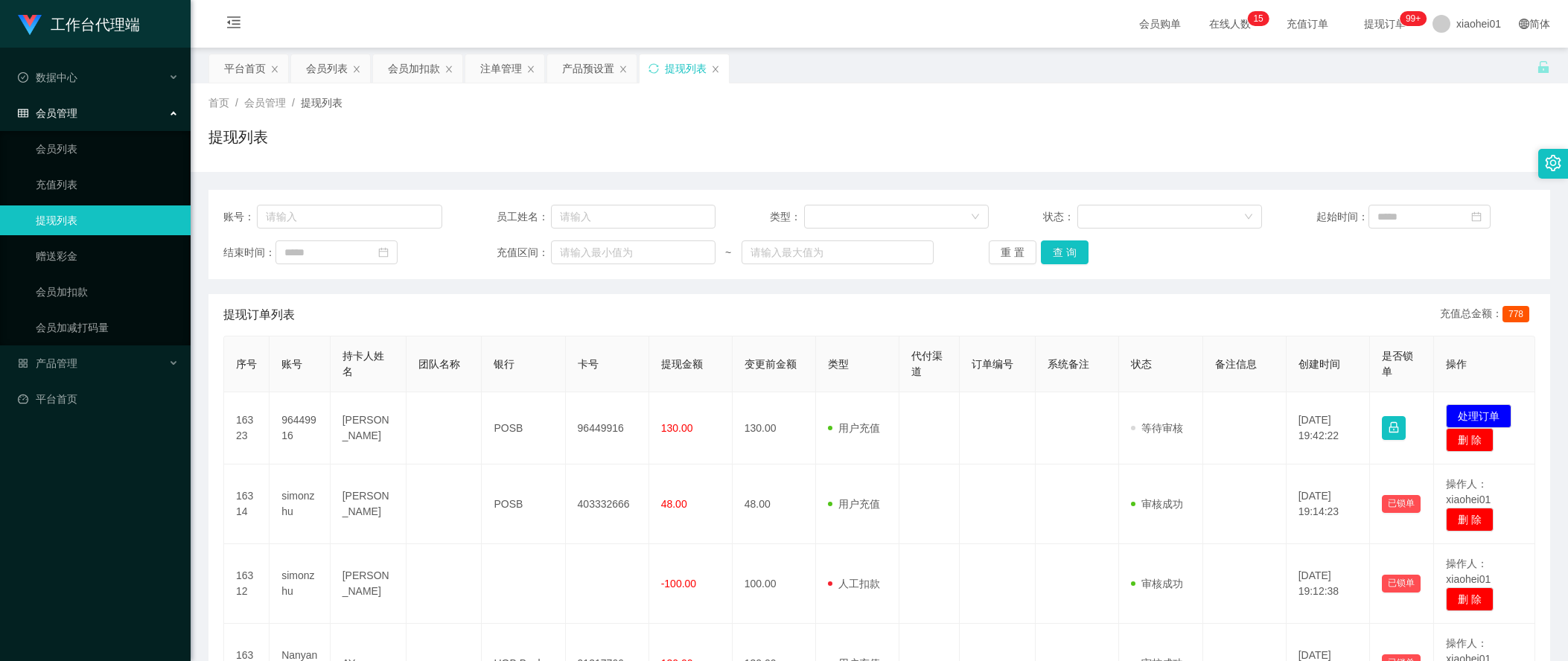
click at [1388, 114] on div "首页 / 会员管理 / 提现列表 / 提现列表" at bounding box center [878, 128] width 1341 height 64
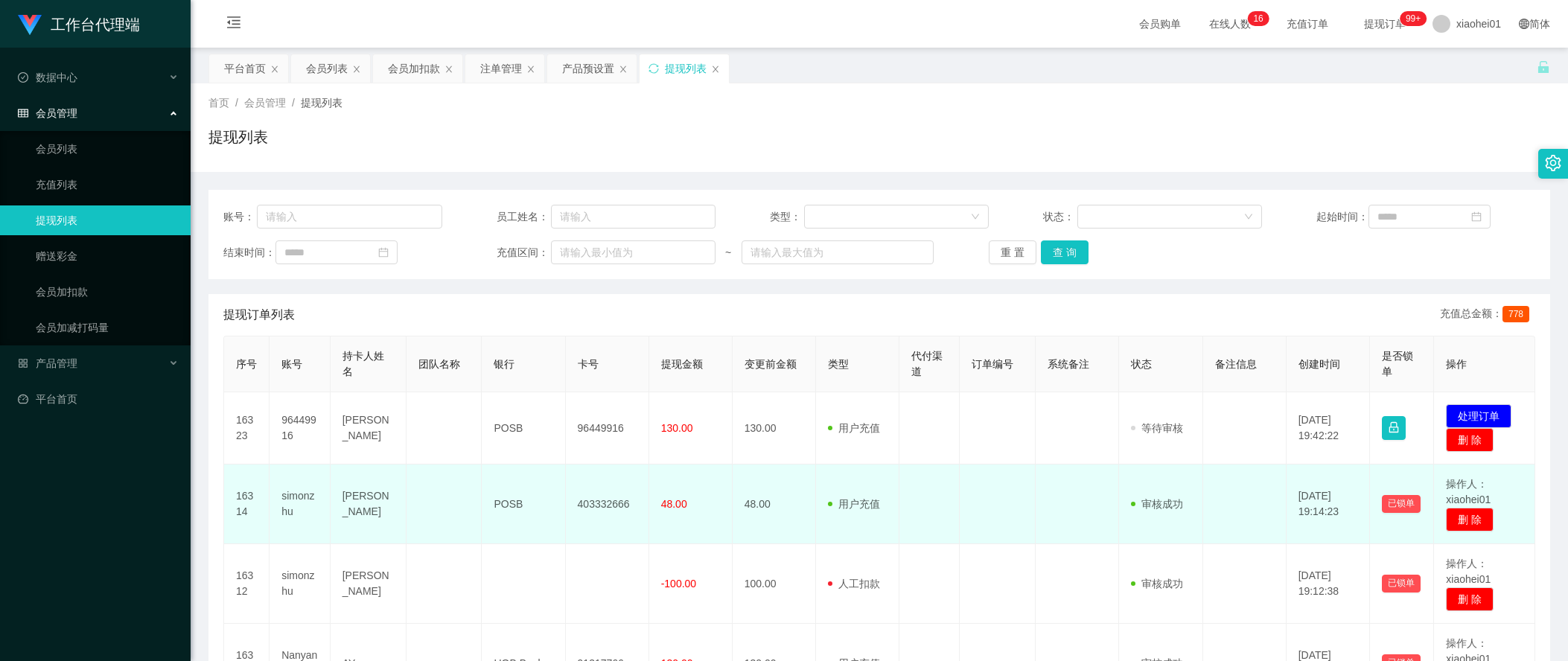
click at [250, 525] on td "16314" at bounding box center [246, 505] width 45 height 80
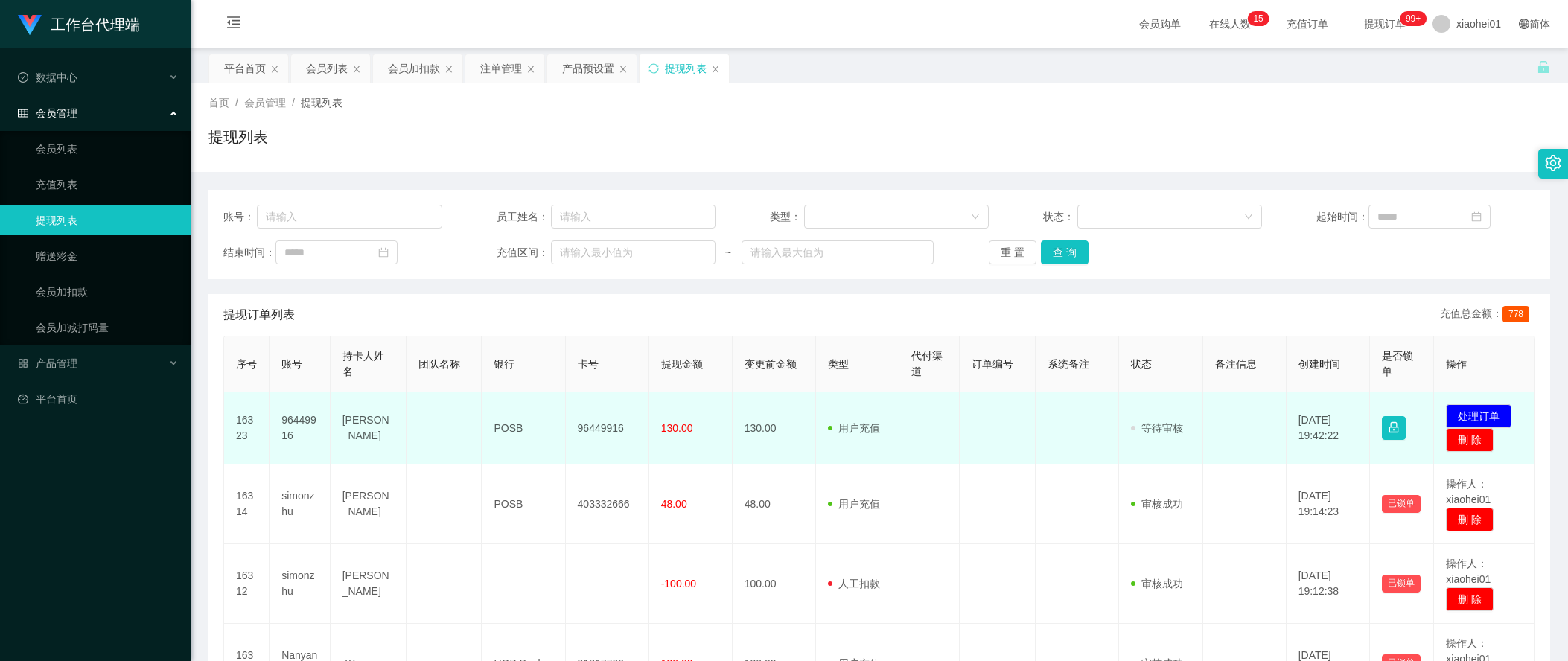
drag, startPoint x: 1504, startPoint y: 413, endPoint x: 1491, endPoint y: 415, distance: 13.2
click at [1504, 413] on td "发起代付 处理订单 删 除" at bounding box center [1485, 429] width 102 height 72
click at [1479, 420] on button "处理订单" at bounding box center [1478, 416] width 65 height 23
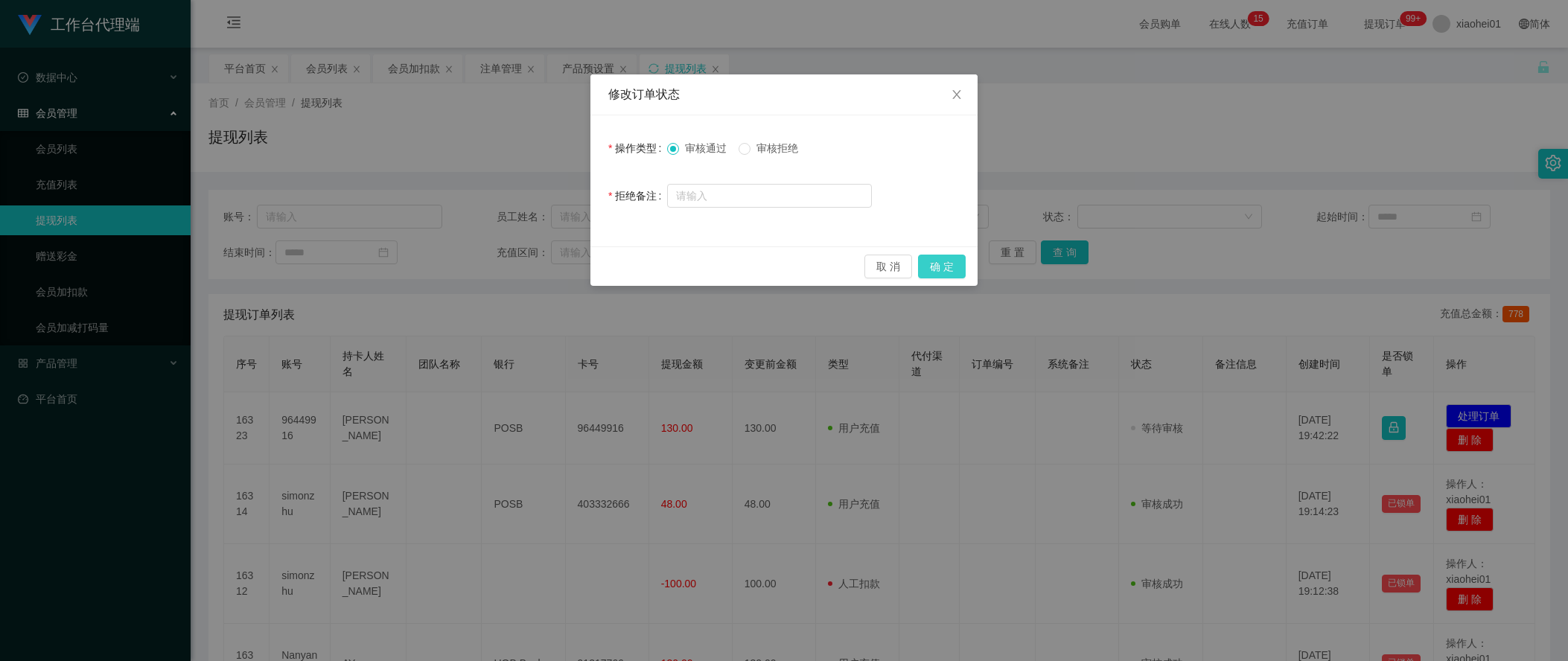
click at [958, 258] on button "确 定" at bounding box center [942, 267] width 48 height 23
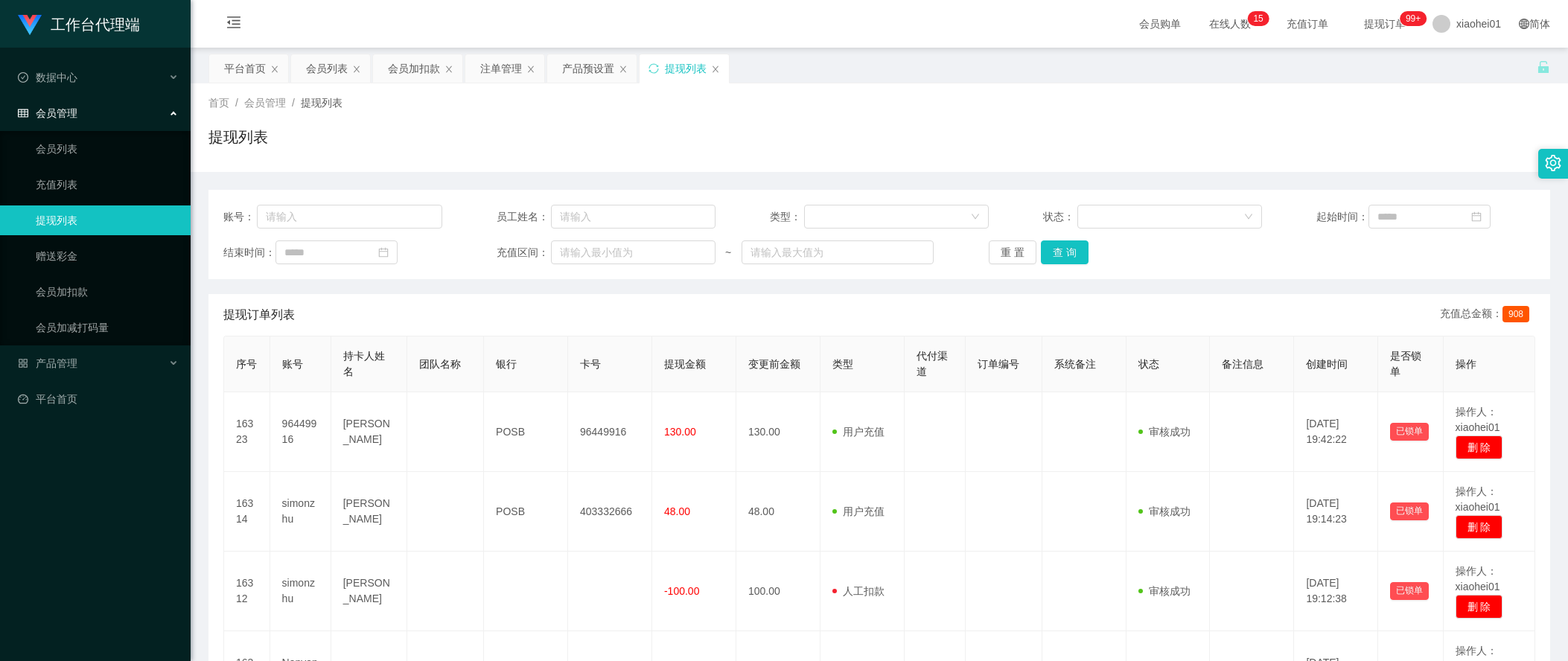
click at [1363, 110] on div "首页 / 会员管理 / 提现列表 /" at bounding box center [878, 103] width 1341 height 16
click at [393, 80] on div "会员加扣款" at bounding box center [413, 68] width 52 height 28
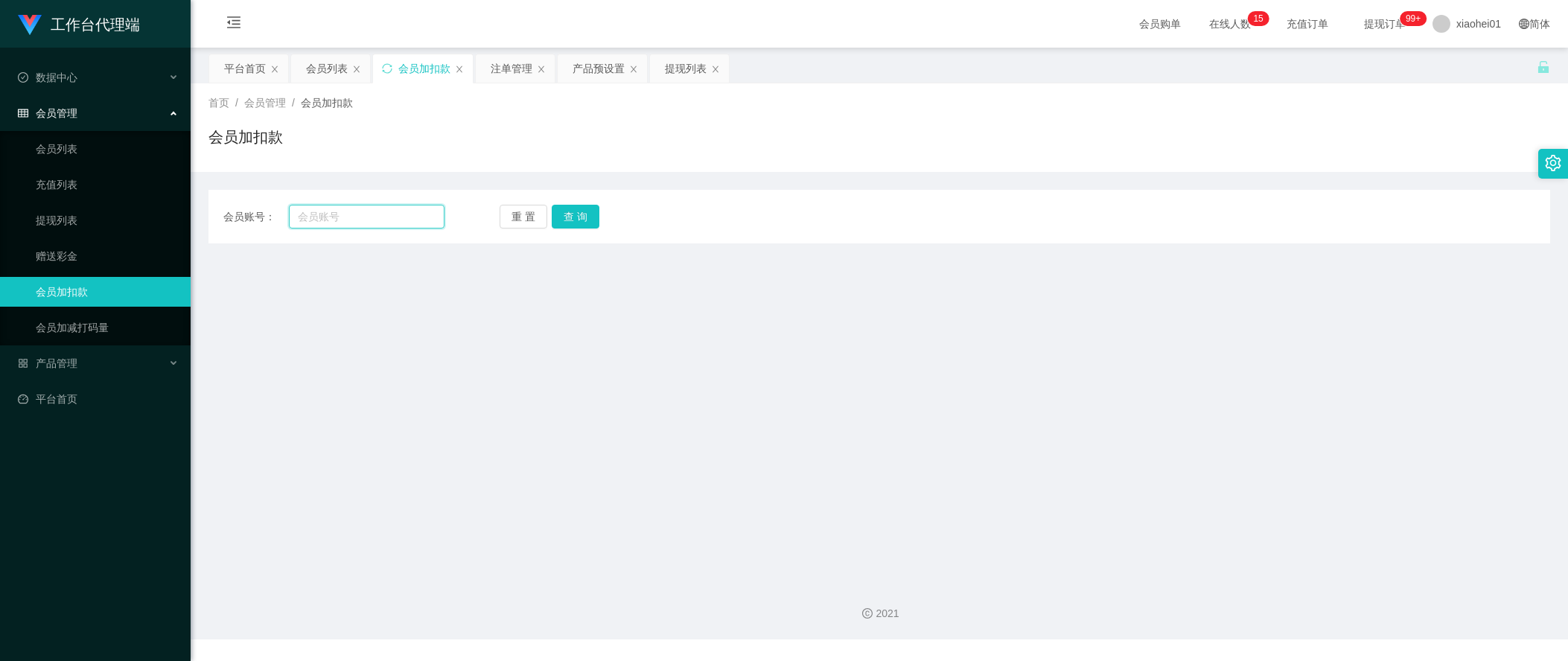
drag, startPoint x: 360, startPoint y: 224, endPoint x: 326, endPoint y: 215, distance: 35.2
click at [326, 215] on input "text" at bounding box center [366, 217] width 155 height 23
paste input "simonzhu"
type input "simonzhu"
click at [574, 206] on button "查 询" at bounding box center [575, 217] width 48 height 23
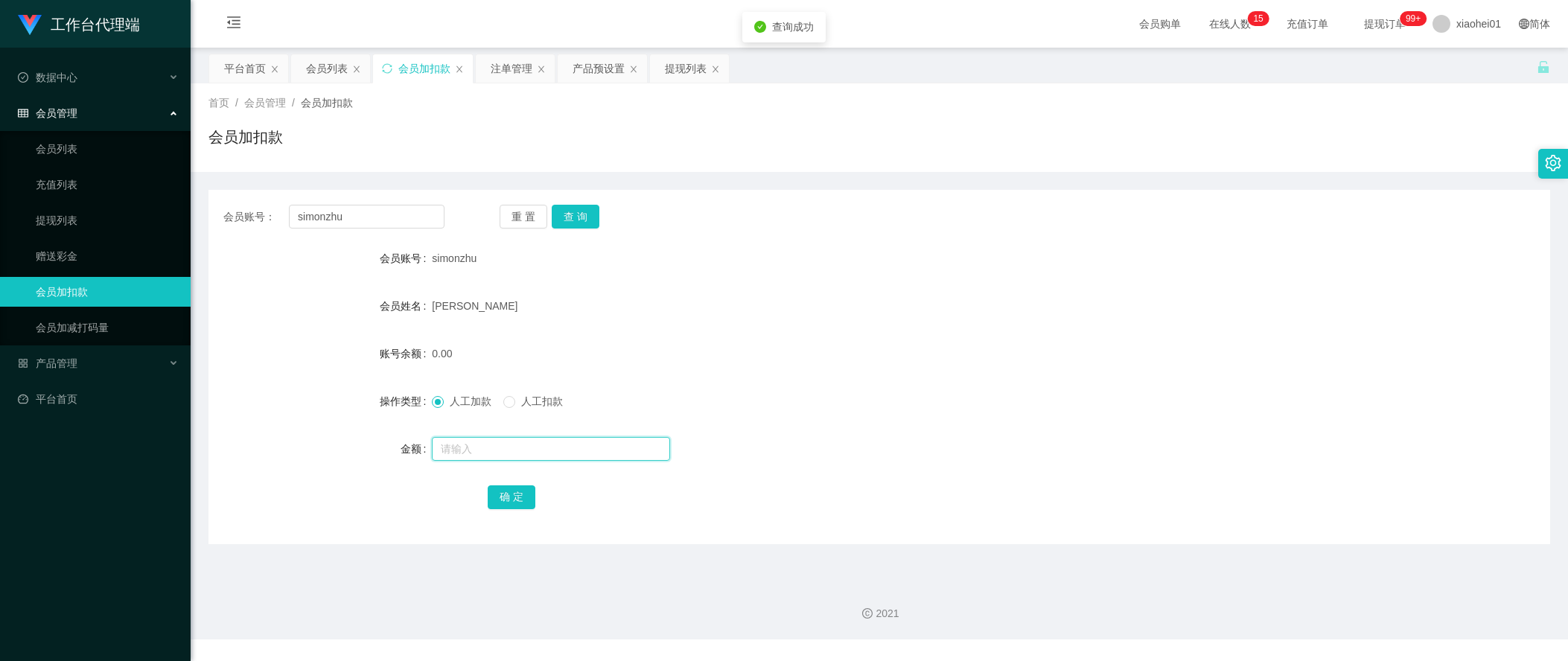
click at [528, 447] on input "text" at bounding box center [551, 448] width 238 height 23
type input "48"
click at [491, 508] on button "确 定" at bounding box center [511, 497] width 48 height 23
click at [1276, 212] on div "会员账号： simonzhu 重 置 查 询" at bounding box center [878, 217] width 1341 height 23
click at [186, 195] on section "工作台代理端 数据中心 会员管理 会员列表 充值列表 提现列表 赠送彩金 会员加扣款 会员加减打码量 产品管理 平台首页 保存配置 重置配置 整体风格设置 主…" at bounding box center [784, 319] width 1568 height 640
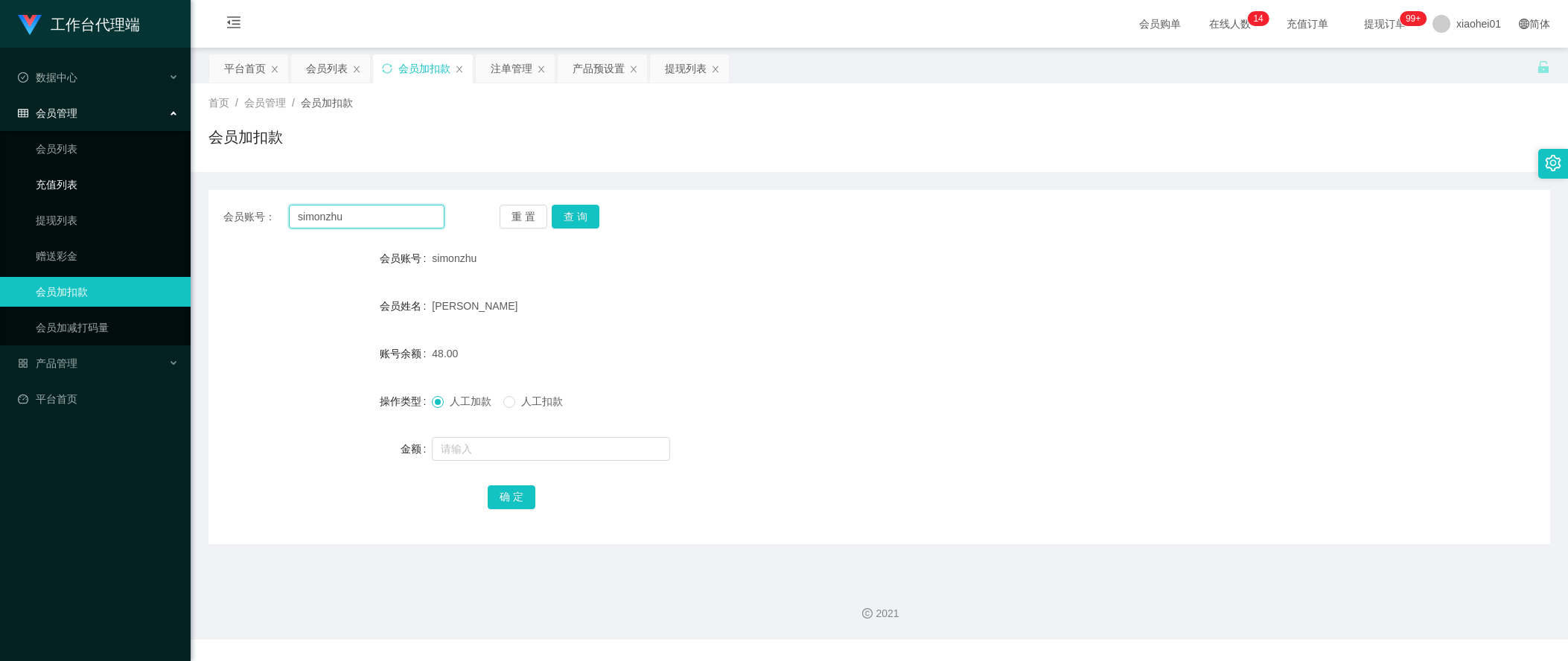
paste input "Nanyang"
type input "Nanyang"
click at [559, 210] on button "查 询" at bounding box center [575, 217] width 48 height 23
click at [485, 449] on input "text" at bounding box center [551, 448] width 238 height 23
type input "72"
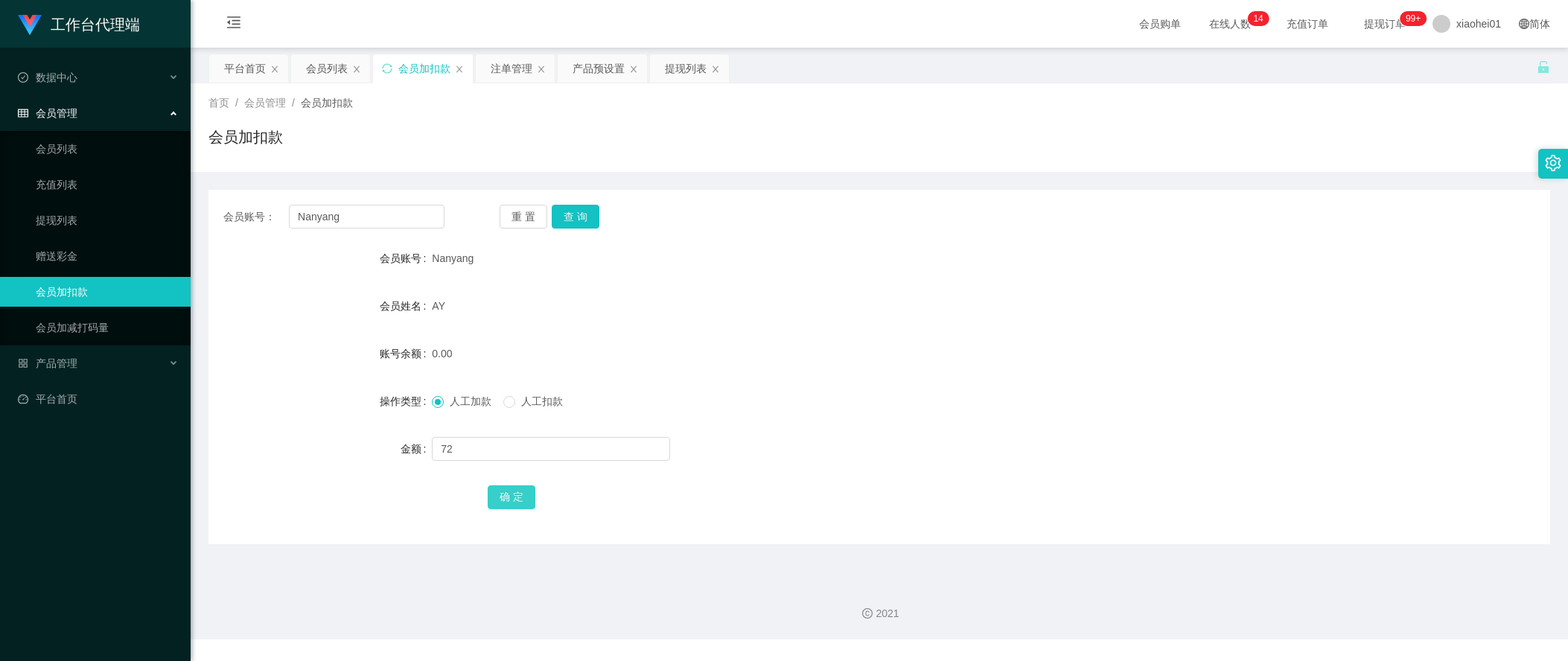
click at [502, 487] on button "确 定" at bounding box center [511, 497] width 48 height 23
click at [326, 327] on form "会员账号 Nanyang 会员姓名 AY 账号余额 72.00 操作类型 人工加款 人工扣款 金额 确 定" at bounding box center [878, 377] width 1341 height 268
drag, startPoint x: 367, startPoint y: 217, endPoint x: 137, endPoint y: 203, distance: 230.4
click at [135, 203] on section "工作台代理端 数据中心 会员管理 会员列表 充值列表 提现列表 赠送彩金 会员加扣款 会员加减打码量 产品管理 平台首页 保存配置 重置配置 整体风格设置 主…" at bounding box center [784, 319] width 1568 height 640
paste input "96449916"
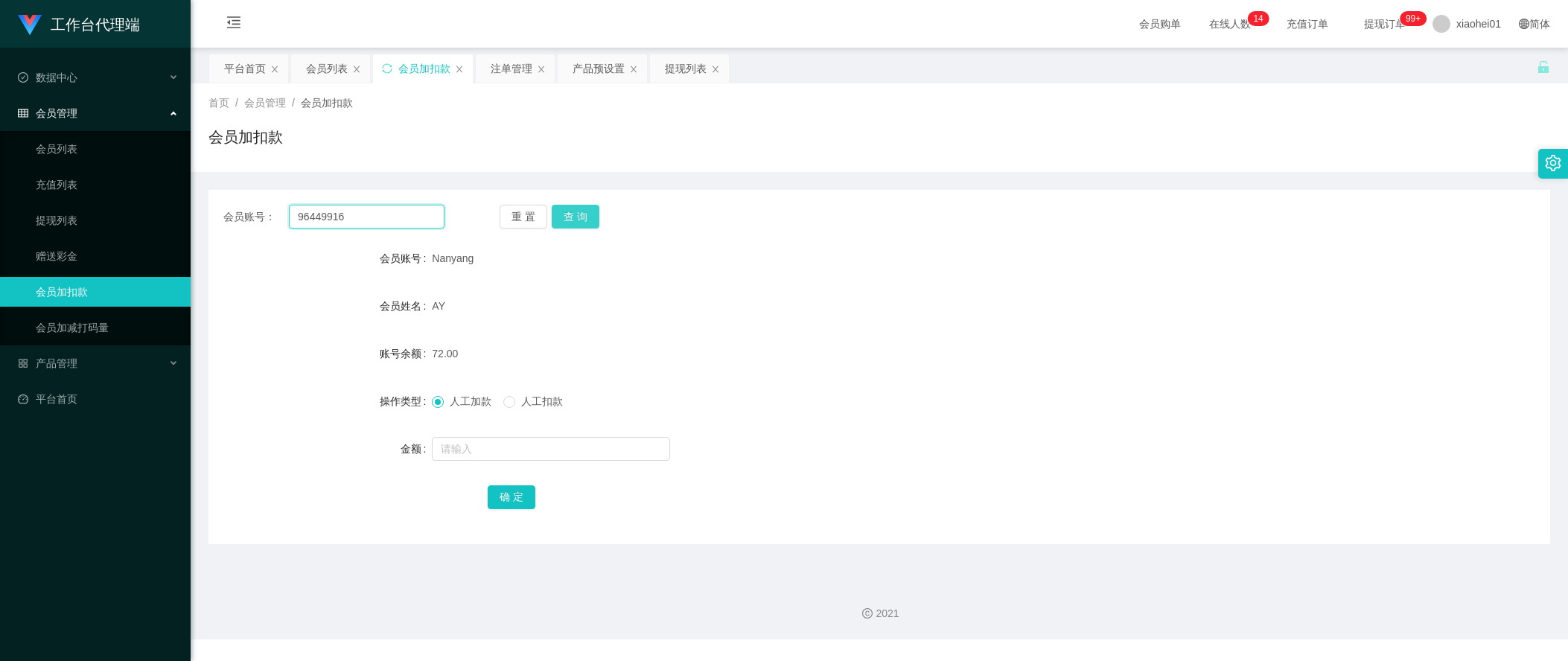
type input "96449916"
click at [579, 222] on button "查 询" at bounding box center [575, 217] width 48 height 23
click at [550, 449] on input "text" at bounding box center [551, 448] width 238 height 23
type input "72"
click at [528, 491] on button "确 定" at bounding box center [511, 497] width 48 height 23
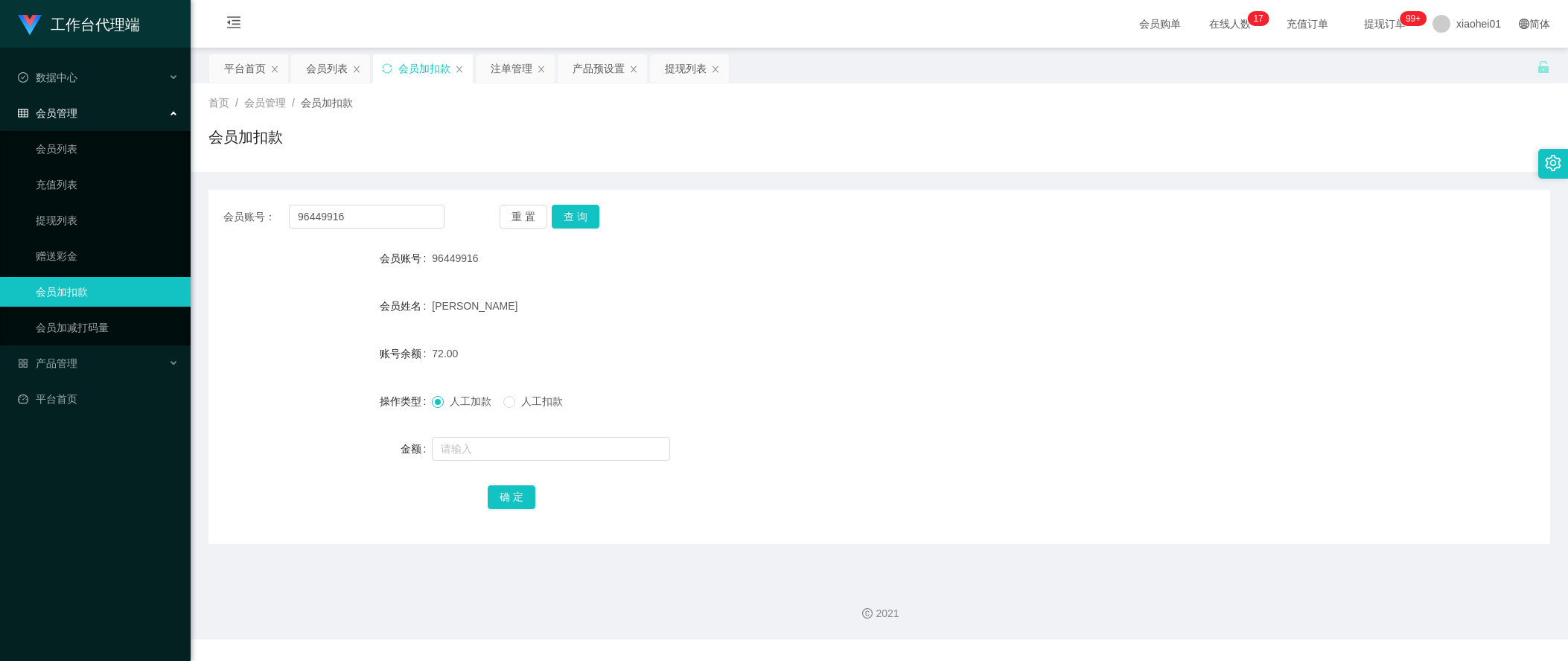
click at [1290, 272] on div "会员账号 96449916" at bounding box center [878, 258] width 1341 height 29
drag, startPoint x: 680, startPoint y: 73, endPoint x: 694, endPoint y: 101, distance: 31.3
click at [682, 74] on div "提现列表" at bounding box center [686, 68] width 42 height 28
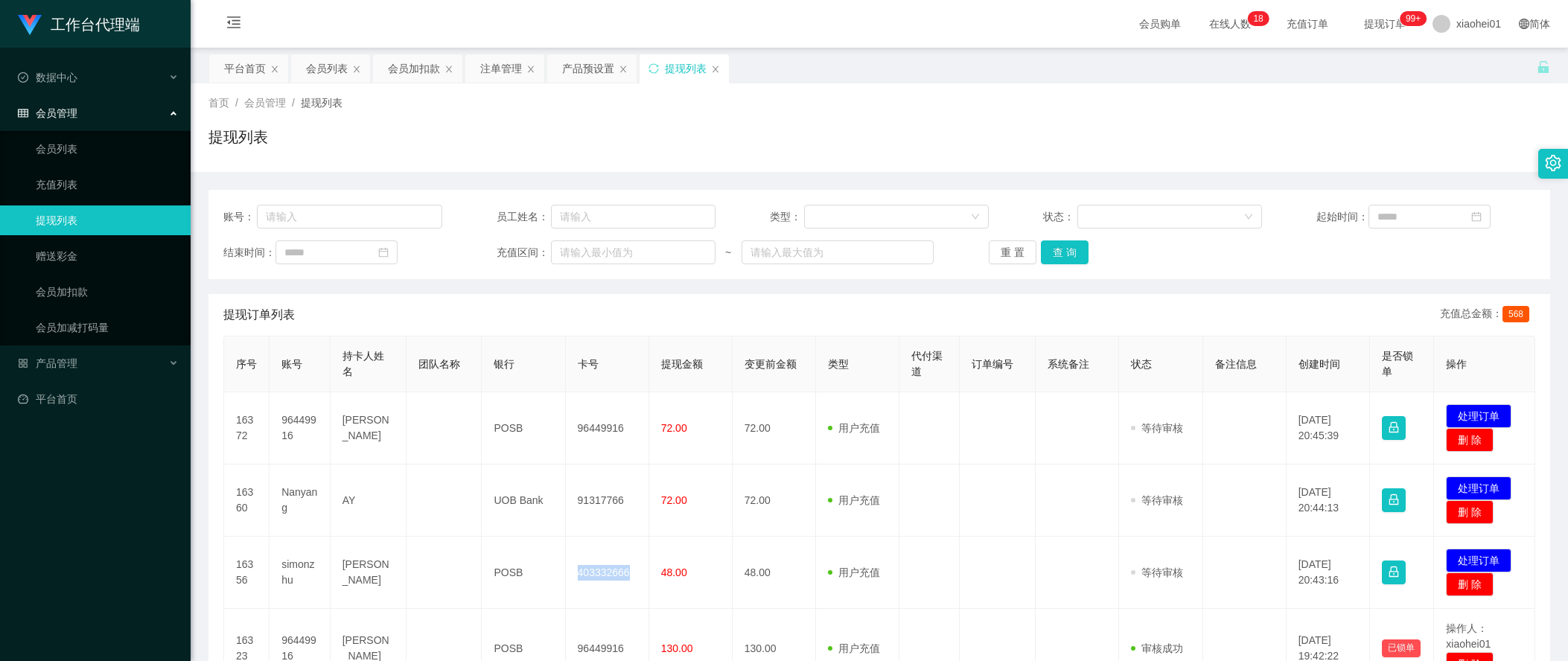
scroll to position [186, 0]
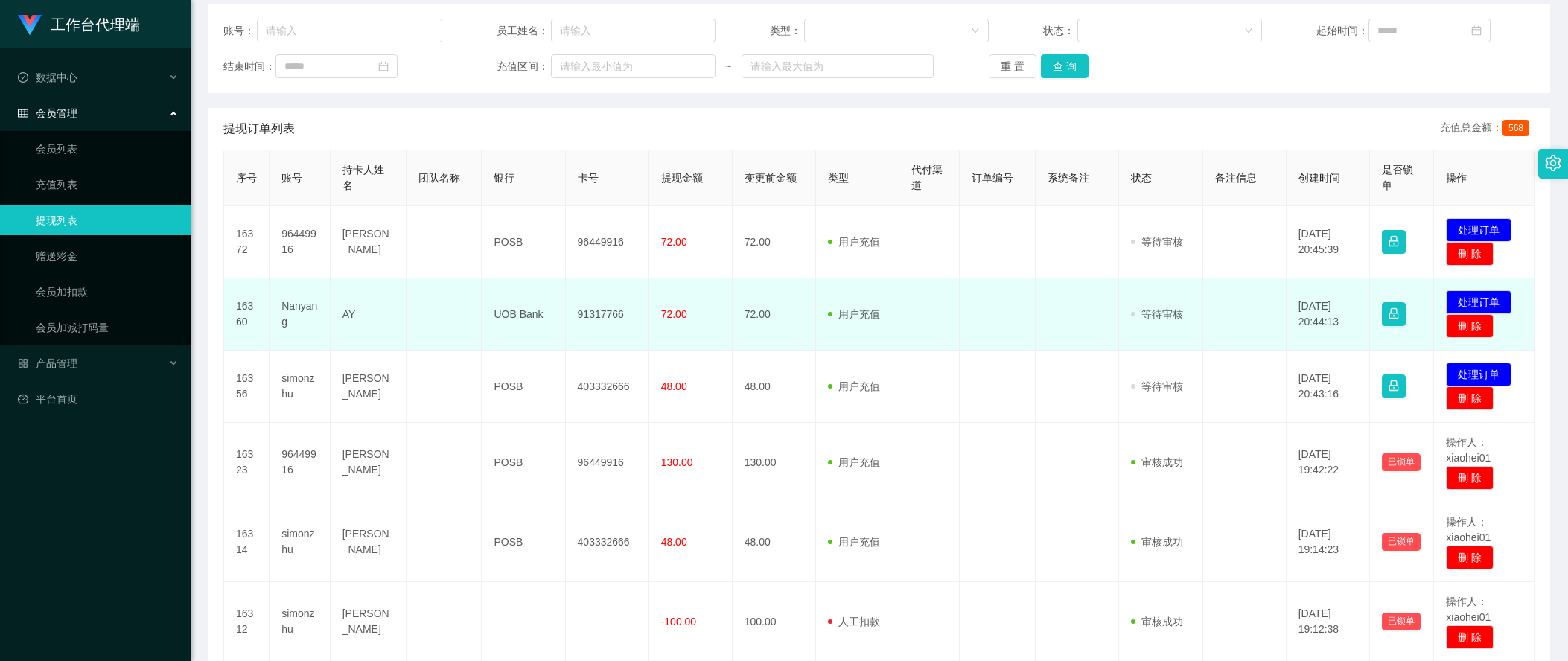
click at [1297, 306] on td "[DATE] 20:44:13" at bounding box center [1328, 314] width 83 height 72
click at [1243, 313] on td at bounding box center [1245, 314] width 83 height 72
click at [597, 307] on td "91317766" at bounding box center [607, 314] width 83 height 72
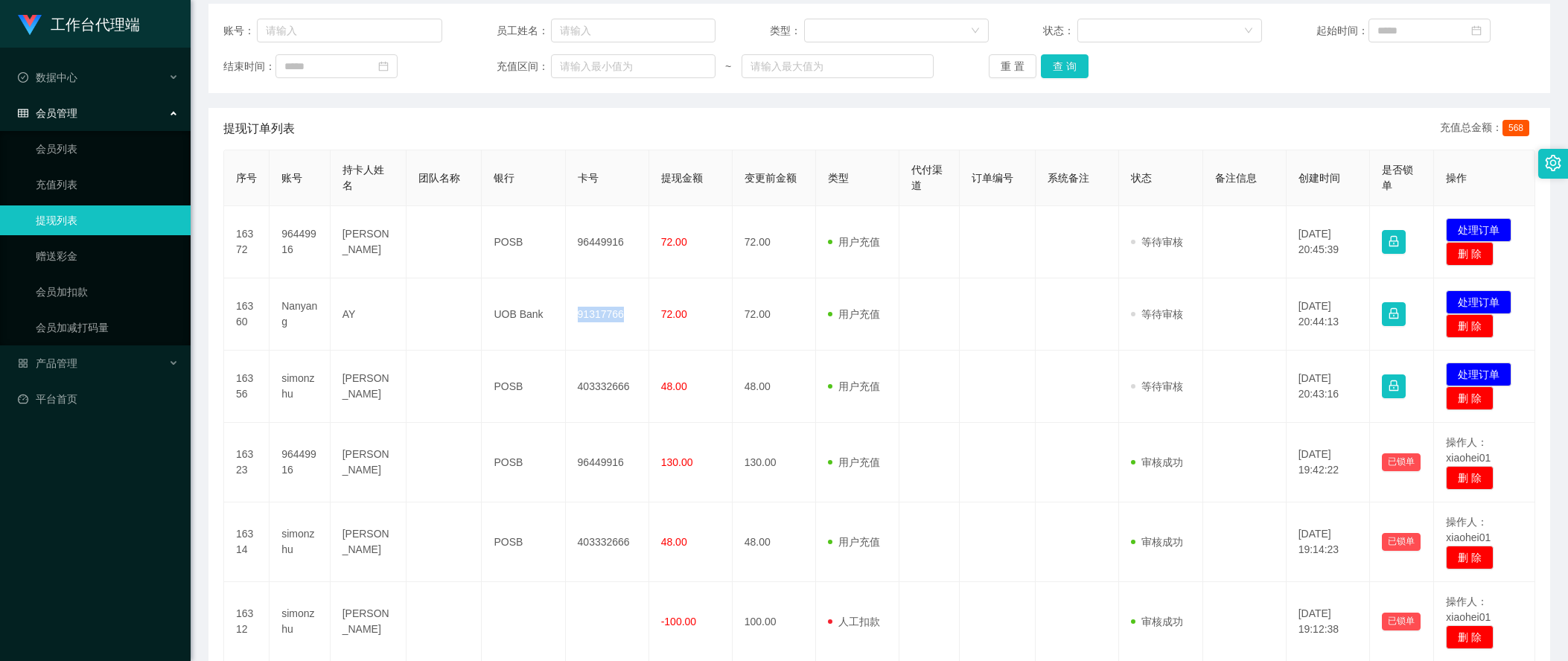
copy td "91317766"
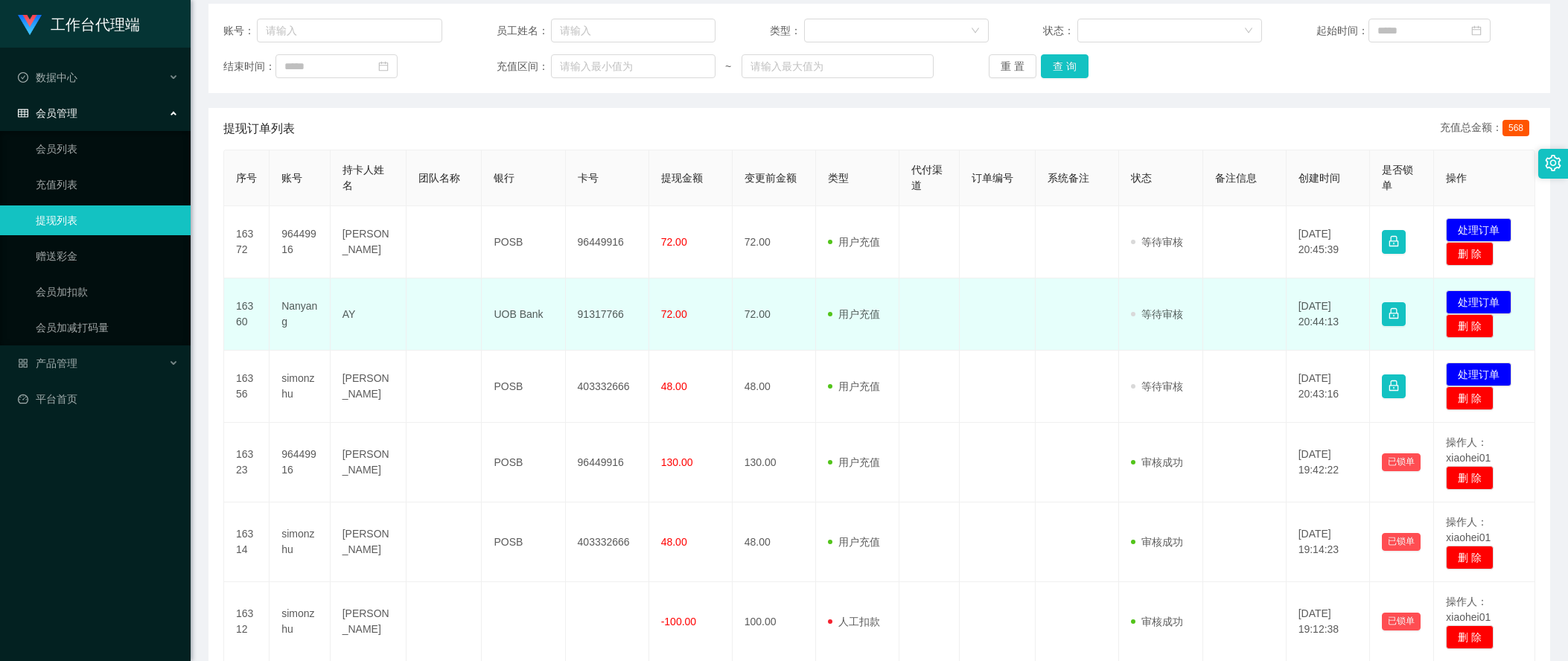
click at [1255, 340] on td at bounding box center [1245, 314] width 83 height 72
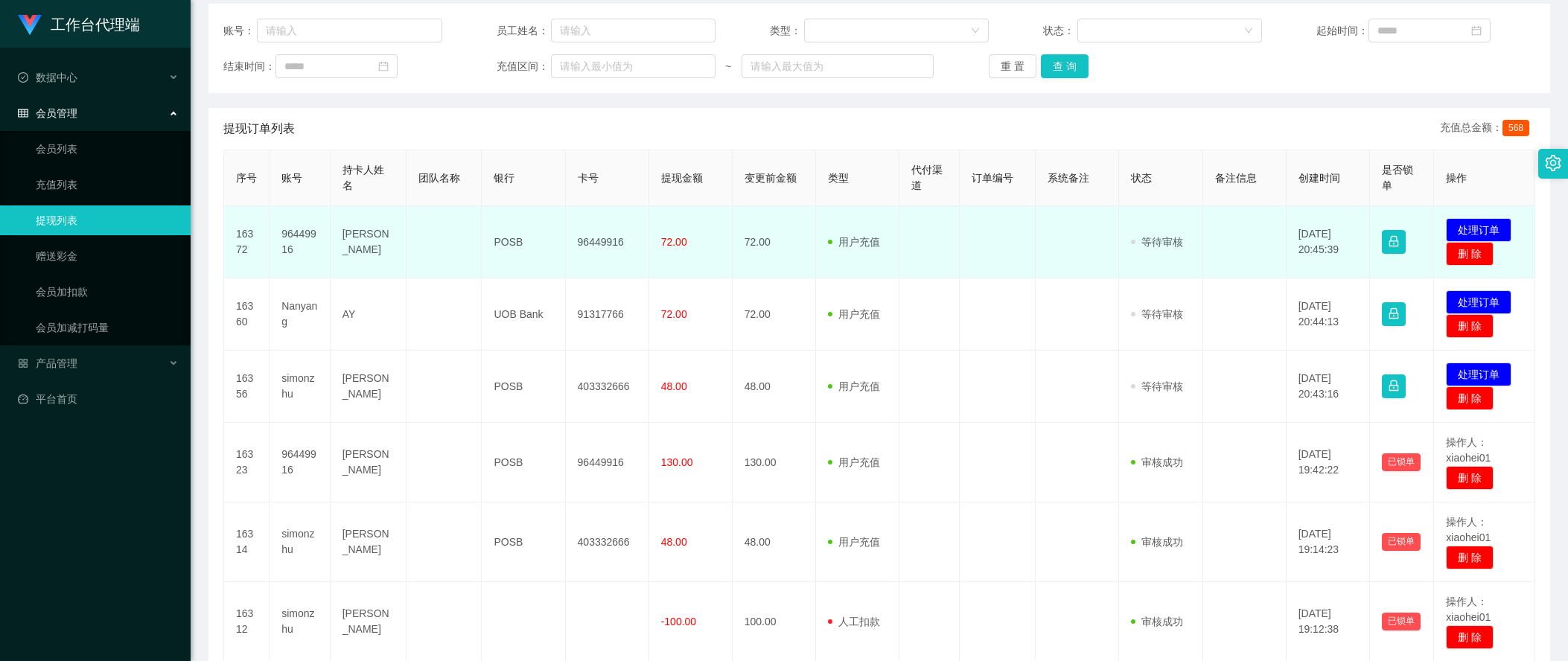
click at [612, 236] on td "96449916" at bounding box center [607, 242] width 83 height 72
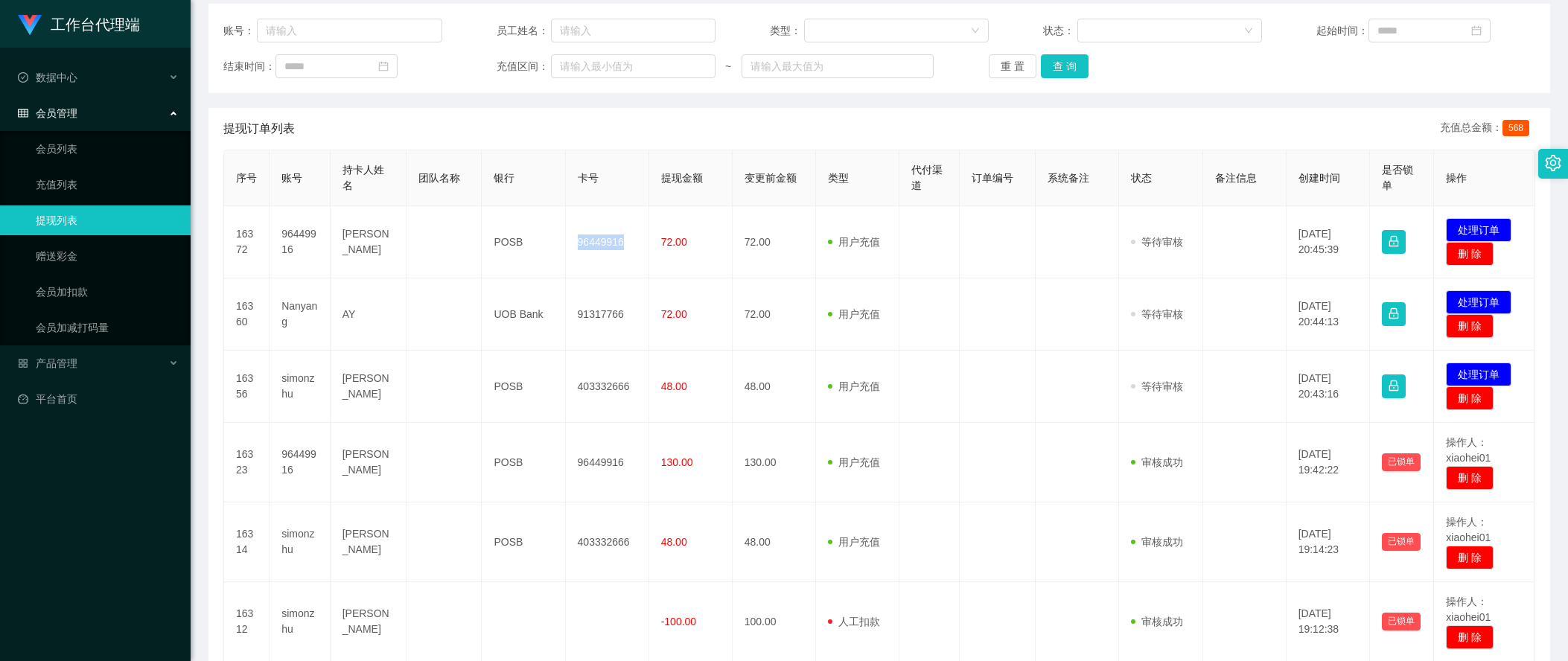
copy td "96449916"
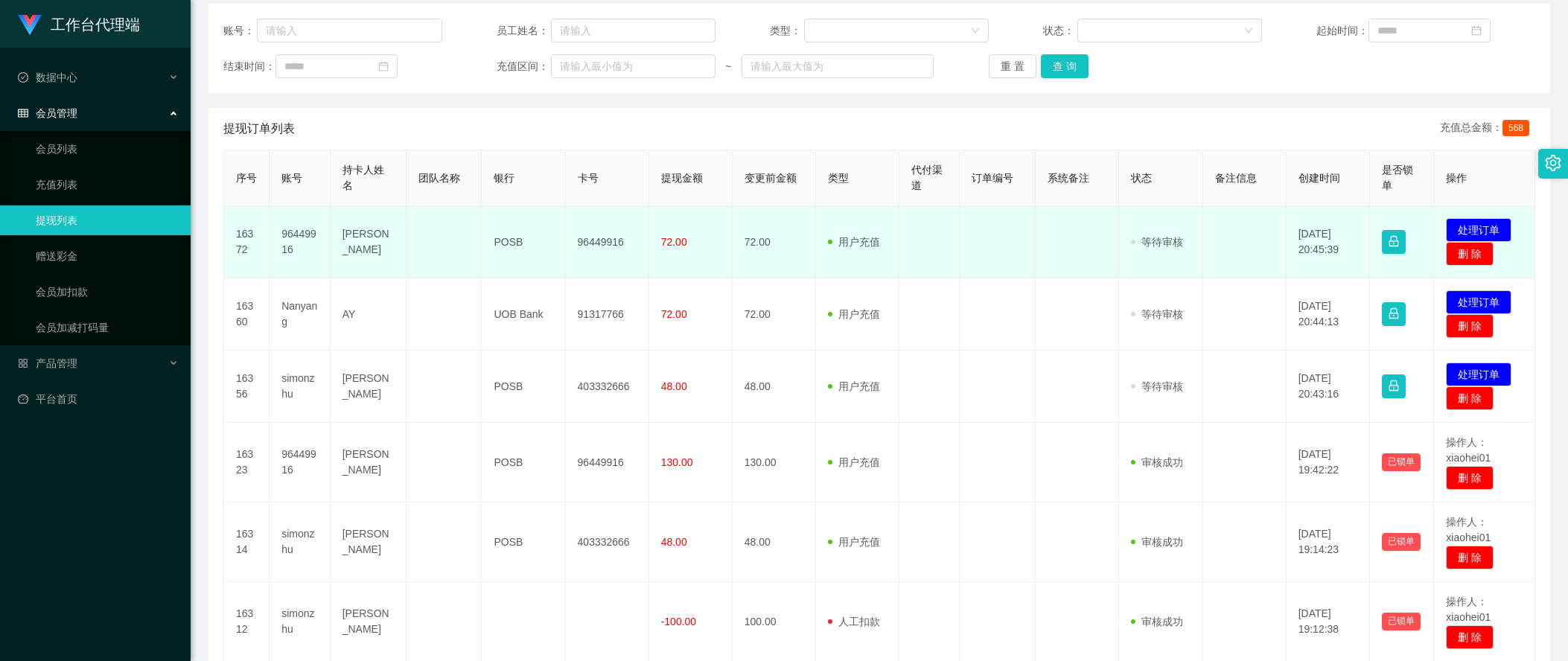
click at [1229, 258] on td at bounding box center [1245, 242] width 83 height 72
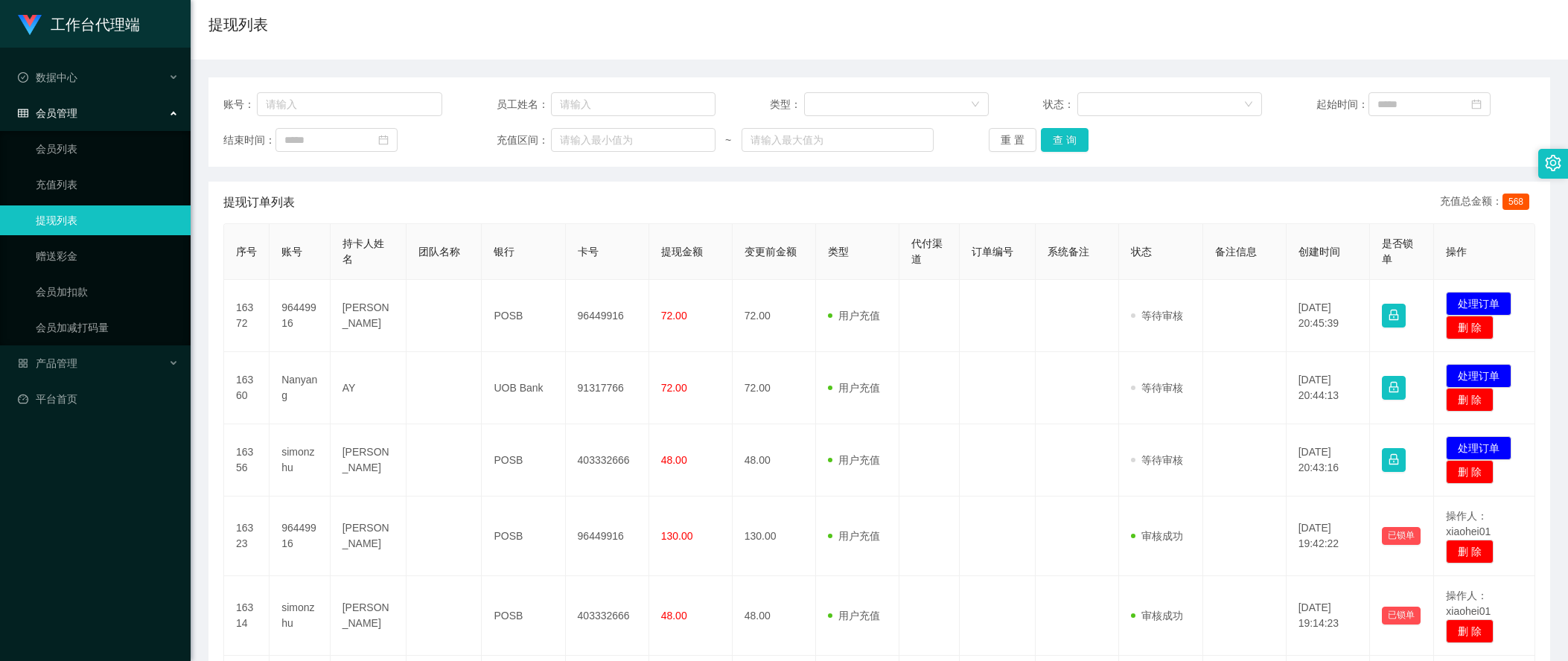
scroll to position [186, 0]
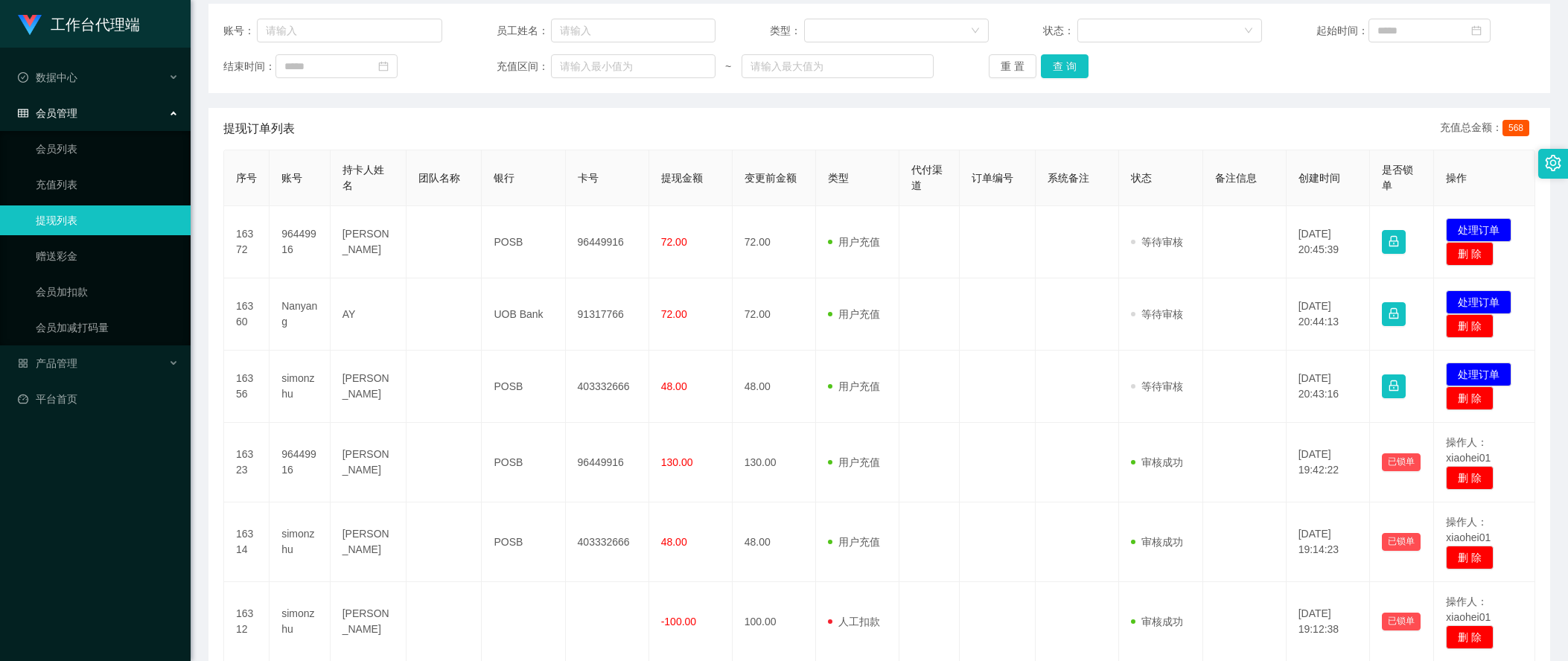
drag, startPoint x: 1274, startPoint y: 108, endPoint x: 953, endPoint y: 49, distance: 326.4
click at [1266, 108] on div "提现订单列表 充值总金额： 568" at bounding box center [879, 129] width 1312 height 42
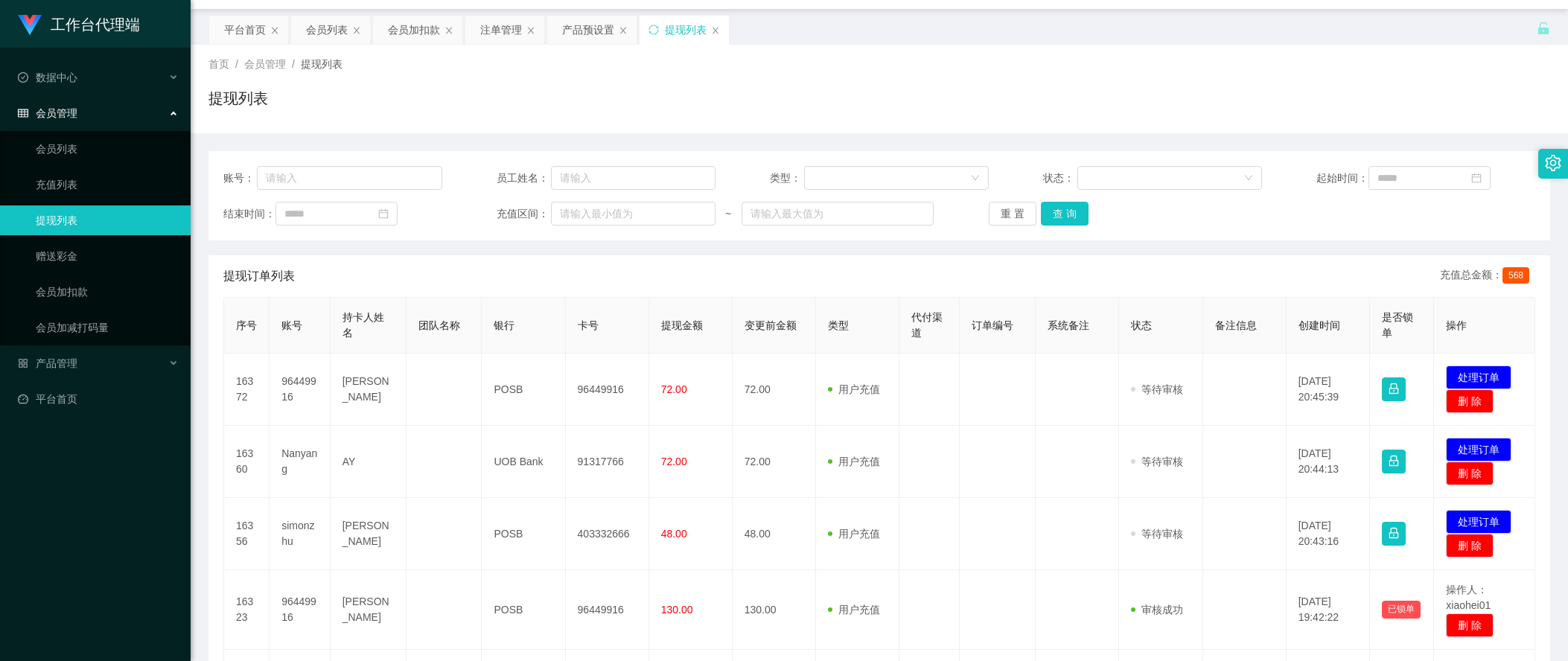
scroll to position [0, 0]
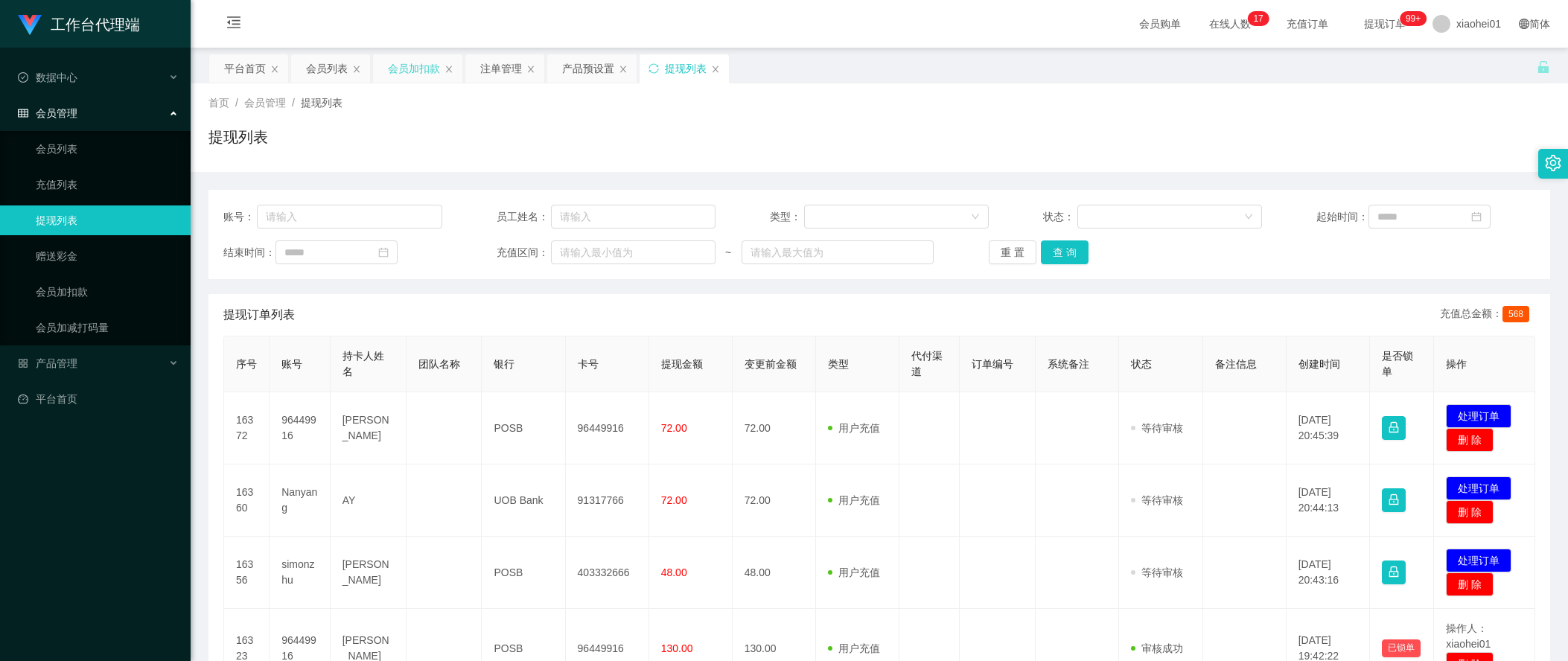
click at [411, 76] on div "会员加扣款" at bounding box center [413, 68] width 52 height 28
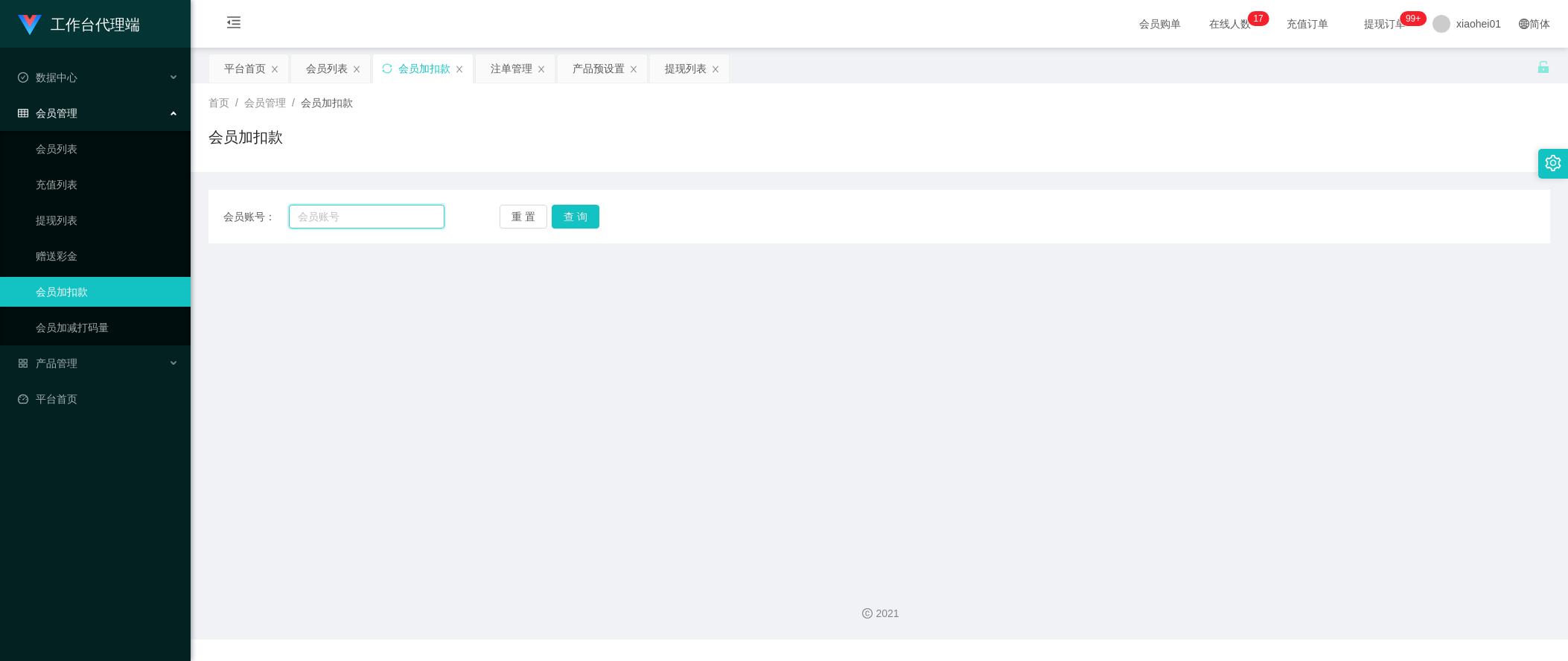
click at [413, 208] on input "text" at bounding box center [366, 217] width 155 height 23
paste input "King85"
type input "King85"
click at [586, 219] on button "查 询" at bounding box center [575, 217] width 48 height 23
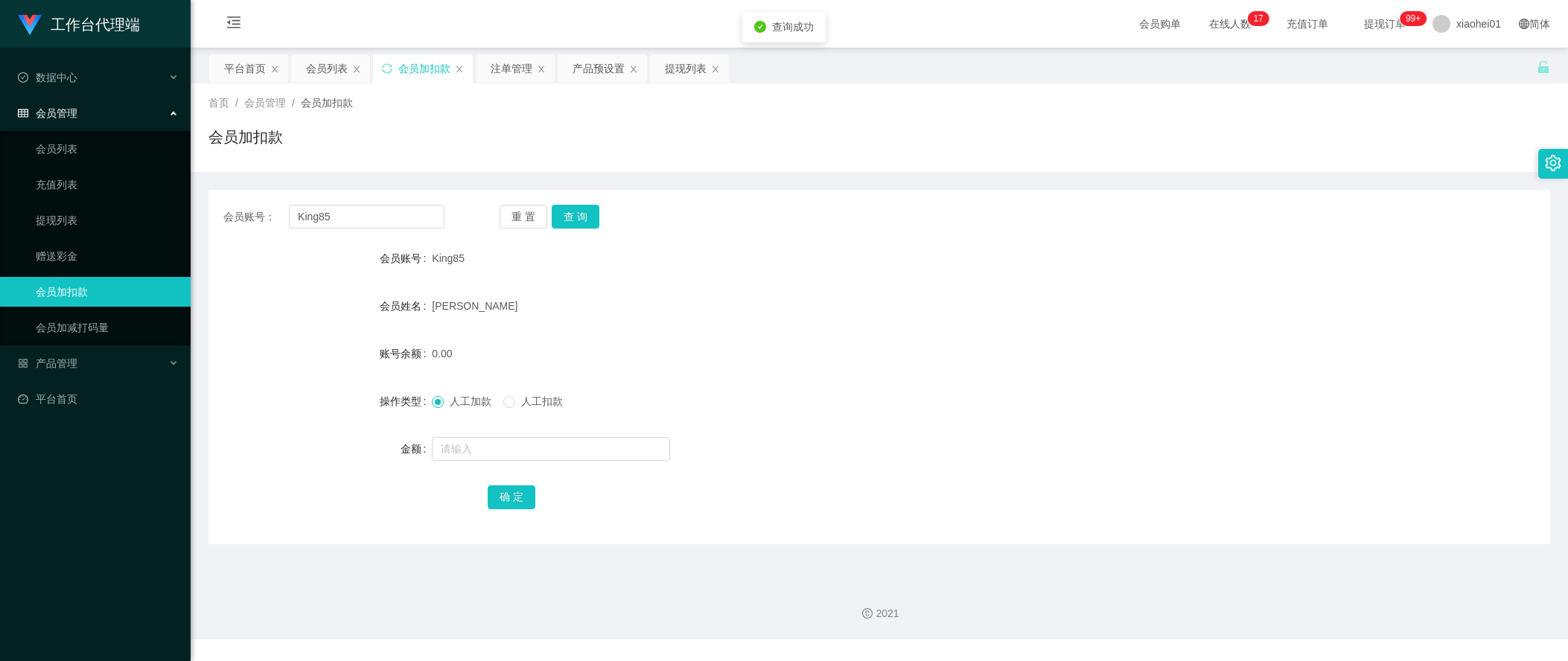
drag, startPoint x: 515, startPoint y: 431, endPoint x: 525, endPoint y: 435, distance: 10.8
click at [516, 431] on form "会员账号 King85 会员姓名 Fong kok yong 账号余额 0.00 操作类型 人工加款 人工扣款 金额 确 定" at bounding box center [878, 377] width 1341 height 268
click at [532, 446] on input "text" at bounding box center [551, 448] width 238 height 23
type input "48"
drag, startPoint x: 501, startPoint y: 522, endPoint x: 508, endPoint y: 516, distance: 9.2
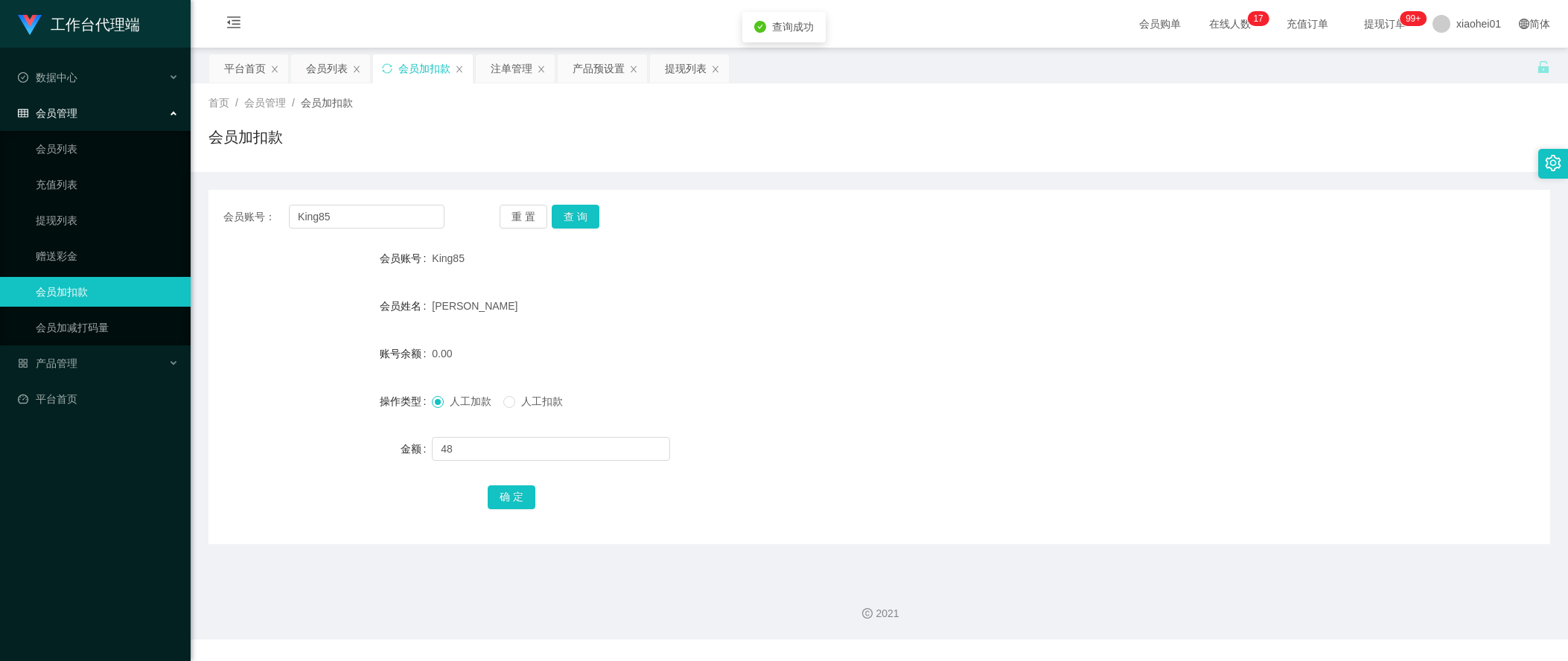
click at [501, 522] on div "会员账号： King85 重 置 查 询 会员账号 King85 会员姓名 Fong kok yong 账号余额 0.00 操作类型 人工加款 人工扣款 金额…" at bounding box center [878, 366] width 1341 height 354
click at [521, 507] on button "确 定" at bounding box center [511, 497] width 48 height 23
drag, startPoint x: 896, startPoint y: 368, endPoint x: 918, endPoint y: 85, distance: 283.9
click at [894, 367] on div "48.00" at bounding box center [823, 353] width 783 height 29
click at [1335, 375] on form "会员账号 King85 会员姓名 Fong kok yong 账号余额 48.00 操作类型 人工加款 人工扣款 金额 确 定" at bounding box center [878, 377] width 1341 height 268
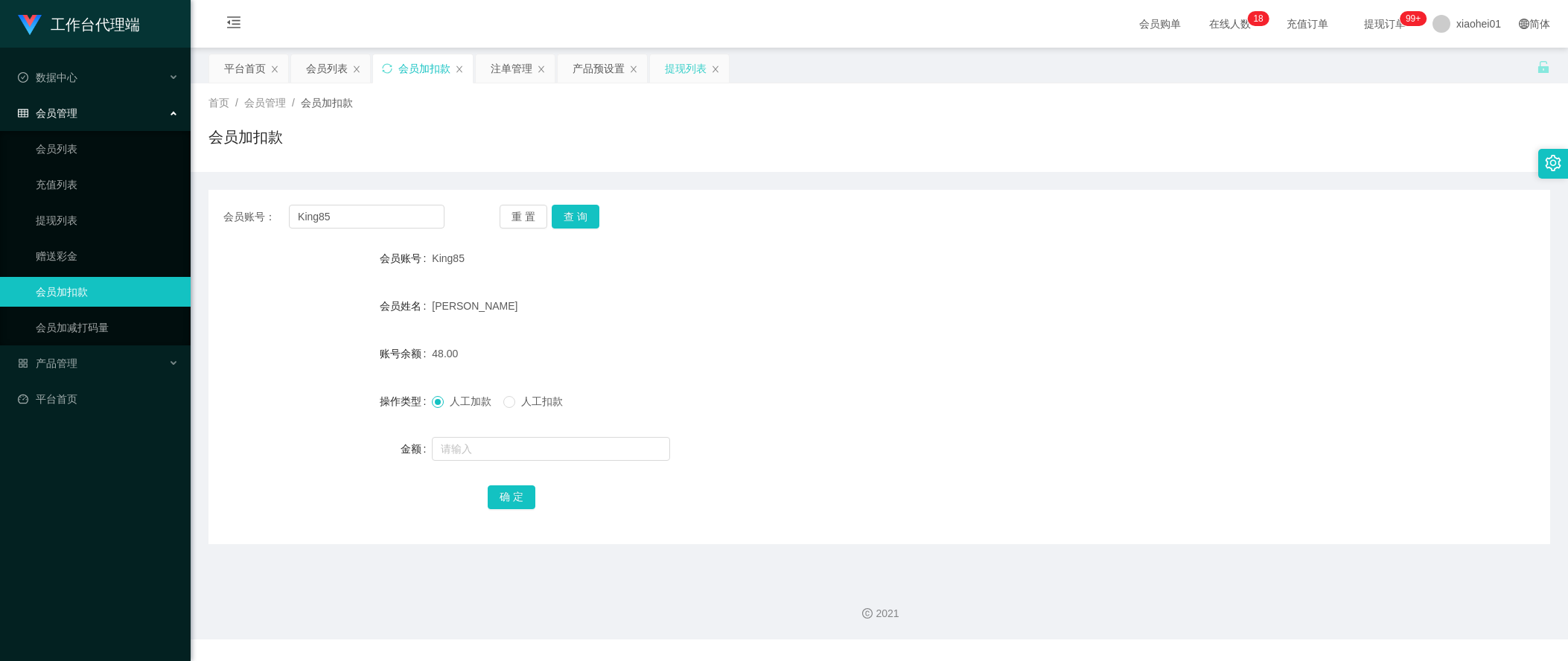
click at [684, 70] on div "提现列表" at bounding box center [686, 68] width 42 height 28
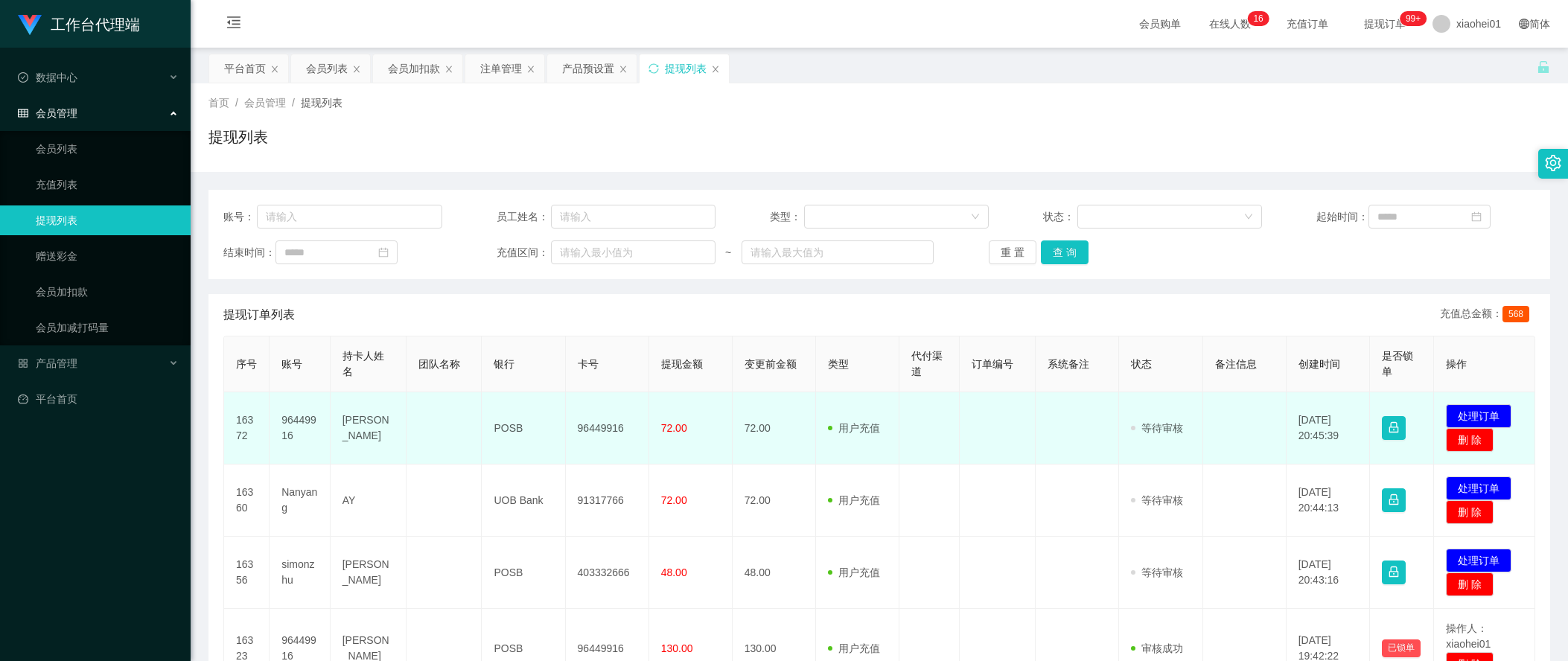
click at [1247, 453] on td at bounding box center [1245, 429] width 83 height 72
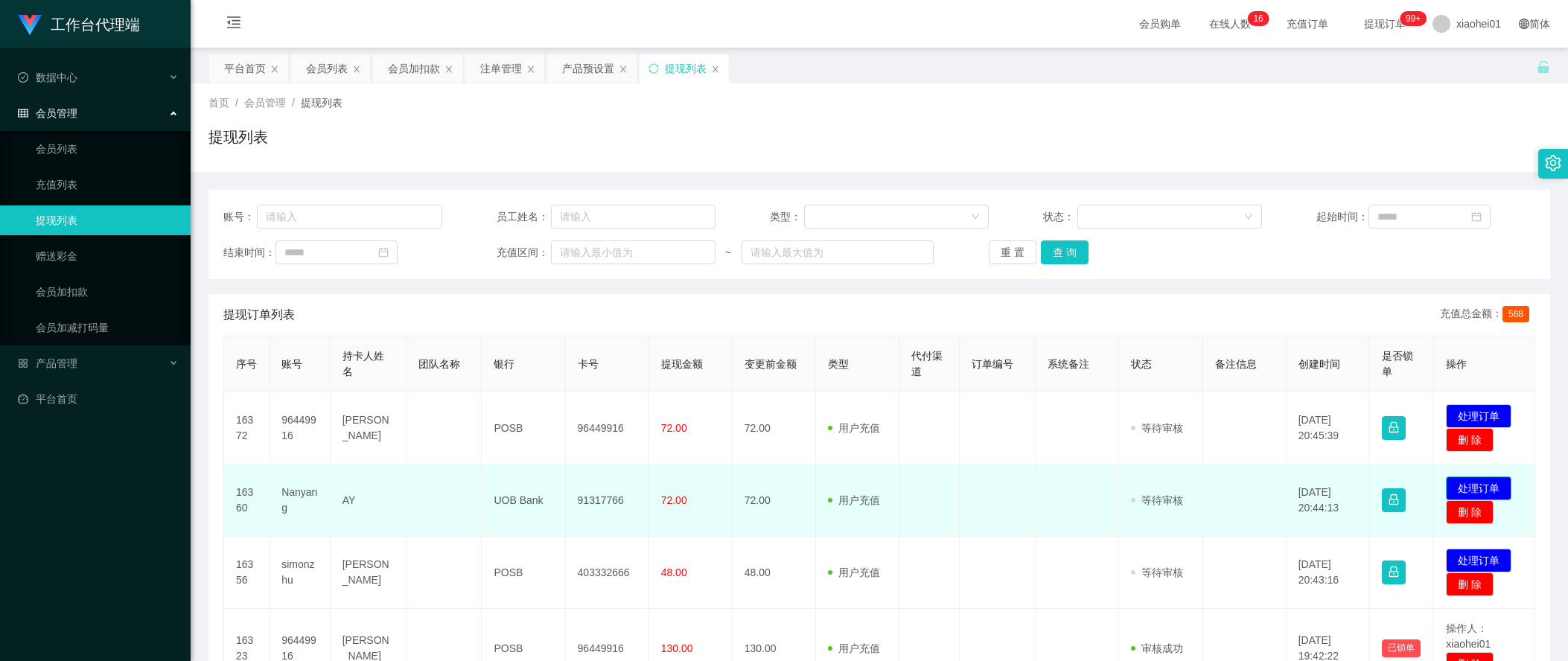
click at [1477, 478] on button "处理订单" at bounding box center [1478, 488] width 65 height 23
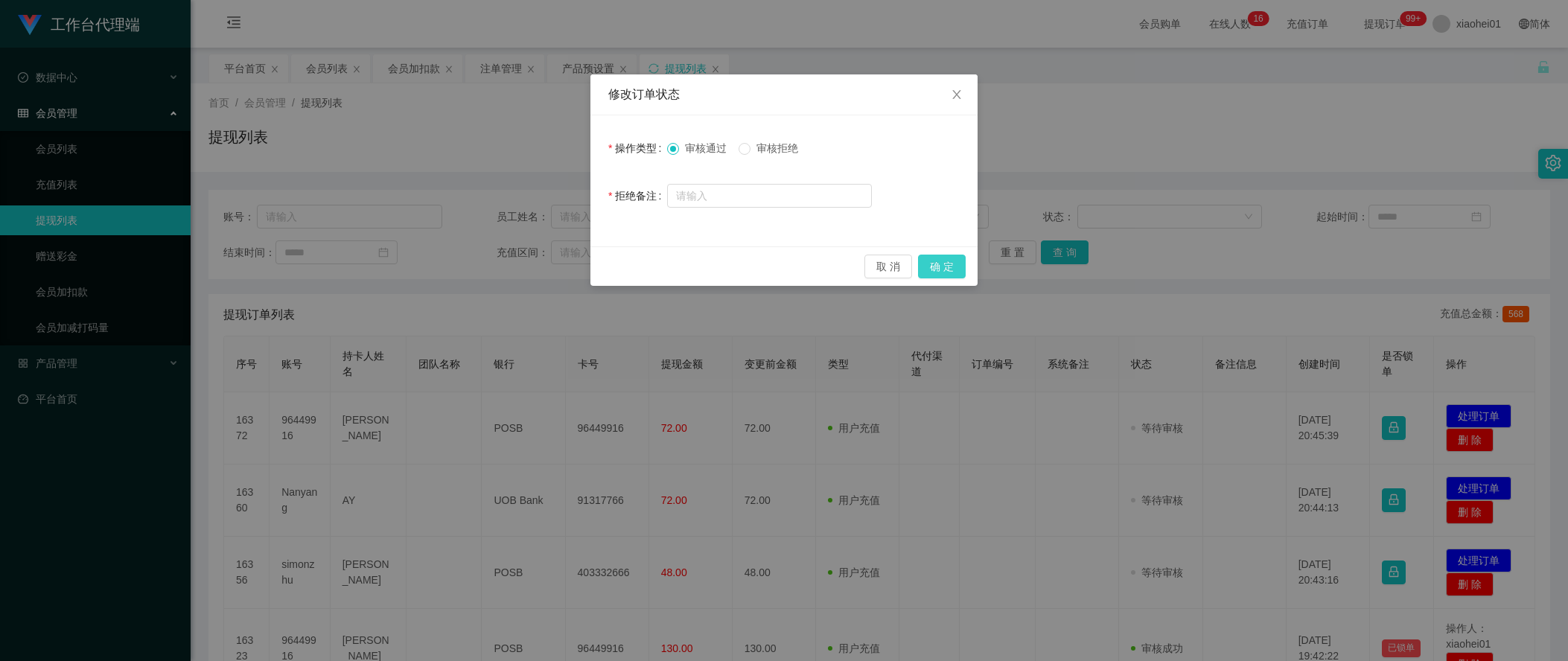
click at [934, 259] on button "确 定" at bounding box center [942, 267] width 48 height 23
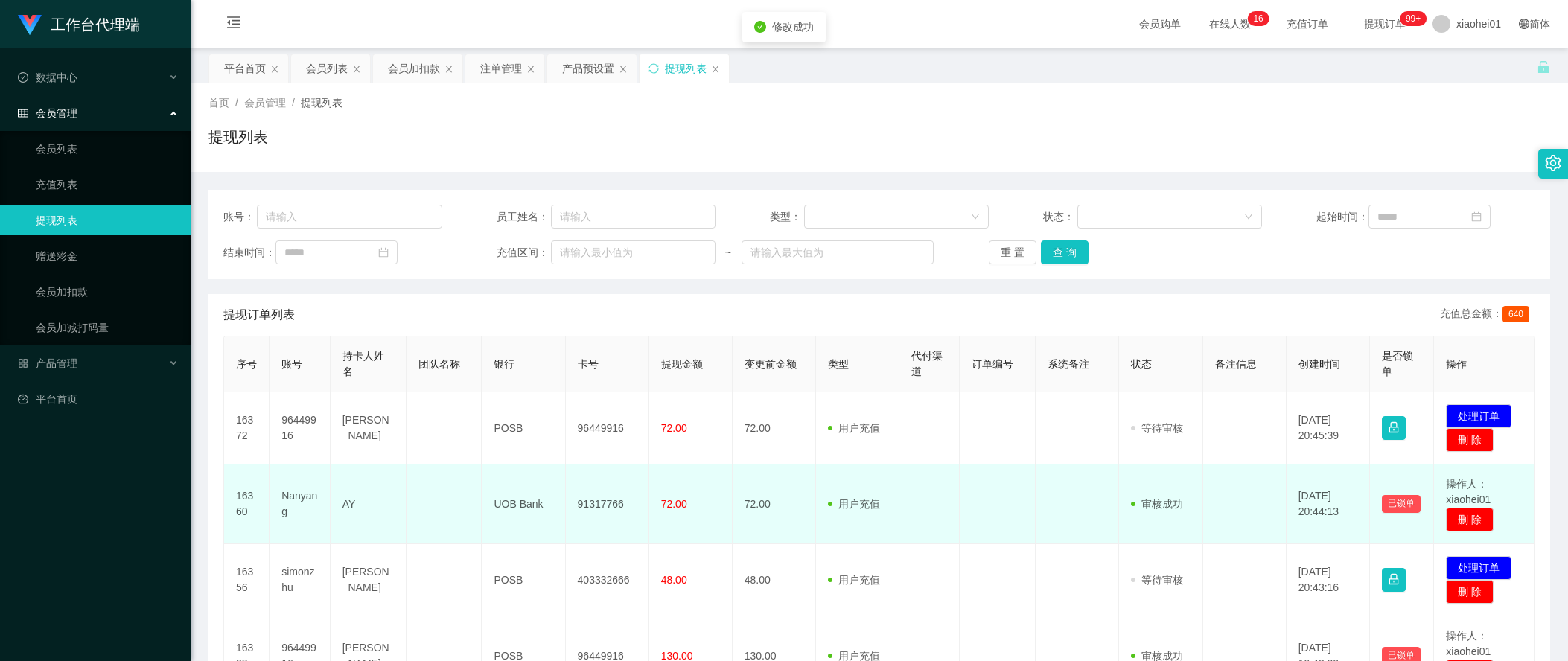
click at [1036, 512] on td at bounding box center [1077, 505] width 83 height 80
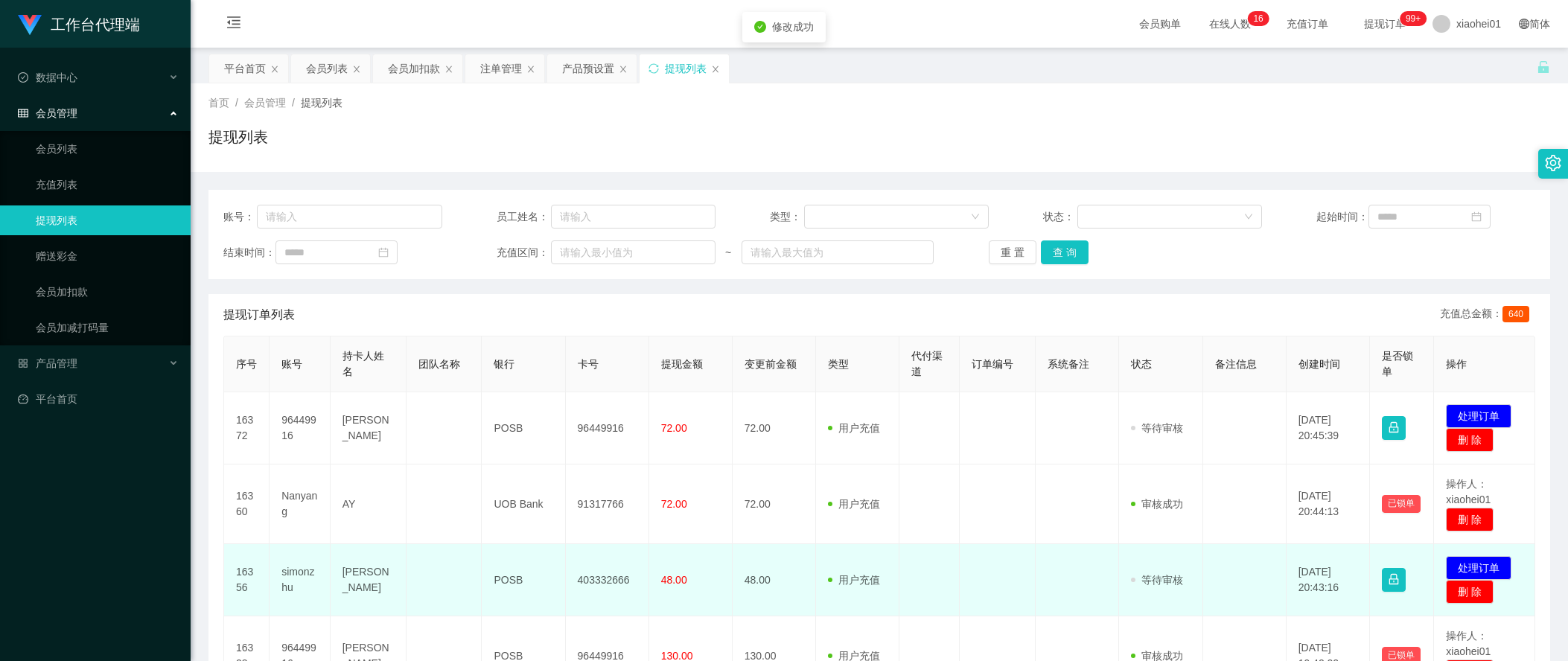
click at [606, 585] on td "403332666" at bounding box center [607, 580] width 83 height 72
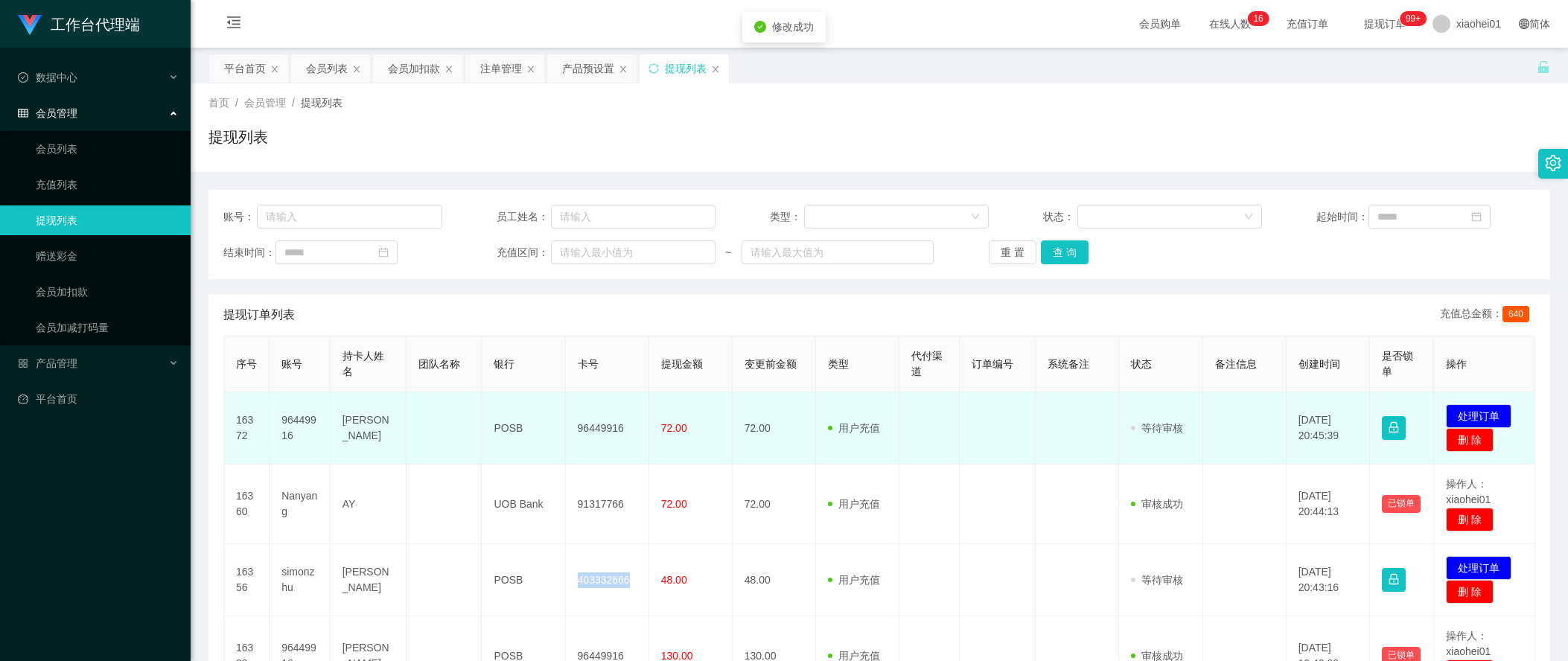
copy td "403332666"
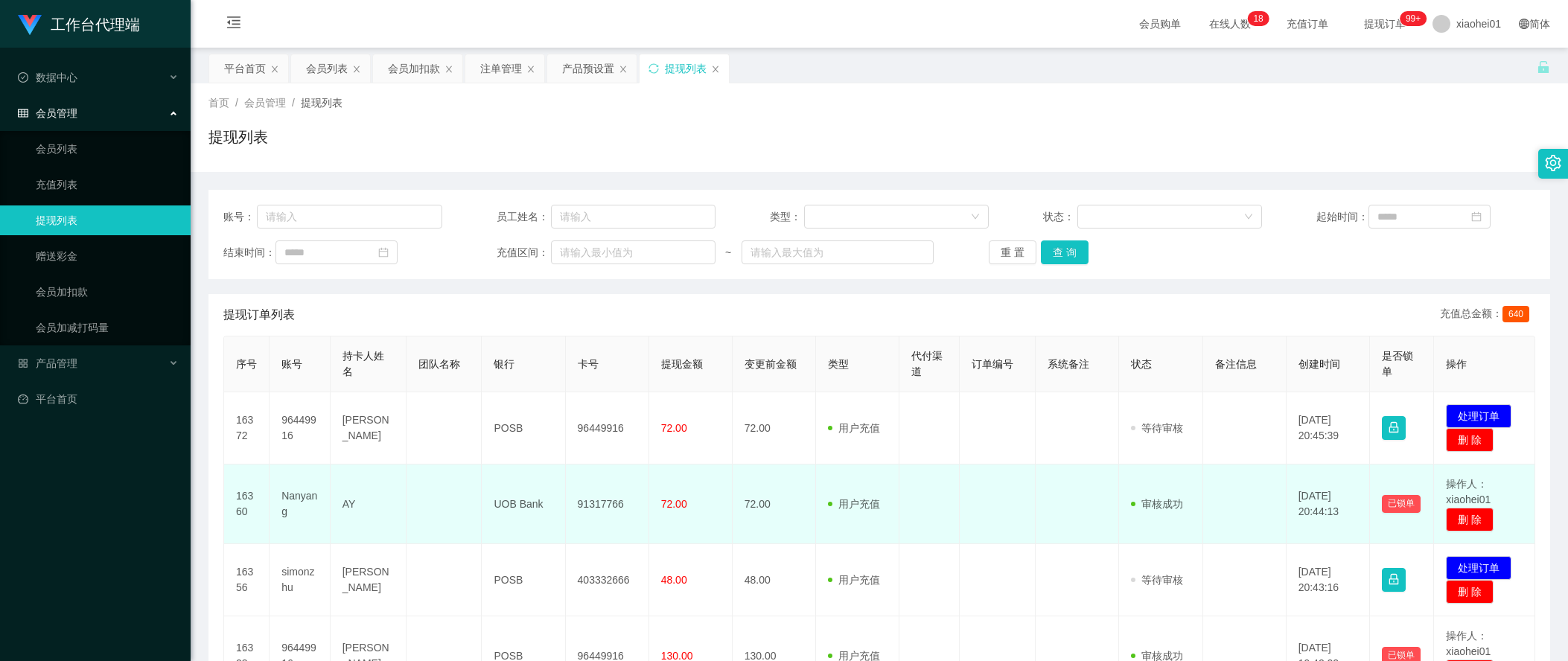
click at [1208, 523] on td at bounding box center [1245, 505] width 83 height 80
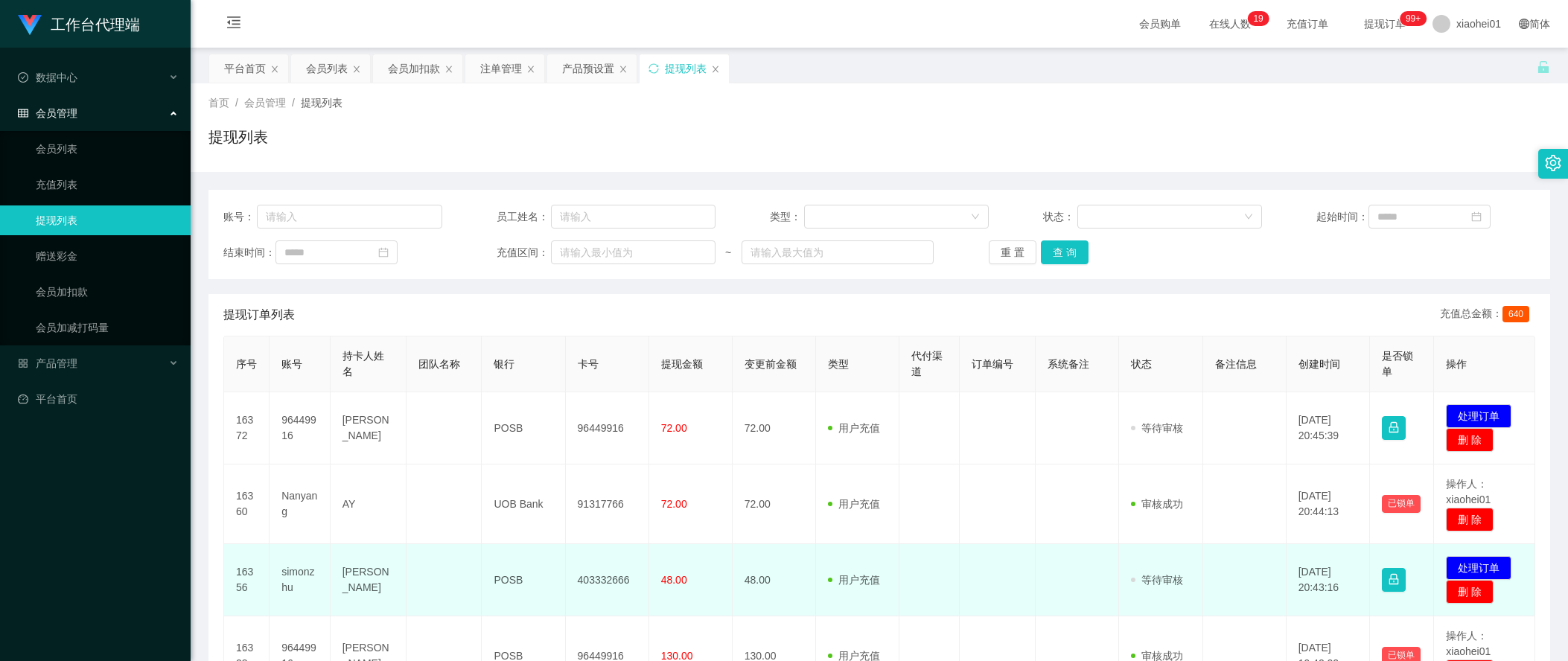
click at [1208, 558] on td at bounding box center [1245, 580] width 83 height 72
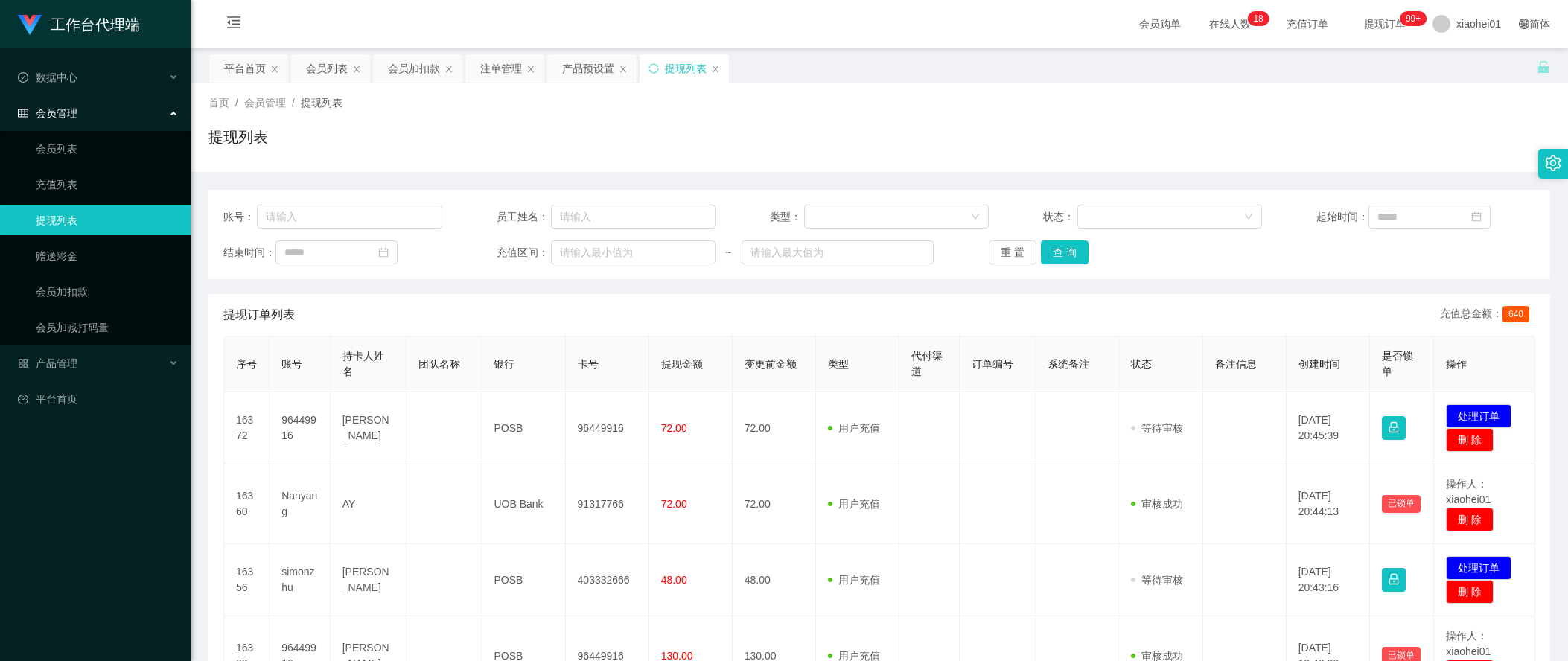
drag, startPoint x: 1316, startPoint y: 156, endPoint x: 930, endPoint y: 114, distance: 388.3
click at [1300, 154] on div "提现列表" at bounding box center [878, 143] width 1341 height 34
click at [413, 64] on div "会员加扣款" at bounding box center [413, 68] width 52 height 28
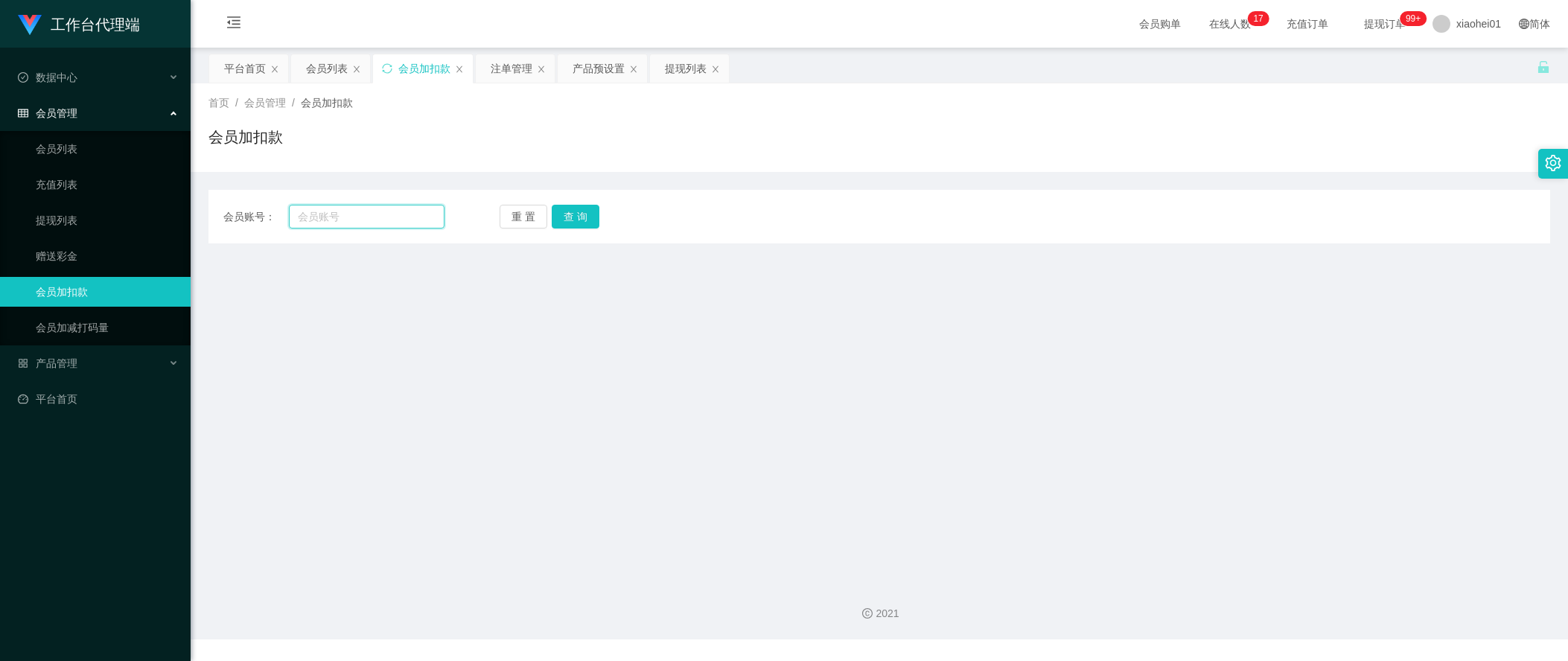
click at [373, 208] on input "text" at bounding box center [366, 217] width 155 height 23
paste input "98801639"
type input "98801639"
click at [572, 213] on button "查 询" at bounding box center [575, 217] width 48 height 23
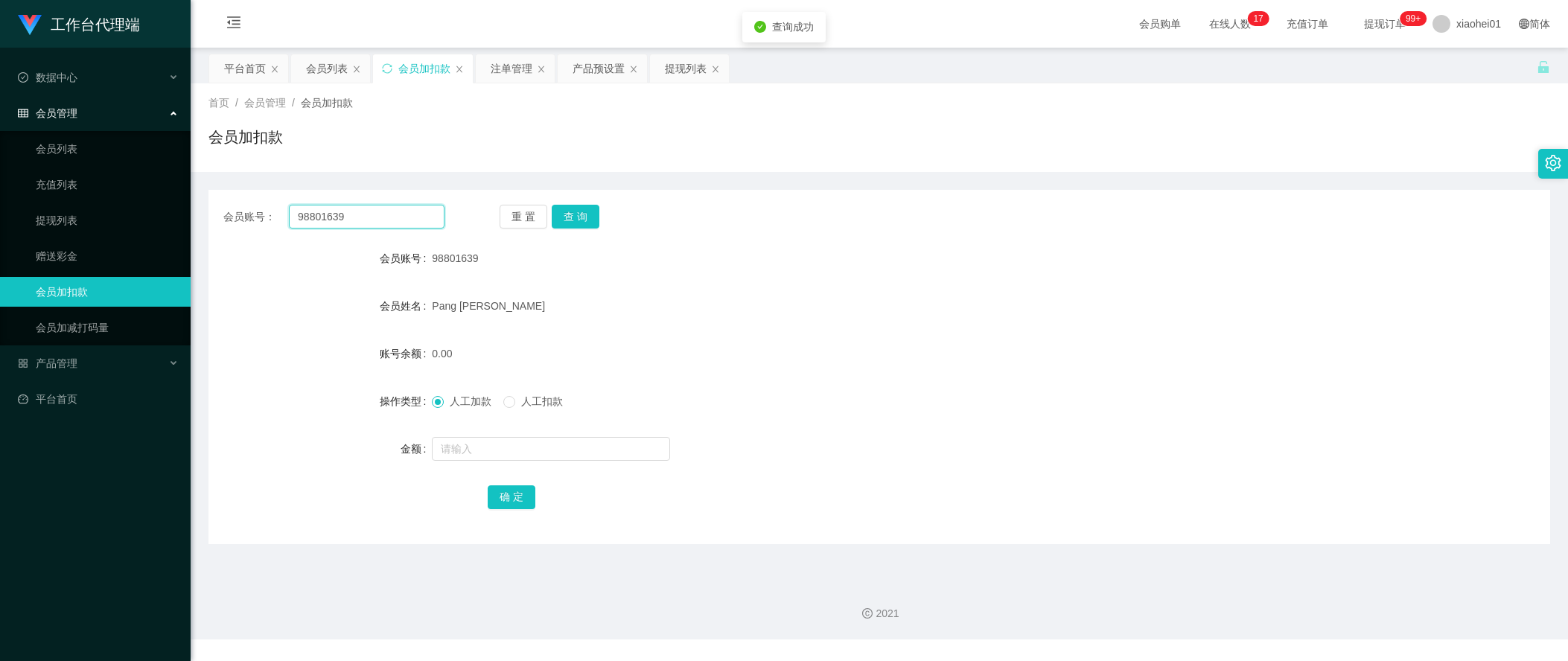
drag, startPoint x: 337, startPoint y: 205, endPoint x: 282, endPoint y: 189, distance: 57.3
click at [262, 196] on div "会员账号： 98801639 重 置 查 询 会员账号 98801639 会员姓名 Pang Jin Zhuang 账号余额 0.00 操作类型 人工加款 人…" at bounding box center [878, 366] width 1341 height 354
click at [671, 74] on div "提现列表" at bounding box center [686, 68] width 42 height 28
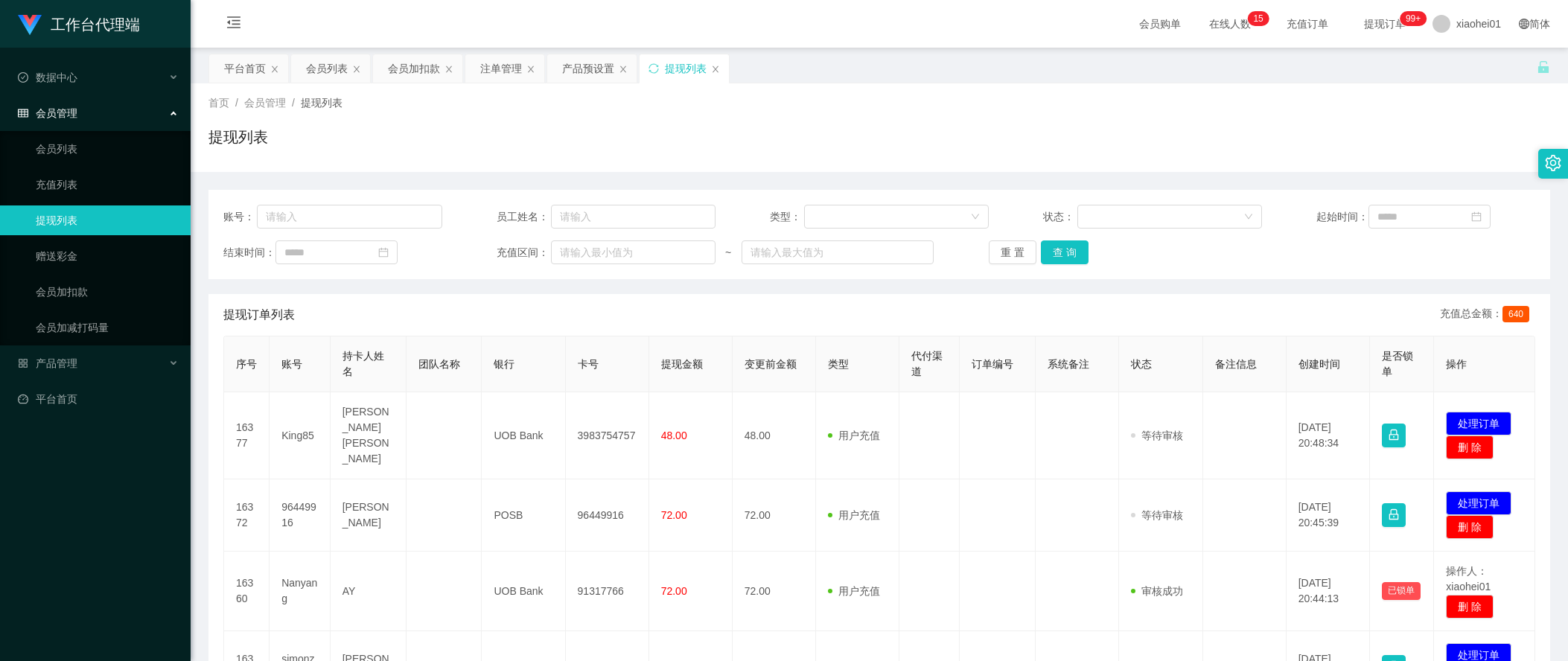
click at [601, 427] on td "3983754757" at bounding box center [607, 435] width 83 height 87
click at [1307, 305] on div "提现订单列表 充值总金额： 640" at bounding box center [879, 314] width 1312 height 42
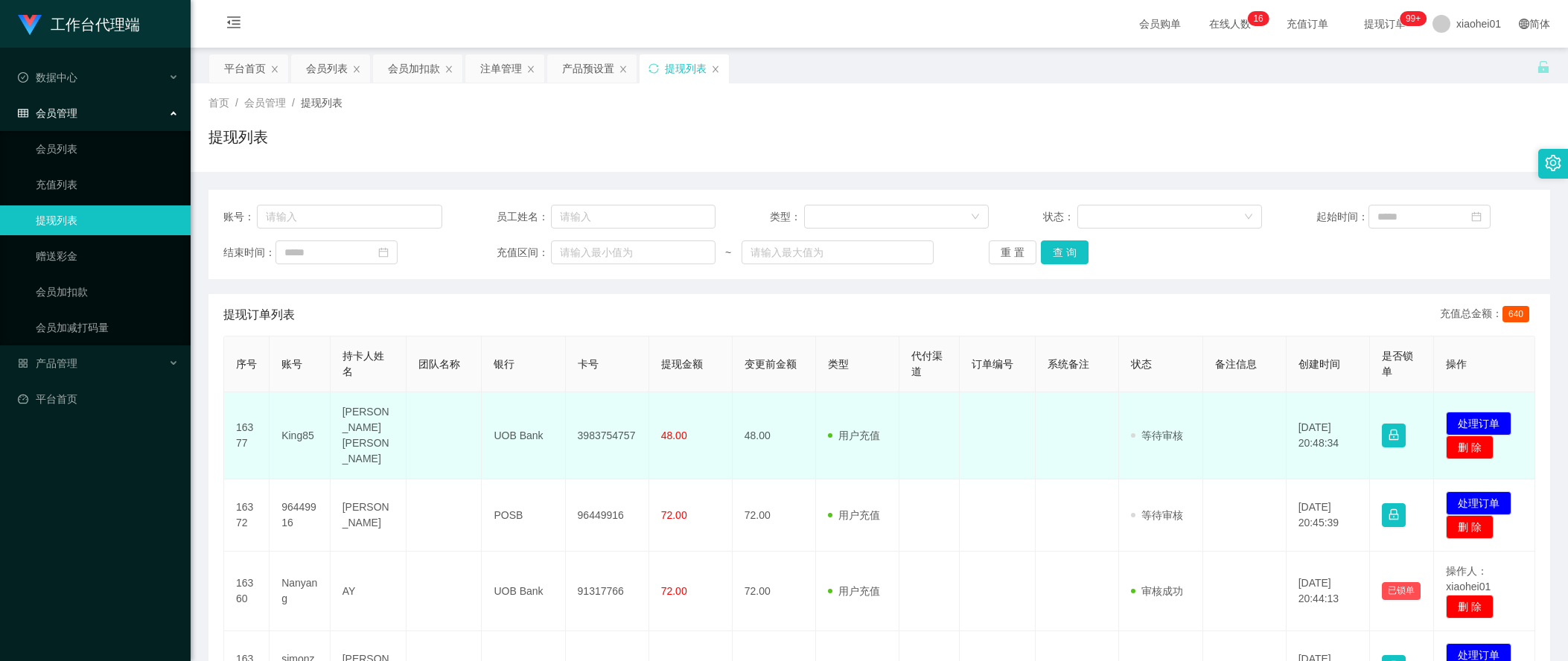
click at [610, 434] on td "3983754757" at bounding box center [607, 435] width 83 height 87
click at [600, 427] on td "3983754757" at bounding box center [607, 435] width 83 height 87
click at [353, 434] on td "[PERSON_NAME] [PERSON_NAME]" at bounding box center [368, 435] width 76 height 87
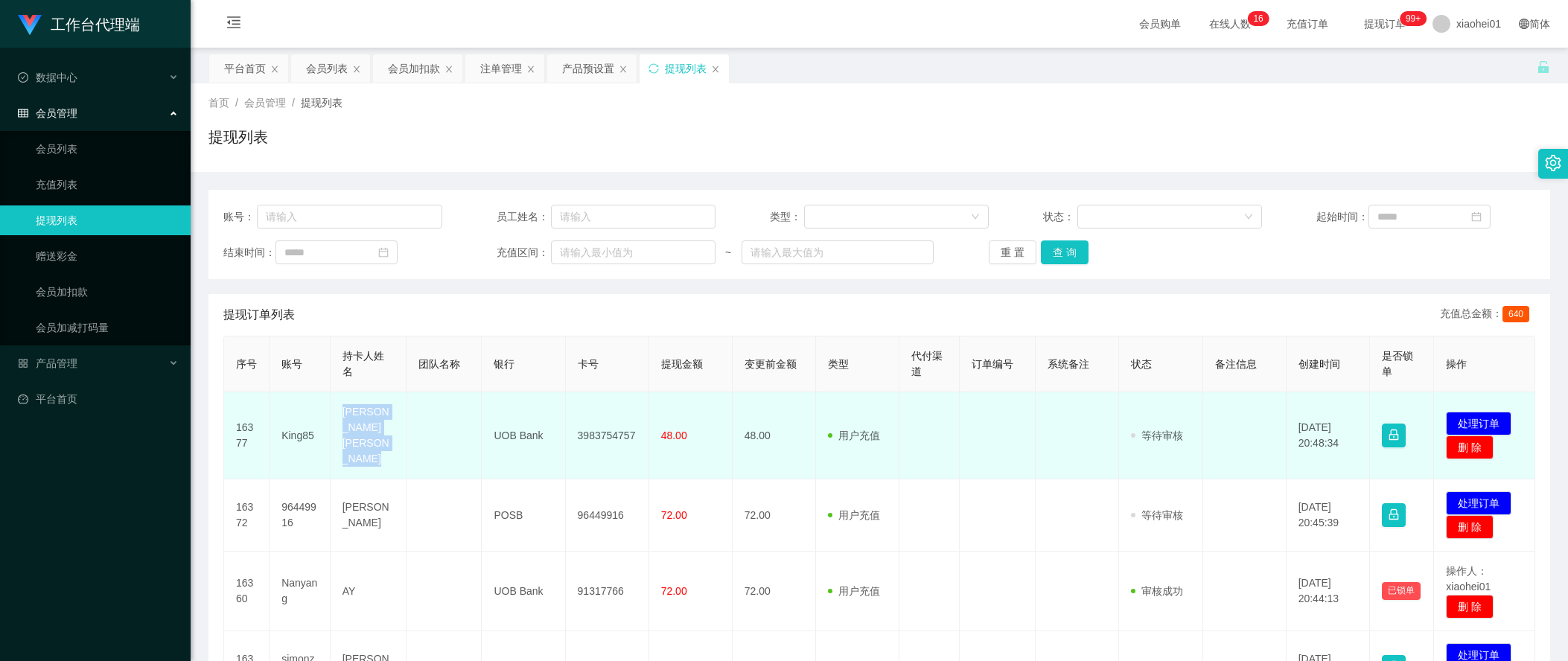
copy td "[PERSON_NAME] [PERSON_NAME]"
click at [502, 434] on td "UOB Bank" at bounding box center [523, 435] width 83 height 87
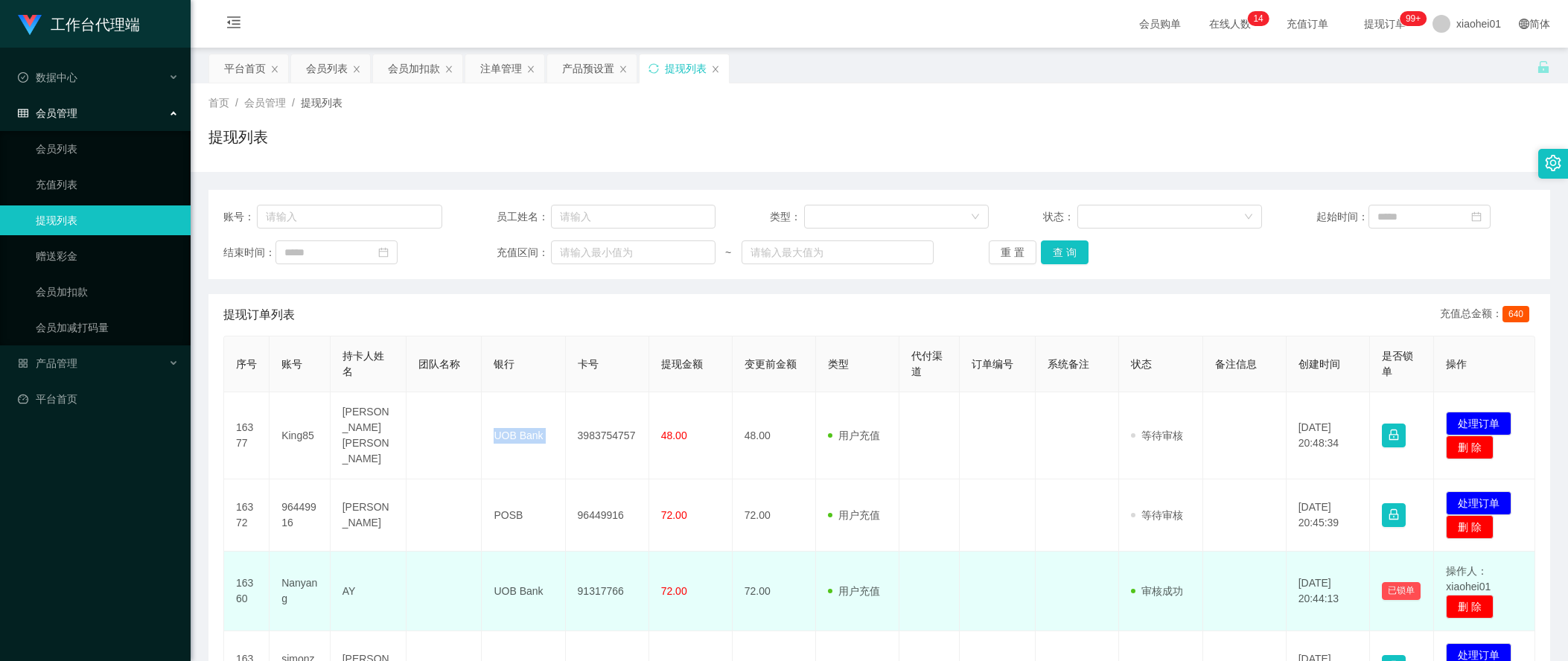
copy td "UOB Bank"
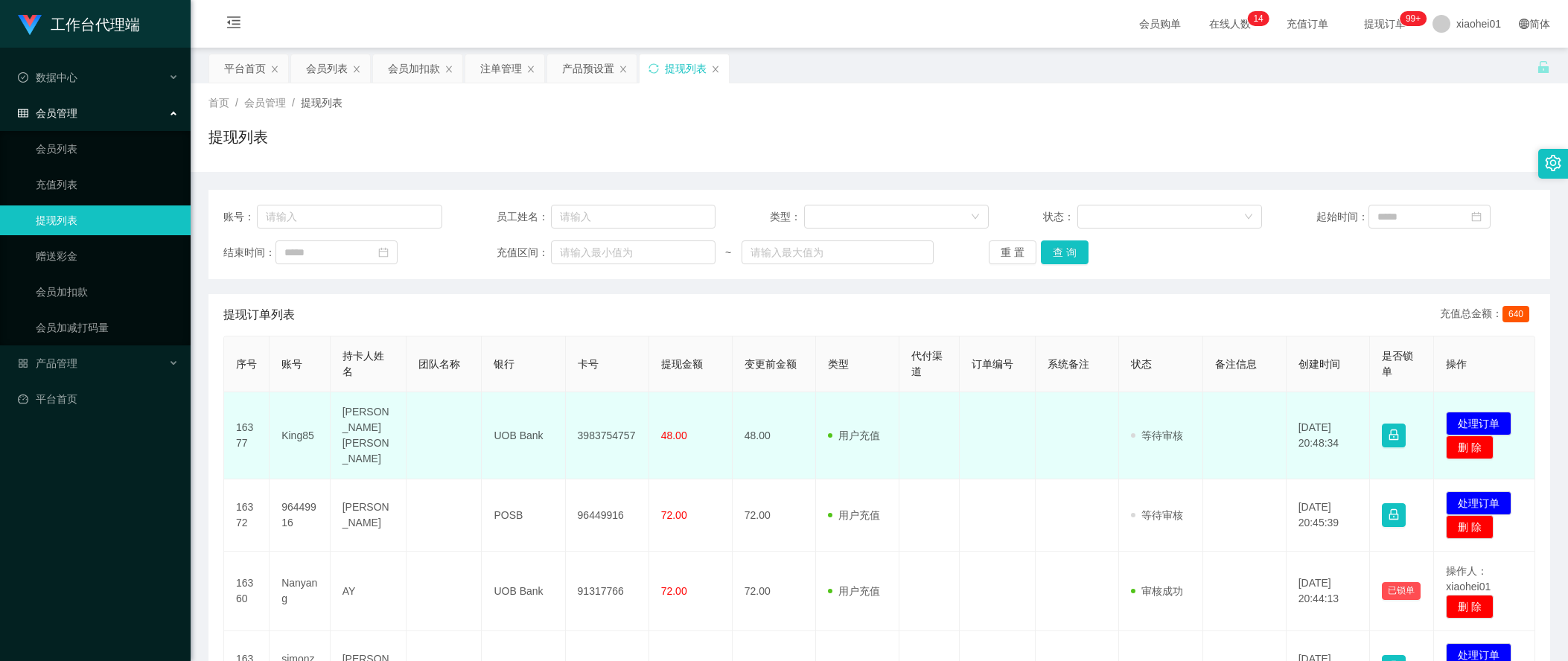
click at [590, 423] on td "3983754757" at bounding box center [607, 435] width 83 height 87
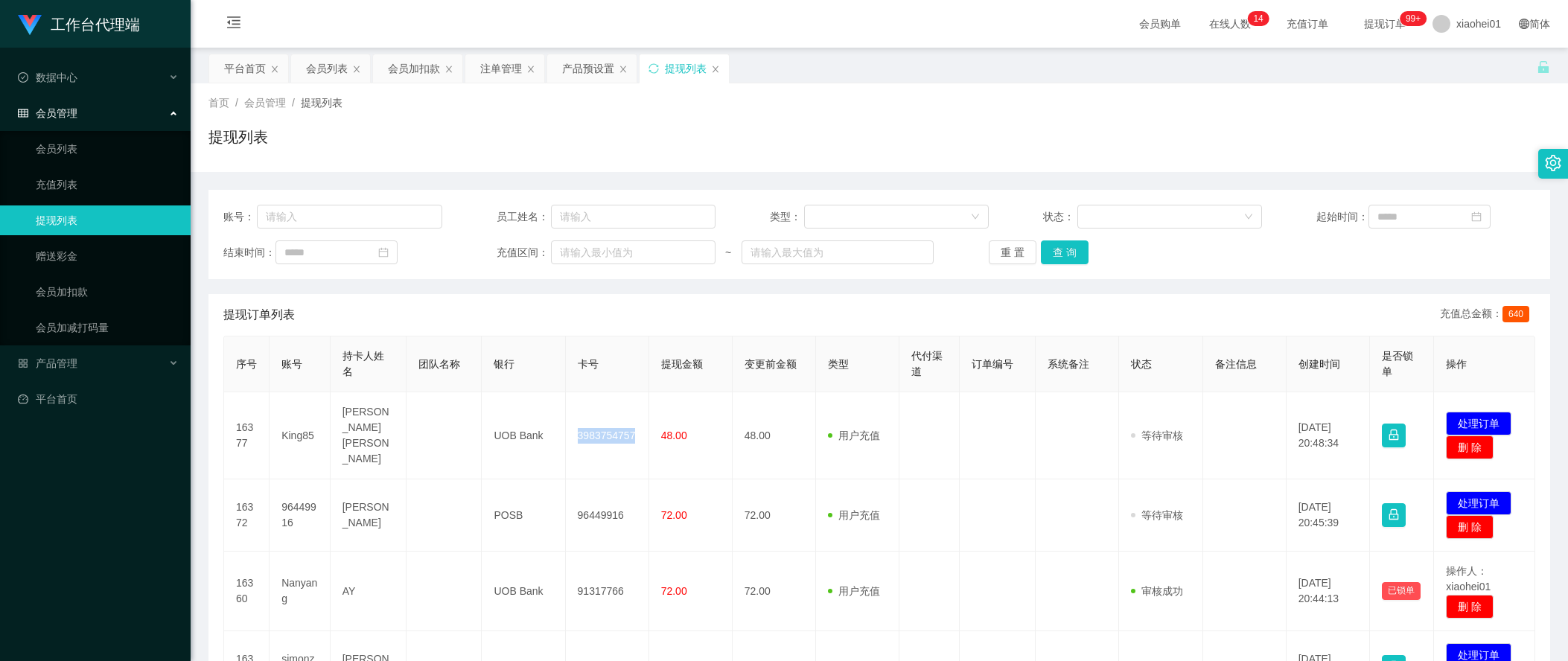
copy td "3983754757"
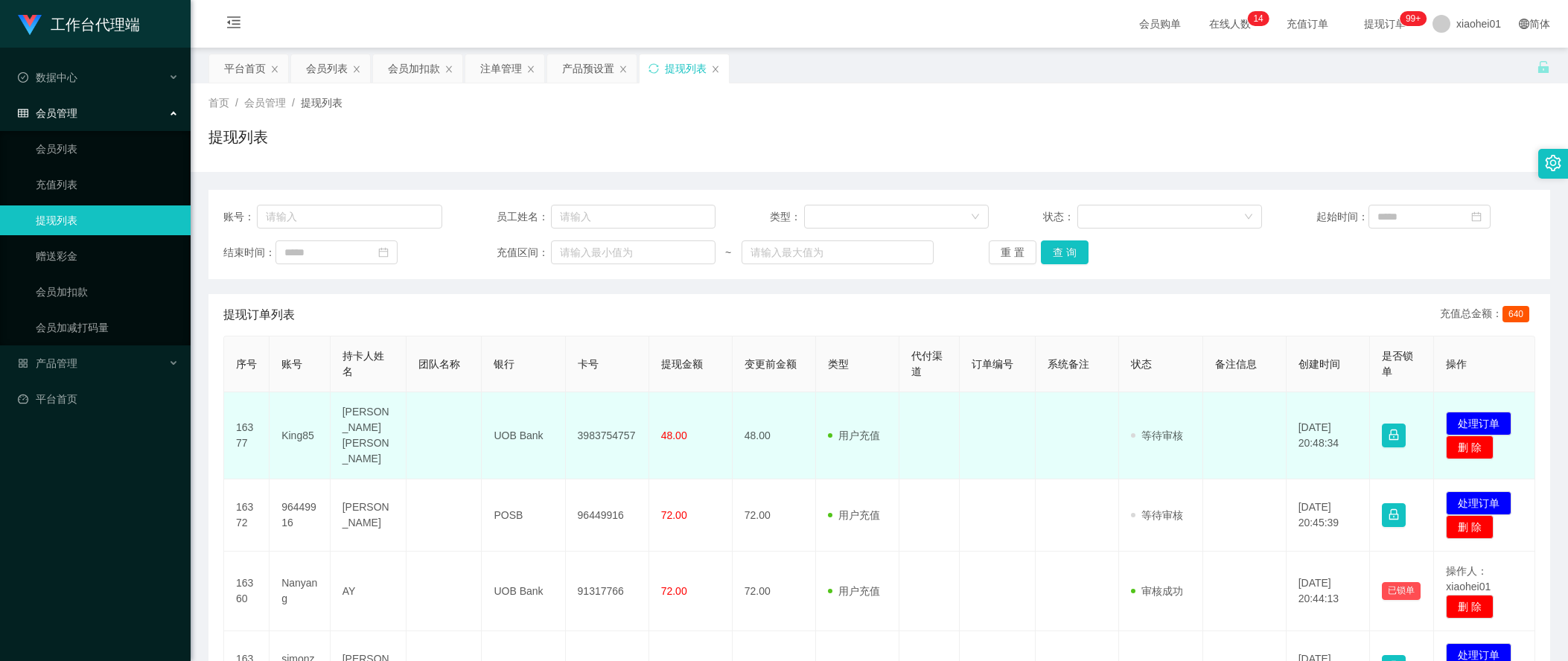
click at [666, 438] on td "48.00" at bounding box center [691, 435] width 83 height 87
click at [664, 432] on span "48.00" at bounding box center [674, 435] width 26 height 12
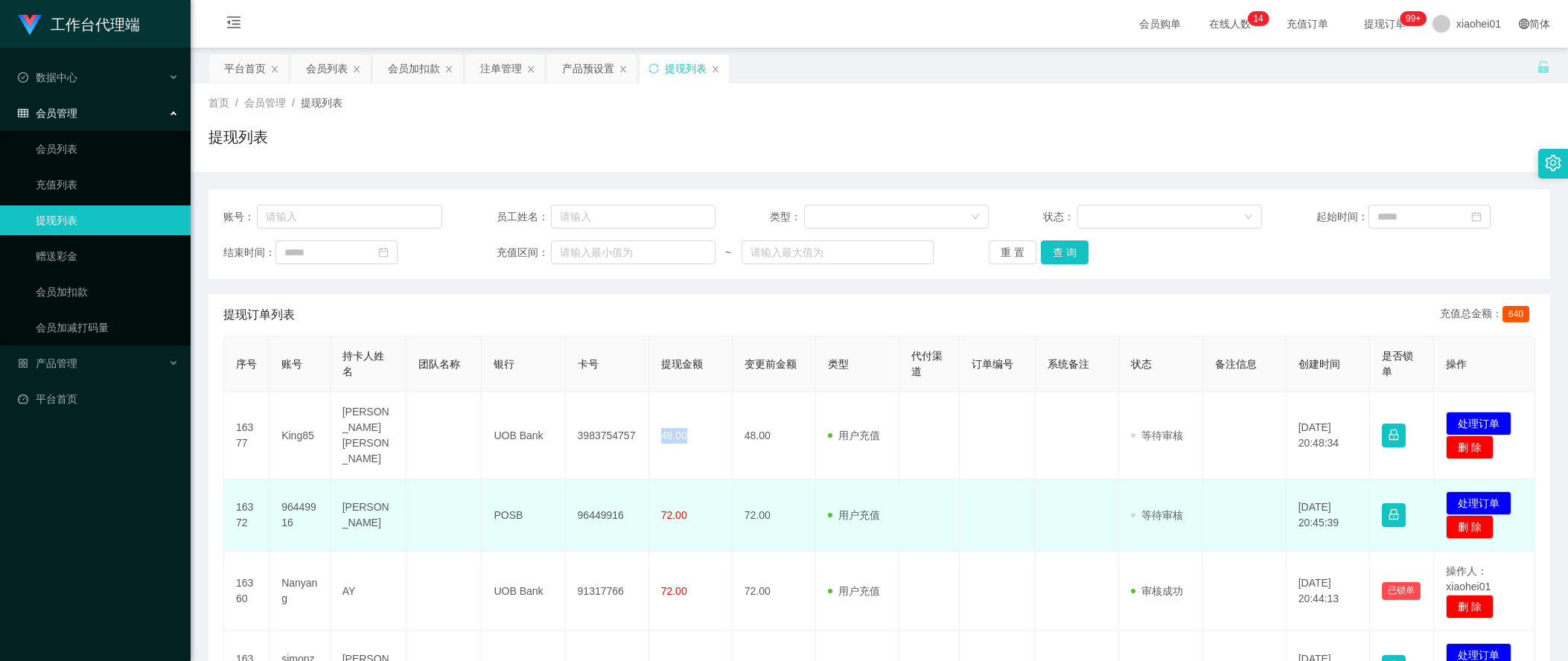
copy span "48.00"
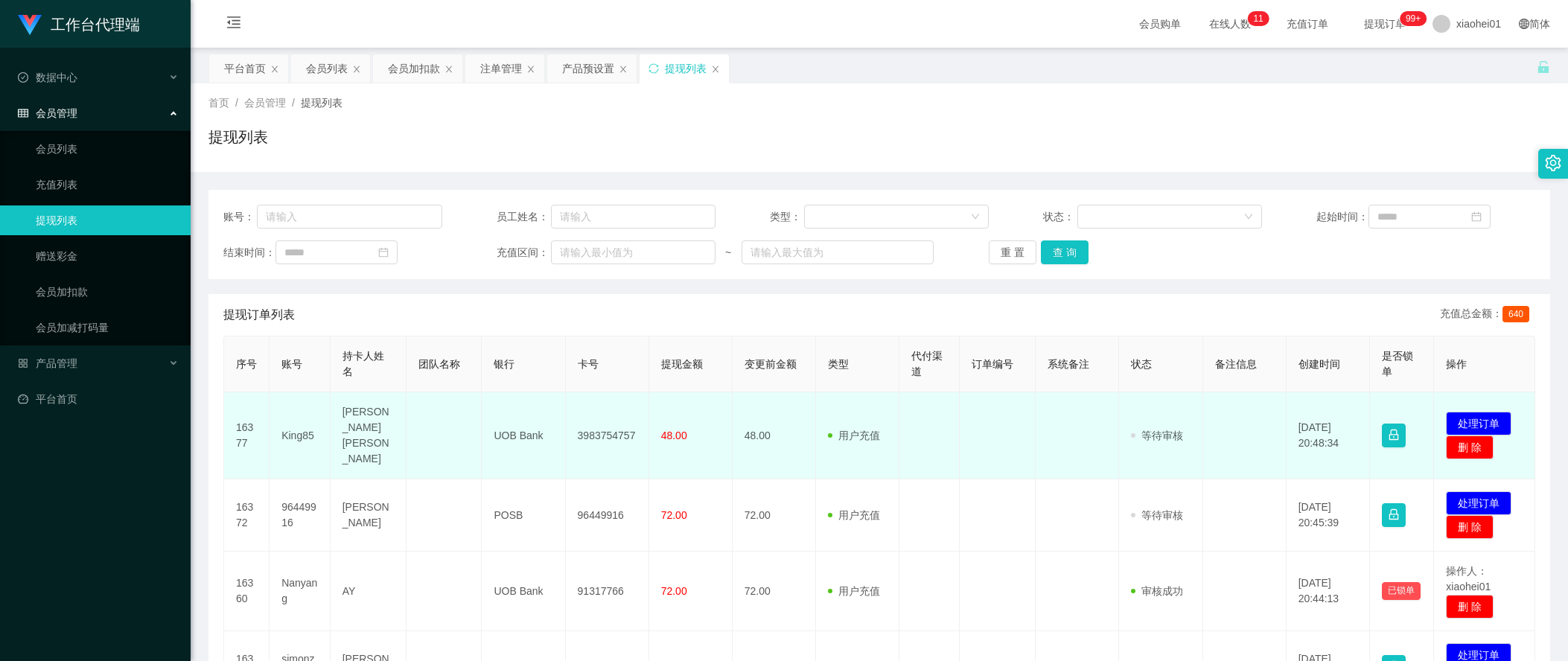
drag, startPoint x: 596, startPoint y: 508, endPoint x: 623, endPoint y: 458, distance: 56.8
click at [596, 508] on td "96449916" at bounding box center [607, 516] width 83 height 72
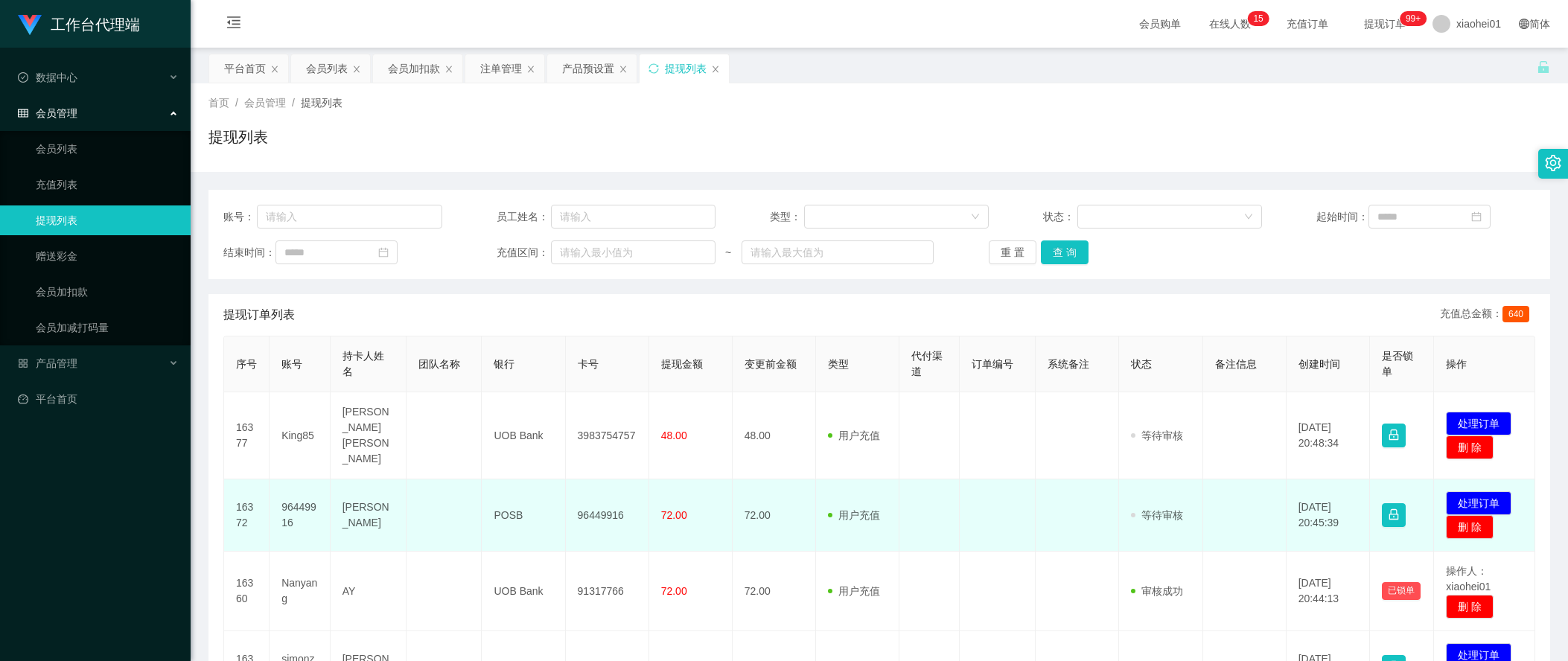
click at [1272, 479] on td at bounding box center [1245, 516] width 83 height 72
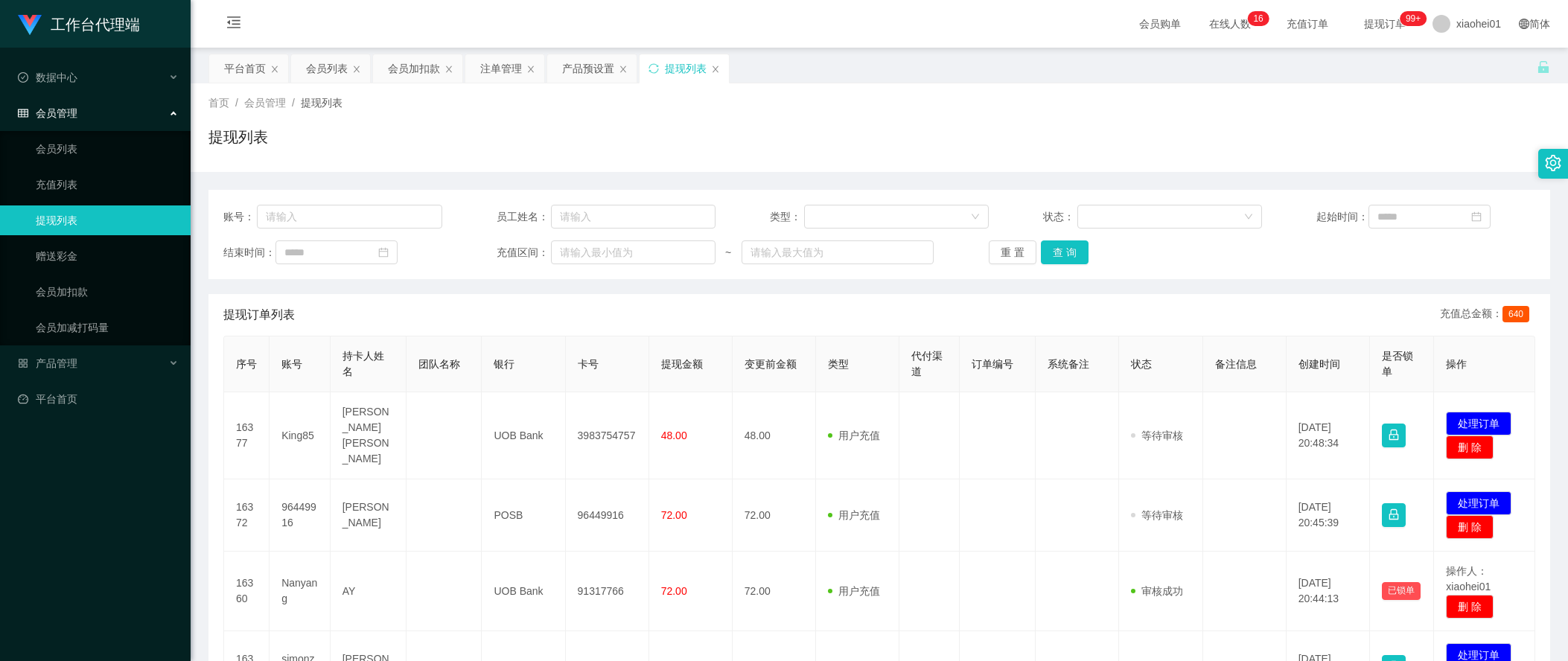
scroll to position [186, 0]
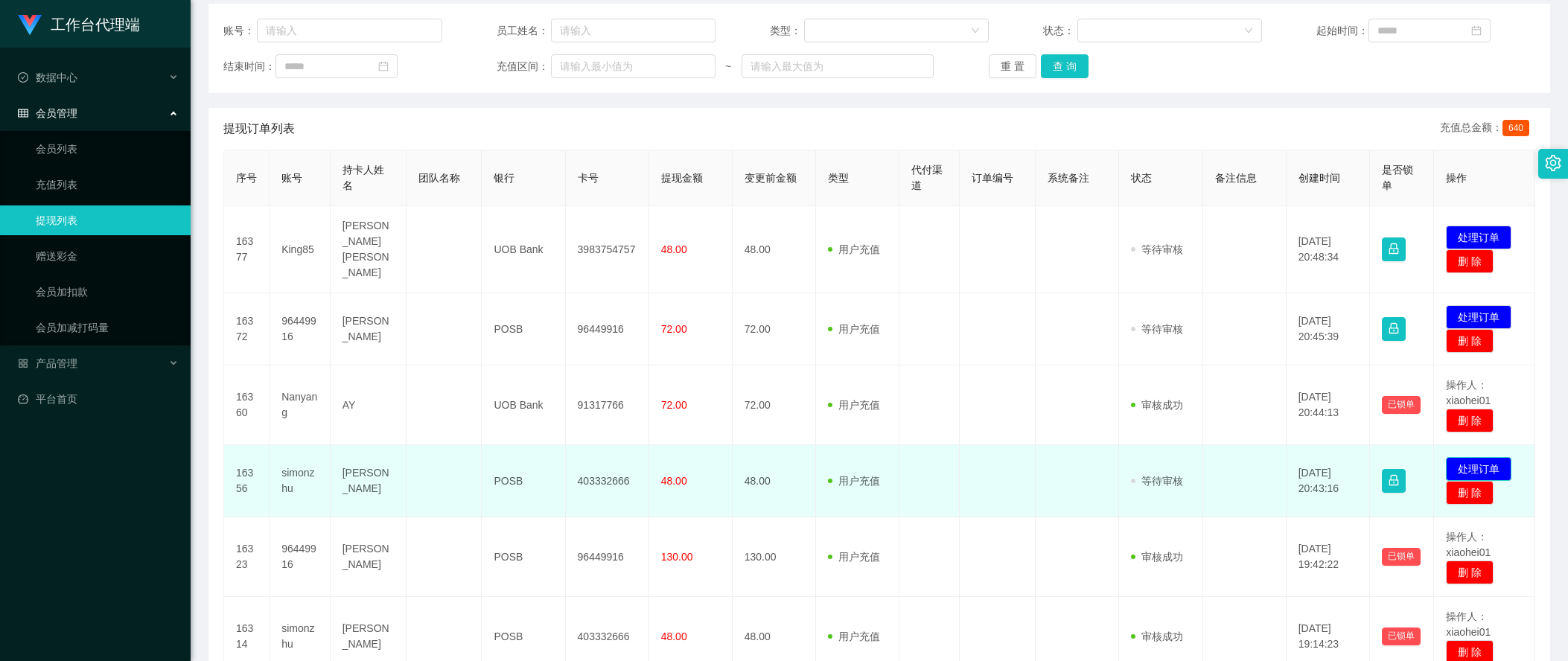
click at [1462, 457] on button "处理订单" at bounding box center [1478, 469] width 65 height 23
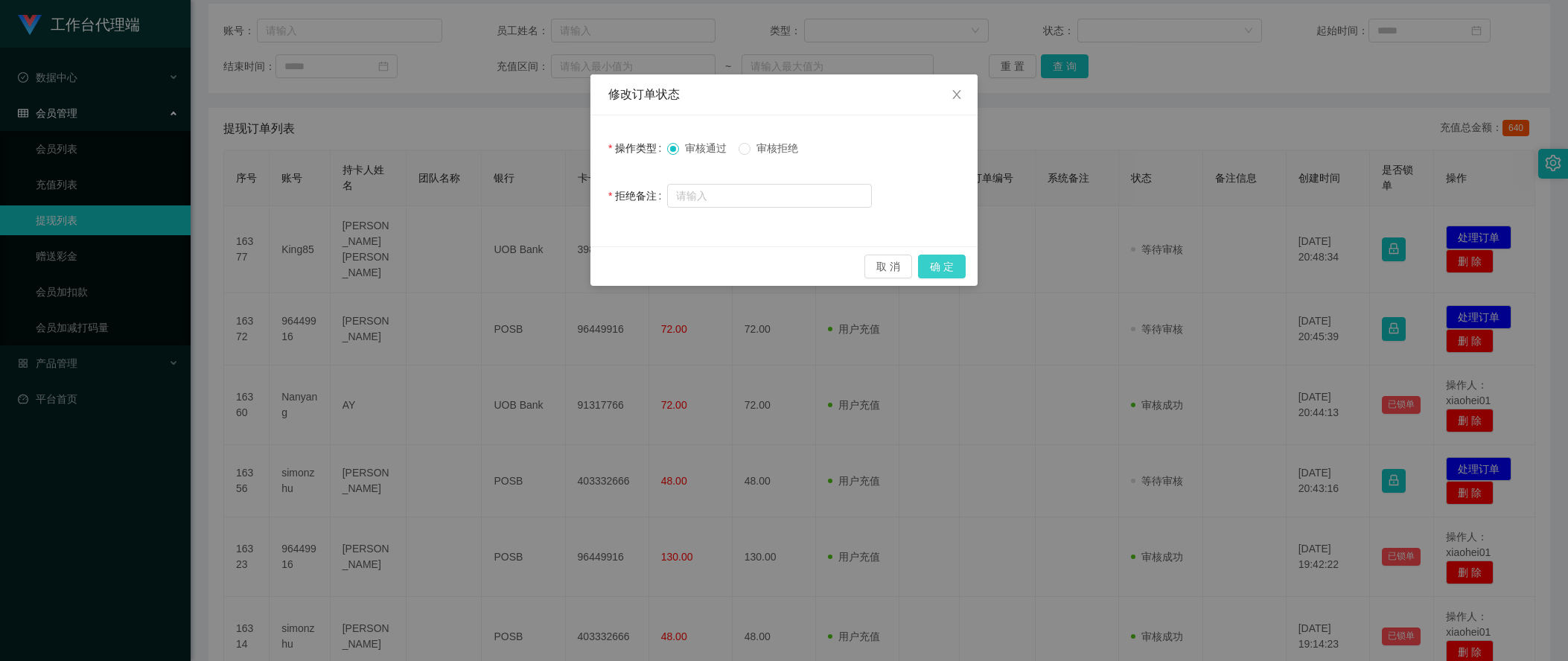
click at [930, 258] on button "确 定" at bounding box center [942, 267] width 48 height 23
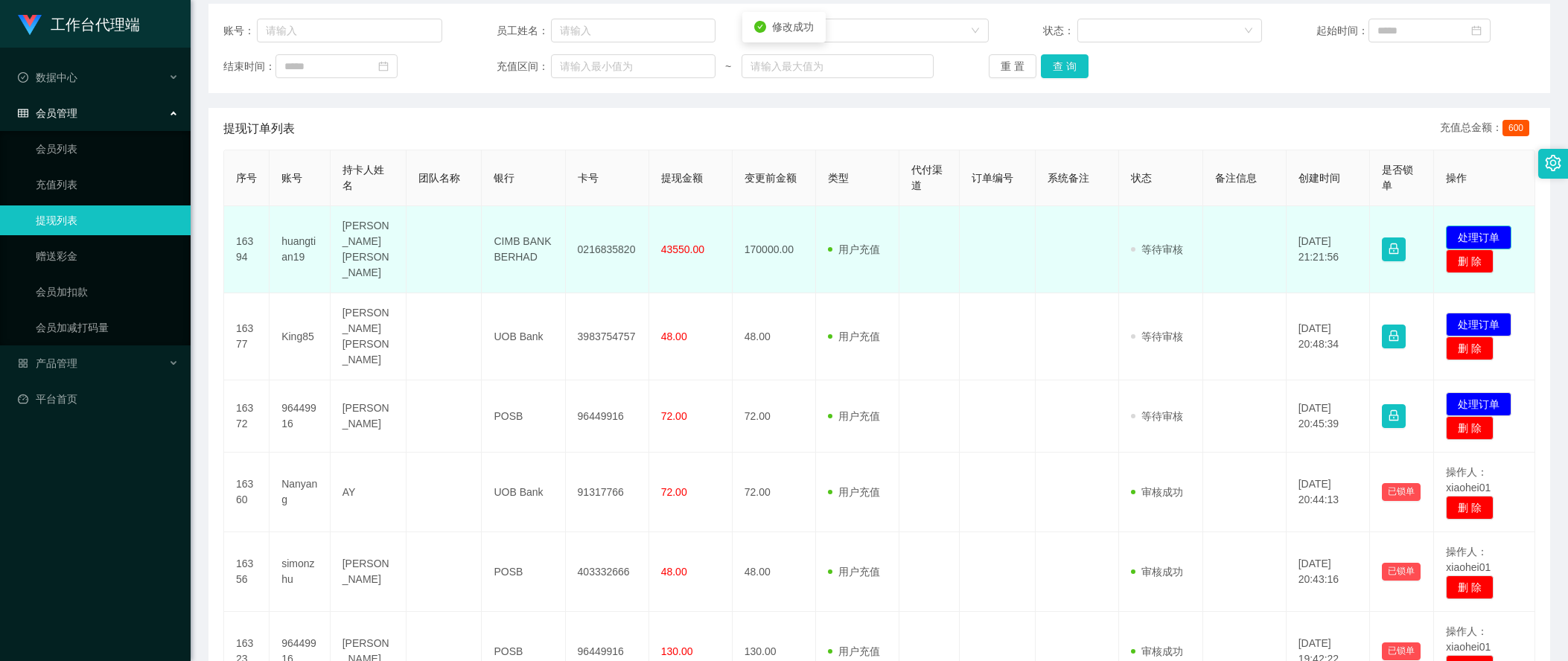
click at [1470, 226] on button "处理订单" at bounding box center [1478, 237] width 65 height 23
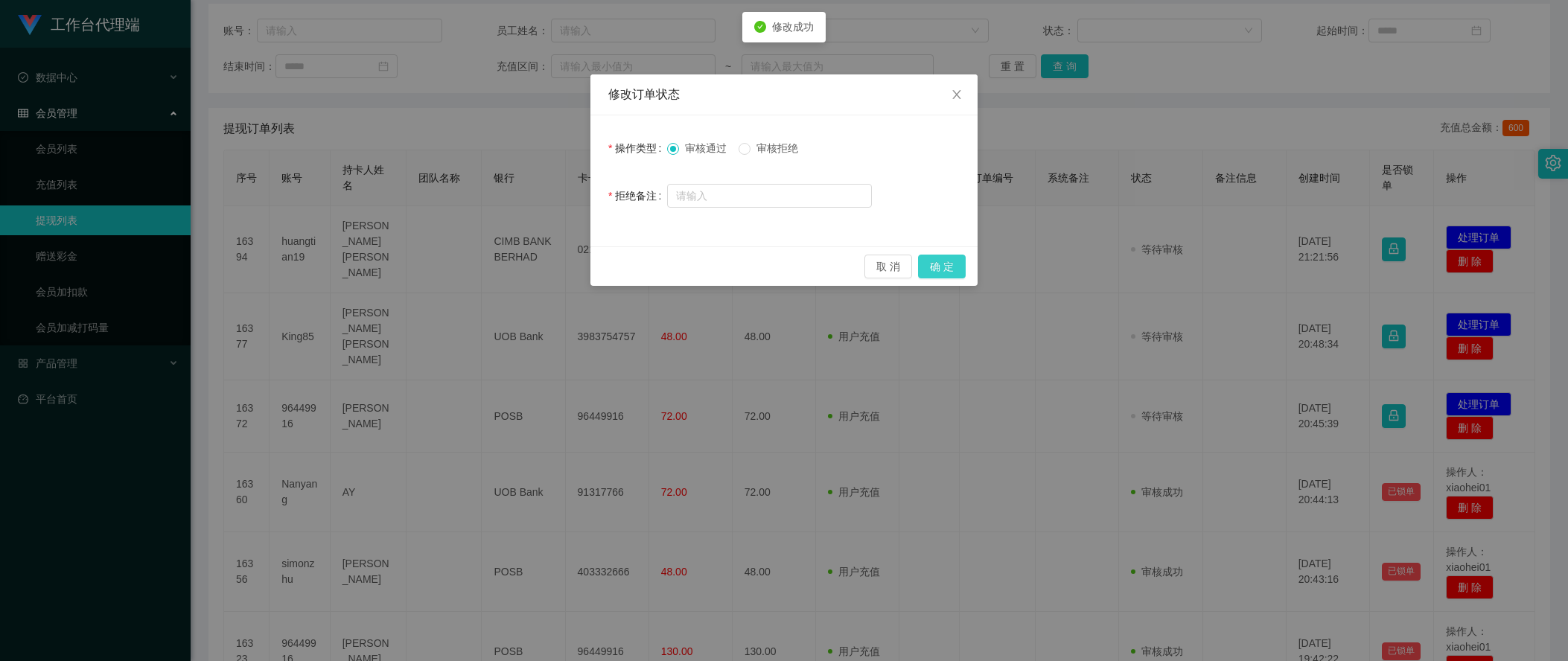
click at [946, 267] on button "确 定" at bounding box center [942, 267] width 48 height 23
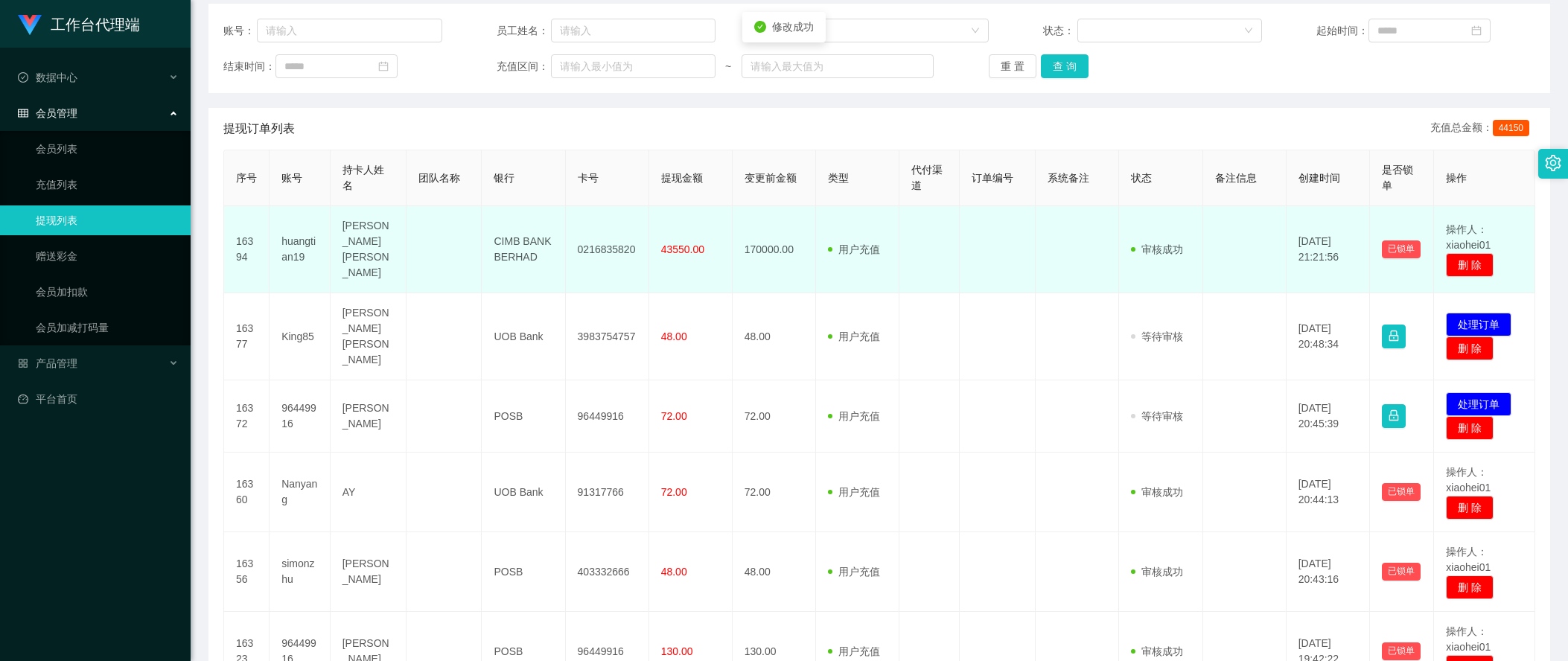
click at [852, 275] on td "用户充值 人工扣款" at bounding box center [857, 249] width 83 height 87
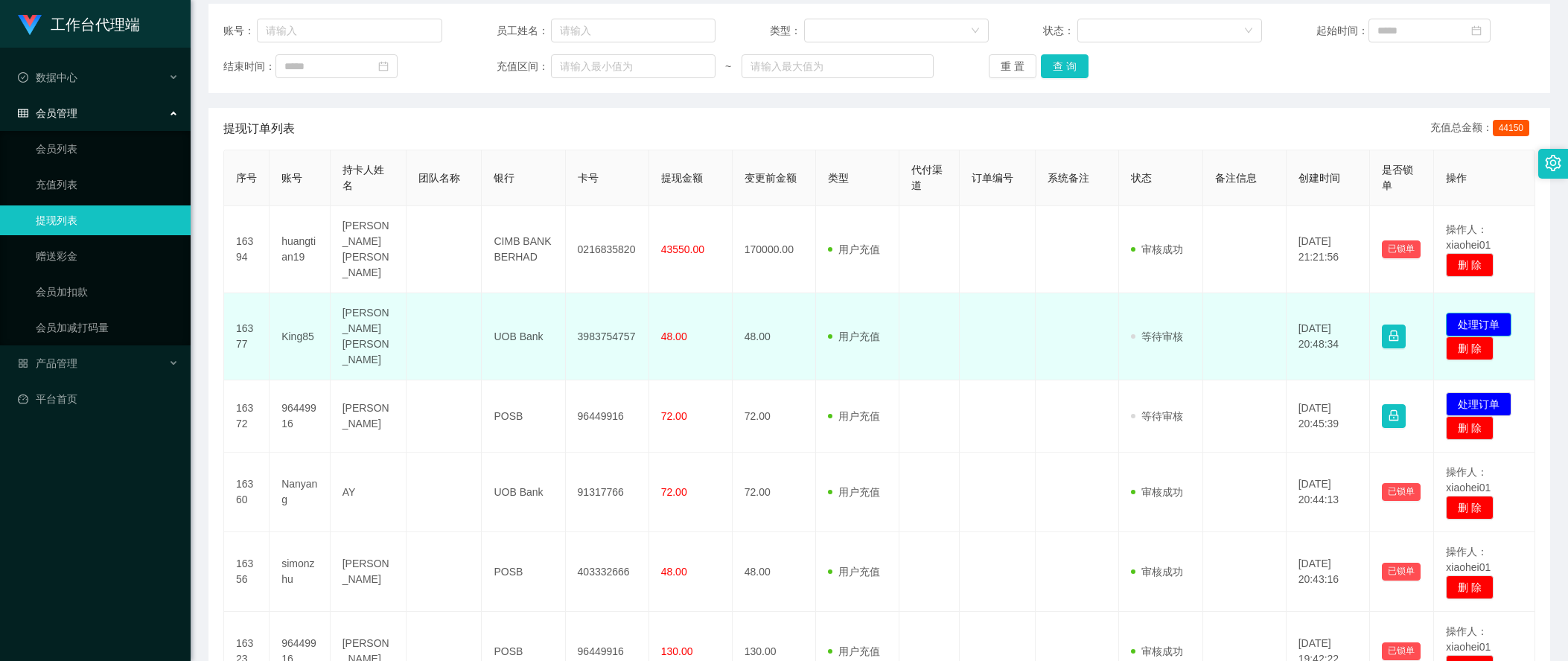
click at [1499, 312] on button "处理订单" at bounding box center [1478, 324] width 65 height 23
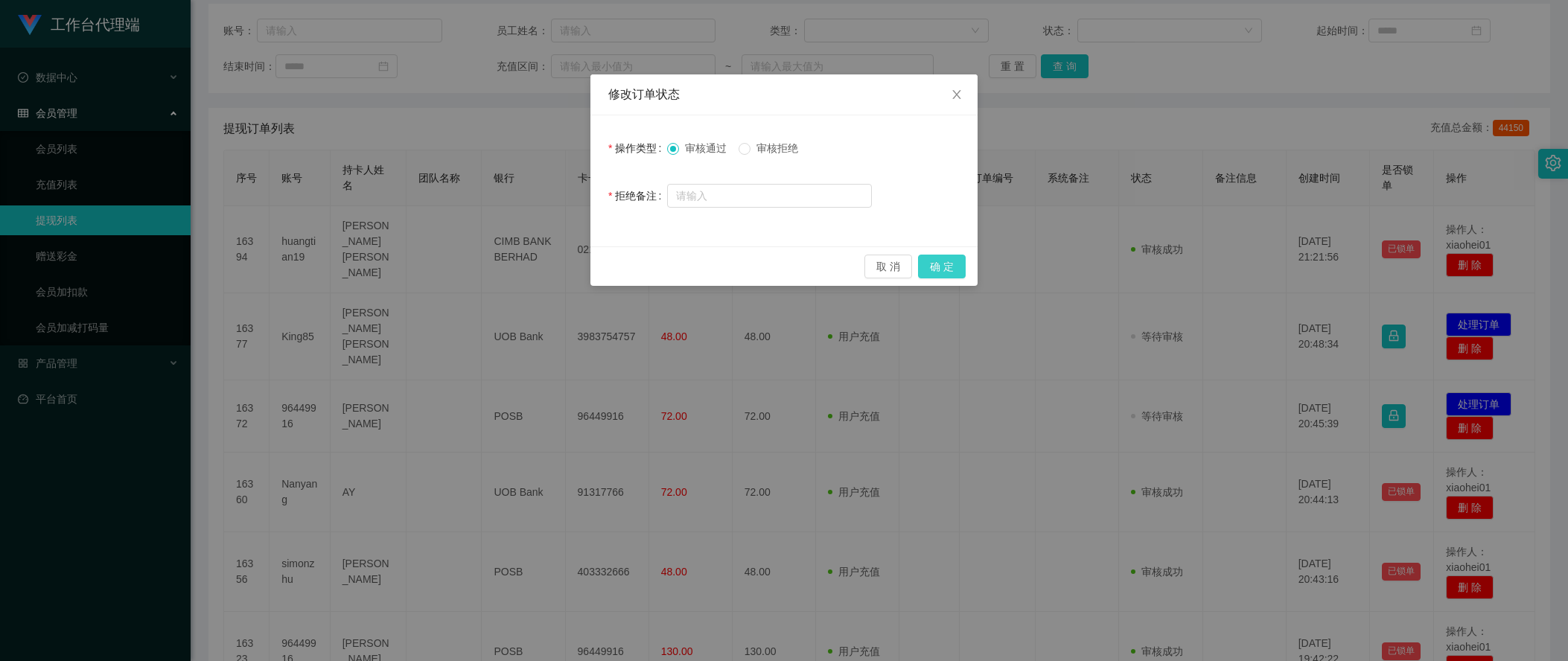
click at [961, 270] on button "确 定" at bounding box center [942, 267] width 48 height 23
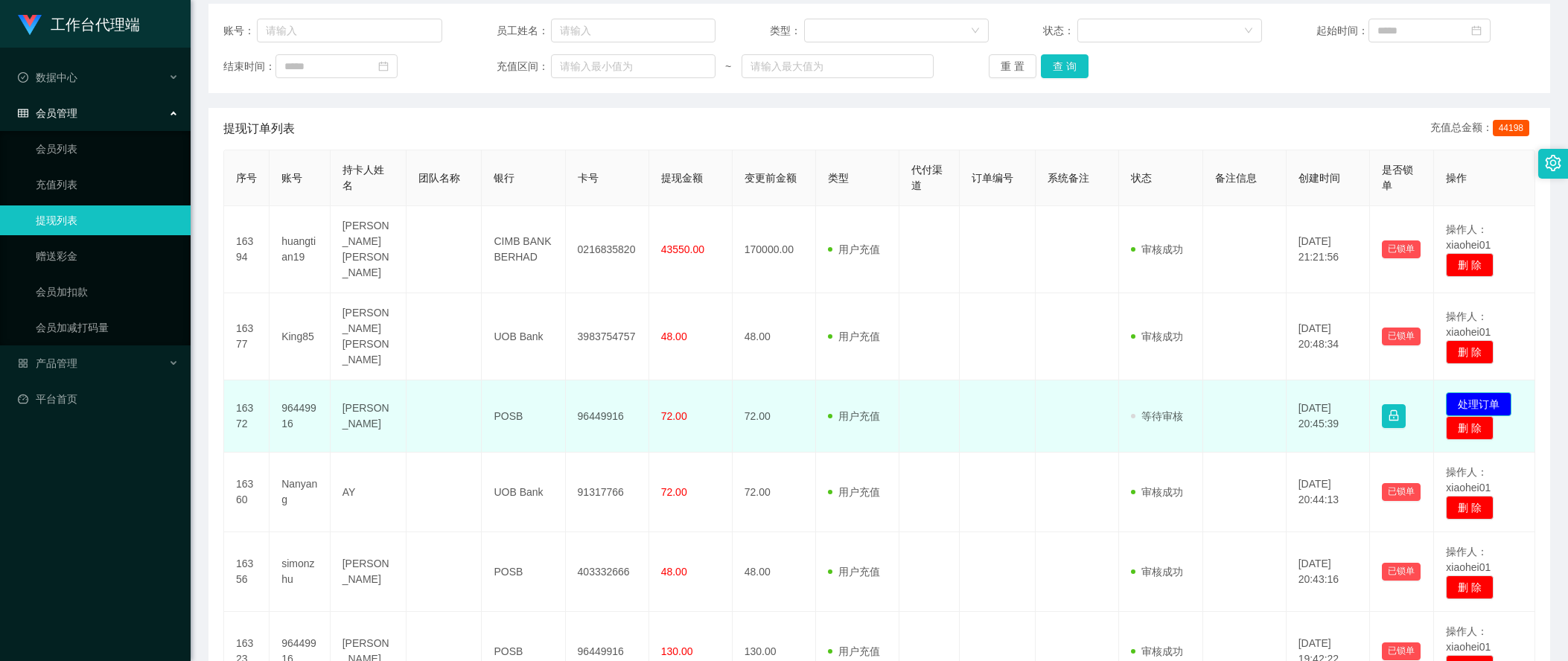
click at [1488, 392] on button "处理订单" at bounding box center [1478, 404] width 65 height 23
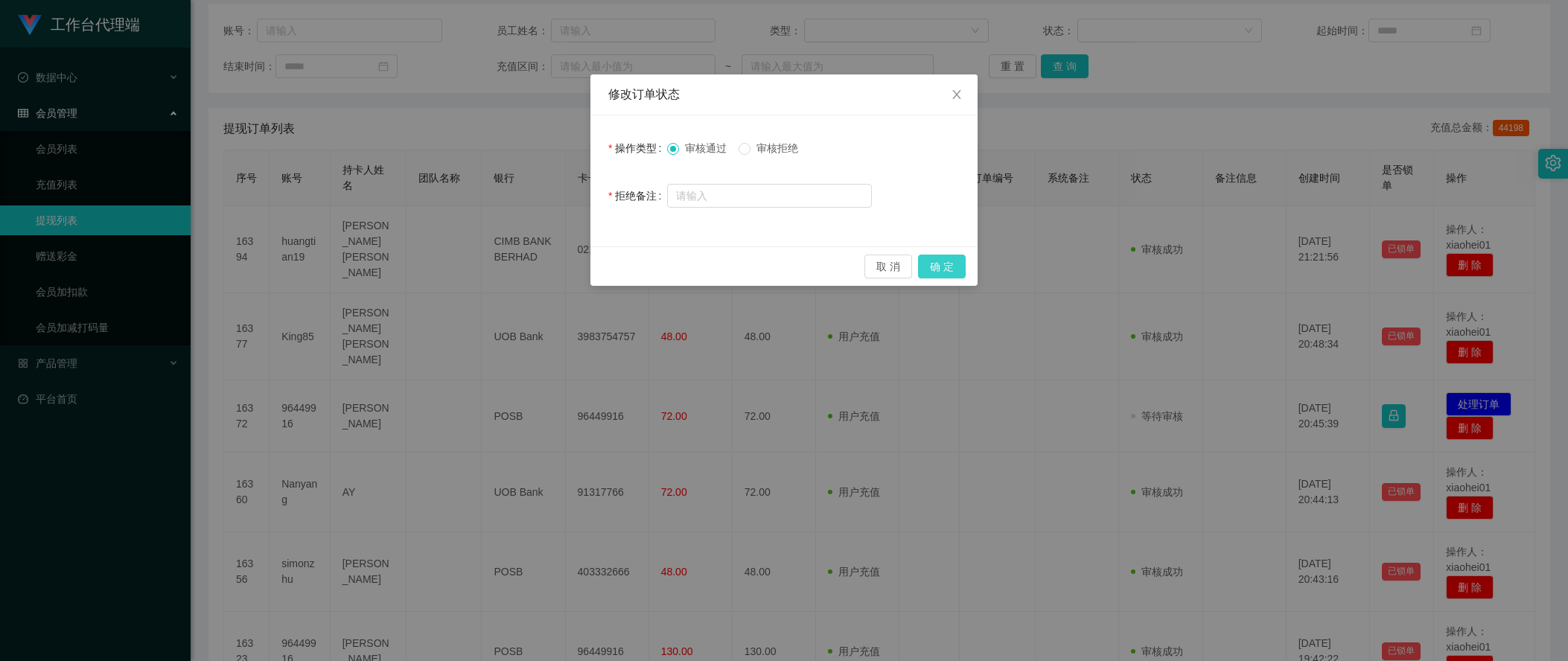
click at [954, 270] on button "确 定" at bounding box center [942, 267] width 48 height 23
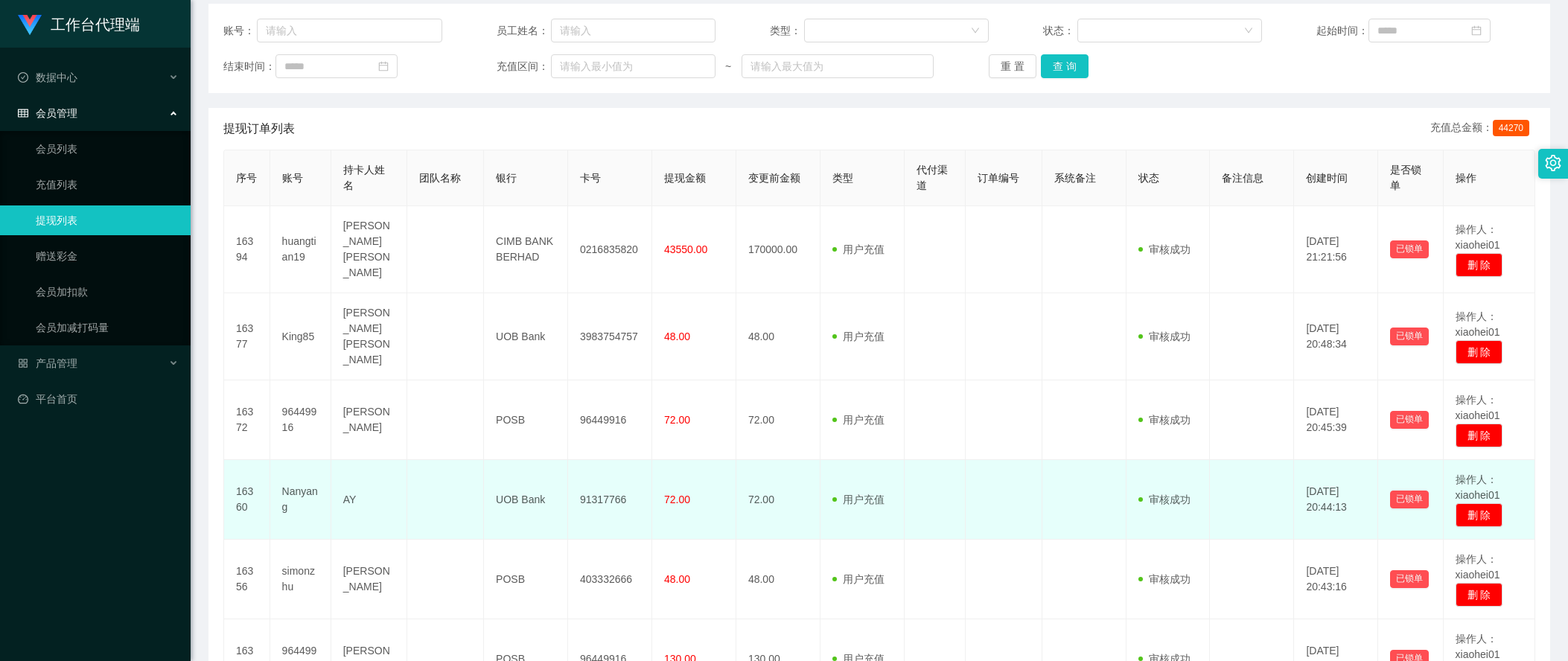
drag, startPoint x: 916, startPoint y: 532, endPoint x: 988, endPoint y: 493, distance: 81.9
click at [916, 540] on td at bounding box center [935, 580] width 61 height 80
